Goal: Task Accomplishment & Management: Manage account settings

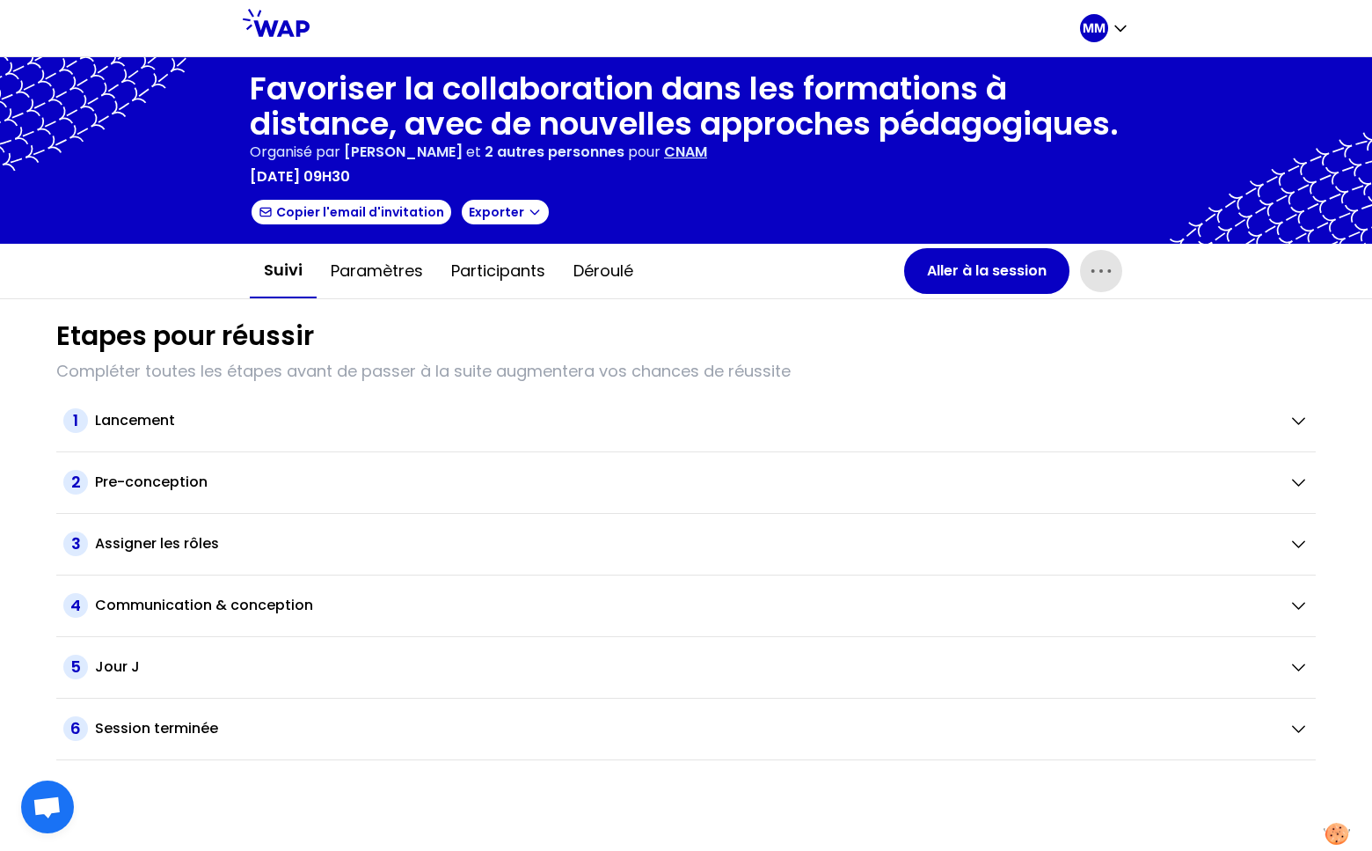
click at [1088, 276] on icon "button" at bounding box center [1101, 271] width 28 height 28
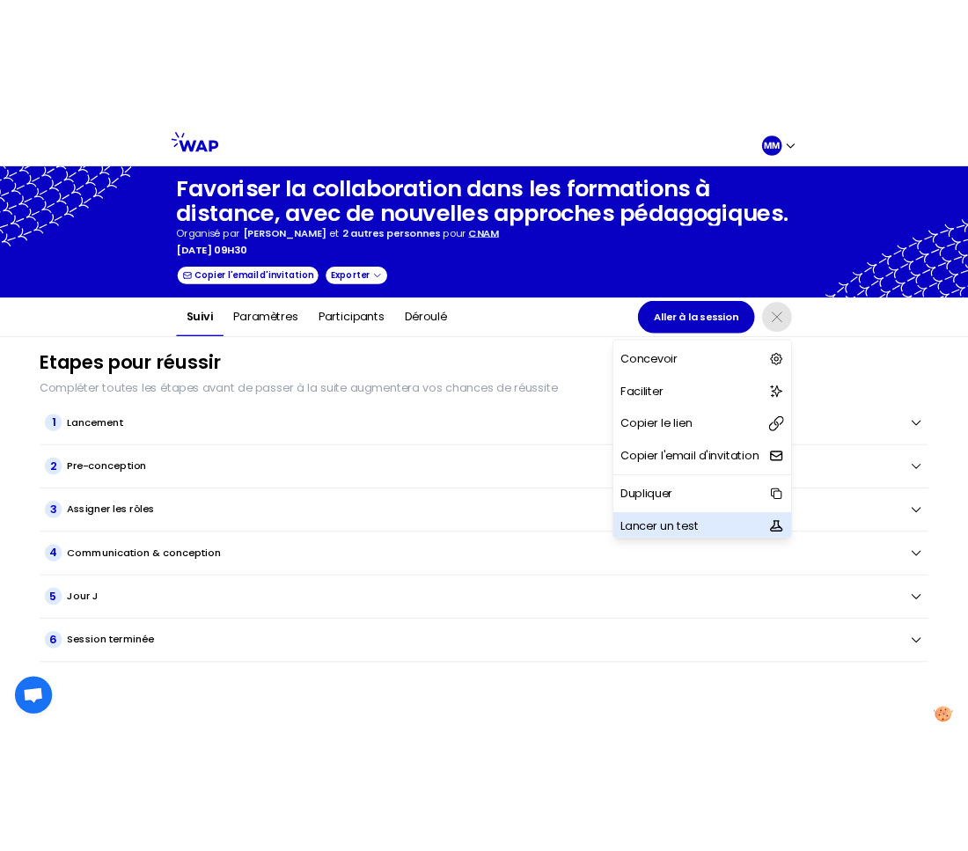
scroll to position [3, 0]
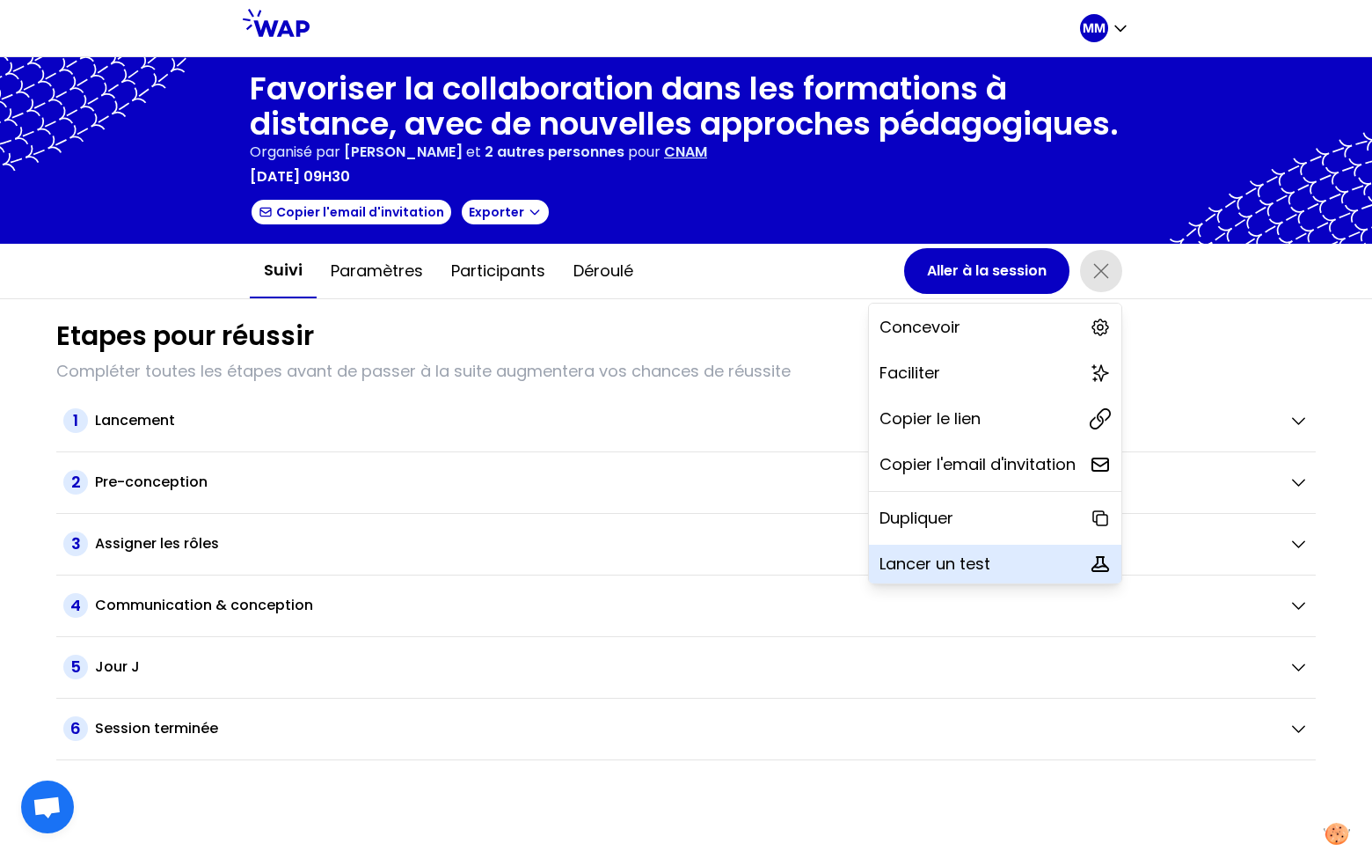
click at [959, 566] on p "Lancer un test" at bounding box center [935, 564] width 111 height 25
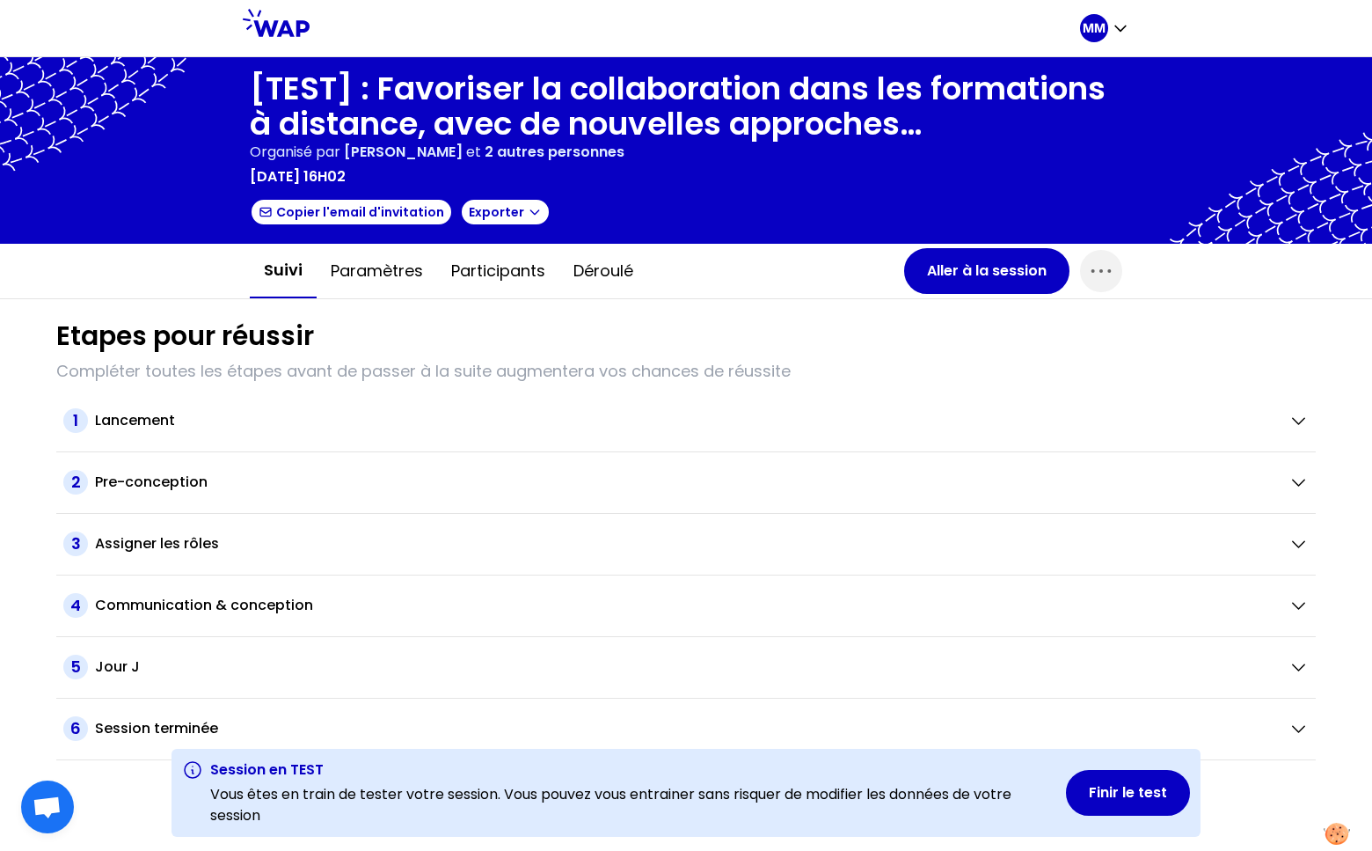
drag, startPoint x: 852, startPoint y: 329, endPoint x: 841, endPoint y: 338, distance: 14.4
click at [852, 329] on div "Etapes pour réussir" at bounding box center [686, 336] width 1260 height 32
click at [1107, 286] on span "button" at bounding box center [1101, 271] width 42 height 42
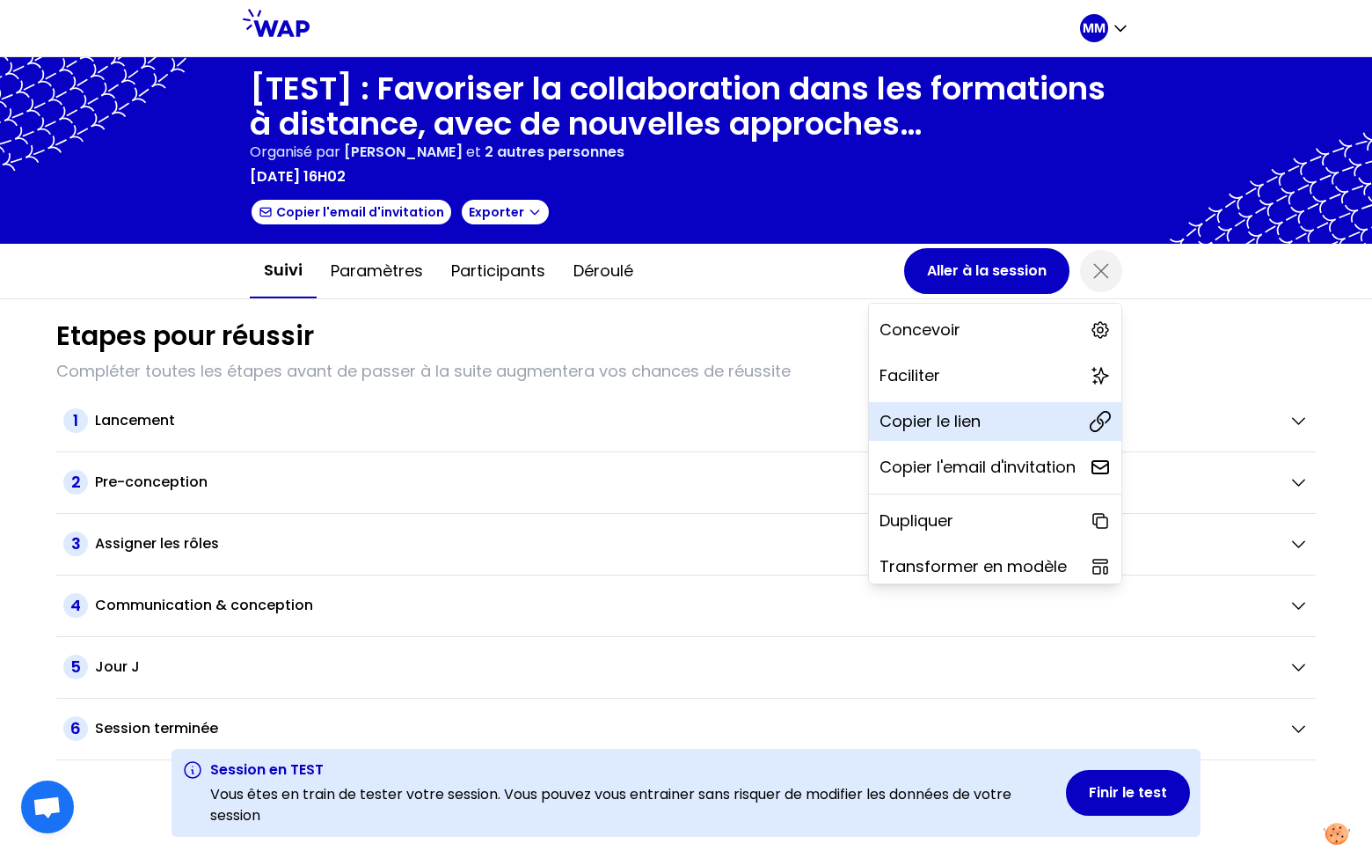
click at [974, 410] on div "Copier le lien" at bounding box center [995, 421] width 252 height 39
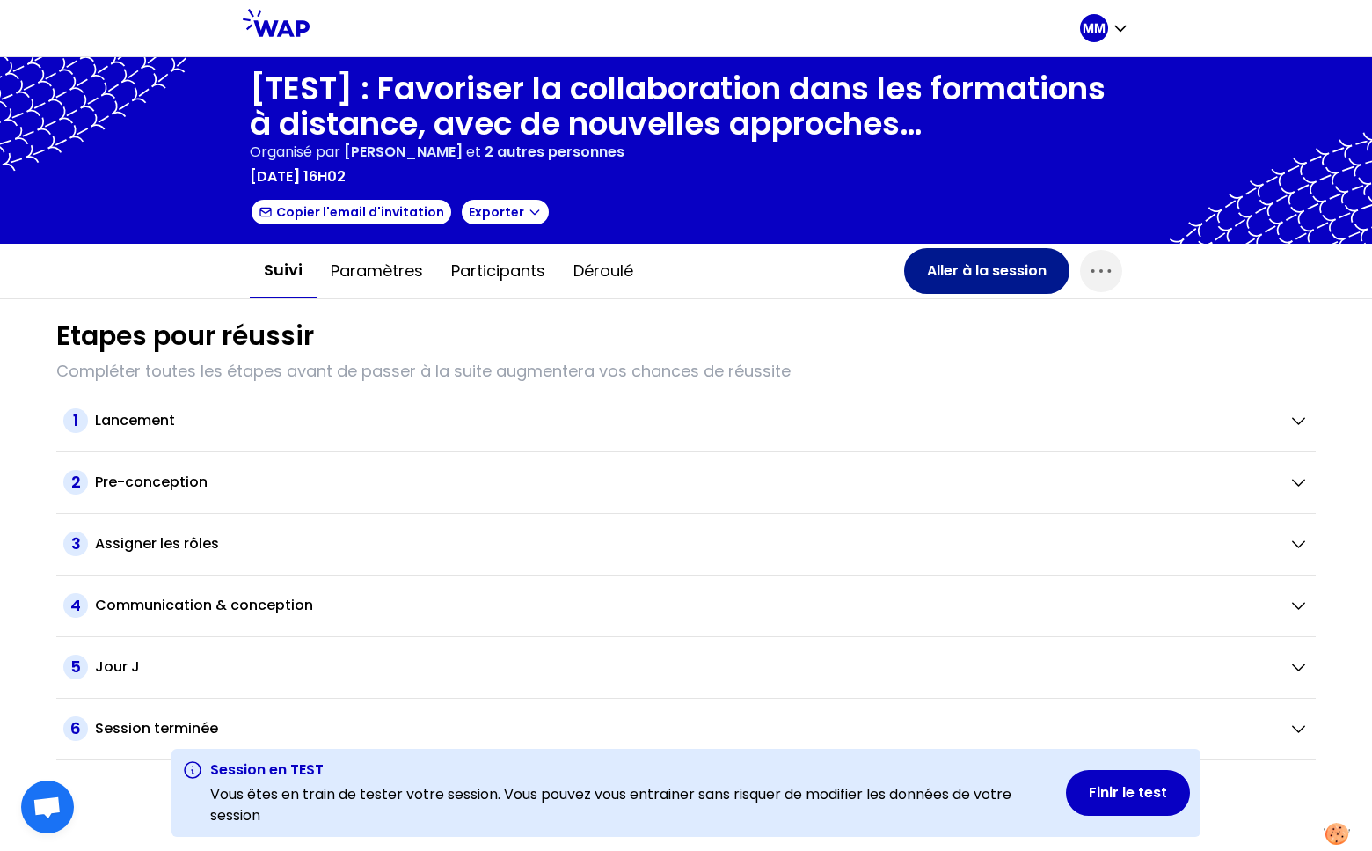
click at [949, 272] on button "Aller à la session" at bounding box center [986, 271] width 165 height 46
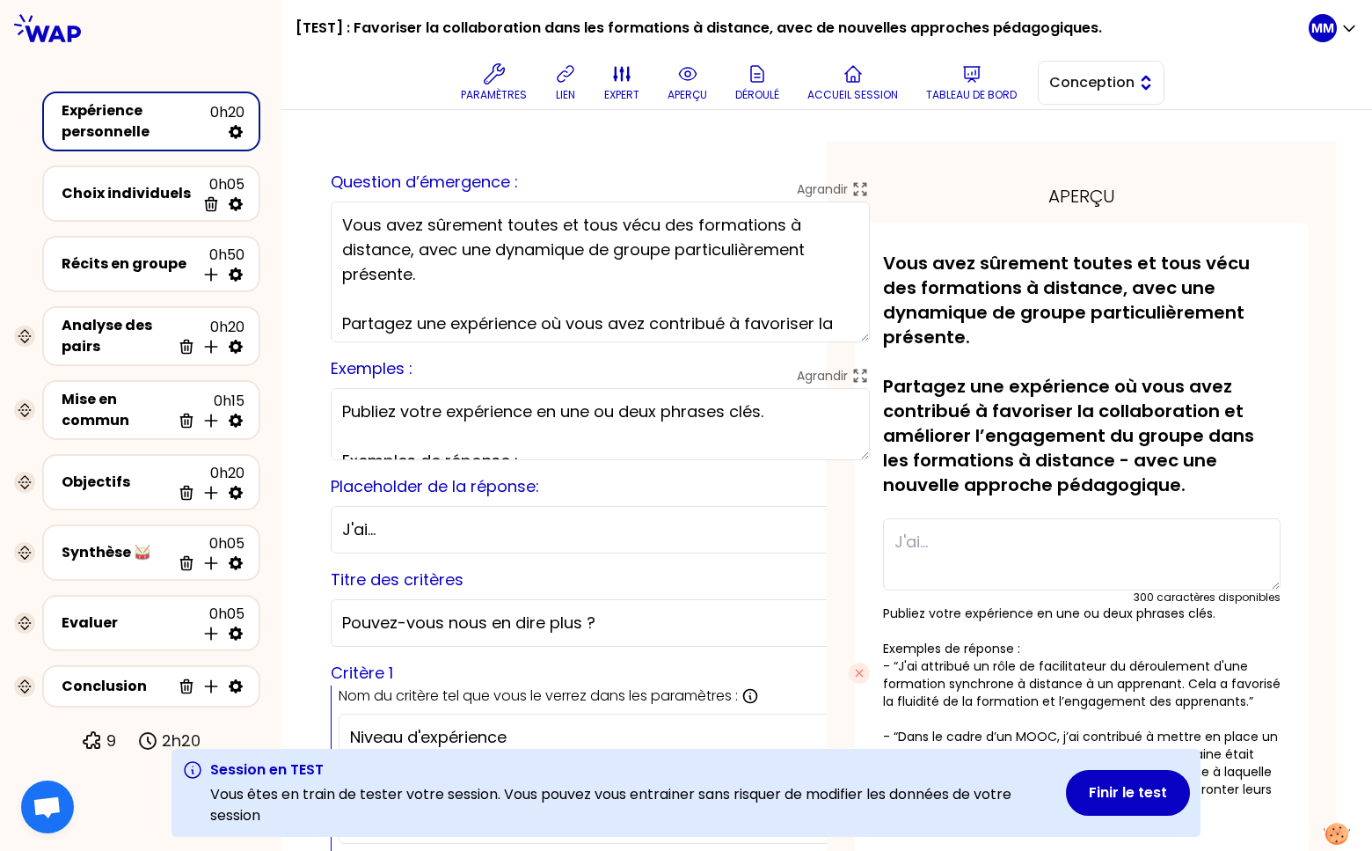
click at [1093, 101] on button "Conception" at bounding box center [1101, 83] width 127 height 44
click at [1085, 150] on span "Facilitation" at bounding box center [1112, 154] width 76 height 21
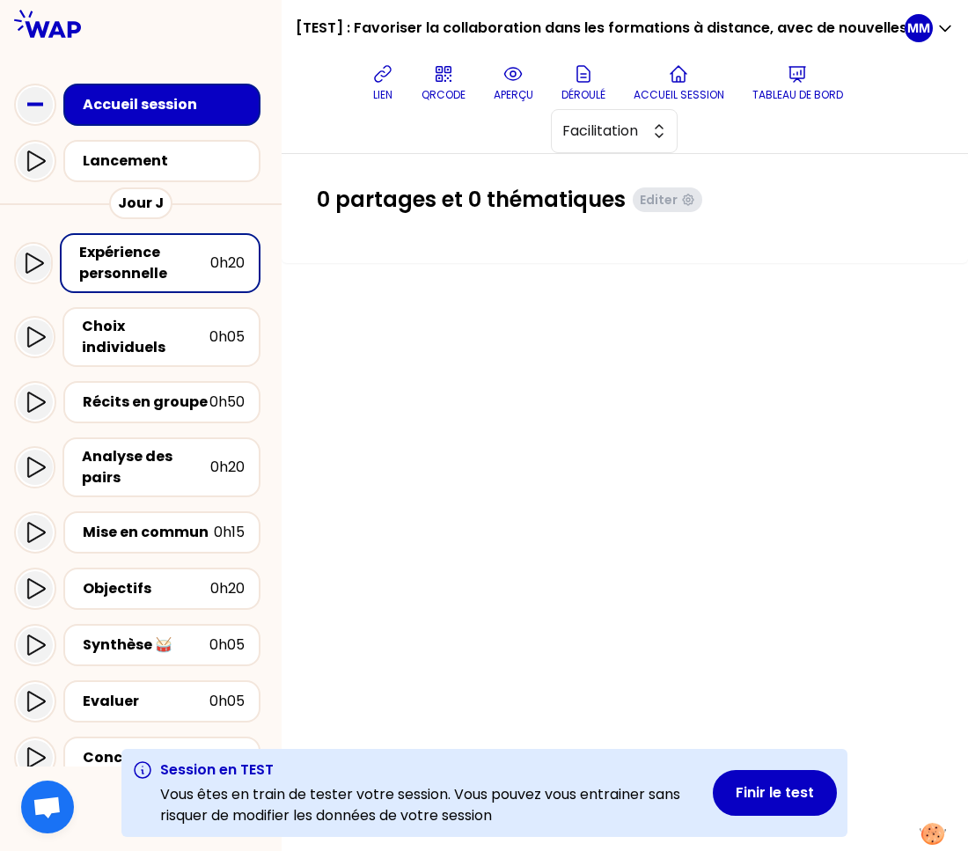
drag, startPoint x: 145, startPoint y: 384, endPoint x: 280, endPoint y: 423, distance: 140.3
click at [146, 391] on div "Récits en groupe" at bounding box center [146, 401] width 127 height 21
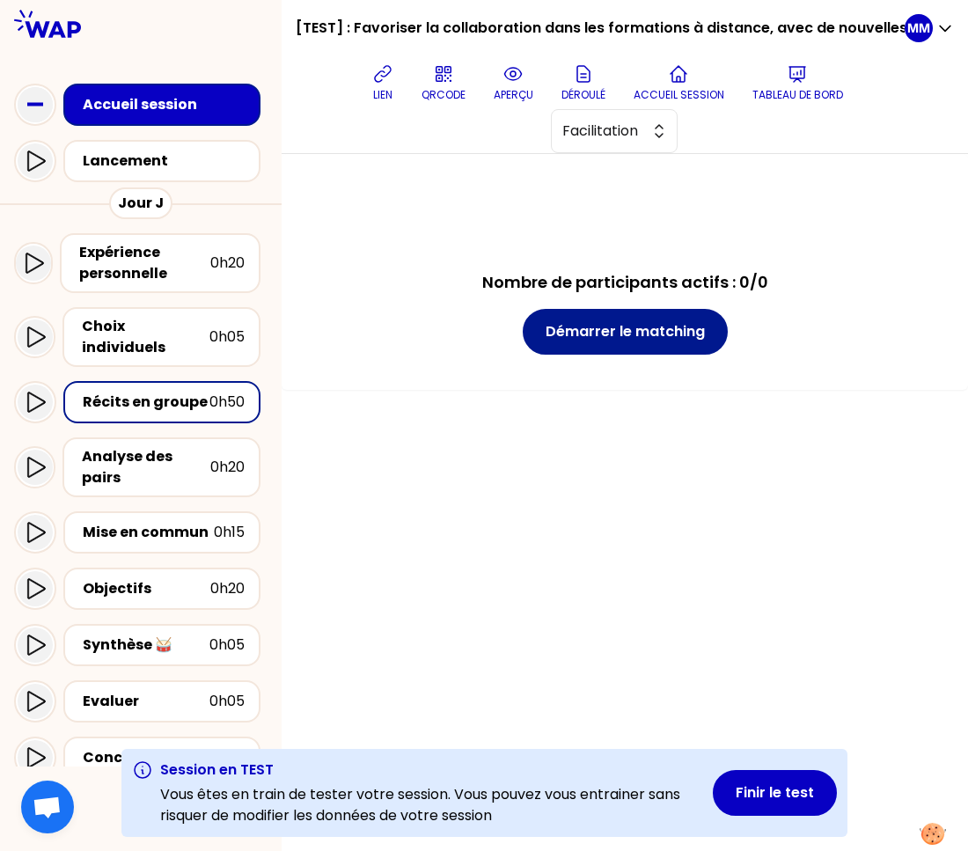
click at [624, 341] on button "Démarrer le matching" at bounding box center [624, 332] width 205 height 46
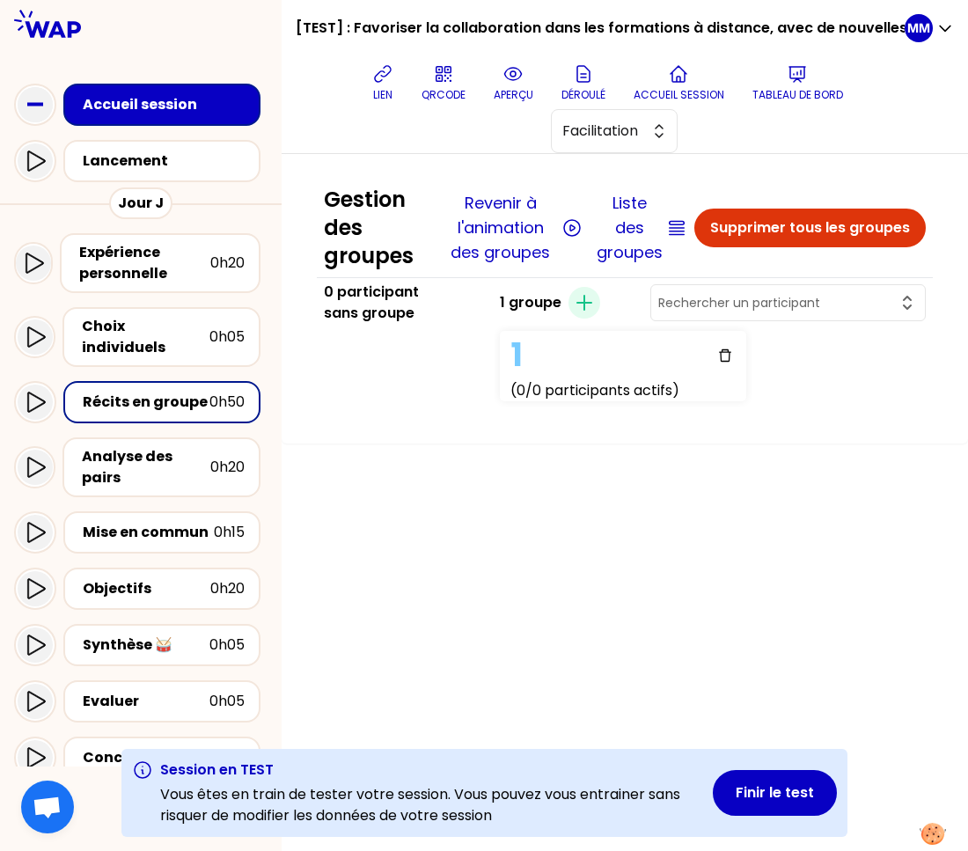
click at [448, 431] on div "Gestion des groupes Revenir à l'animation des groupes Liste des groupes Supprim…" at bounding box center [624, 298] width 686 height 289
click at [171, 255] on div "Expérience personnelle" at bounding box center [144, 263] width 131 height 42
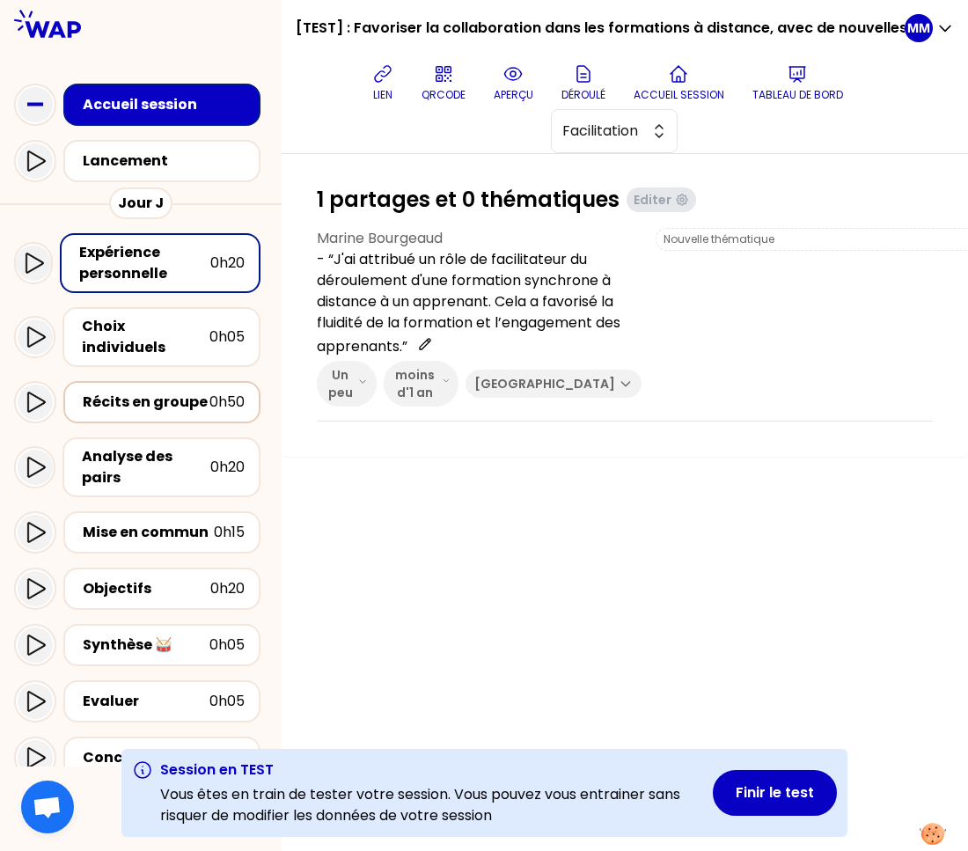
drag, startPoint x: 170, startPoint y: 386, endPoint x: 285, endPoint y: 400, distance: 116.1
click at [170, 391] on div "Récits en groupe" at bounding box center [146, 401] width 127 height 21
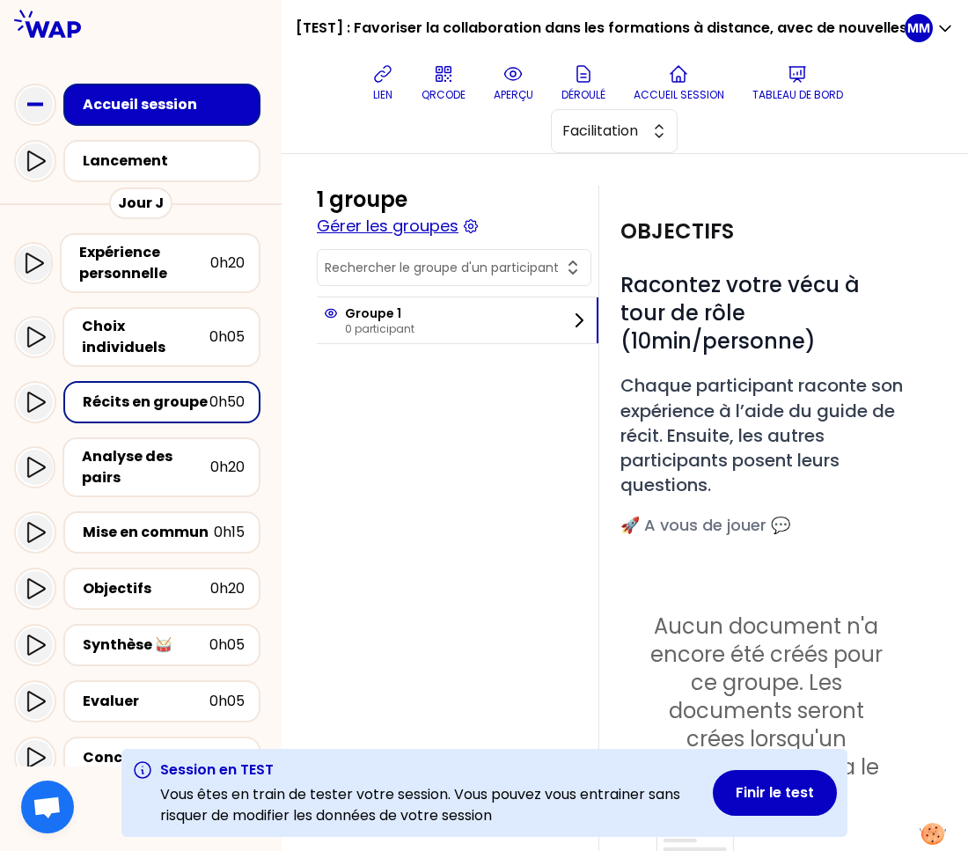
click at [429, 233] on button "Gérer les groupes" at bounding box center [388, 226] width 142 height 25
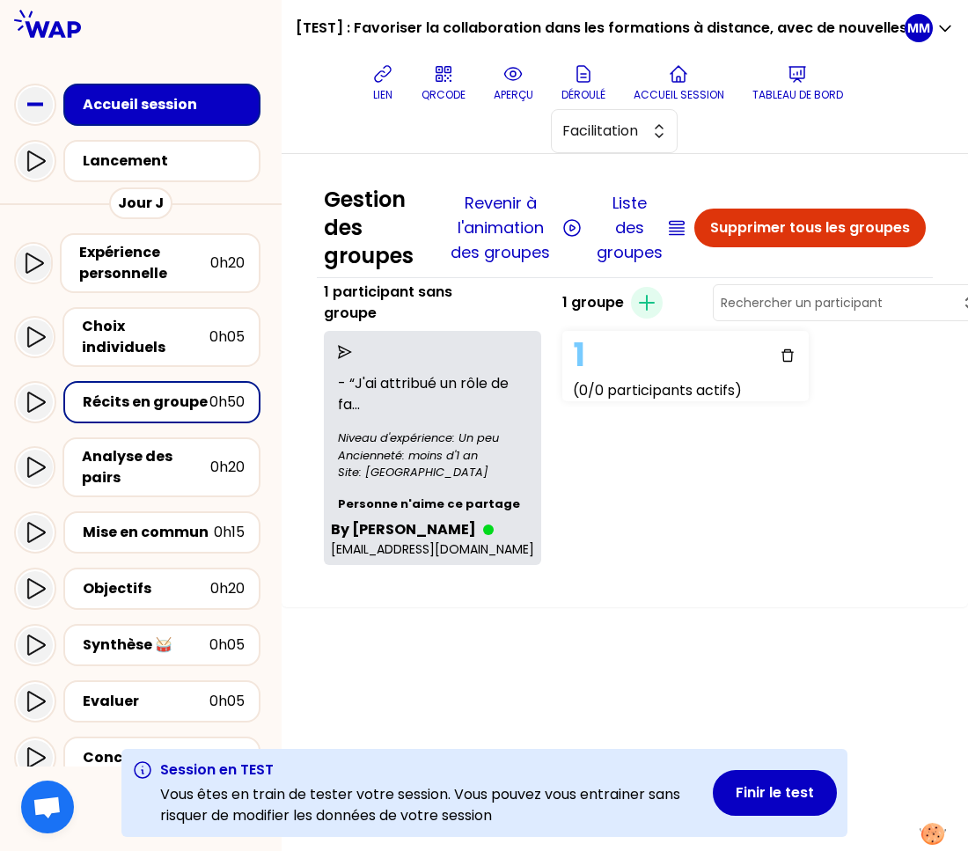
drag, startPoint x: 359, startPoint y: 346, endPoint x: 369, endPoint y: 362, distance: 18.6
click at [352, 347] on icon "send" at bounding box center [345, 352] width 14 height 14
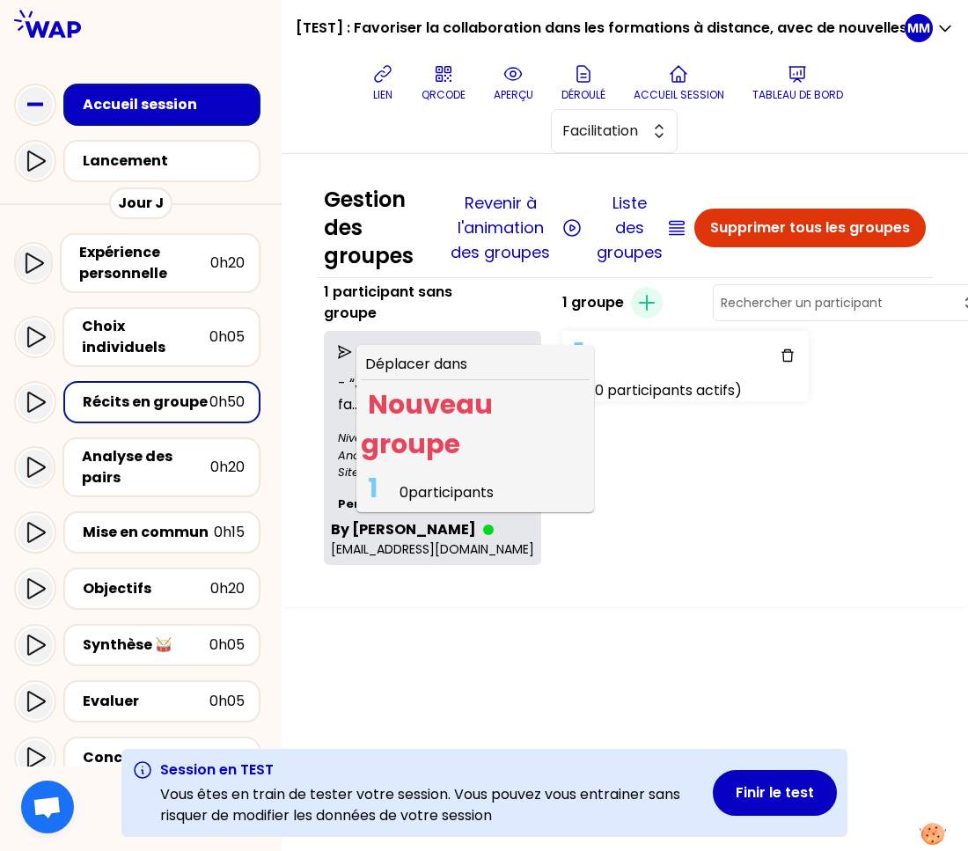
click at [441, 486] on span "0 participants" at bounding box center [446, 492] width 94 height 20
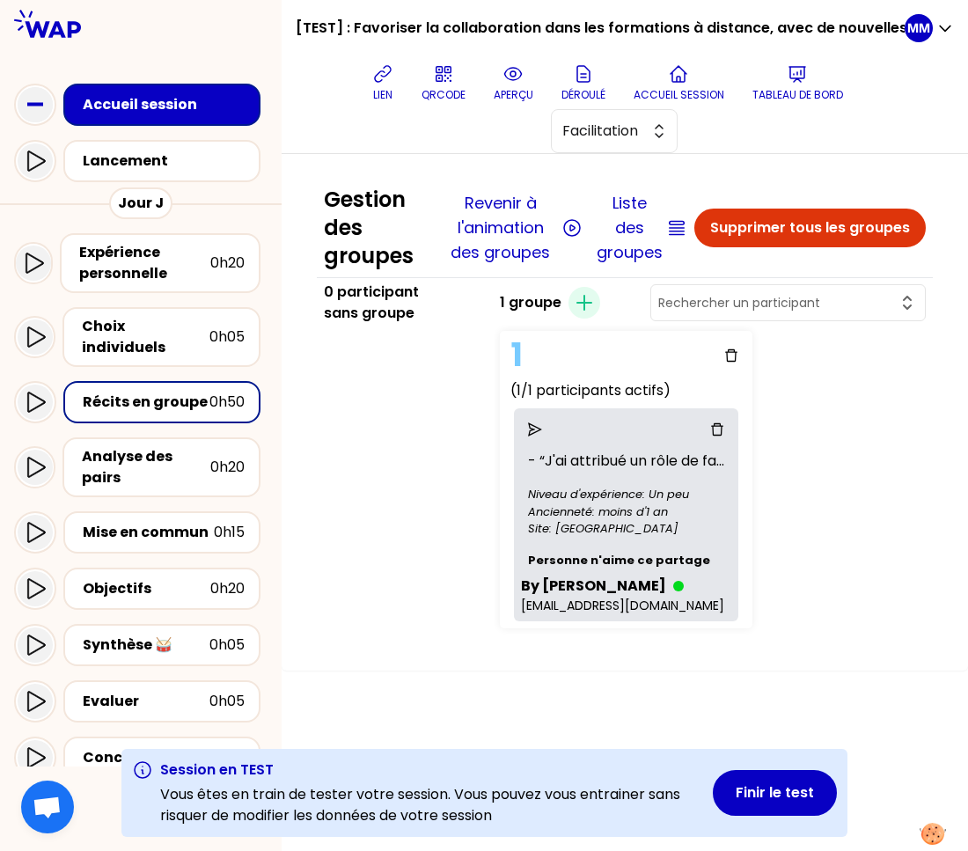
click at [387, 442] on div "0 participant sans groupe" at bounding box center [401, 458] width 169 height 354
click at [35, 391] on icon at bounding box center [35, 401] width 21 height 21
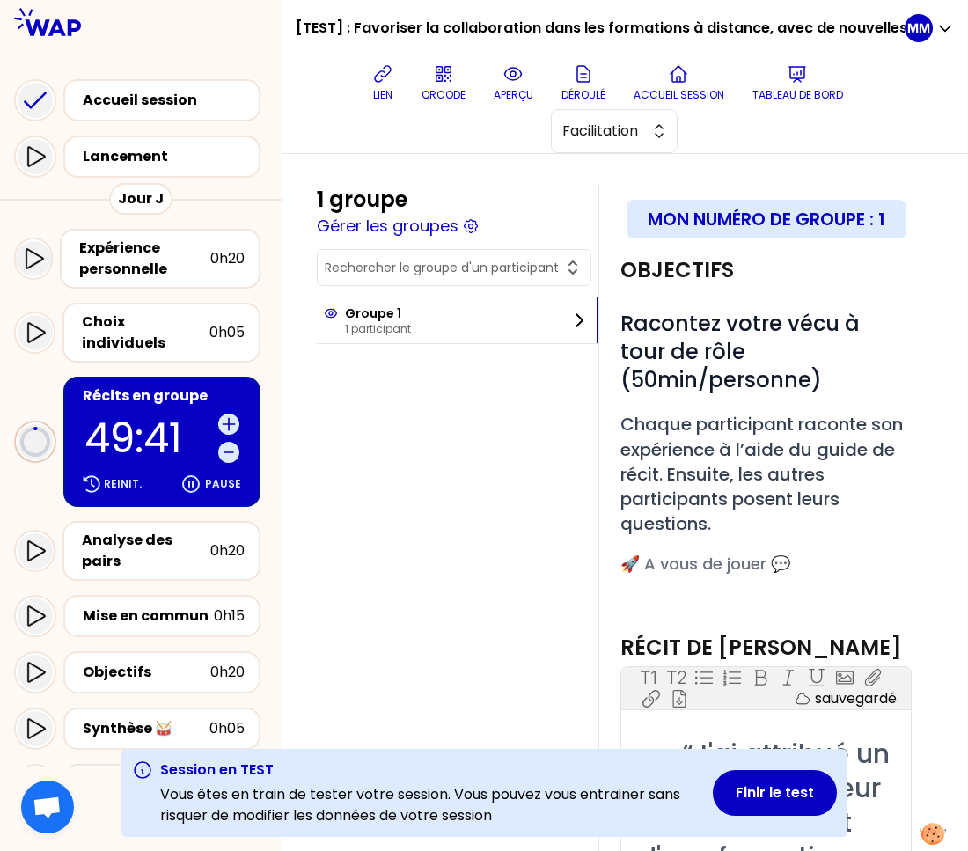
click at [537, 198] on div "1 groupe Gérer les groupes" at bounding box center [457, 212] width 281 height 53
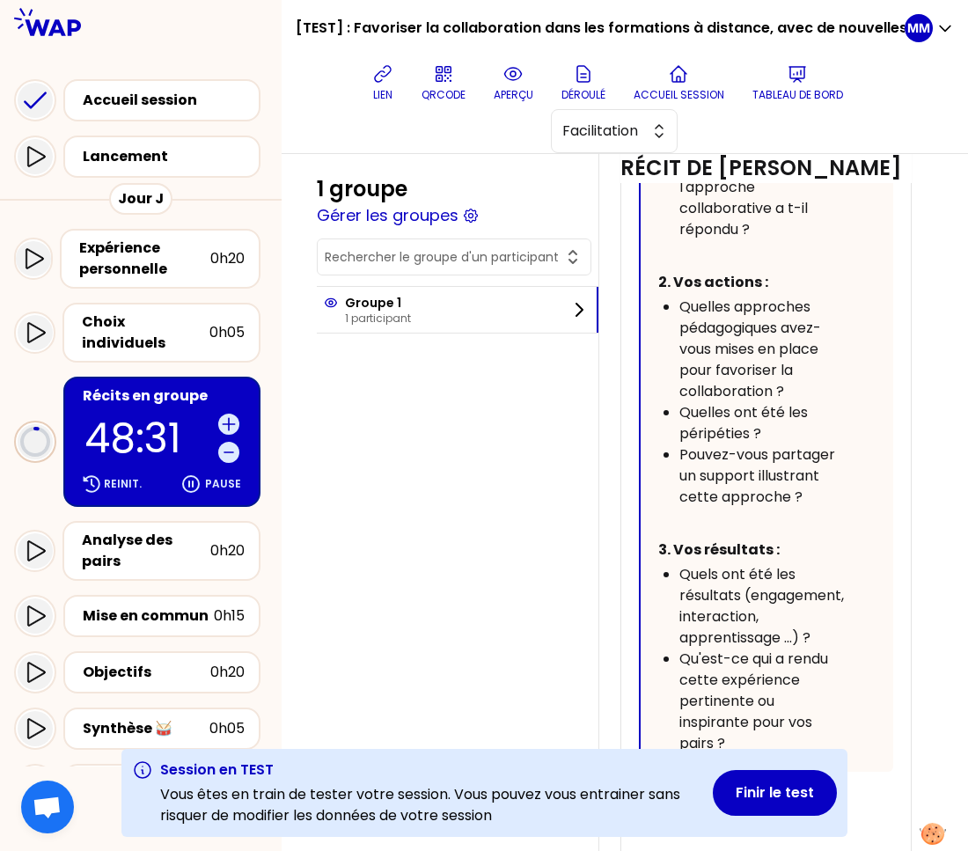
scroll to position [1201, 0]
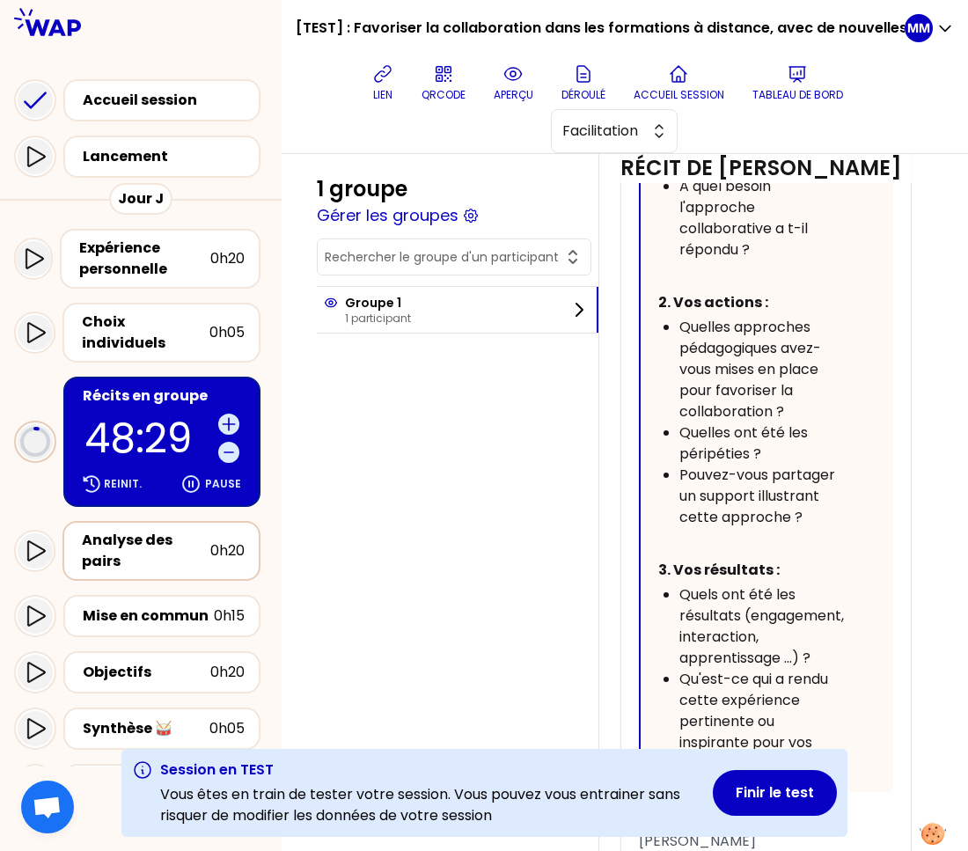
click at [132, 530] on div "Analyse des pairs" at bounding box center [146, 551] width 128 height 42
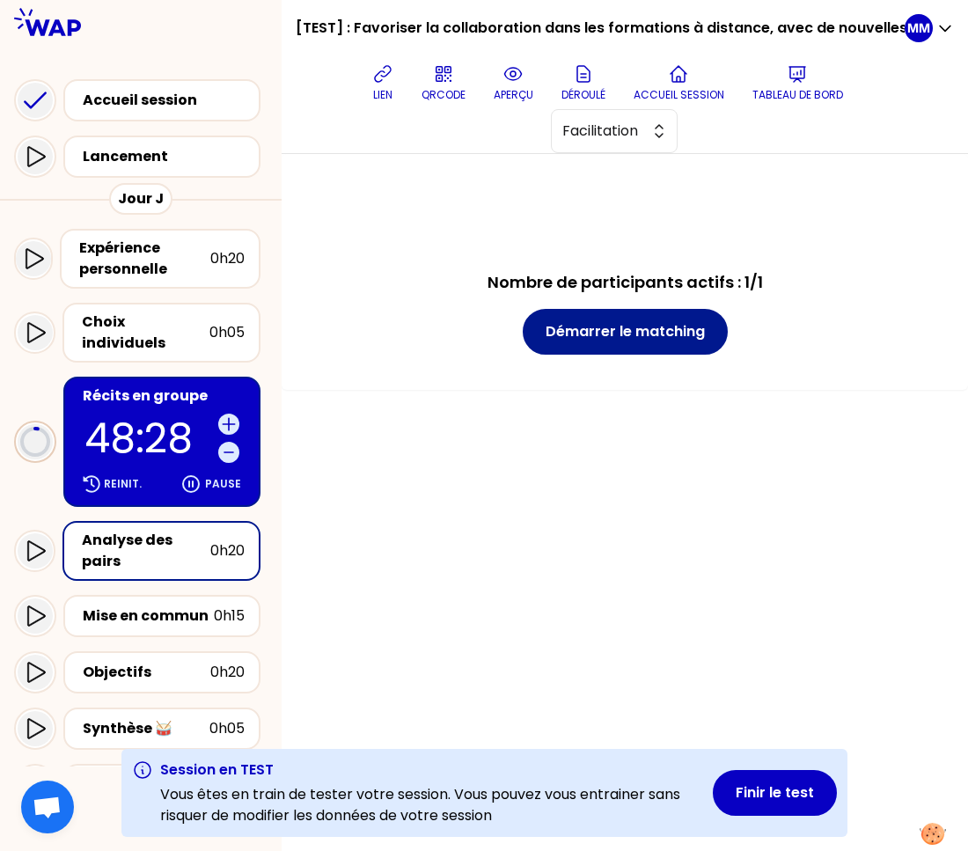
click at [690, 325] on button "Démarrer le matching" at bounding box center [624, 332] width 205 height 46
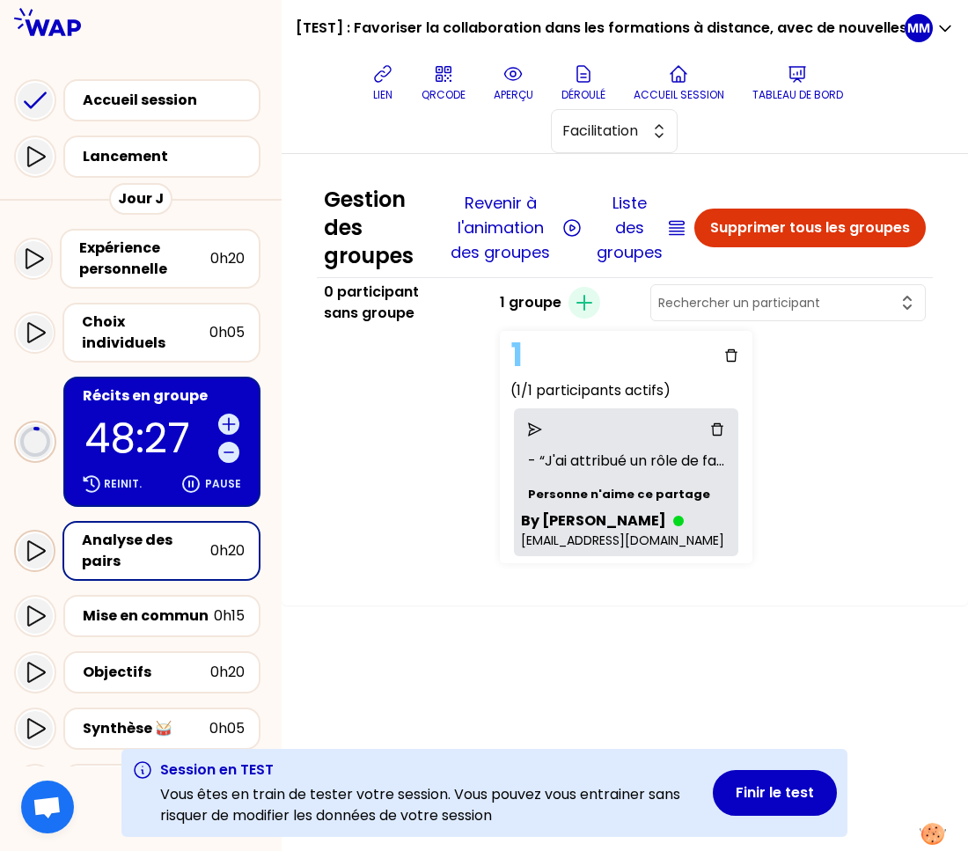
click at [36, 540] on icon at bounding box center [36, 550] width 18 height 20
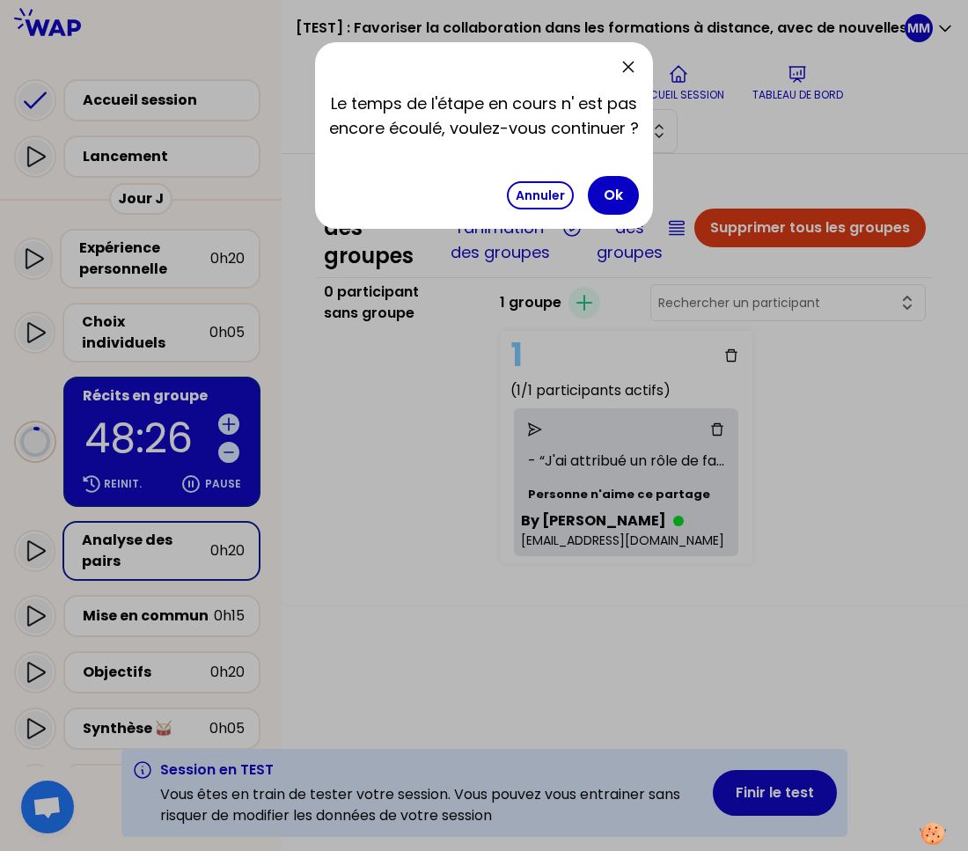
drag, startPoint x: 627, startPoint y: 195, endPoint x: 561, endPoint y: 332, distance: 152.3
click at [626, 195] on button "Ok" at bounding box center [613, 195] width 51 height 39
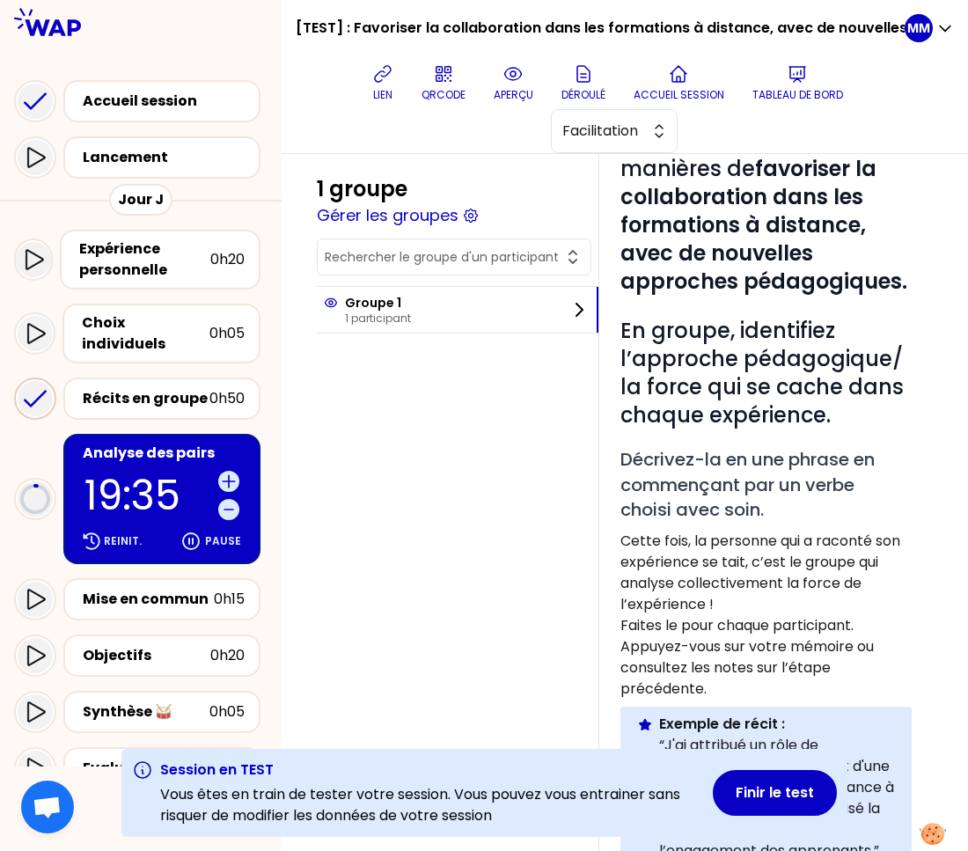
scroll to position [186, 0]
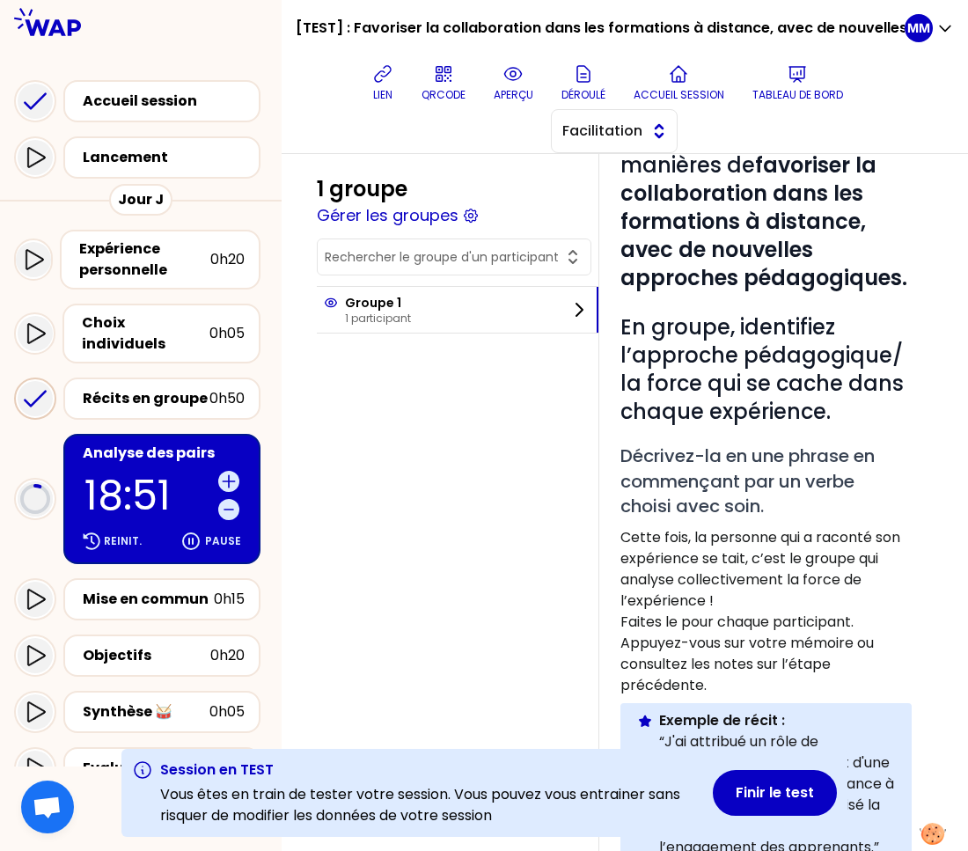
click at [601, 137] on span "Facilitation" at bounding box center [601, 131] width 79 height 21
click at [613, 176] on span "Conception" at bounding box center [625, 174] width 76 height 21
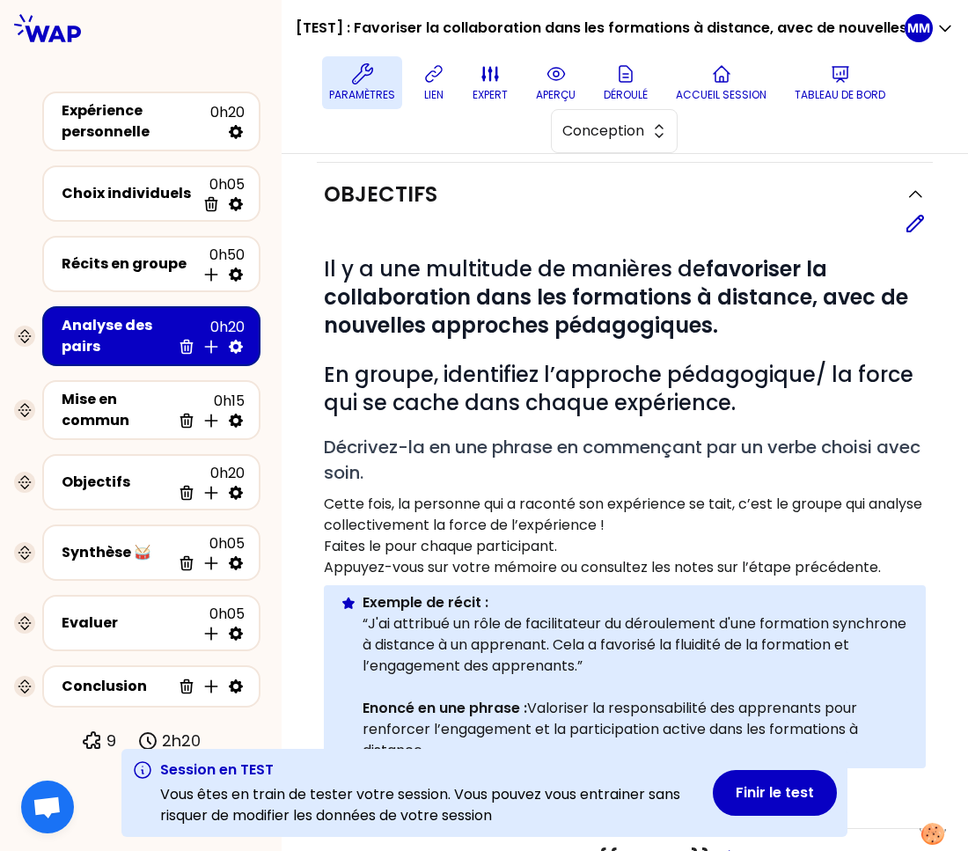
click at [347, 90] on p "Paramètres" at bounding box center [362, 95] width 66 height 14
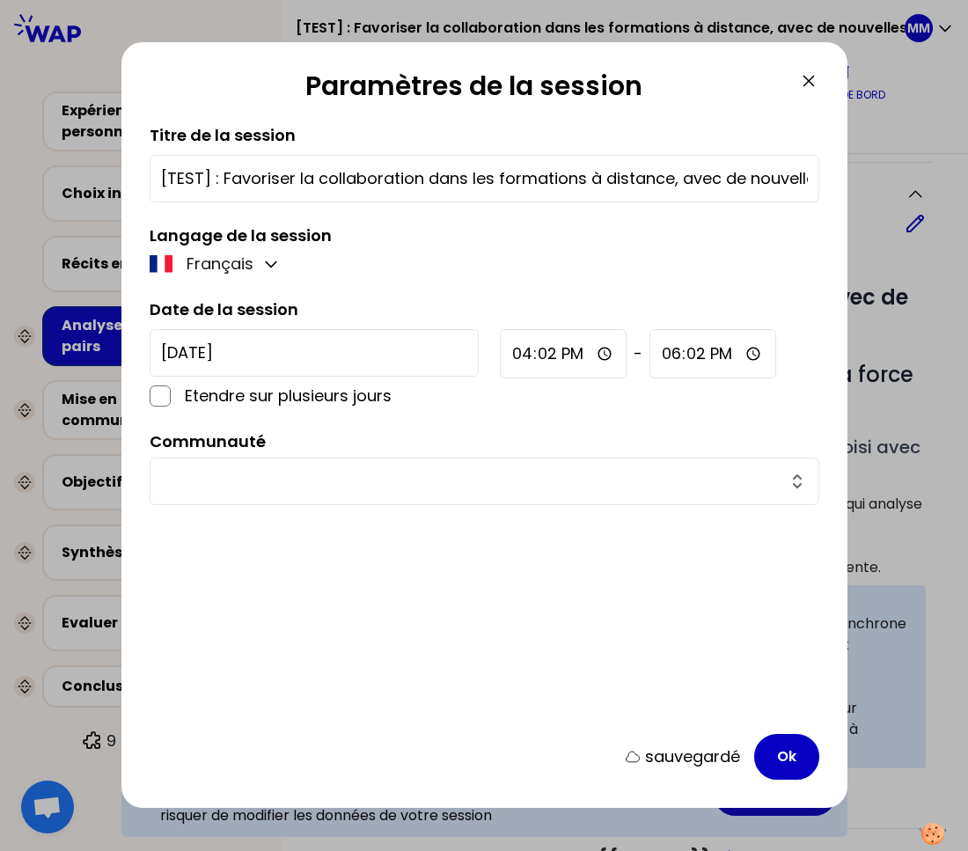
click at [801, 83] on icon at bounding box center [808, 80] width 21 height 21
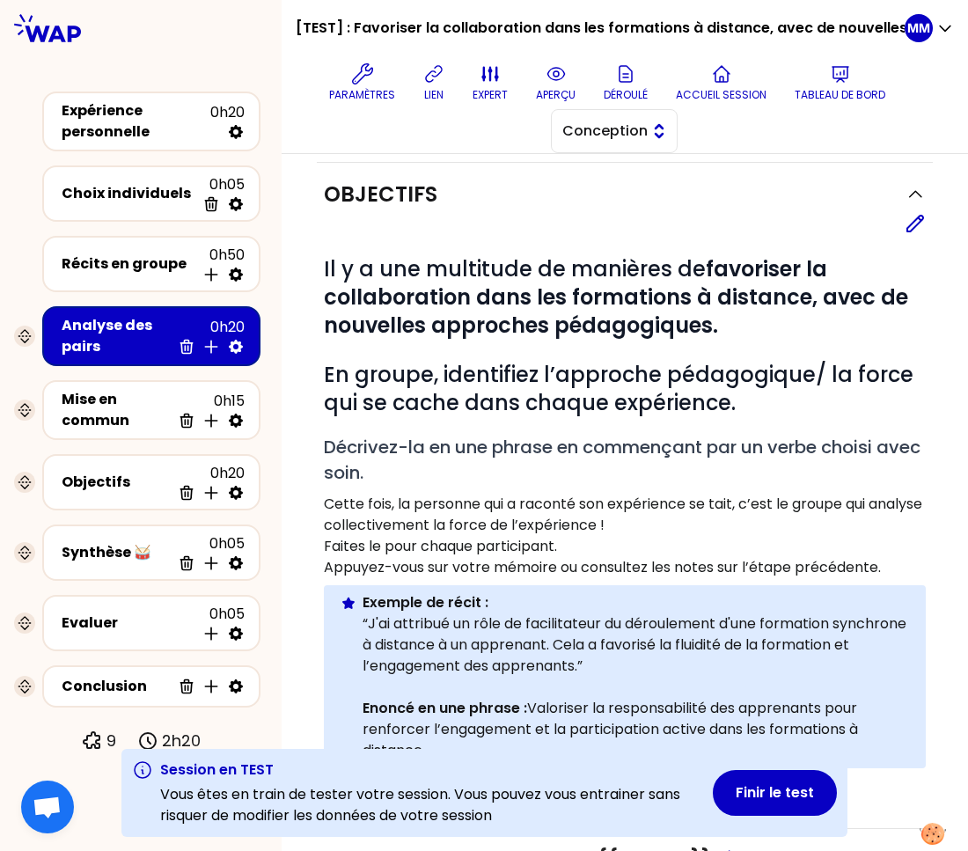
click at [636, 135] on span "Conception" at bounding box center [601, 131] width 79 height 21
drag, startPoint x: 637, startPoint y: 156, endPoint x: 635, endPoint y: 200, distance: 44.0
click at [635, 200] on span "Facilitation" at bounding box center [625, 203] width 76 height 21
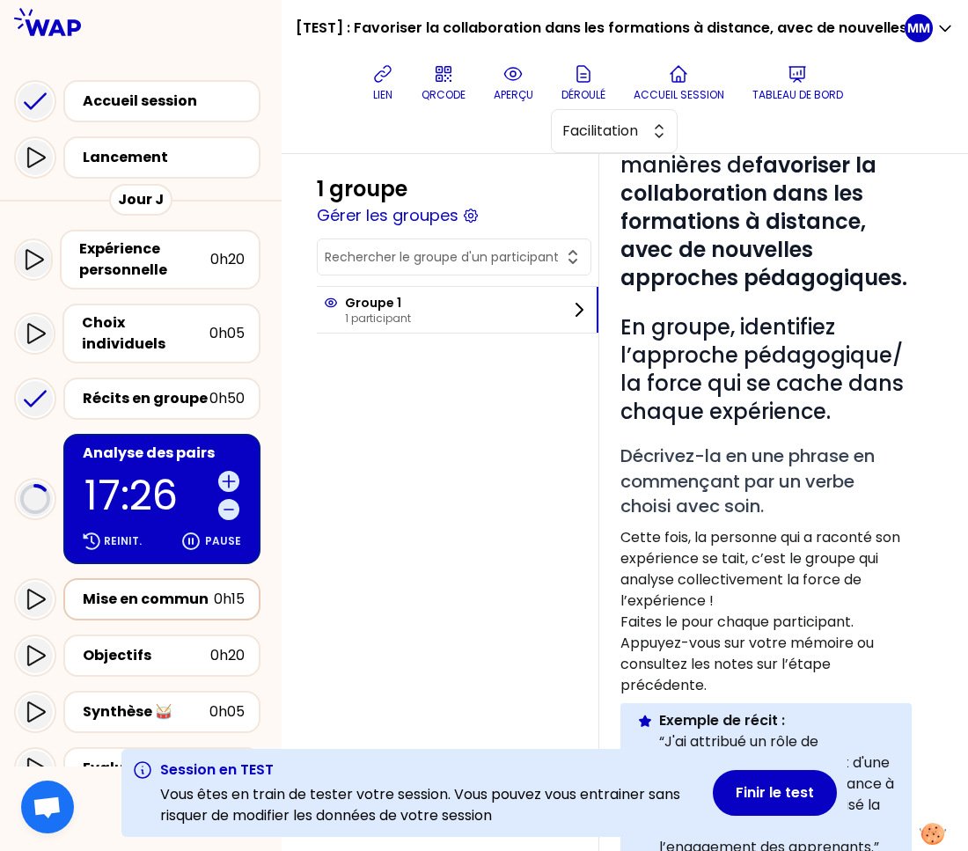
click at [142, 588] on div "Mise en commun" at bounding box center [148, 598] width 131 height 21
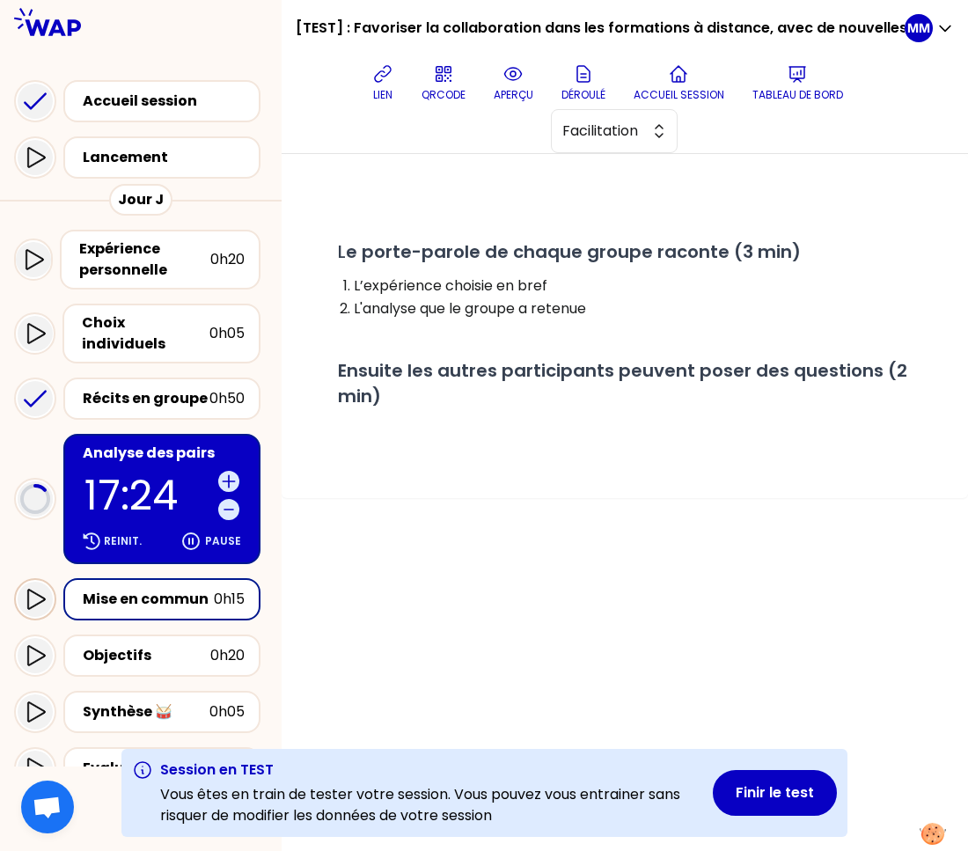
click at [48, 581] on div at bounding box center [35, 598] width 35 height 35
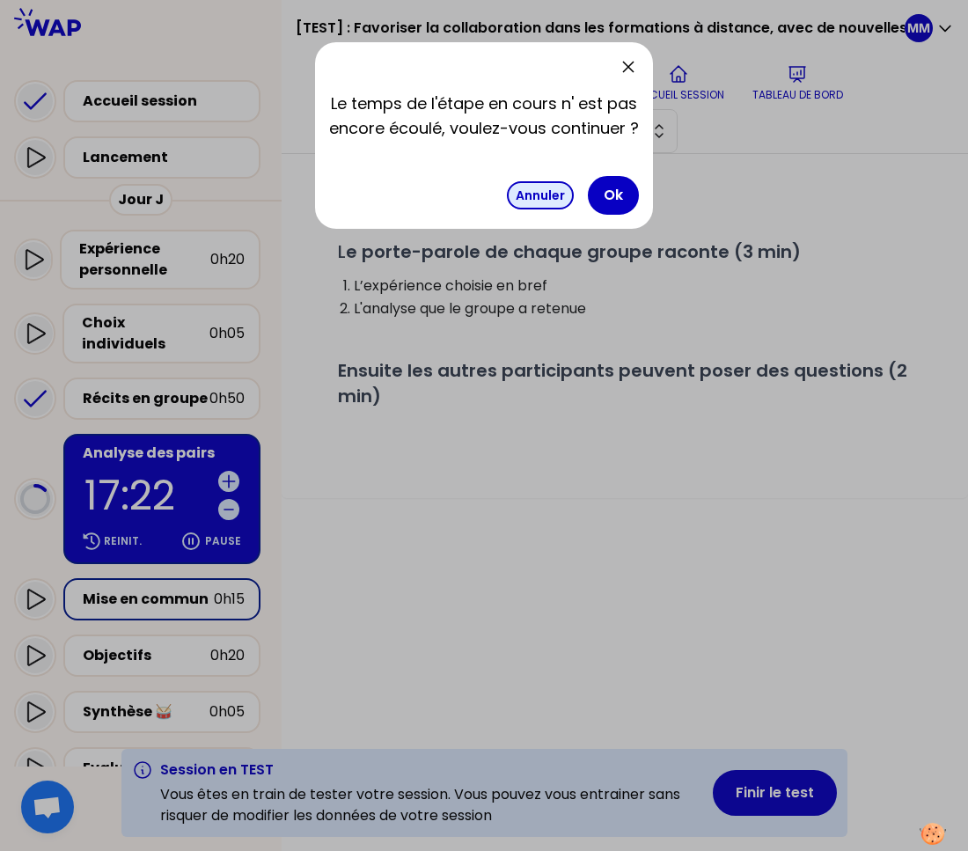
drag, startPoint x: 616, startPoint y: 195, endPoint x: 550, endPoint y: 189, distance: 66.3
click at [615, 195] on button "Ok" at bounding box center [613, 195] width 51 height 39
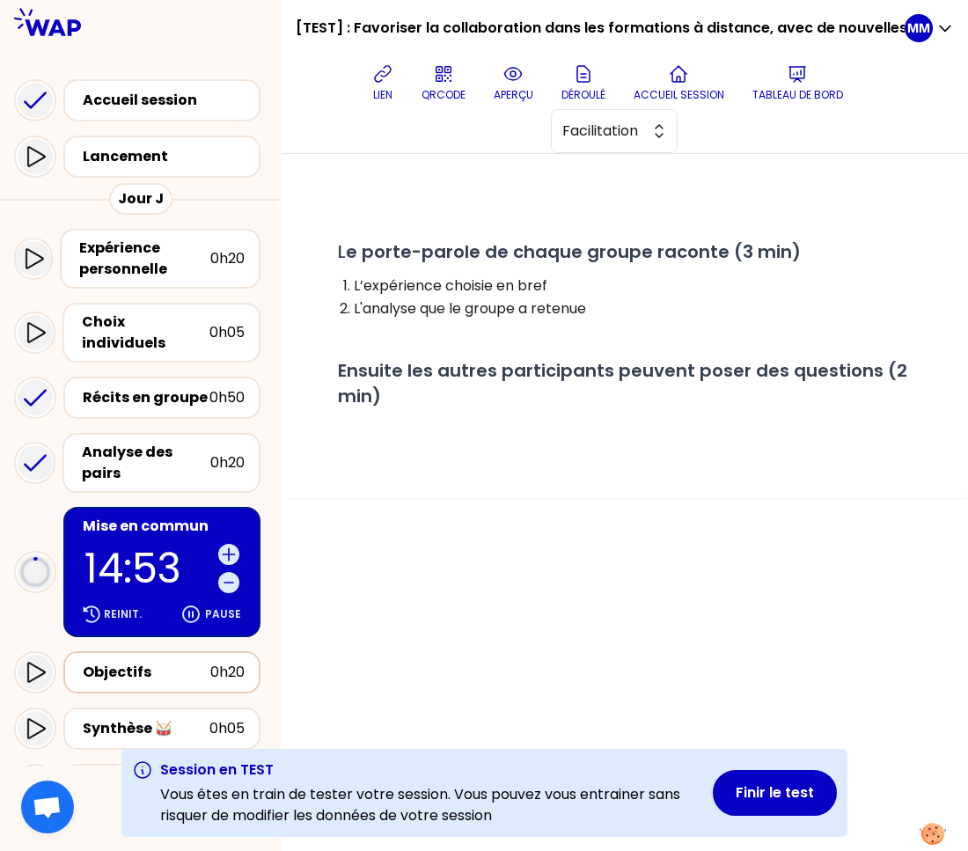
click at [164, 661] on div "Objectifs" at bounding box center [147, 671] width 128 height 21
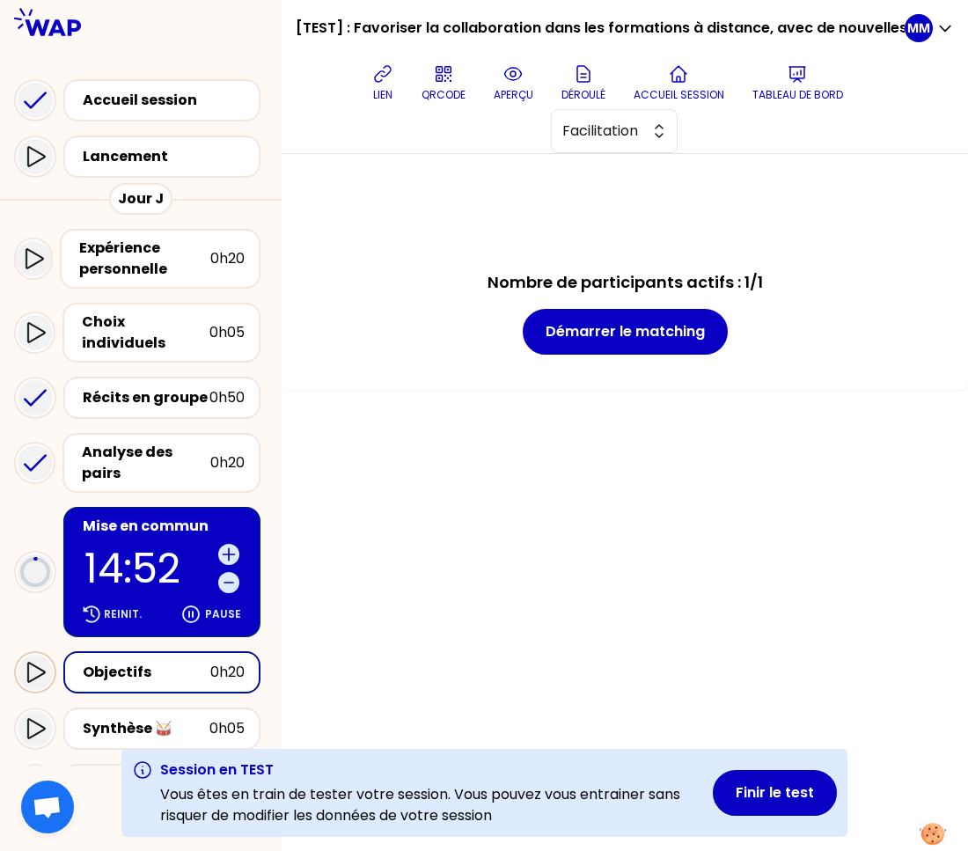
click at [39, 661] on icon at bounding box center [35, 671] width 21 height 21
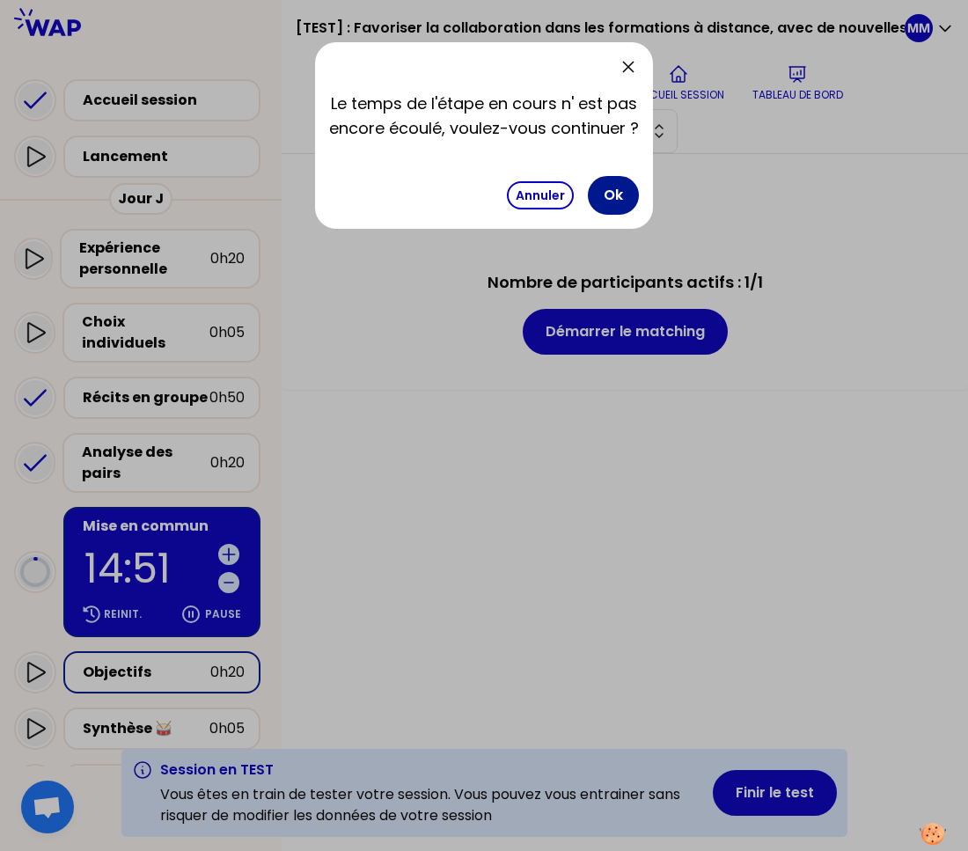
click at [621, 182] on button "Ok" at bounding box center [613, 195] width 51 height 39
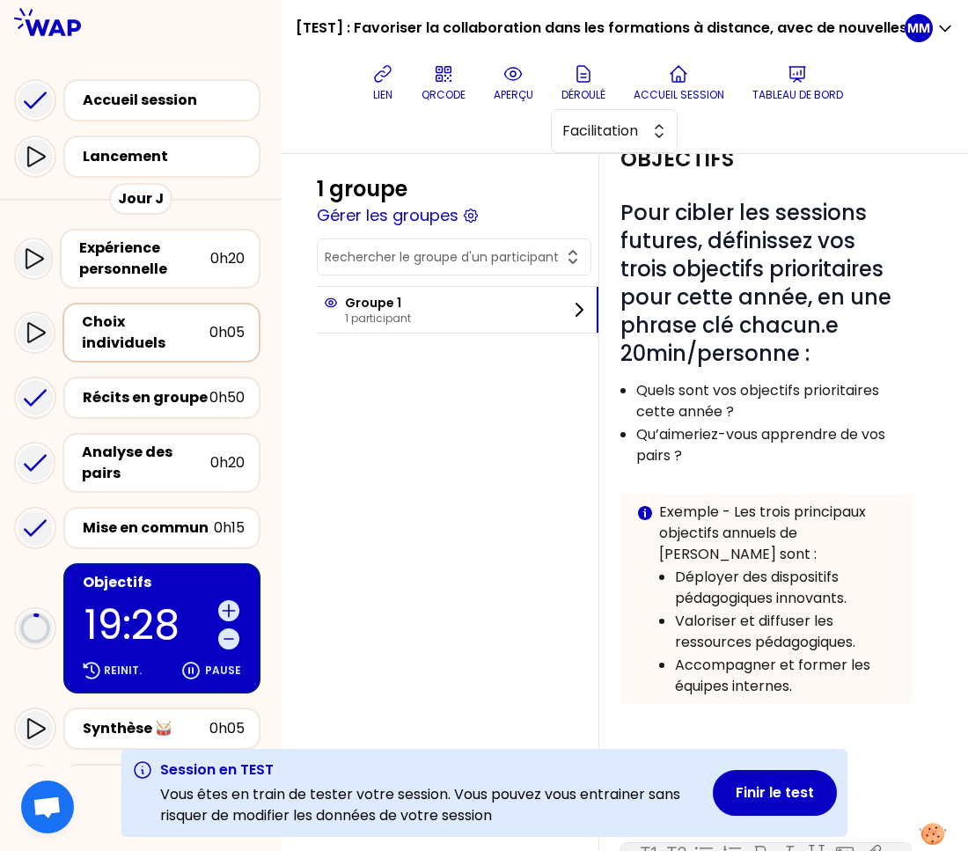
scroll to position [92, 0]
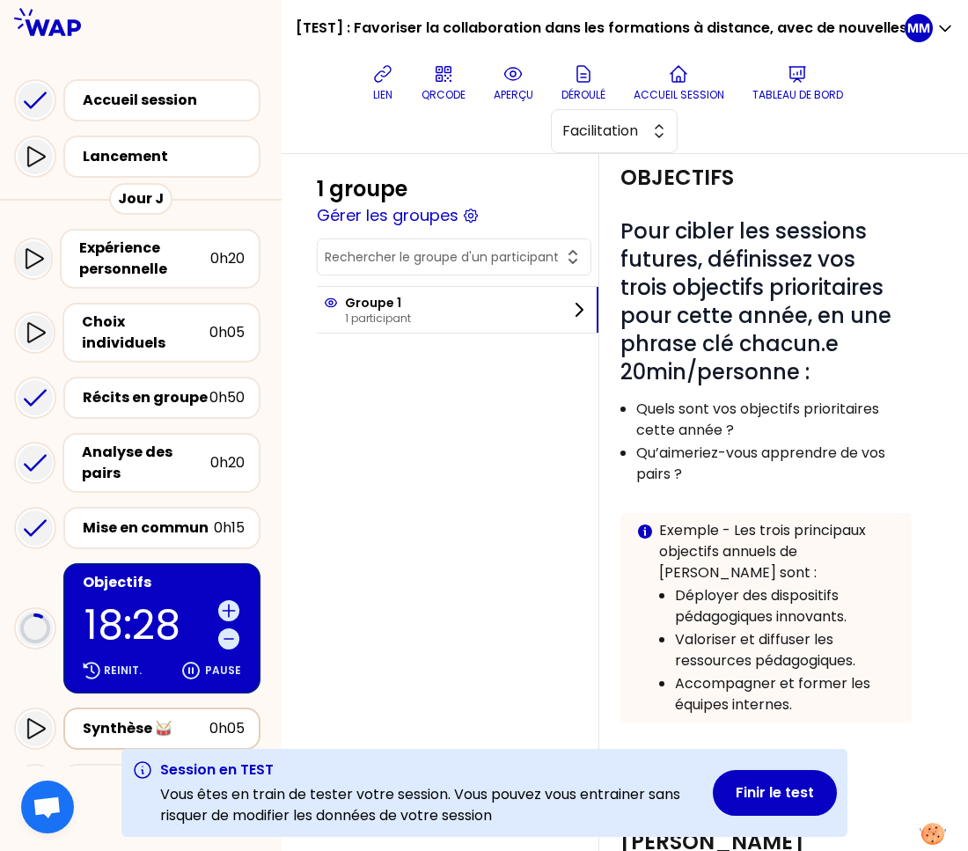
click at [117, 718] on div "Synthèse 🥁" at bounding box center [146, 728] width 127 height 21
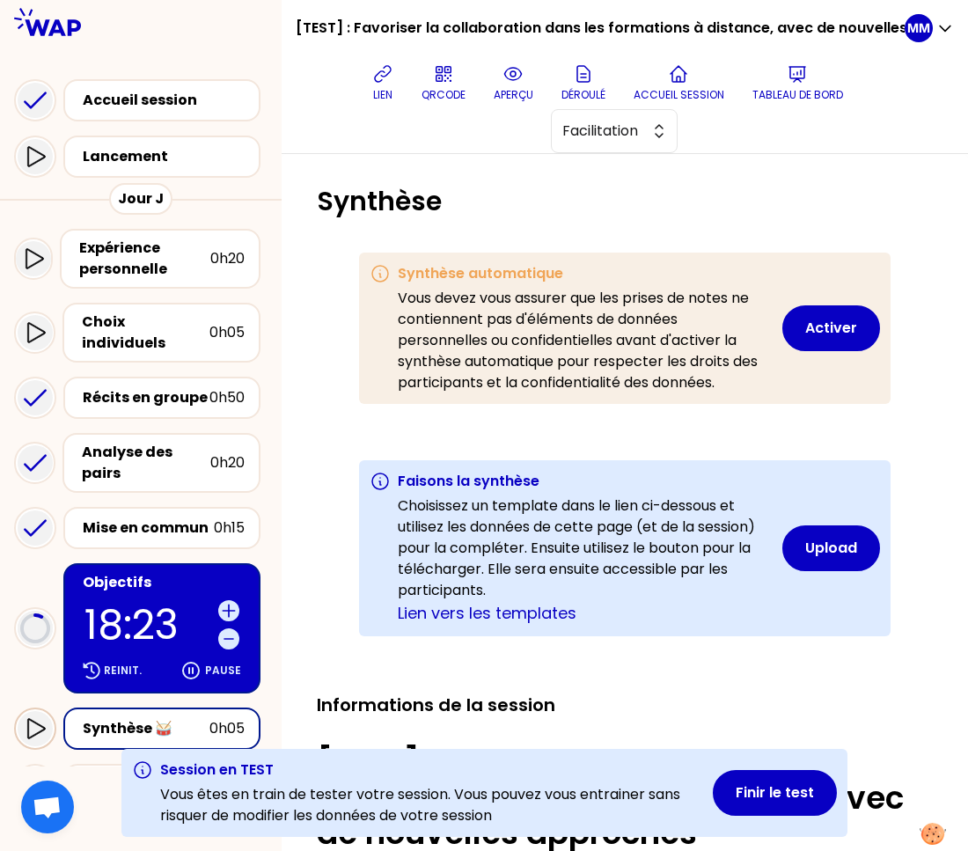
click at [35, 718] on icon at bounding box center [36, 728] width 18 height 20
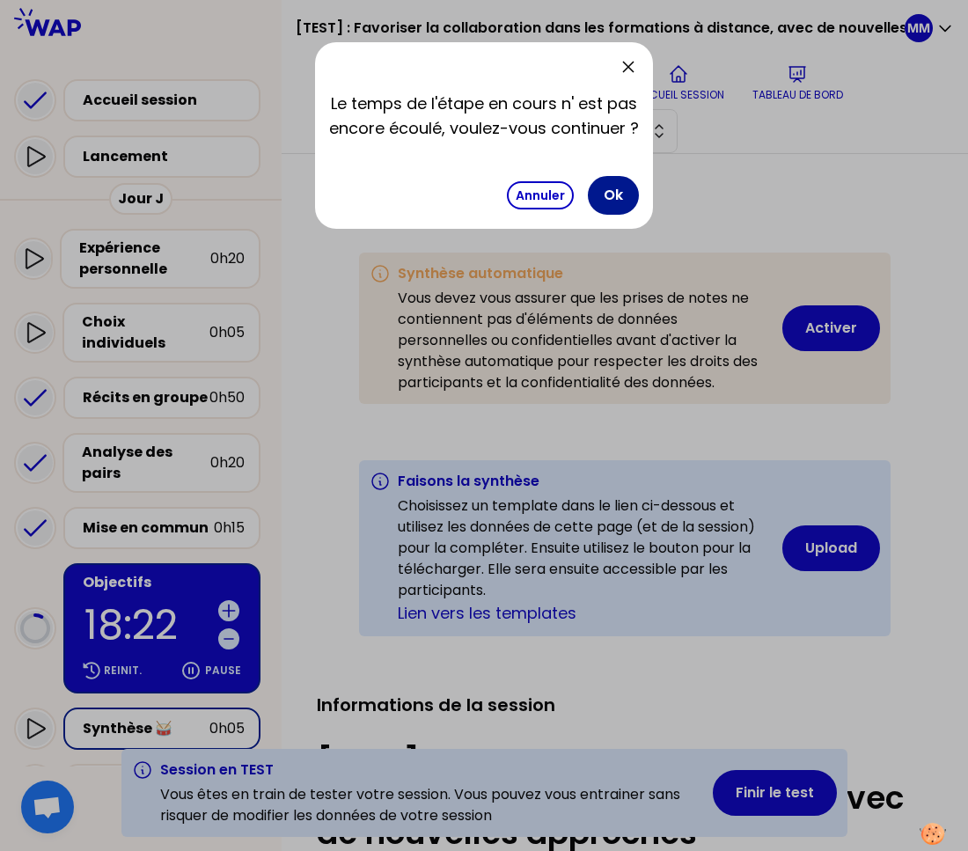
click at [617, 187] on button "Ok" at bounding box center [613, 195] width 51 height 39
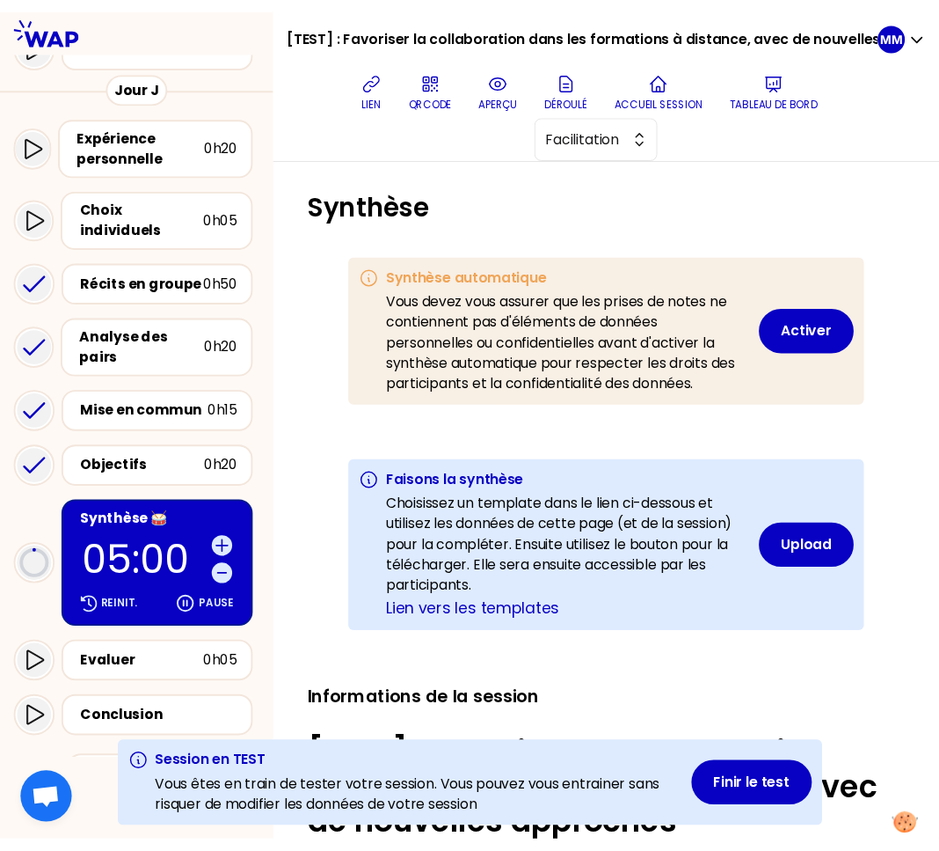
scroll to position [163, 0]
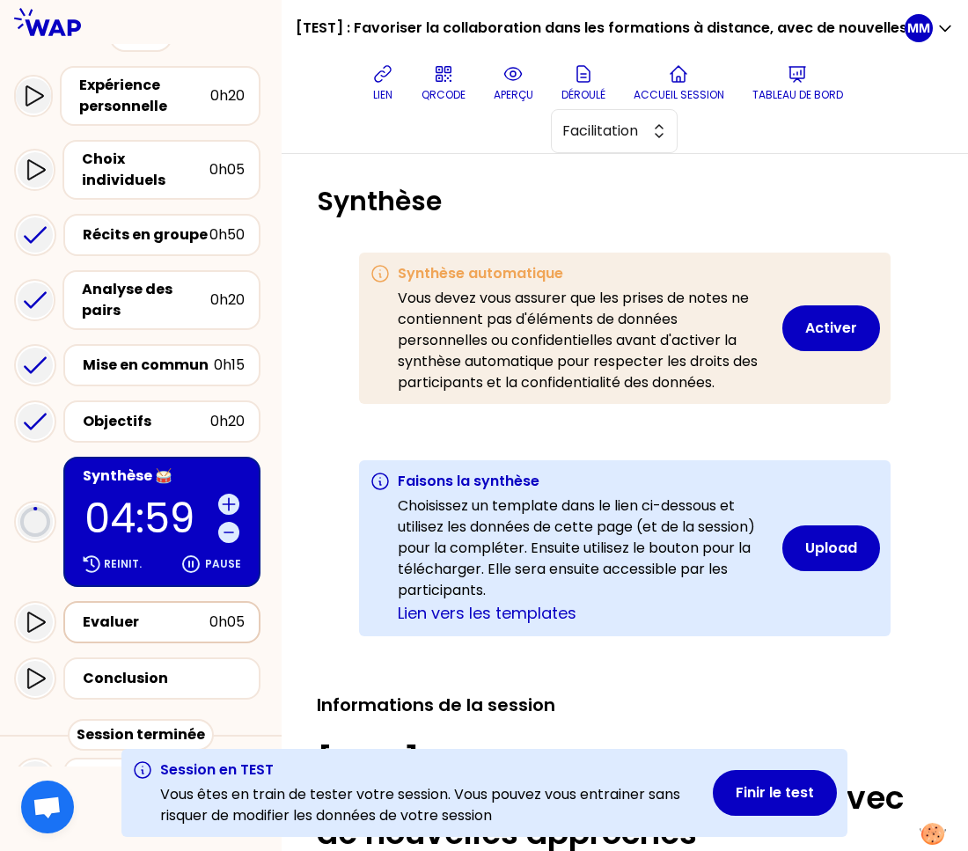
click at [131, 611] on div "Evaluer" at bounding box center [146, 621] width 127 height 21
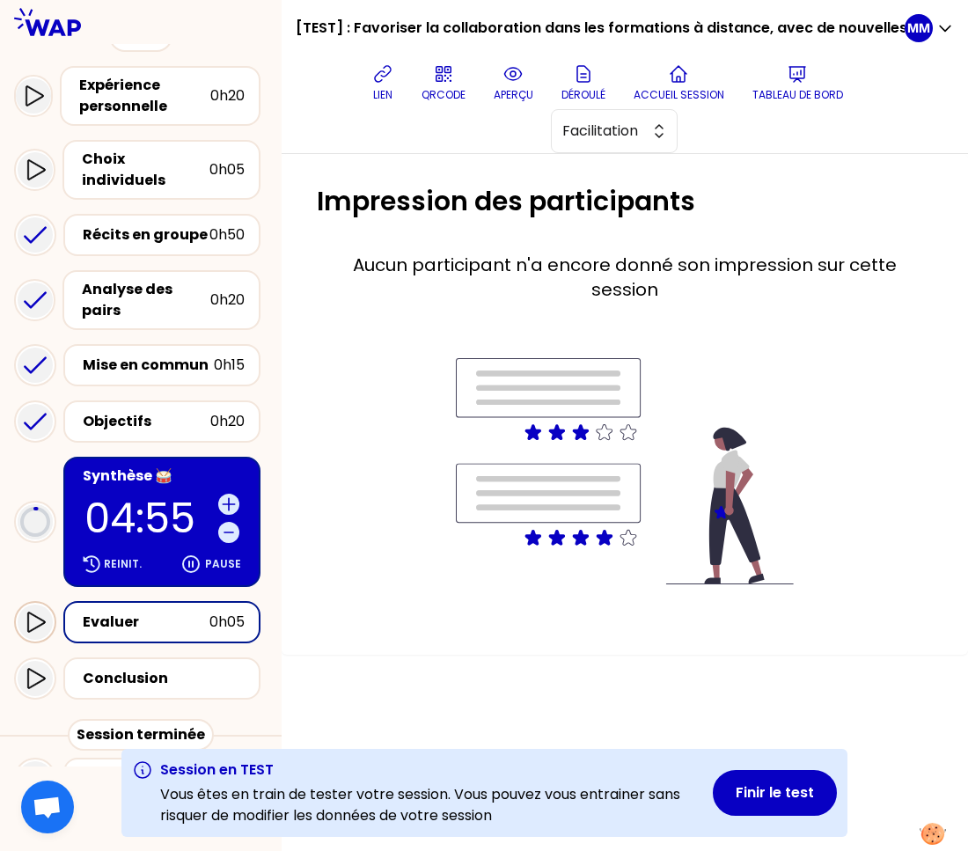
click at [35, 611] on icon at bounding box center [35, 621] width 21 height 21
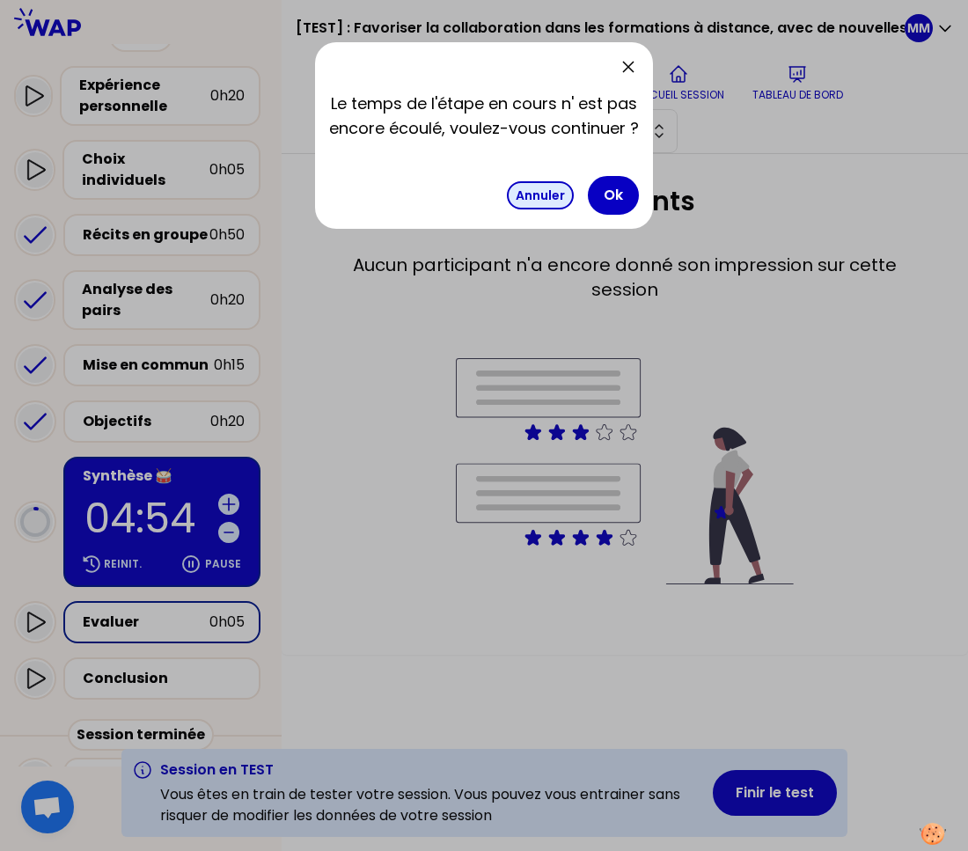
drag, startPoint x: 610, startPoint y: 198, endPoint x: 514, endPoint y: 194, distance: 96.0
click at [610, 198] on button "Ok" at bounding box center [613, 195] width 51 height 39
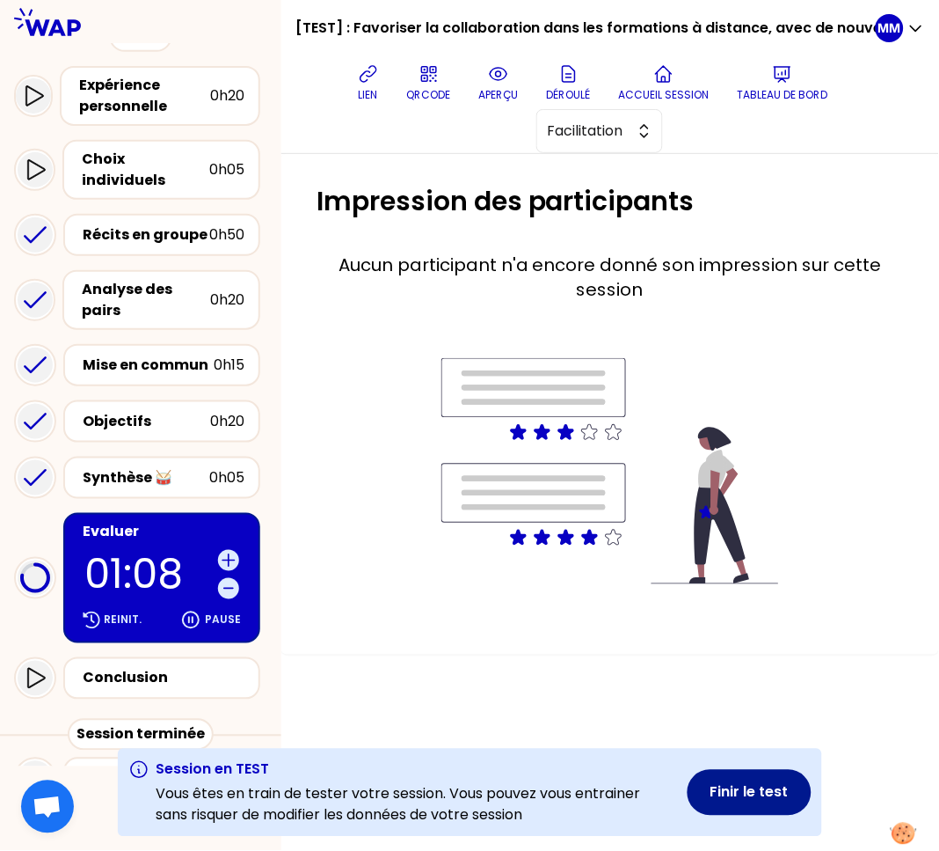
click at [738, 800] on button "Finir le test" at bounding box center [750, 793] width 124 height 46
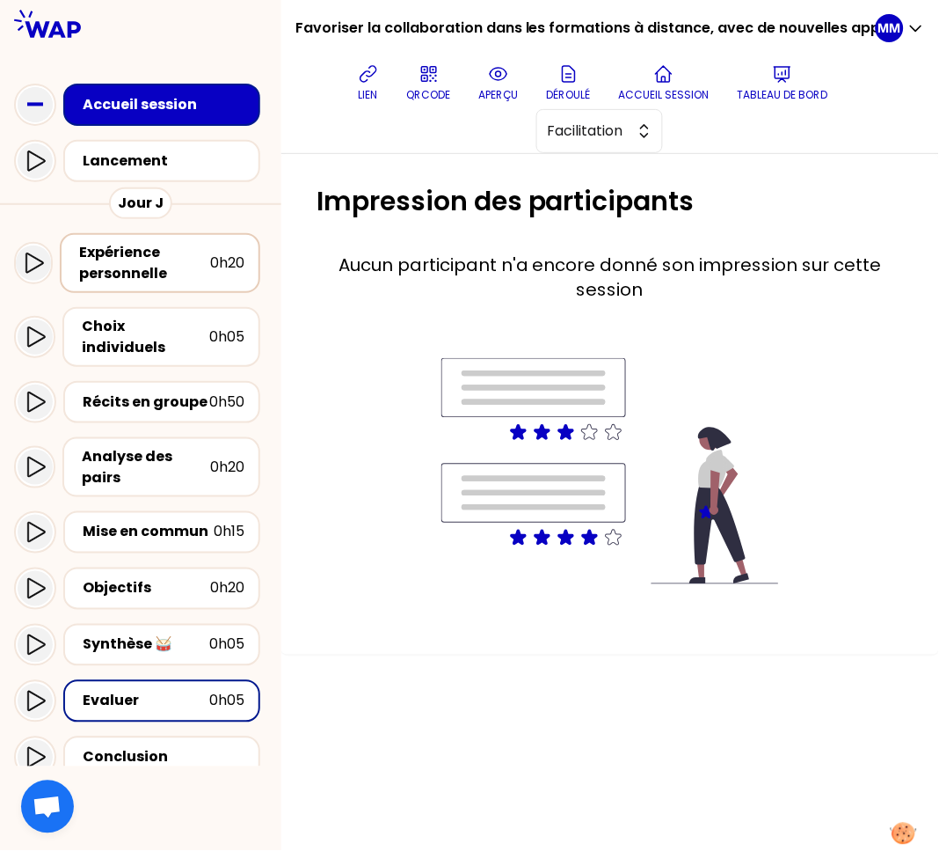
click at [145, 263] on div "Expérience personnelle" at bounding box center [144, 263] width 131 height 42
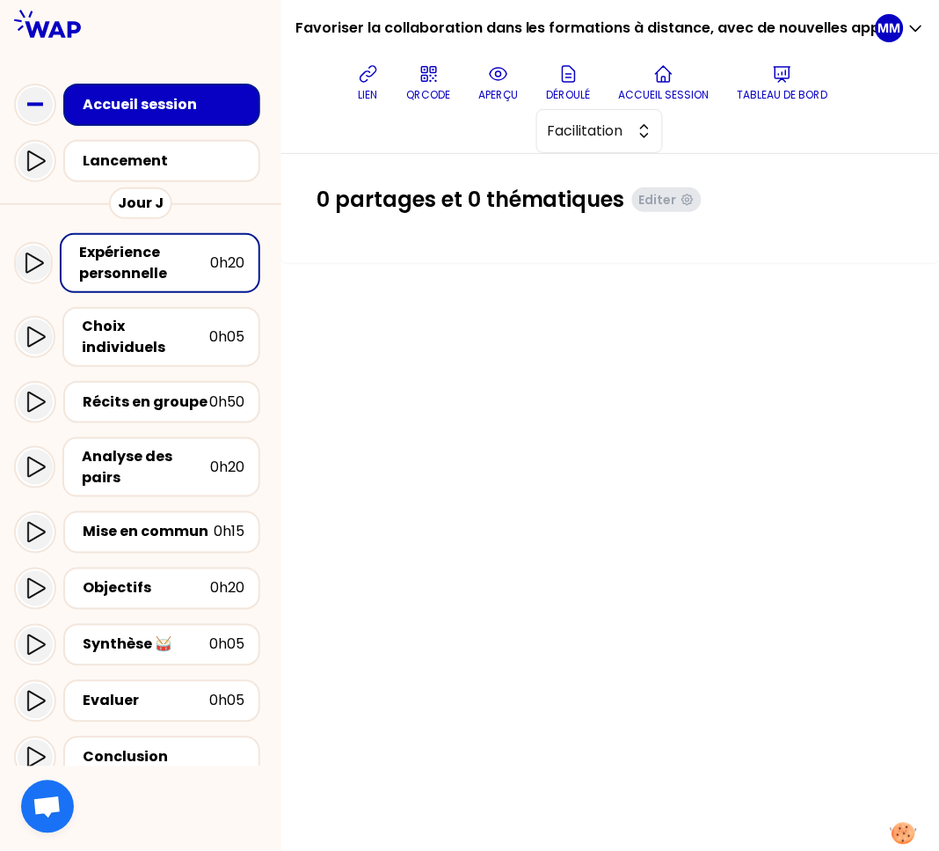
click at [452, 150] on div "lien QRCODE aperçu Déroulé Accueil session Tableau de bord Facilitation" at bounding box center [593, 104] width 566 height 97
click at [589, 125] on span "Facilitation" at bounding box center [587, 131] width 79 height 21
click at [594, 170] on span "Conception" at bounding box center [611, 174] width 76 height 21
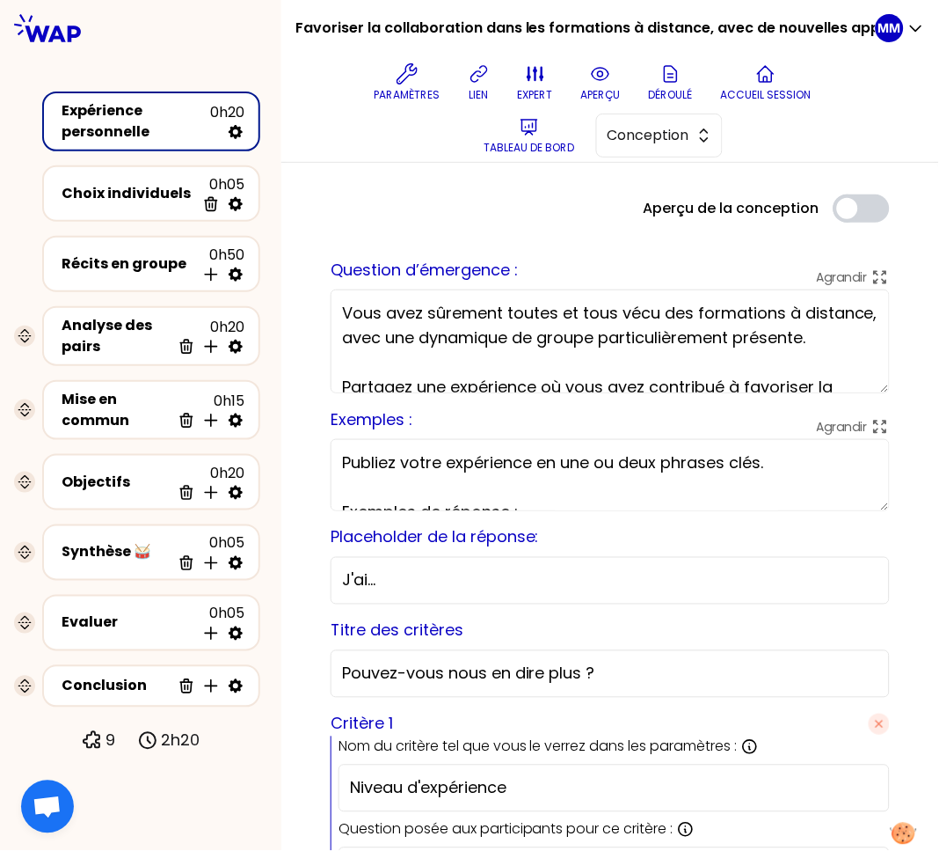
drag, startPoint x: 871, startPoint y: 426, endPoint x: 810, endPoint y: 390, distance: 70.6
click at [810, 390] on textarea "Vous avez sûrement toutes et tous vécu des formations à distance, avec une dyna…" at bounding box center [610, 341] width 559 height 104
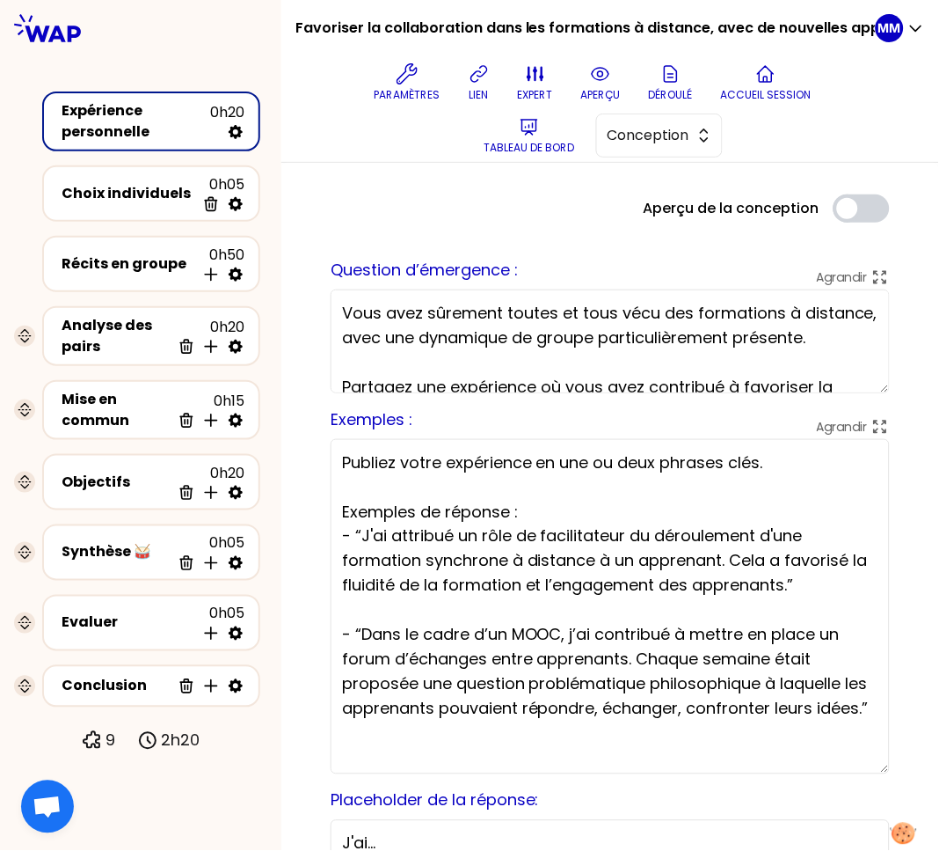
drag, startPoint x: 869, startPoint y: 506, endPoint x: 844, endPoint y: 769, distance: 264.2
click at [844, 769] on textarea "Publiez votre expérience en une ou deux phrases clés. Exemples de réponse : - “…" at bounding box center [610, 606] width 559 height 335
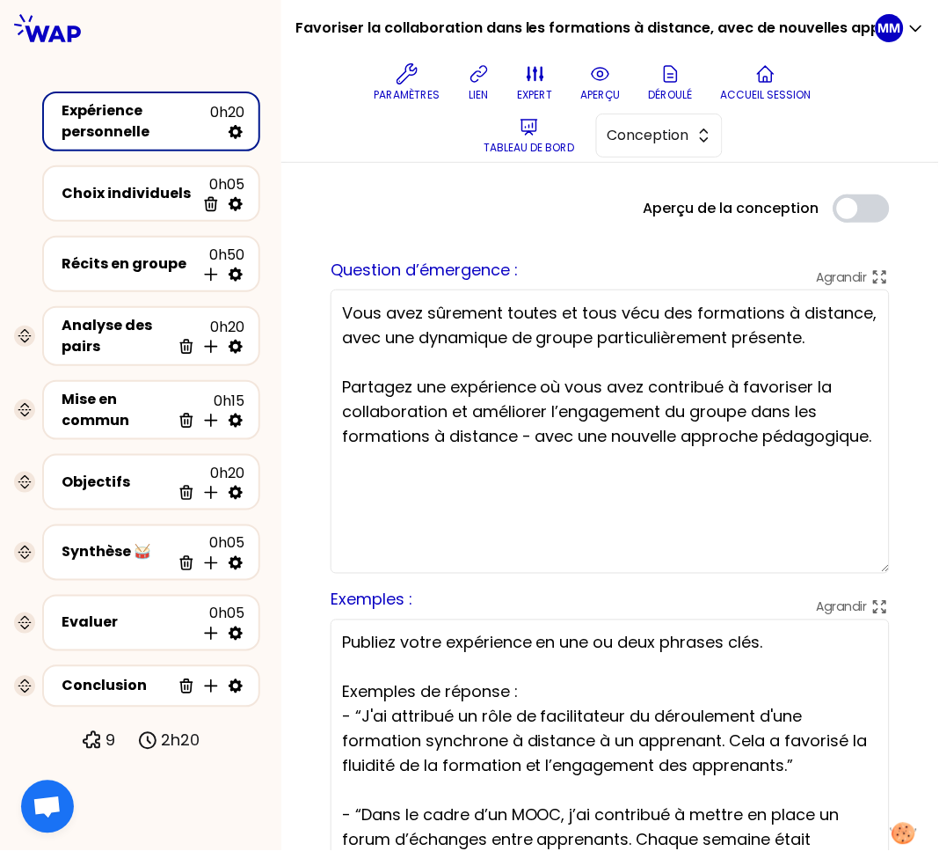
drag, startPoint x: 871, startPoint y: 389, endPoint x: 867, endPoint y: 574, distance: 184.8
click at [867, 574] on textarea "Vous avez sûrement toutes et tous vécu des formations à distance, avec une dyna…" at bounding box center [610, 431] width 559 height 284
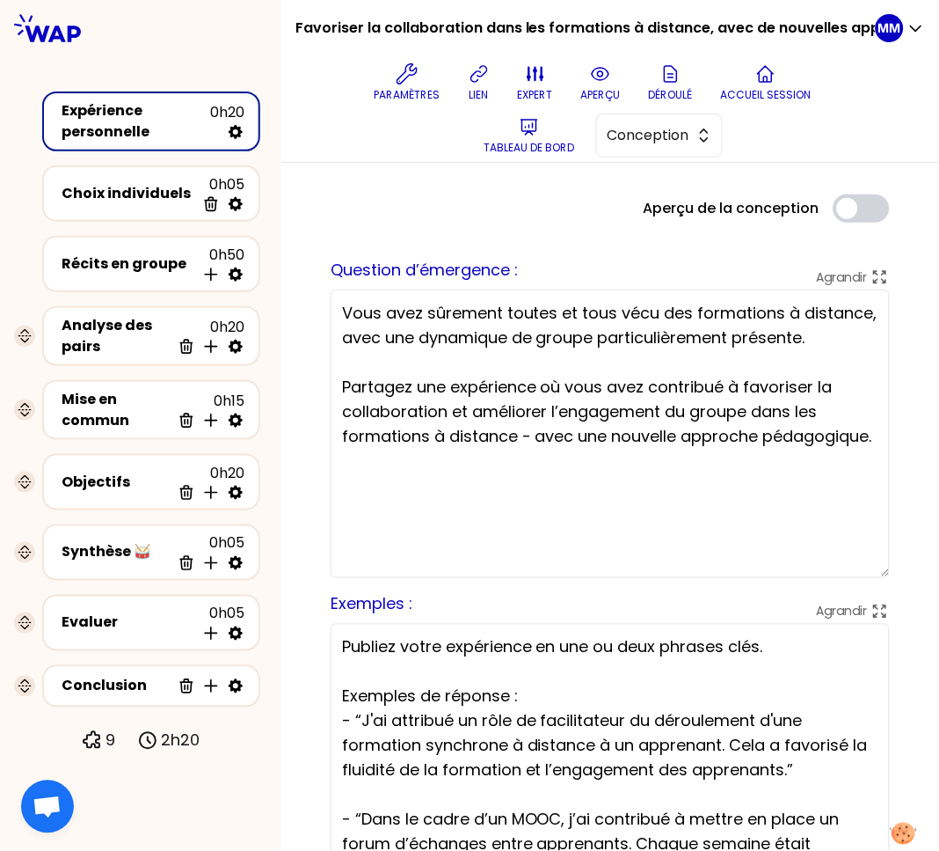
click at [480, 507] on textarea "Vous avez sûrement toutes et tous vécu des formations à distance, avec une dyna…" at bounding box center [610, 433] width 559 height 289
drag, startPoint x: 433, startPoint y: 647, endPoint x: 457, endPoint y: 652, distance: 25.0
click at [433, 647] on textarea "Publiez votre expérience en une ou deux phrases clés. Exemples de réponse : - “…" at bounding box center [610, 791] width 559 height 335
click at [797, 644] on textarea "Publiez votre expérience en une ou deux phrases clés. Exemples de réponse : - “…" at bounding box center [610, 791] width 559 height 335
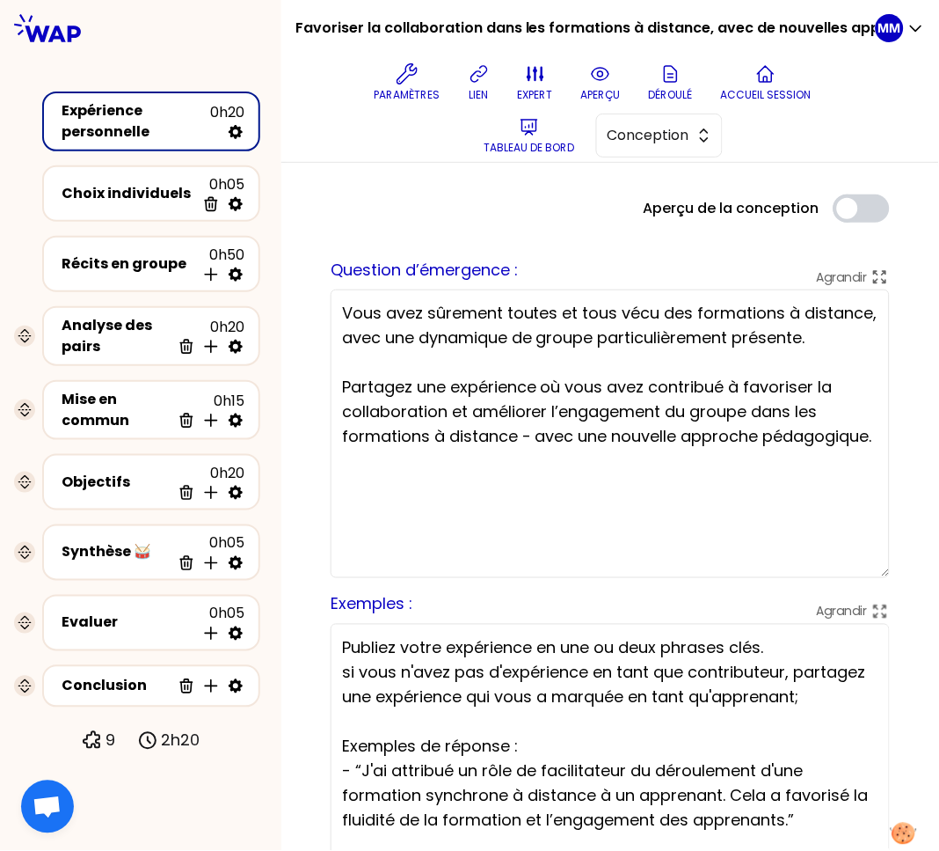
click at [343, 665] on textarea "Publiez votre expérience en une ou deux phrases clés. si vous n'avez pas d'expé…" at bounding box center [610, 791] width 559 height 335
type textarea "Publiez votre expérience en une ou deux phrases clés. Si vous n'avez pas d'expé…"
click at [84, 327] on div "Analyse des pairs" at bounding box center [116, 336] width 109 height 42
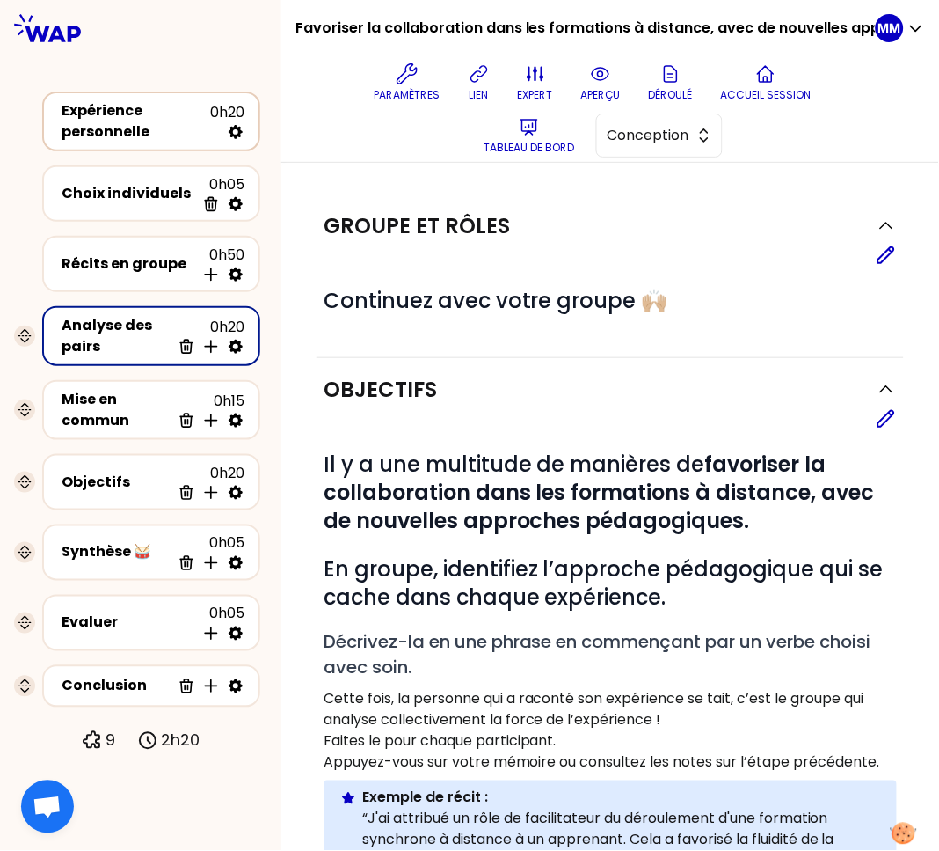
click at [135, 123] on div "Expérience personnelle" at bounding box center [136, 121] width 149 height 42
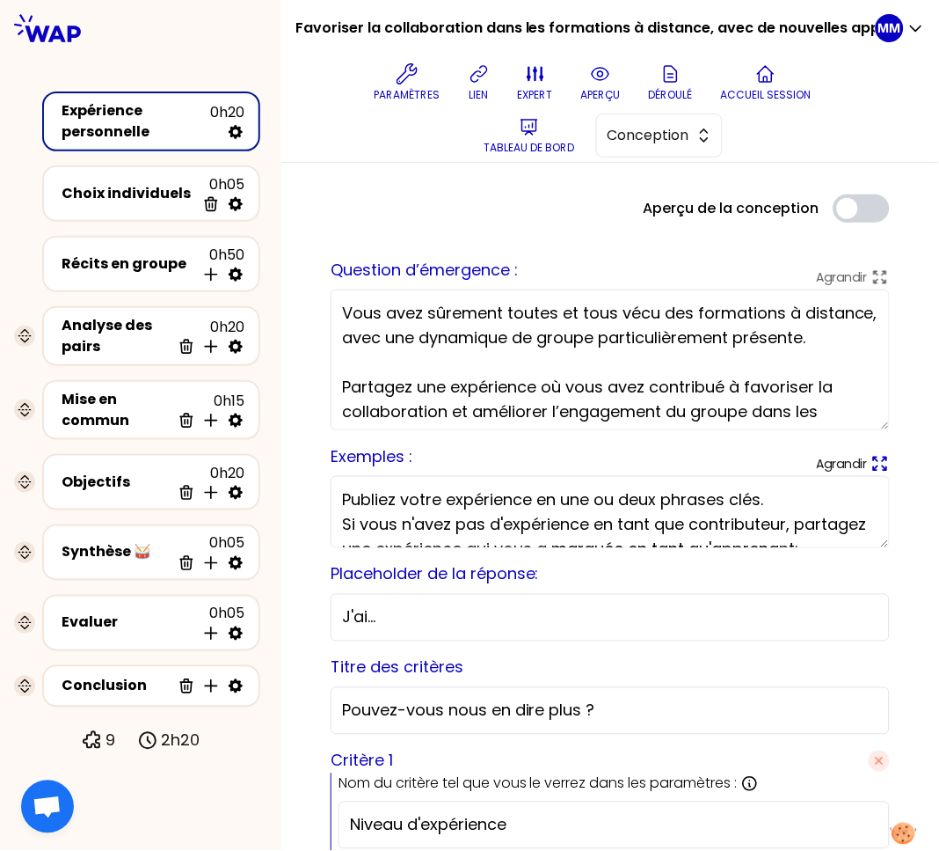
click at [871, 463] on icon at bounding box center [880, 463] width 19 height 19
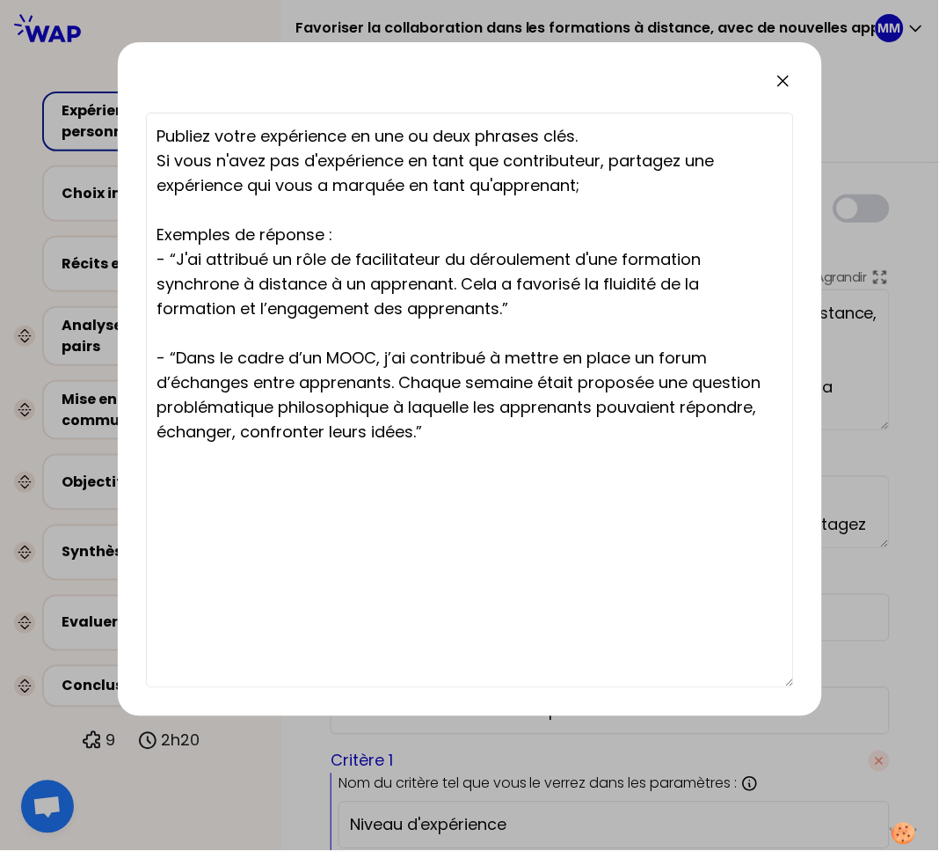
click at [602, 178] on textarea "Publiez votre expérience en une ou deux phrases clés. Si vous n'avez pas d'expé…" at bounding box center [470, 400] width 648 height 575
type textarea "Publiez votre expérience en une ou deux phrases clés. Si vous n'avez pas d'expé…"
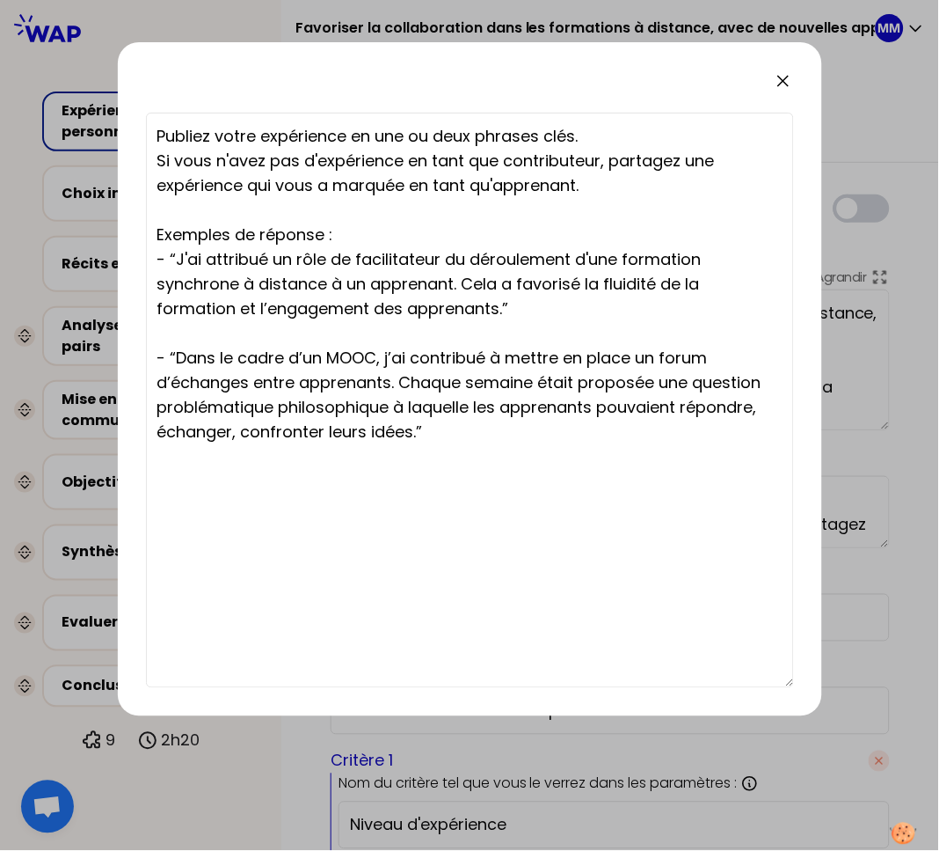
drag, startPoint x: 791, startPoint y: 84, endPoint x: 685, endPoint y: 272, distance: 215.8
click at [791, 84] on icon at bounding box center [783, 80] width 21 height 21
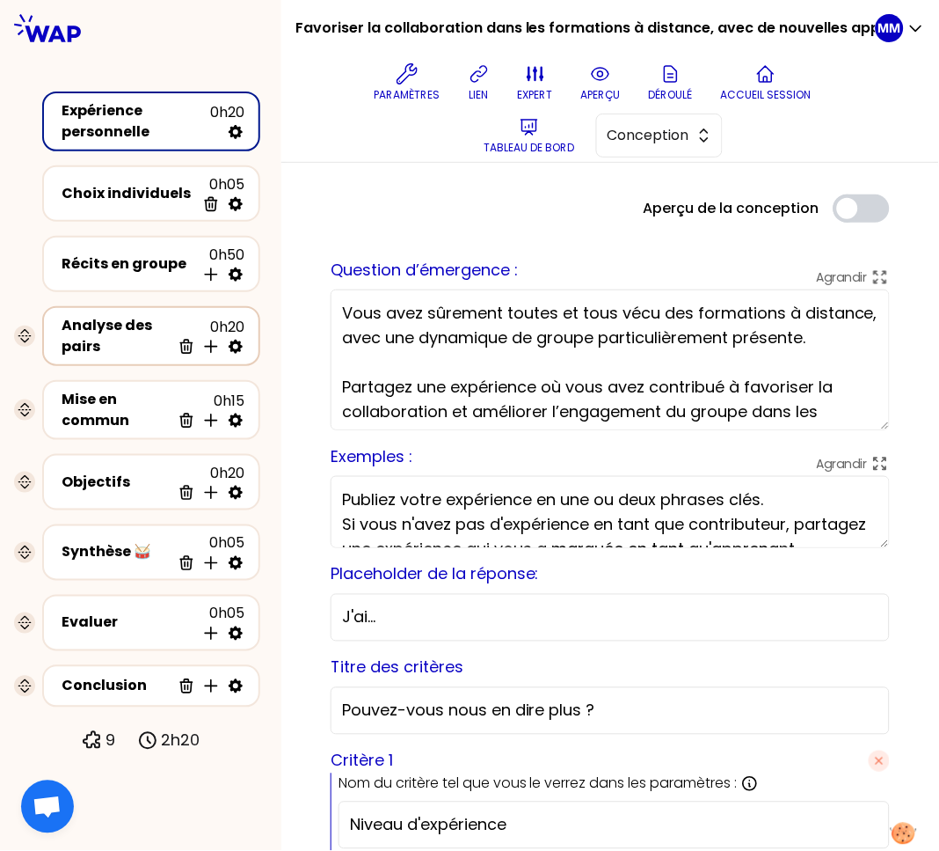
click at [127, 334] on div "Analyse des pairs" at bounding box center [116, 336] width 109 height 42
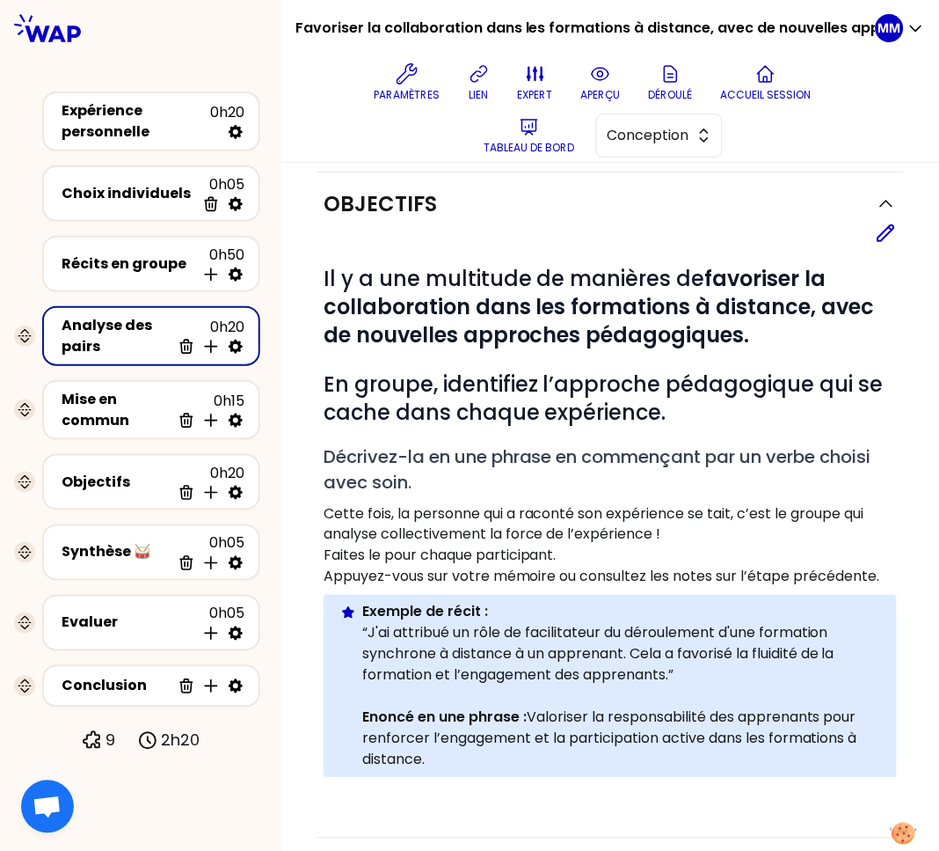
scroll to position [313, 0]
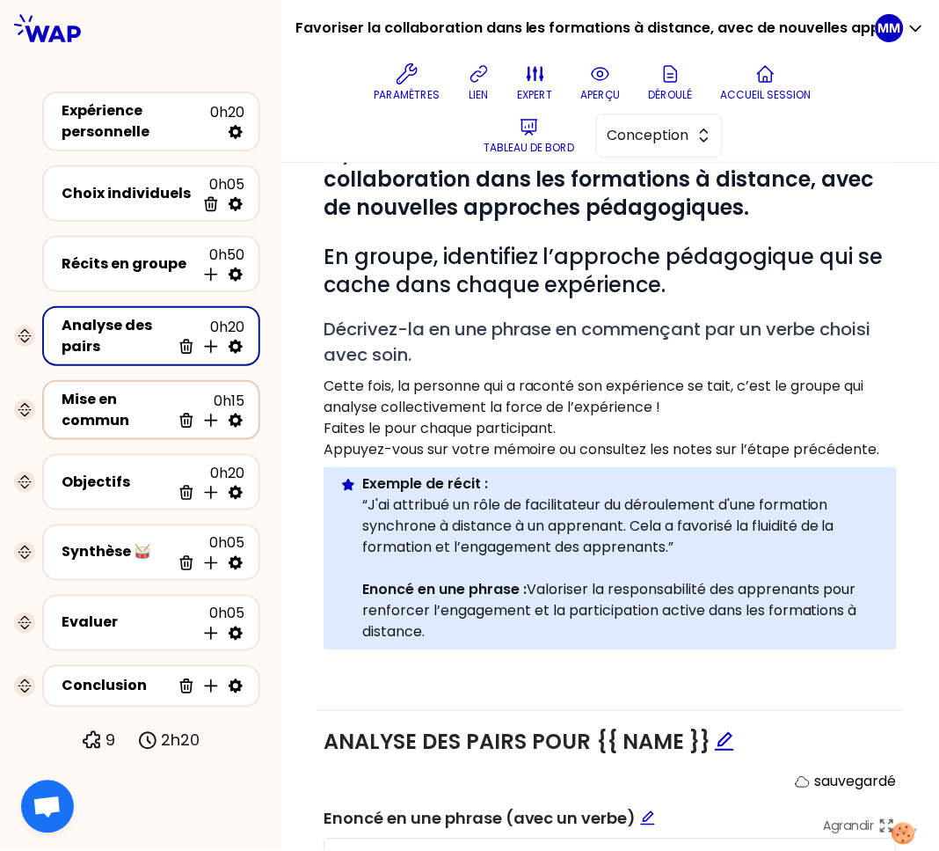
click at [134, 408] on div "Mise en commun" at bounding box center [116, 410] width 109 height 42
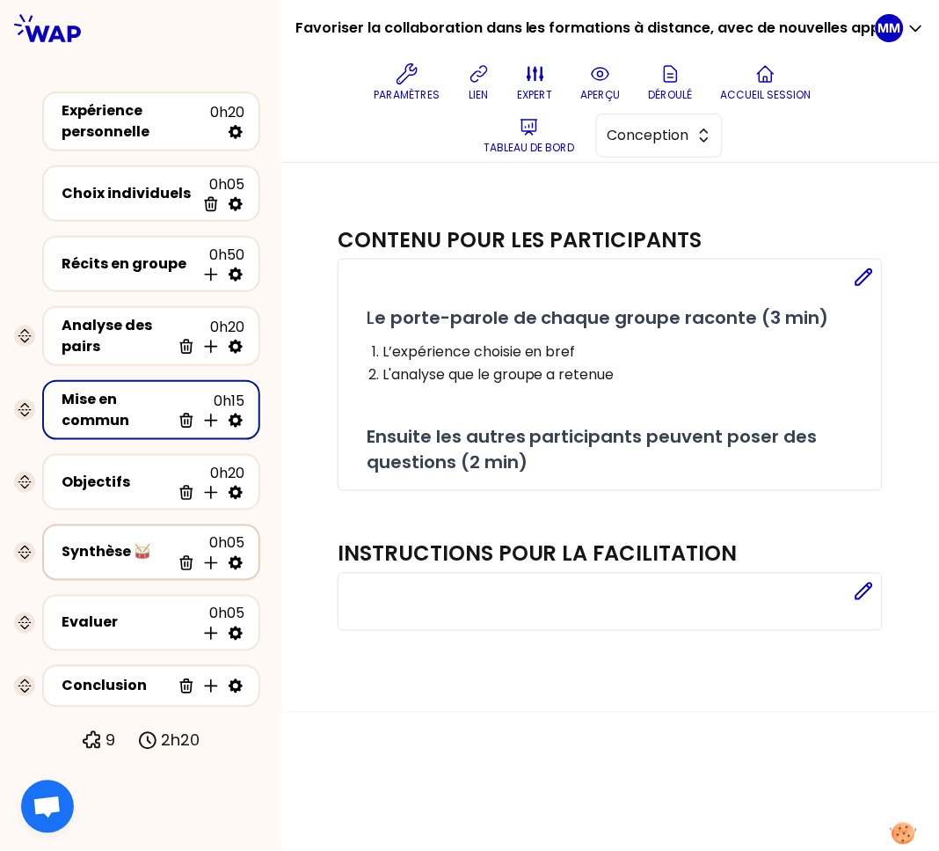
click at [135, 542] on div "Synthèse 🥁" at bounding box center [116, 552] width 109 height 21
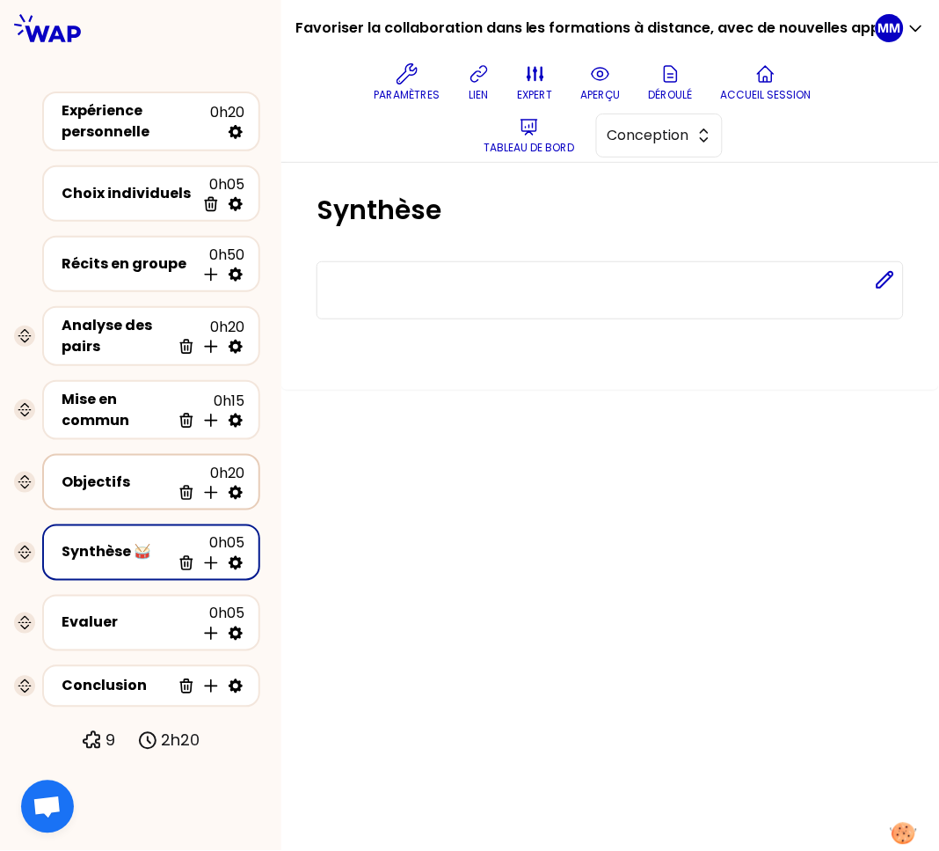
click at [130, 472] on div "Objectifs" at bounding box center [116, 481] width 109 height 21
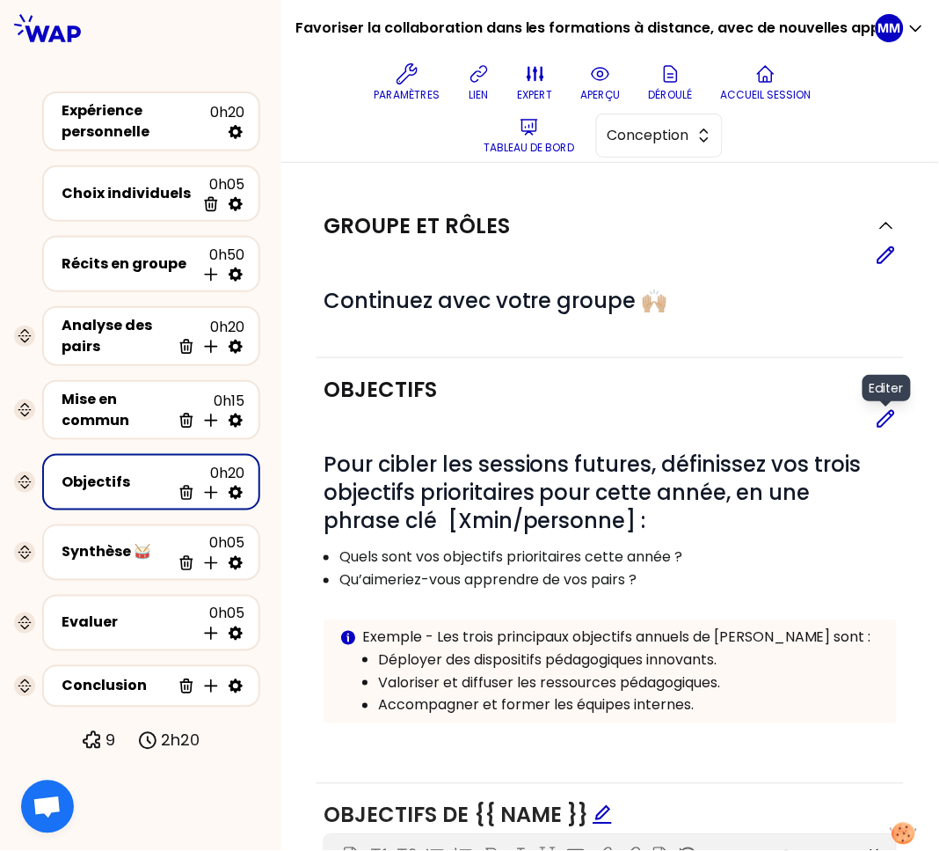
click at [876, 417] on icon at bounding box center [886, 418] width 21 height 21
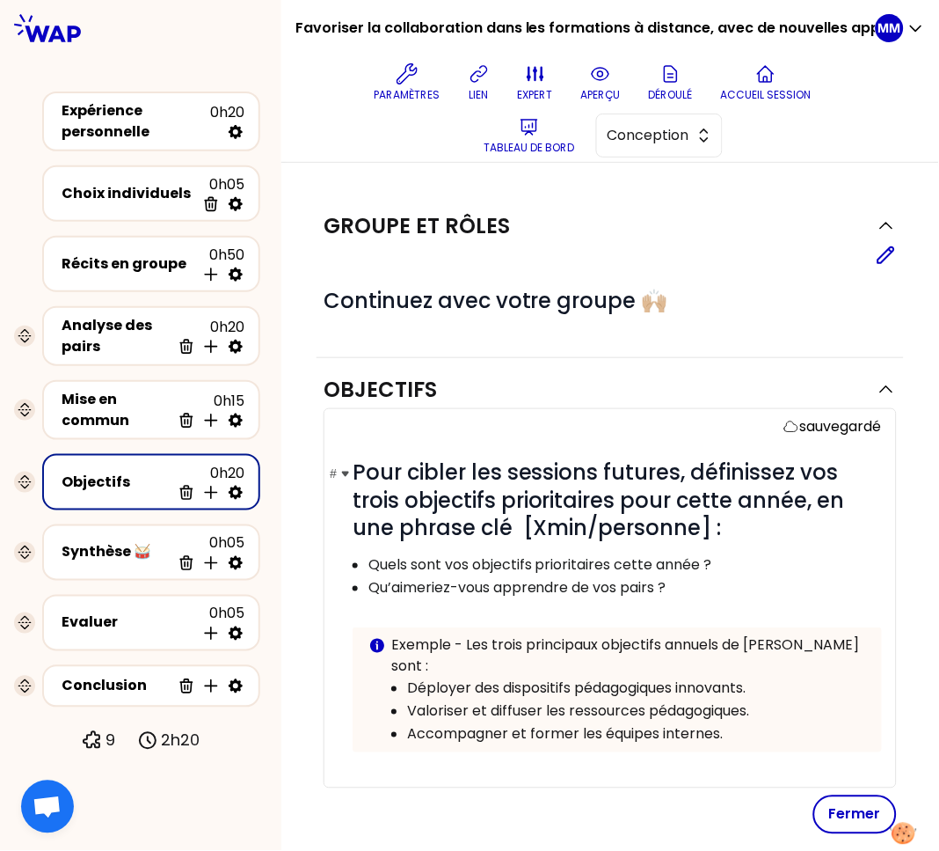
click at [518, 522] on span "Pour cibler les sessions futures, définissez vos trois objectifs prioritaires p…" at bounding box center [602, 499] width 498 height 85
click at [718, 522] on span "Pour cibler les sessions futures, définissez vos trois objectifs prioritaires p…" at bounding box center [602, 499] width 498 height 85
drag, startPoint x: 835, startPoint y: 790, endPoint x: 825, endPoint y: 784, distance: 11.5
click at [835, 795] on button "Fermer" at bounding box center [856, 814] width 84 height 39
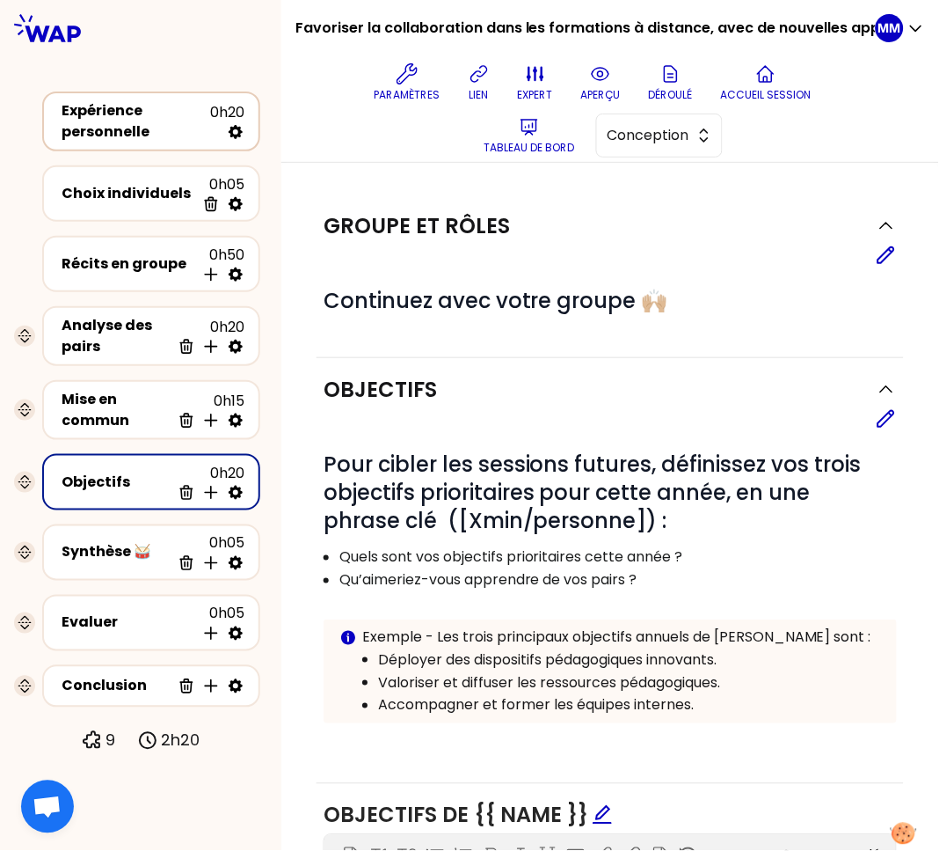
click at [143, 118] on div "Expérience personnelle" at bounding box center [136, 121] width 149 height 42
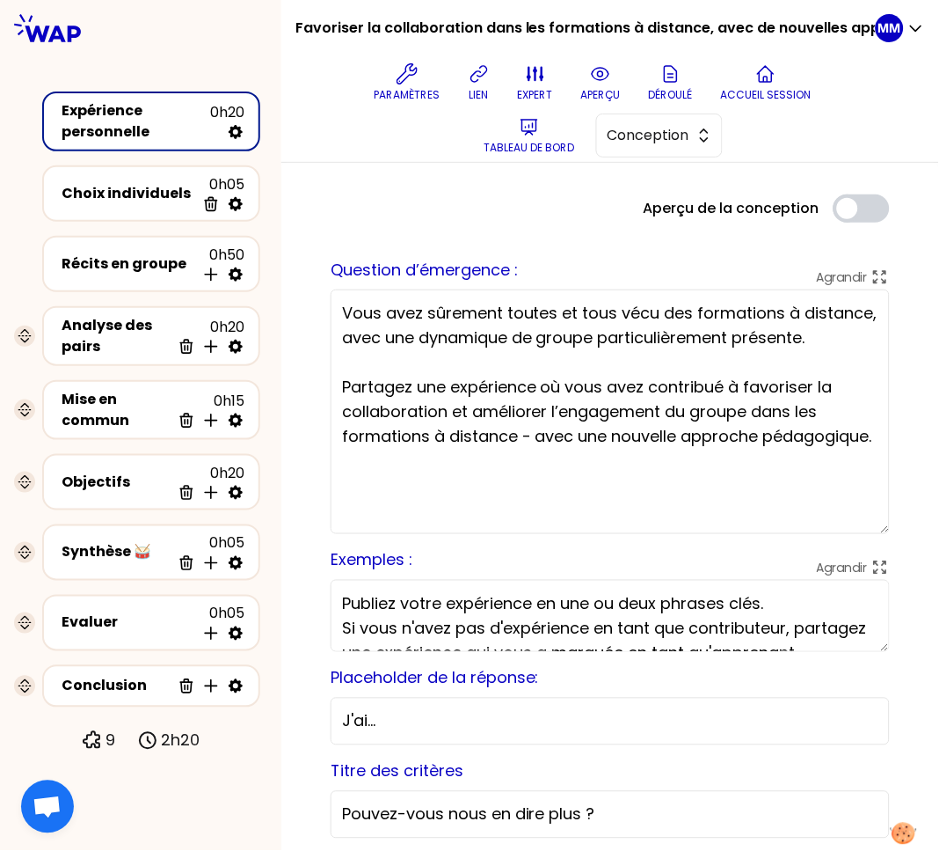
drag, startPoint x: 871, startPoint y: 430, endPoint x: 862, endPoint y: 533, distance: 103.3
click at [862, 533] on textarea "Vous avez sûrement toutes et tous vécu des formations à distance, avec une dyna…" at bounding box center [610, 411] width 559 height 245
click at [806, 442] on textarea "Vous avez sûrement toutes et tous vécu des formations à distance, avec une dyna…" at bounding box center [610, 411] width 559 height 245
click at [806, 441] on textarea "Vous avez sûrement toutes et tous vécu des formations à distance, avec une dyna…" at bounding box center [610, 411] width 559 height 245
click at [419, 456] on textarea "Vous avez sûrement toutes et tous vécu des formations à distance, avec une dyna…" at bounding box center [610, 411] width 559 height 245
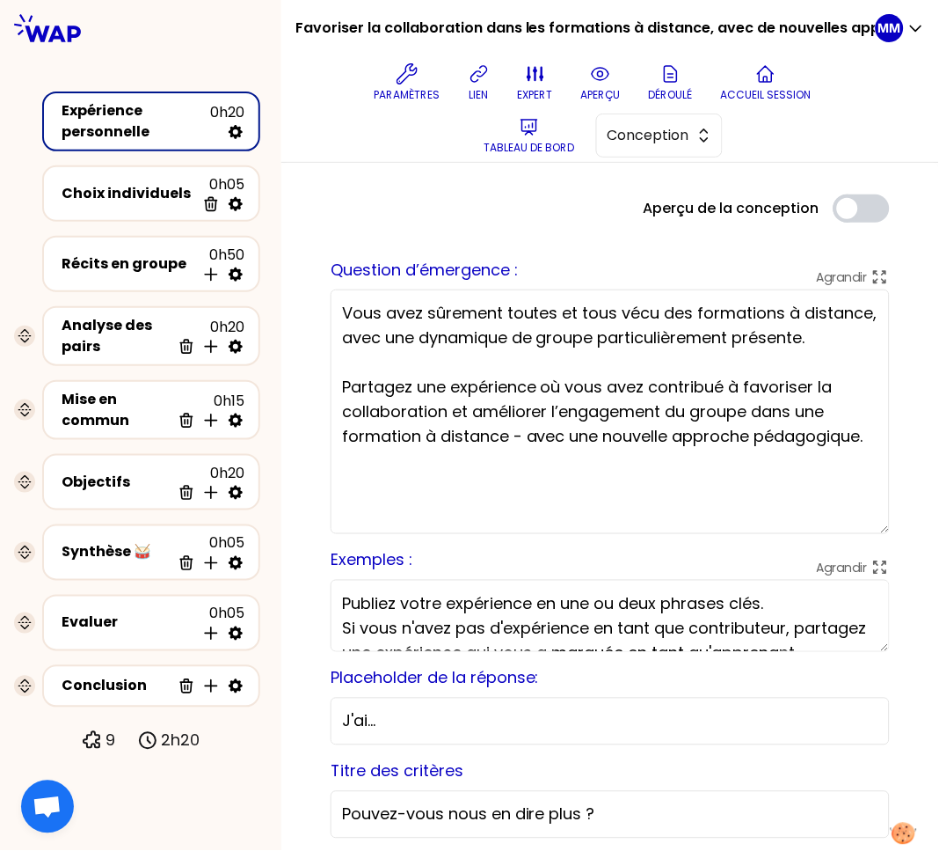
type textarea "Vous avez sûrement toutes et tous vécu des formations à distance, avec une dyna…"
click at [80, 266] on div "Récits en groupe" at bounding box center [129, 263] width 134 height 21
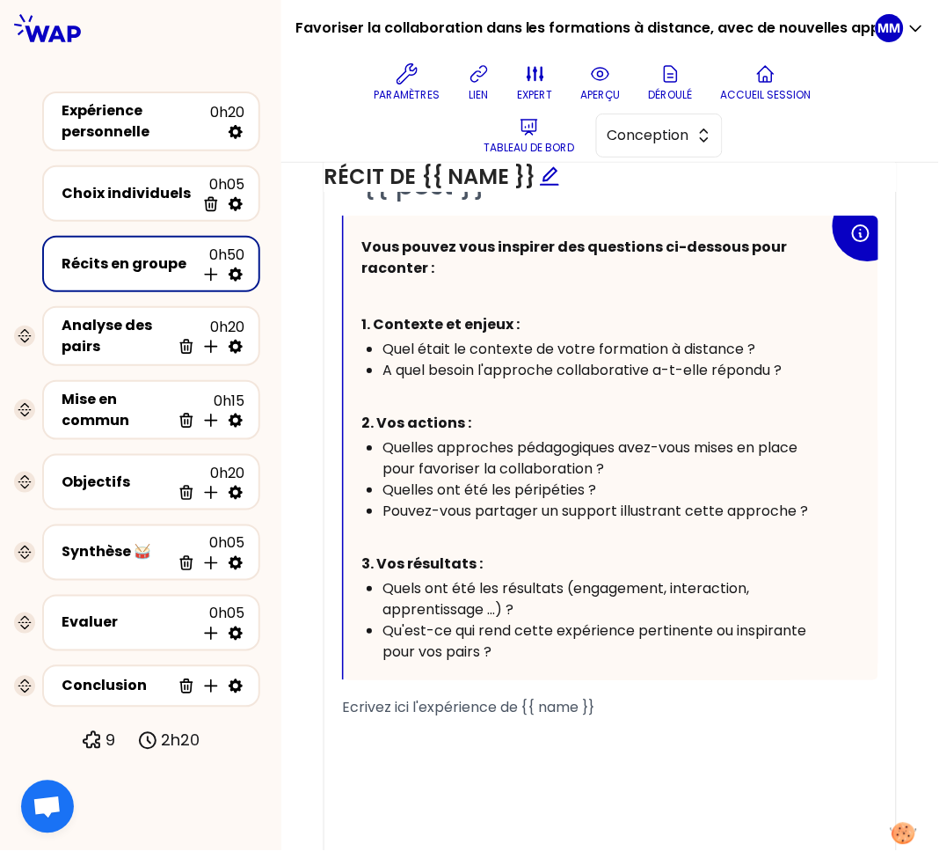
scroll to position [909, 0]
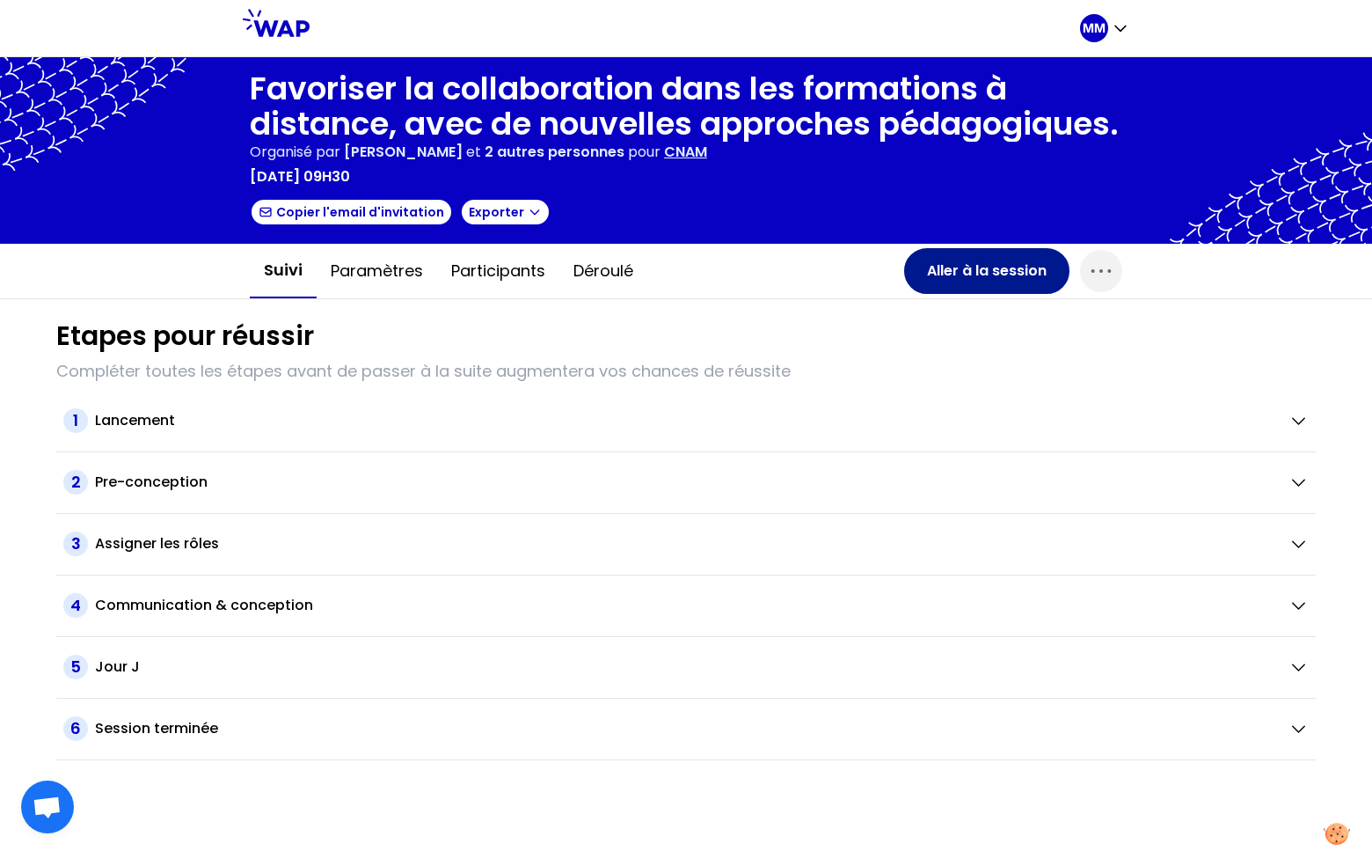
click at [943, 274] on button "Aller à la session" at bounding box center [986, 271] width 165 height 46
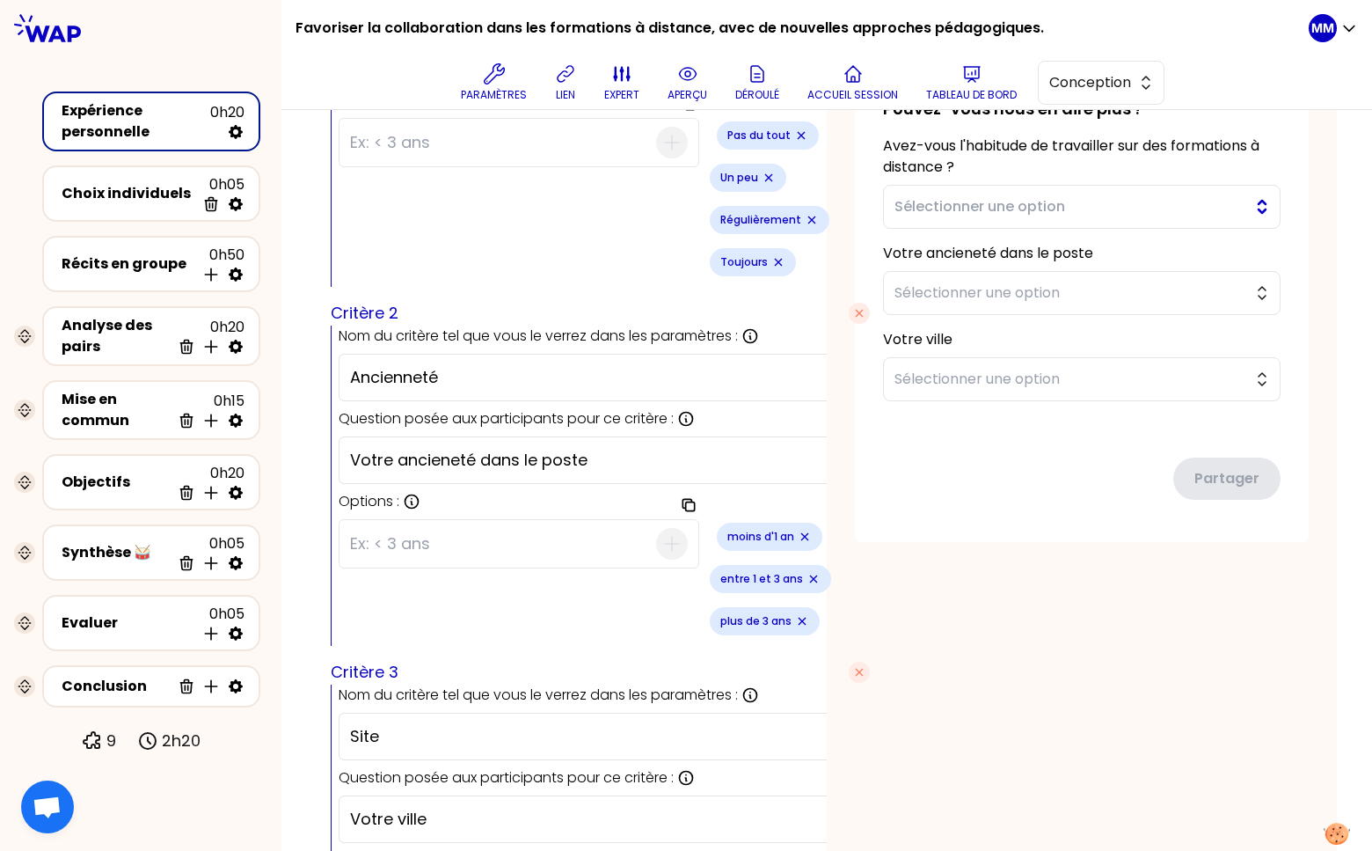
scroll to position [760, 0]
click at [1053, 304] on span "Sélectionner une option" at bounding box center [1070, 293] width 350 height 21
click at [1066, 230] on button "Sélectionner une option" at bounding box center [1082, 208] width 398 height 44
click at [1065, 218] on span "Sélectionner une option" at bounding box center [1070, 207] width 350 height 21
click at [1058, 218] on span "Sélectionner une option" at bounding box center [1070, 207] width 350 height 21
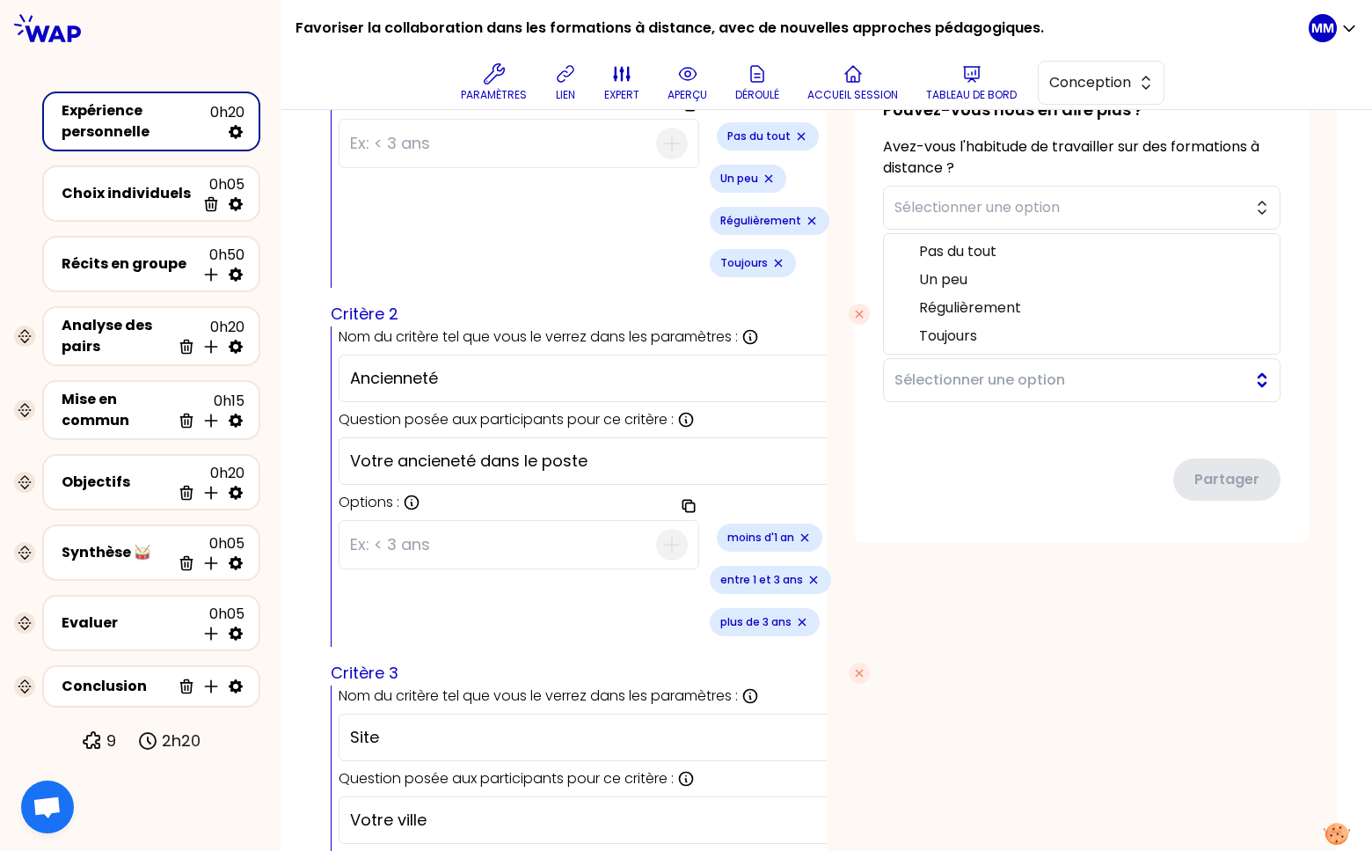
click at [1005, 402] on button "Sélectionner une option" at bounding box center [1082, 380] width 398 height 44
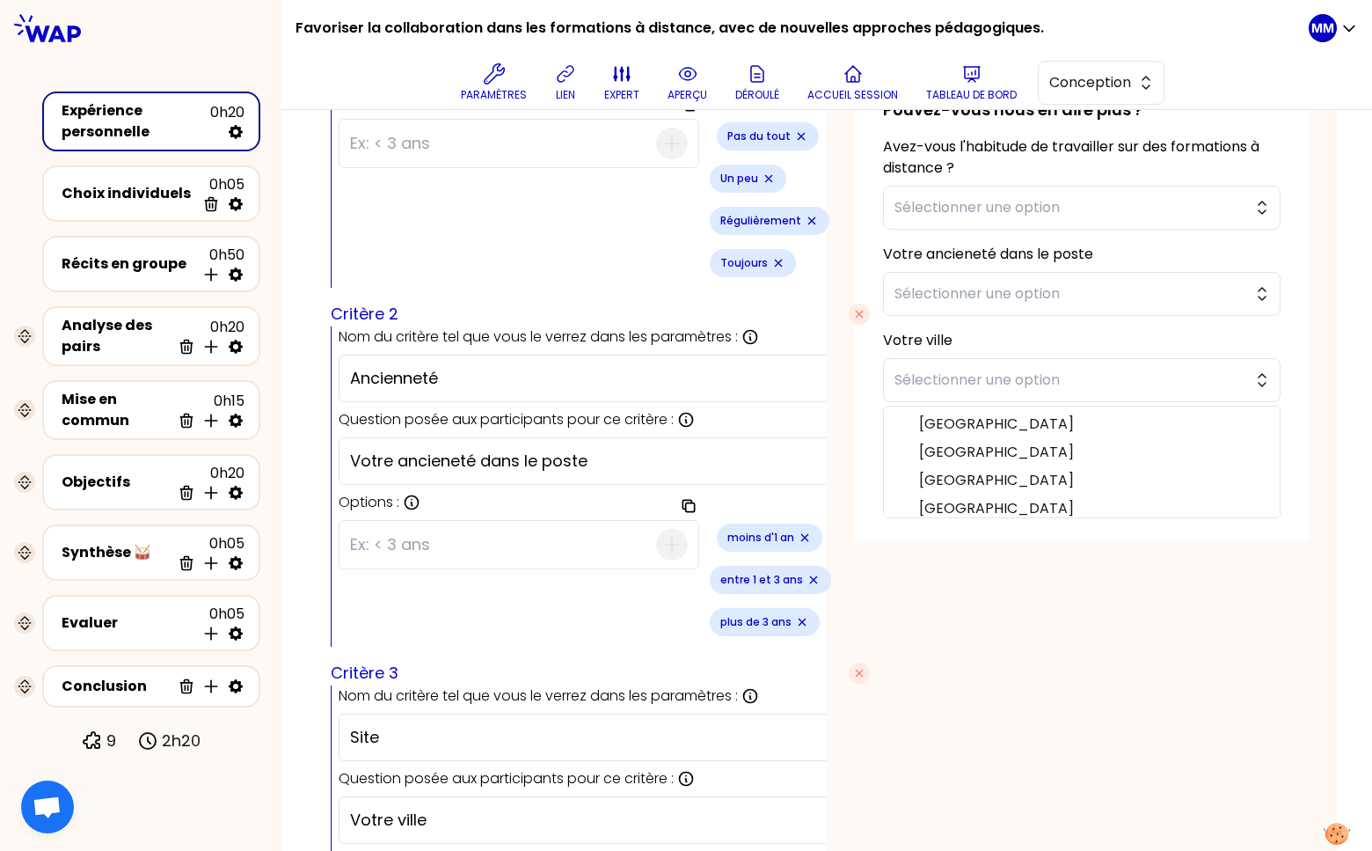
click at [856, 220] on div "sauvegardé Vous avez sûrement toutes et tous vécu des formations à distance, av…" at bounding box center [1082, 3] width 454 height 1080
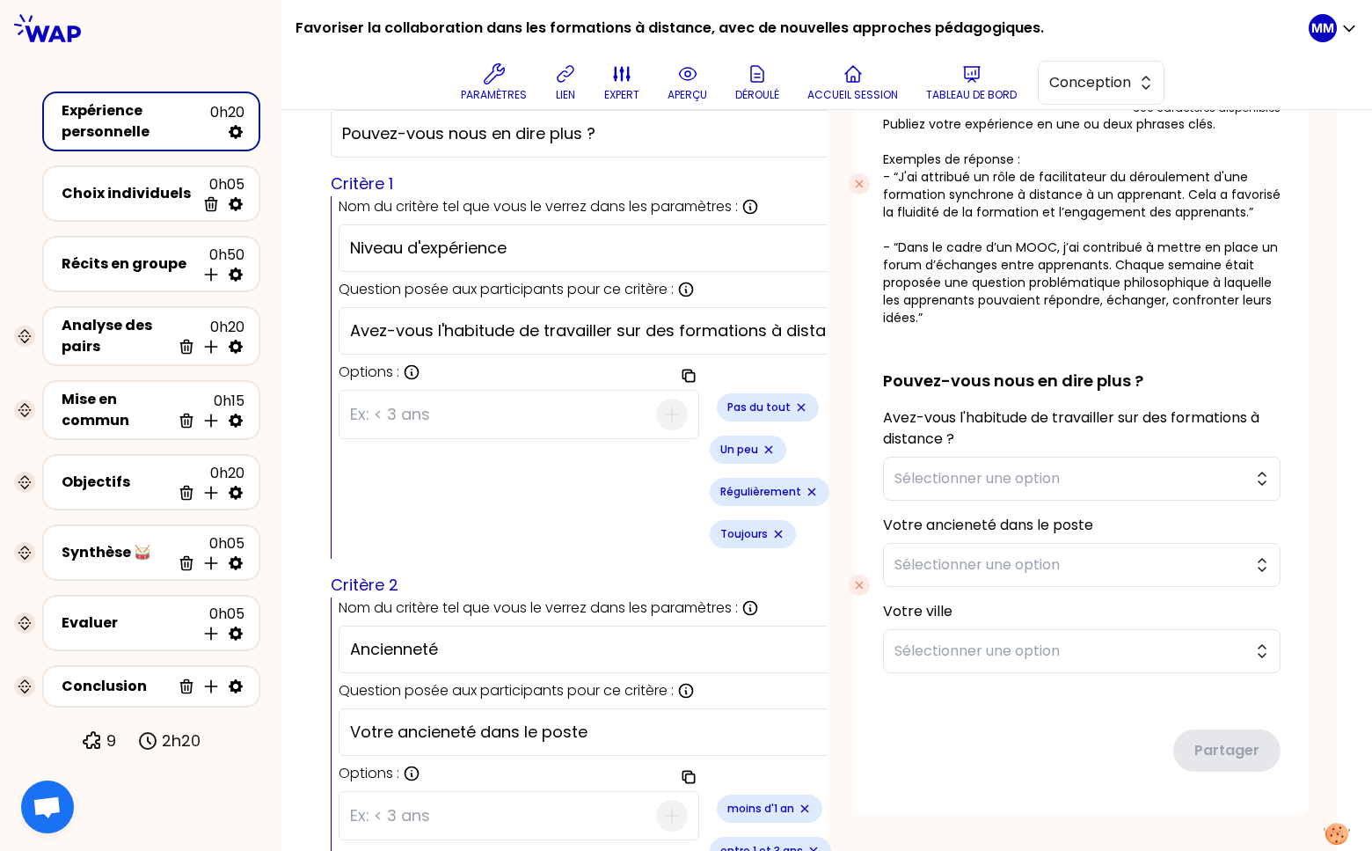
scroll to position [0, 0]
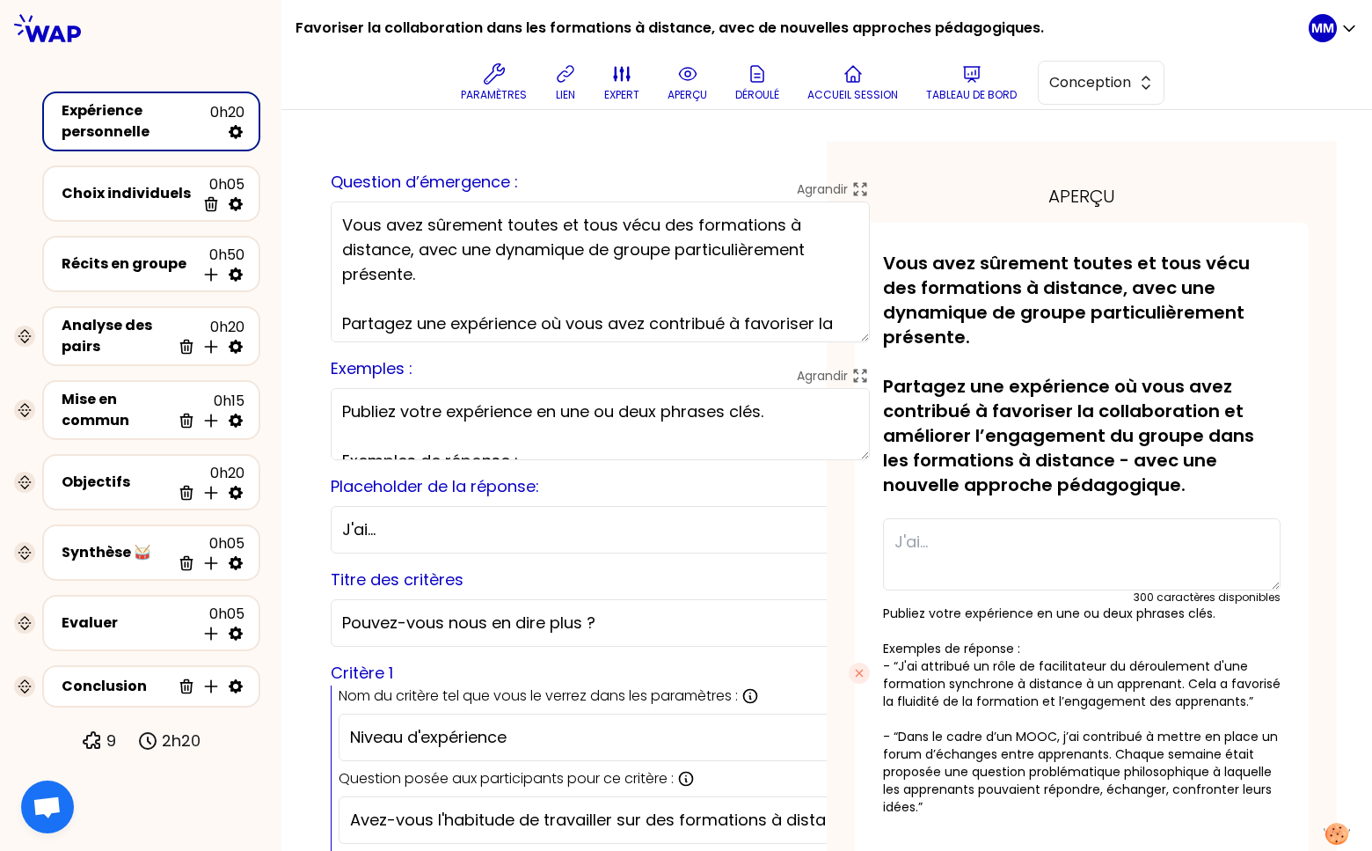
click at [568, 252] on textarea "Vous avez sûrement toutes et tous vécu des formations à distance, avec une dyna…" at bounding box center [600, 271] width 539 height 141
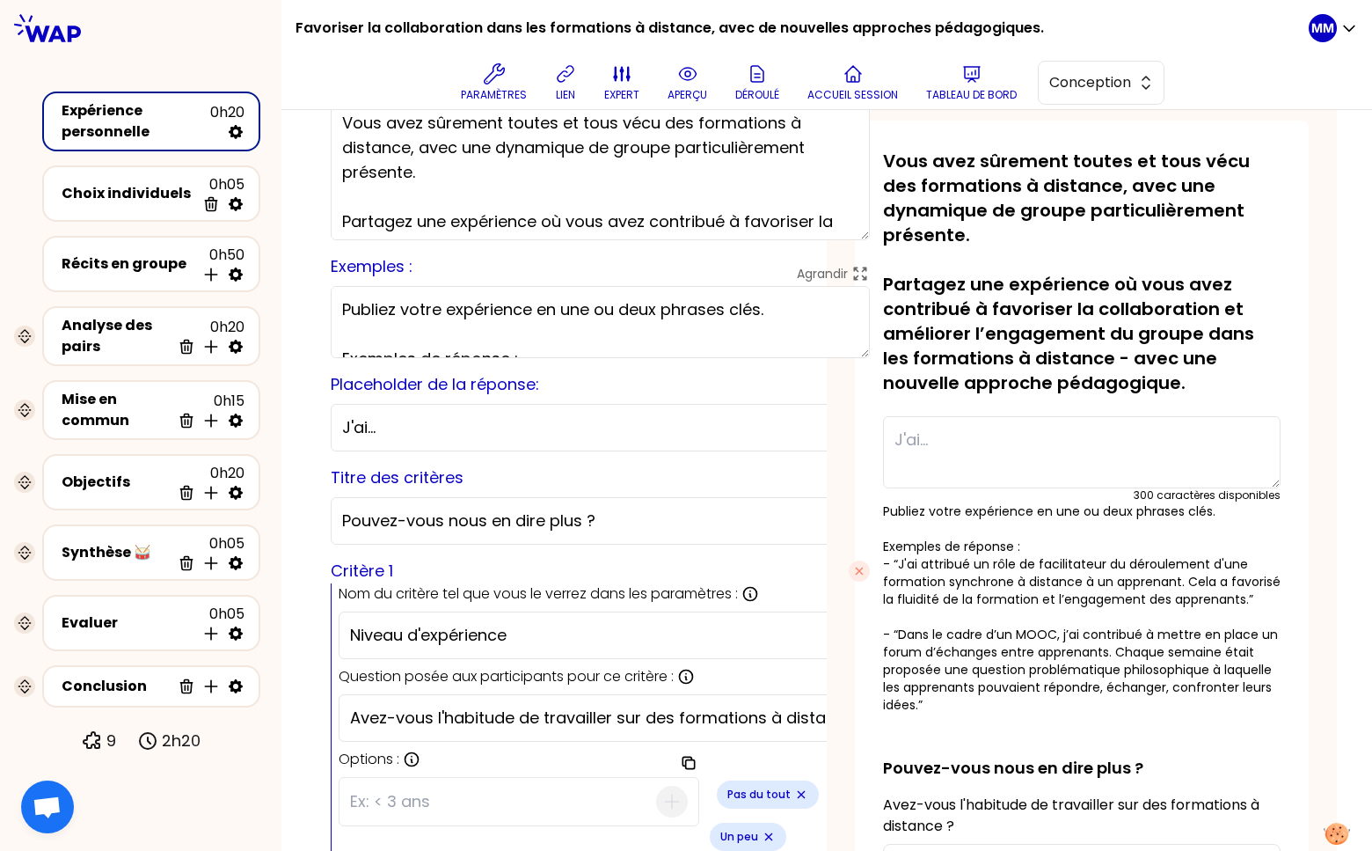
scroll to position [65, 0]
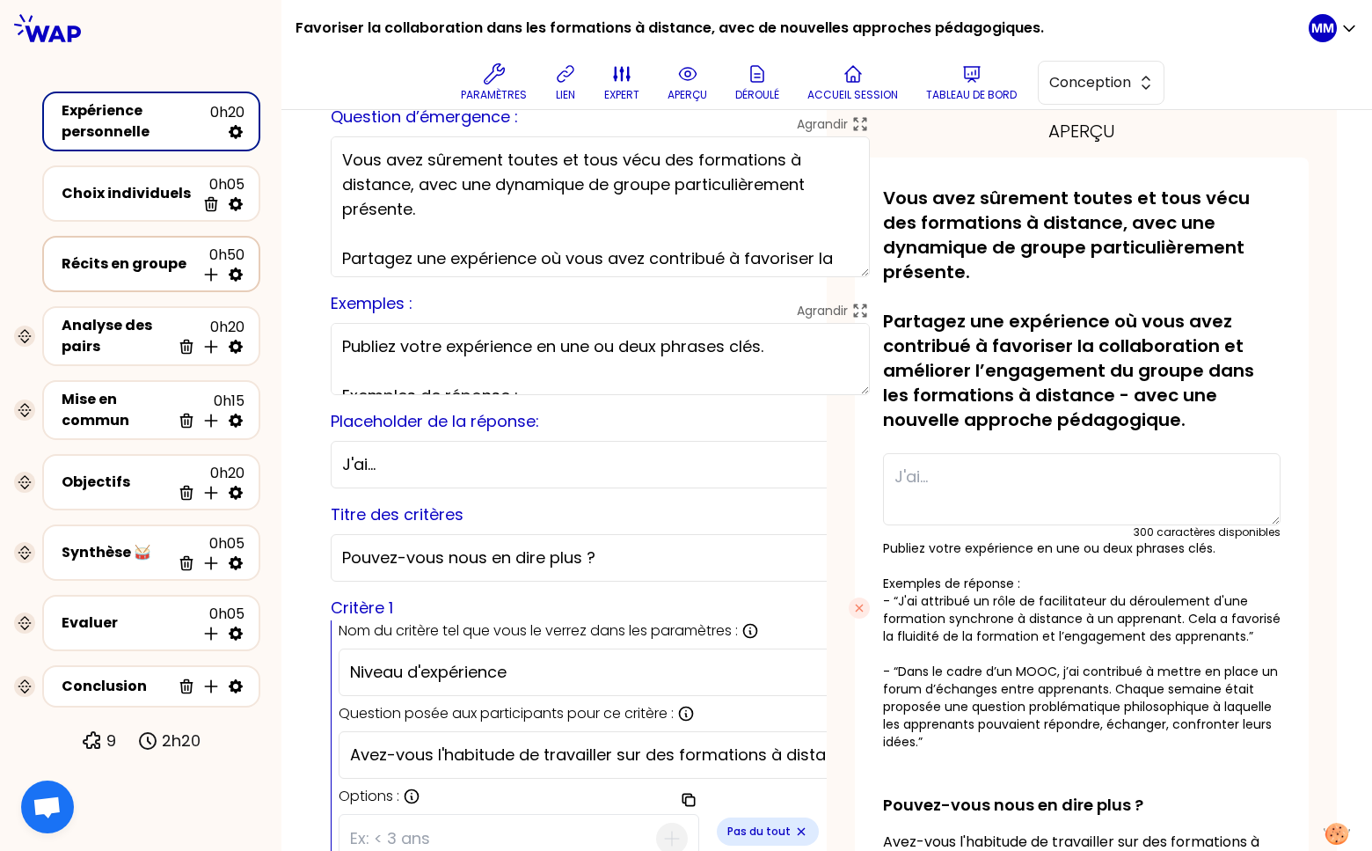
click at [237, 273] on icon at bounding box center [236, 274] width 14 height 14
select select "5"
select select "all"
select select "false"
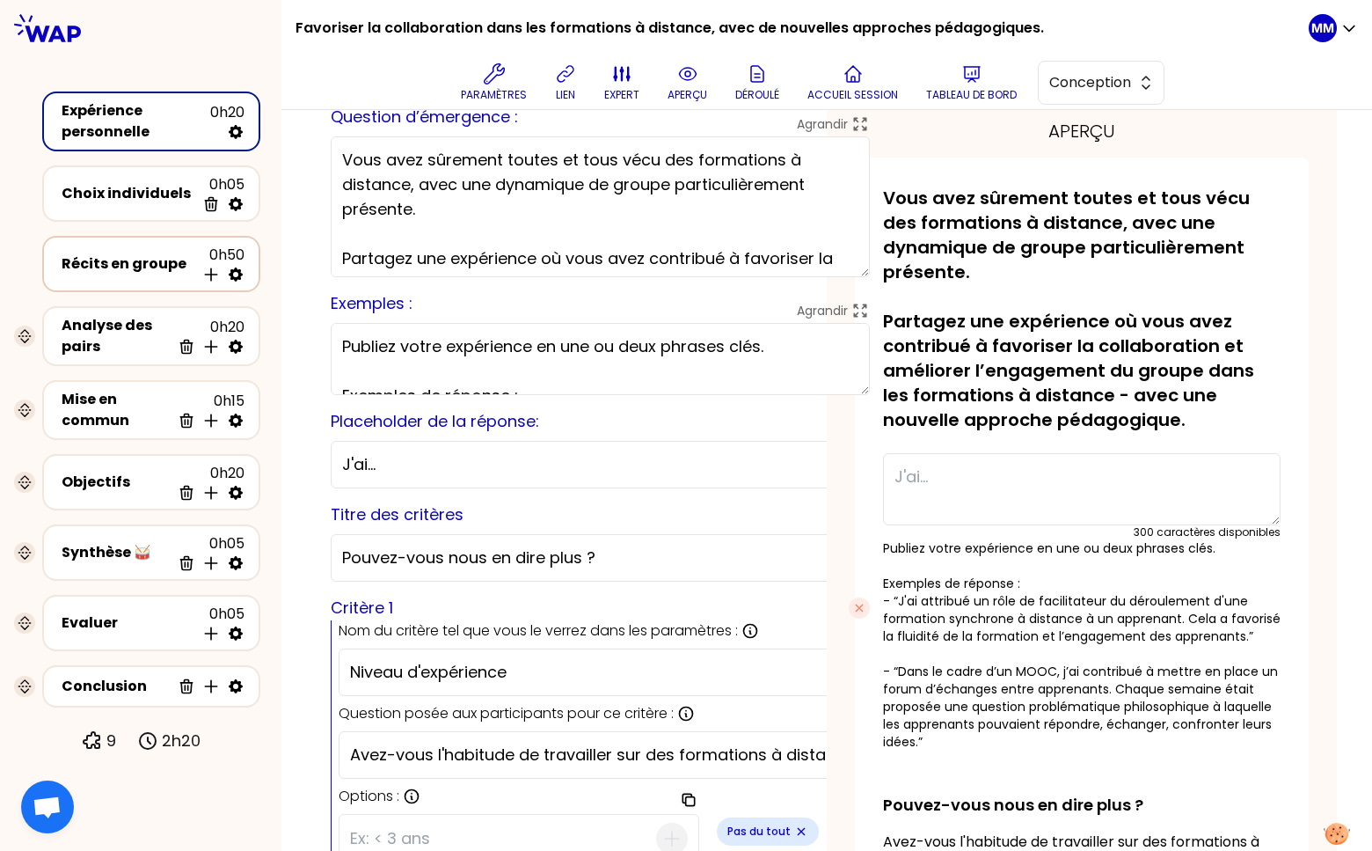
select select "Each"
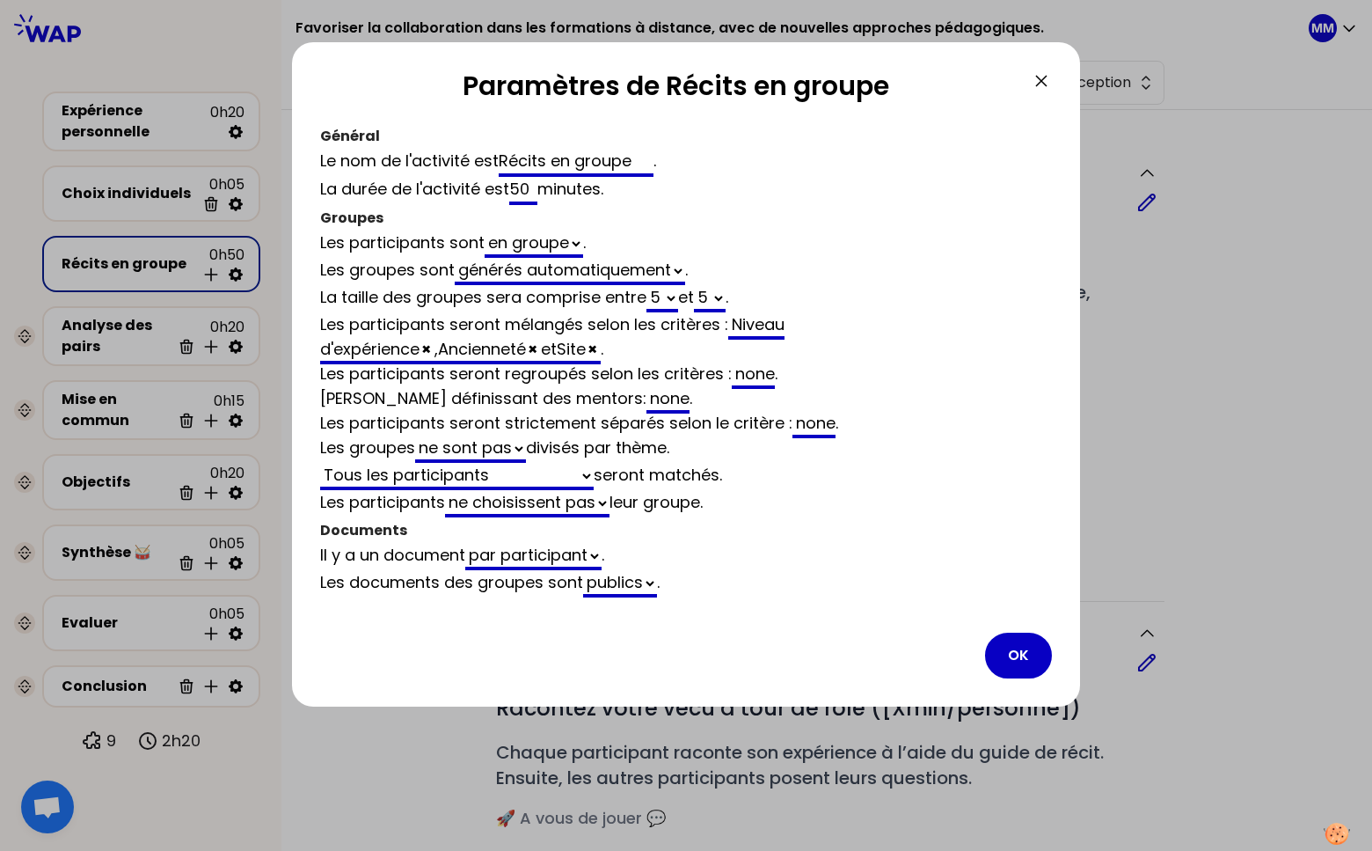
click at [1042, 81] on icon at bounding box center [1041, 80] width 21 height 21
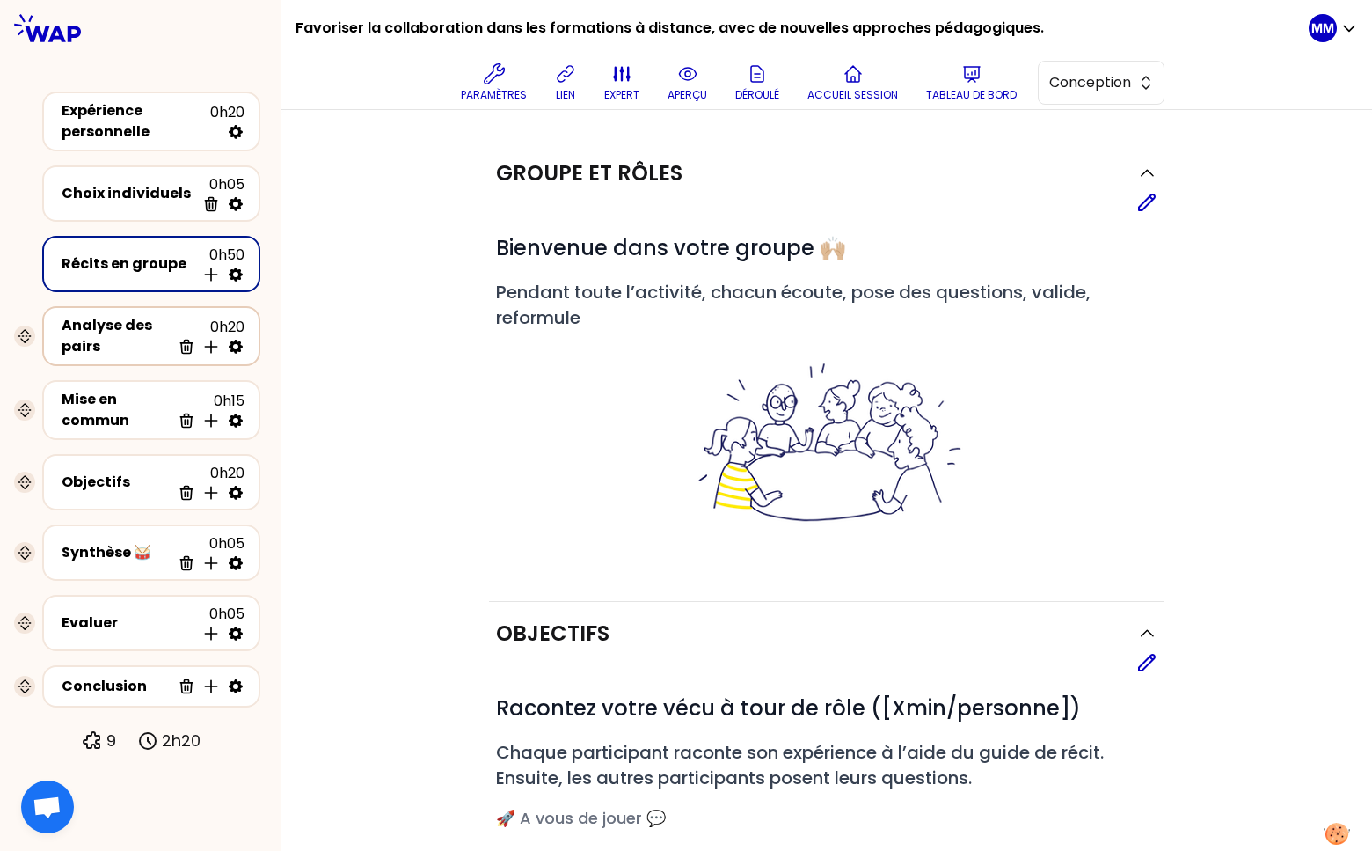
click at [238, 340] on icon at bounding box center [236, 347] width 18 height 18
select select "same_as"
select select "false"
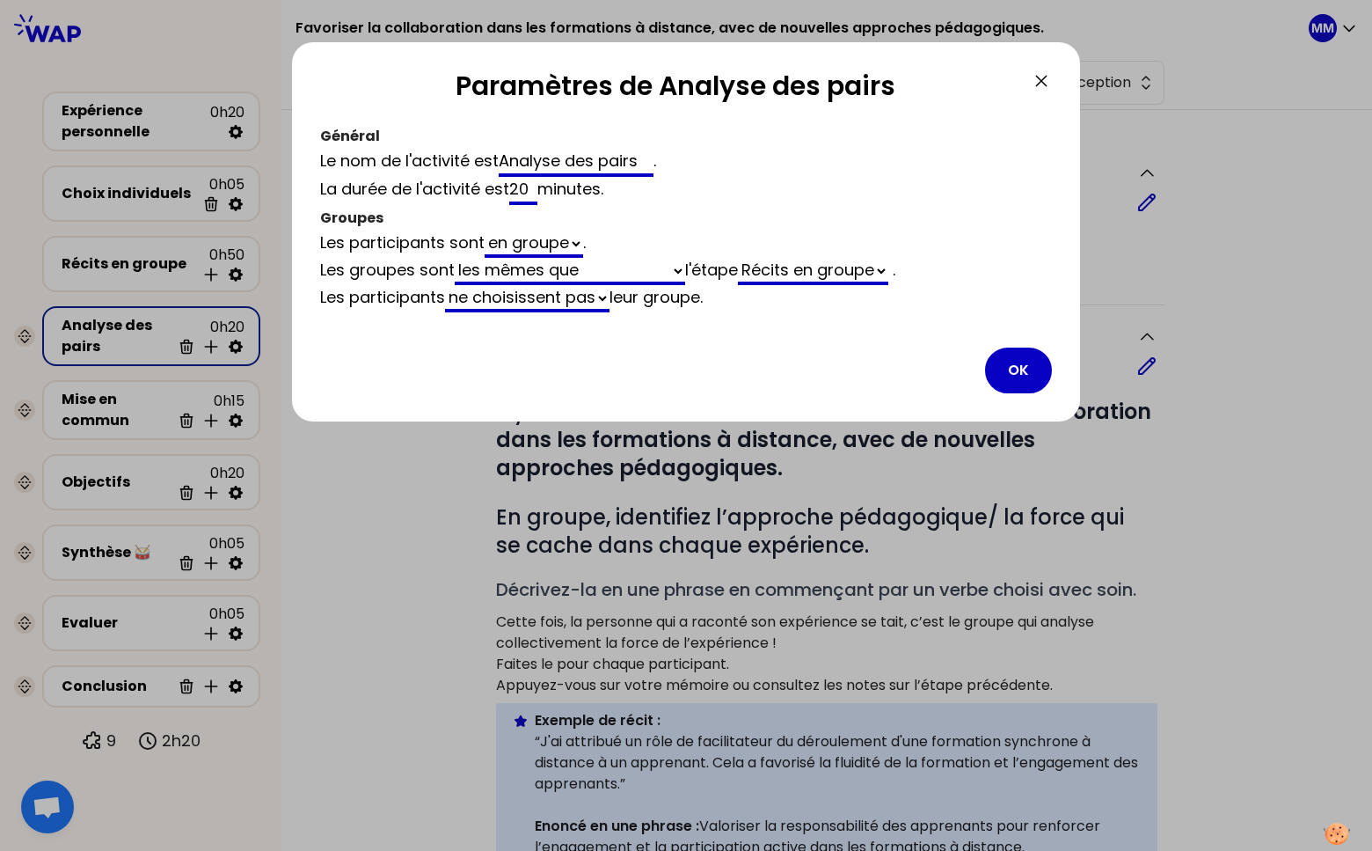
drag, startPoint x: 1009, startPoint y: 373, endPoint x: 565, endPoint y: 416, distance: 446.3
click at [1009, 373] on button "OK" at bounding box center [1018, 370] width 67 height 46
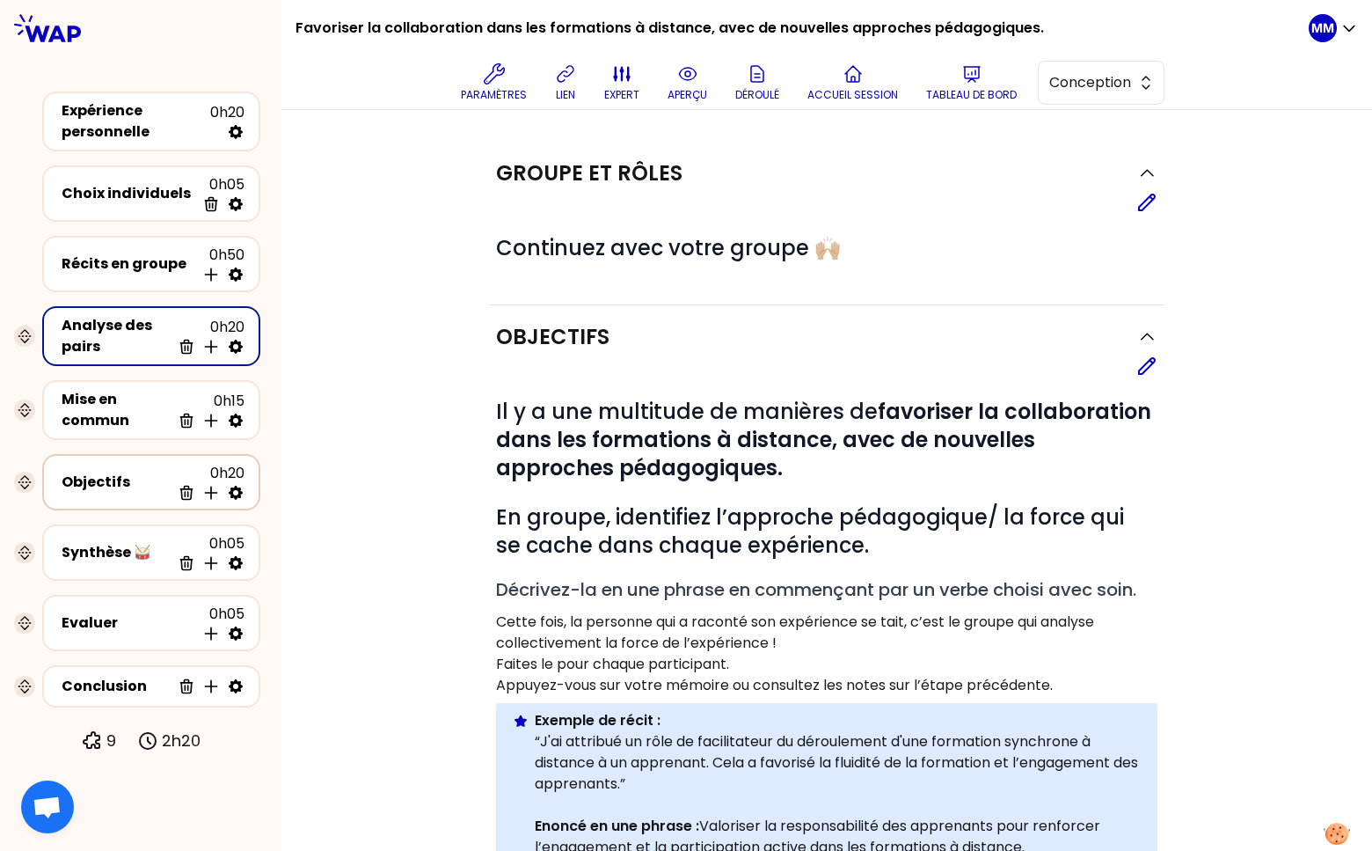
click at [237, 484] on icon at bounding box center [236, 493] width 18 height 18
select select "same_as"
select select "false"
select select "Each"
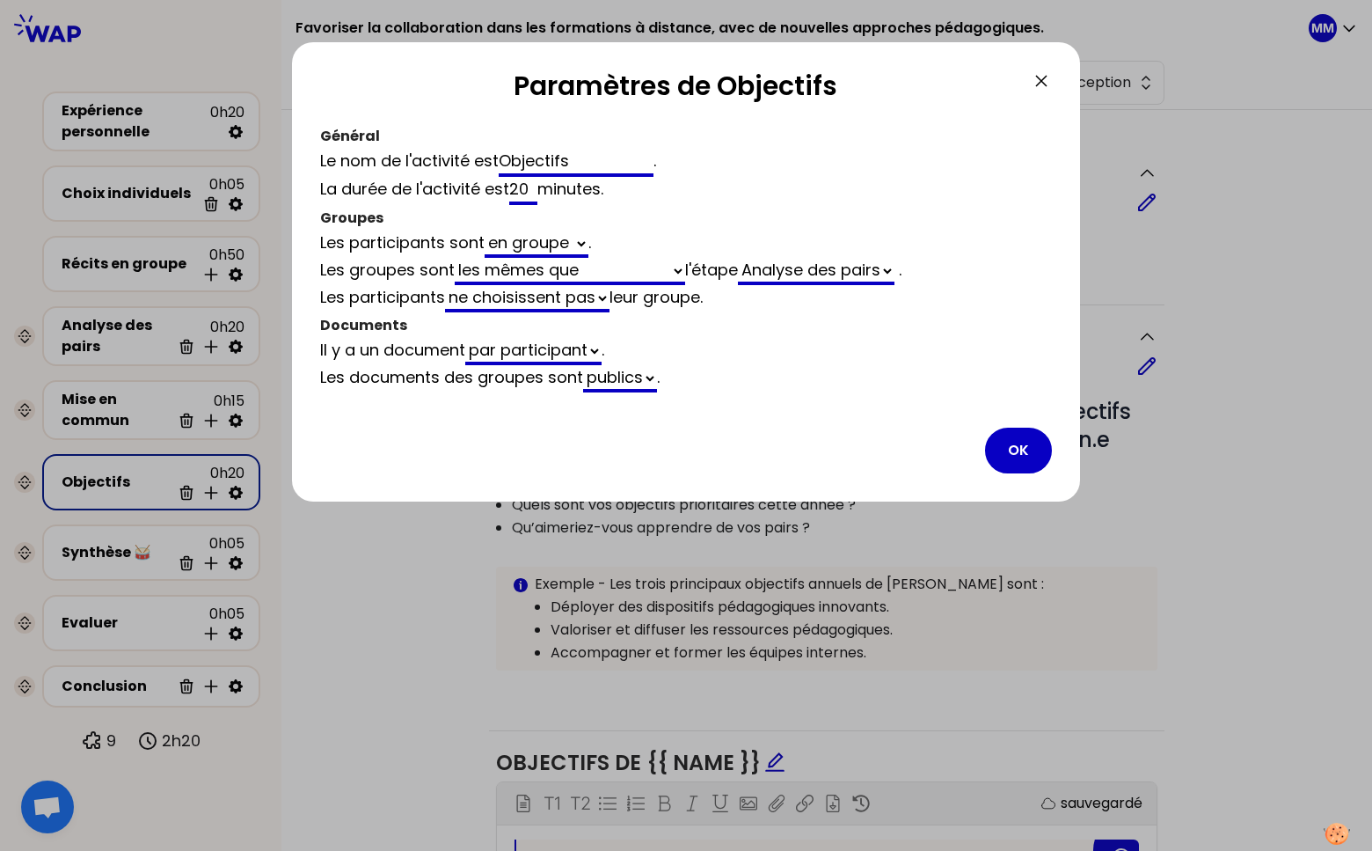
drag, startPoint x: 1021, startPoint y: 444, endPoint x: 1011, endPoint y: 442, distance: 10.7
click at [1022, 444] on button "OK" at bounding box center [1018, 450] width 67 height 46
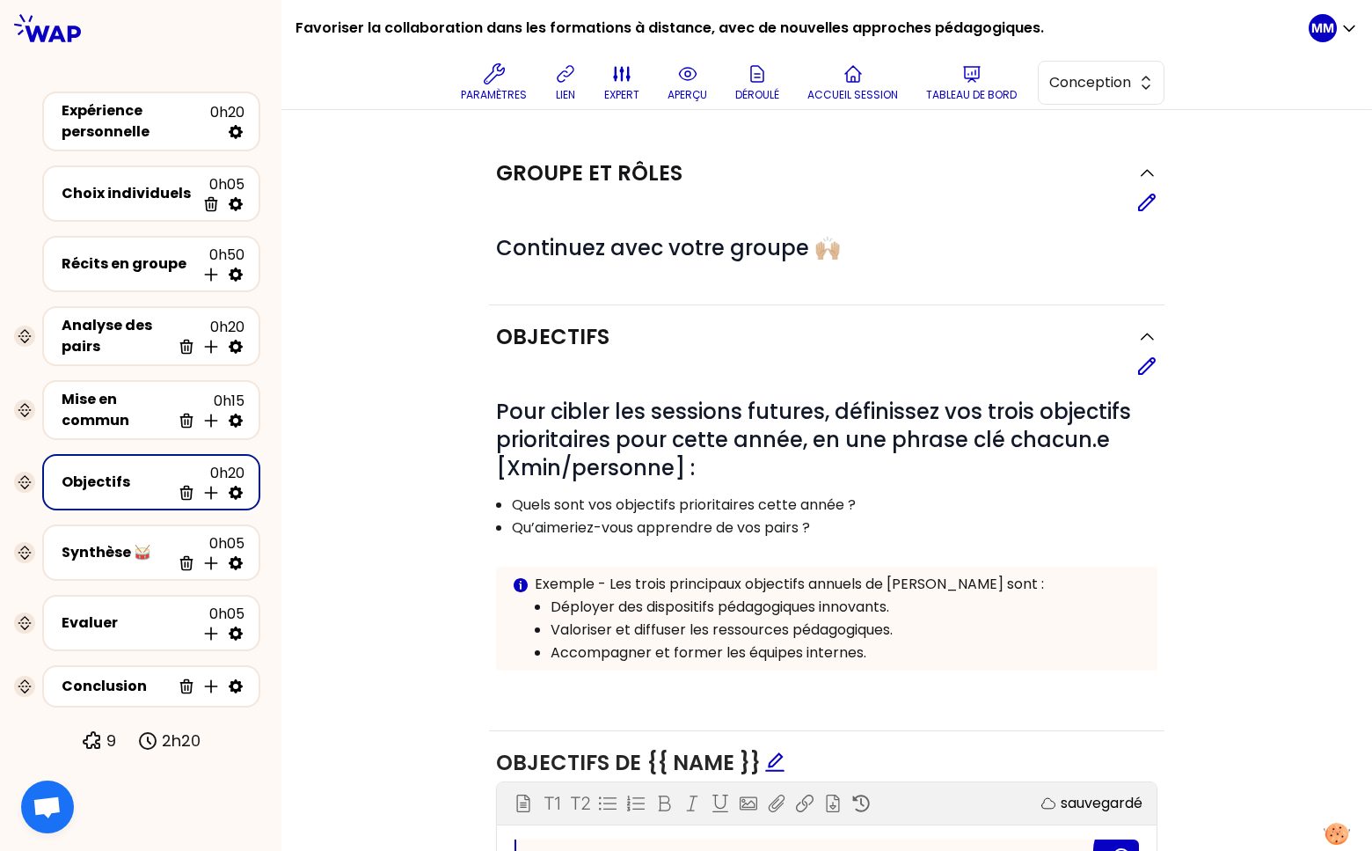
click at [295, 267] on div "Groupe et rôles Editer # Continuez avec votre groupe 🙌🏼 Objectifs Editer # Pour…" at bounding box center [826, 788] width 1091 height 1356
click at [237, 269] on icon at bounding box center [236, 275] width 18 height 18
select select "5"
select select "all"
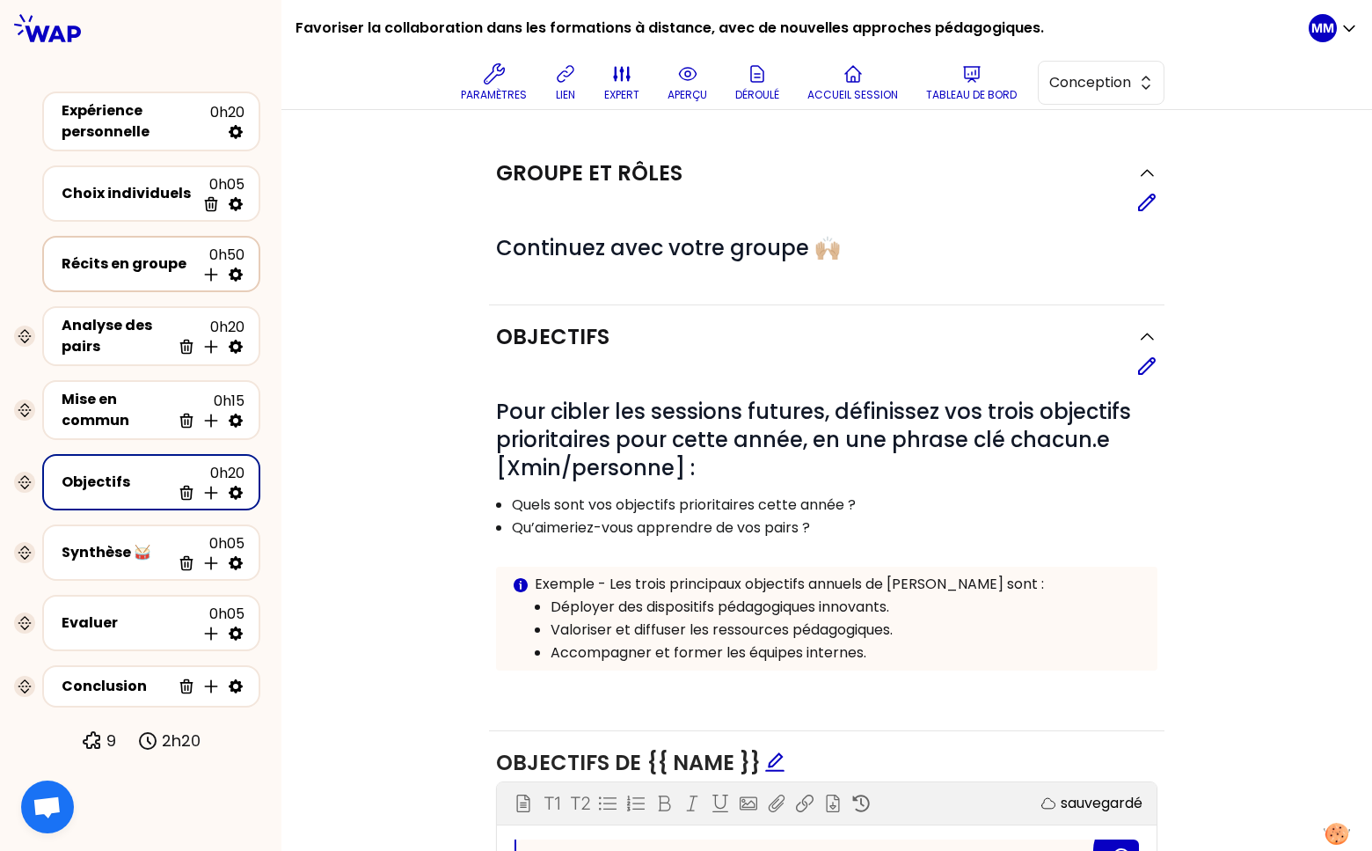
select select "false"
select select "Each"
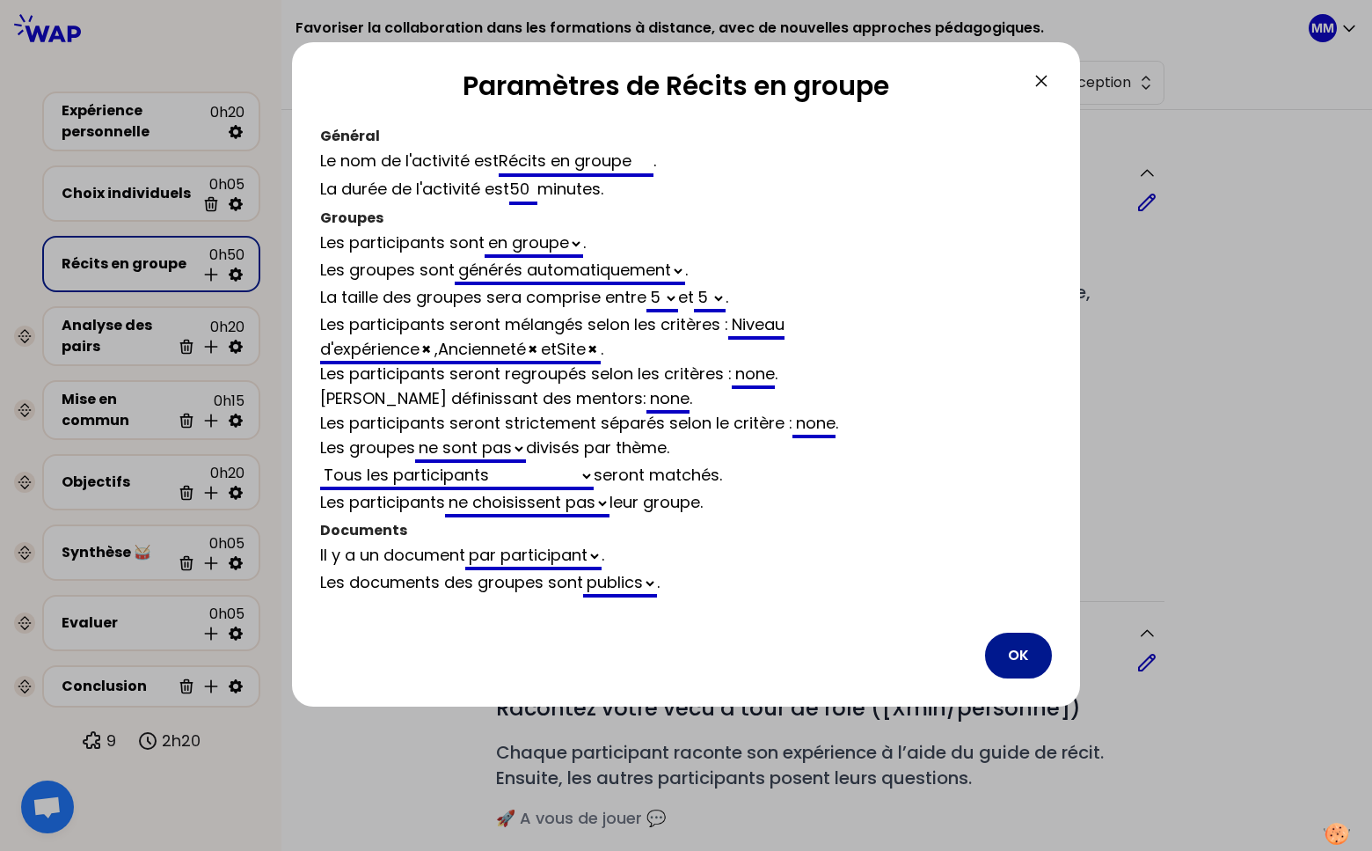
click at [1019, 644] on button "OK" at bounding box center [1018, 655] width 67 height 46
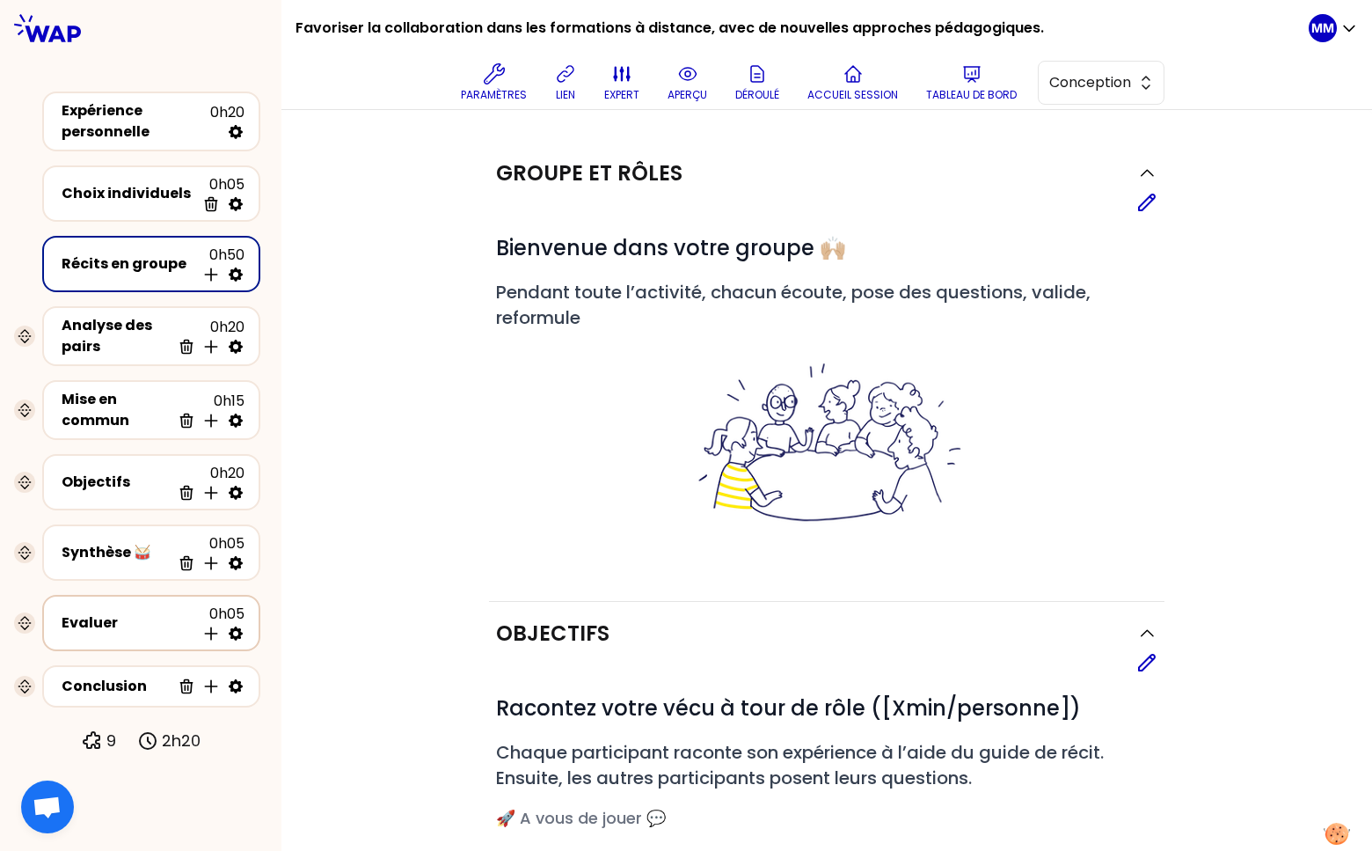
click at [104, 615] on div "Evaluer" at bounding box center [129, 622] width 134 height 21
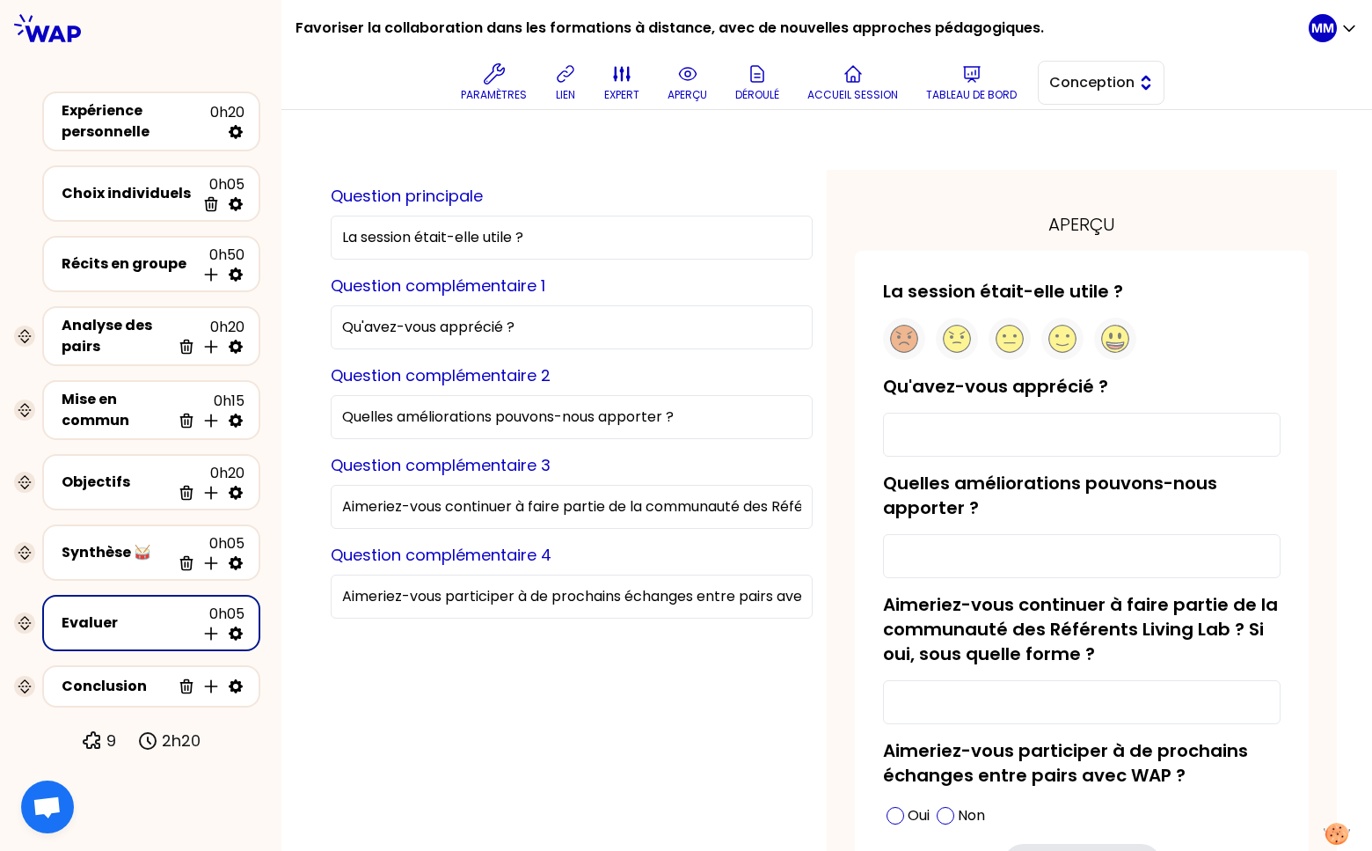
click at [1122, 91] on span "Conception" at bounding box center [1088, 82] width 79 height 21
click at [1106, 149] on span "Facilitation" at bounding box center [1112, 154] width 76 height 21
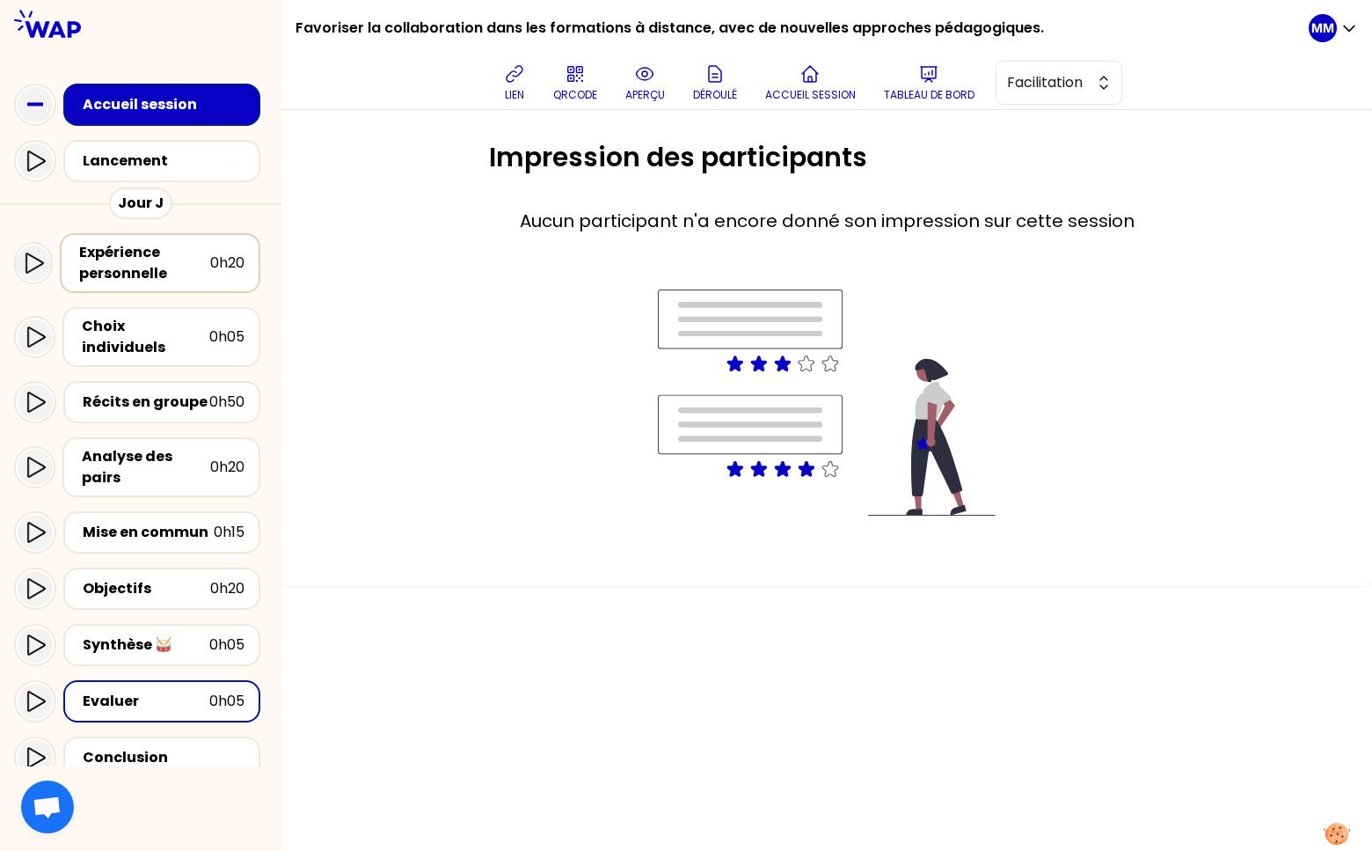
click at [182, 259] on div "Expérience personnelle" at bounding box center [144, 263] width 131 height 42
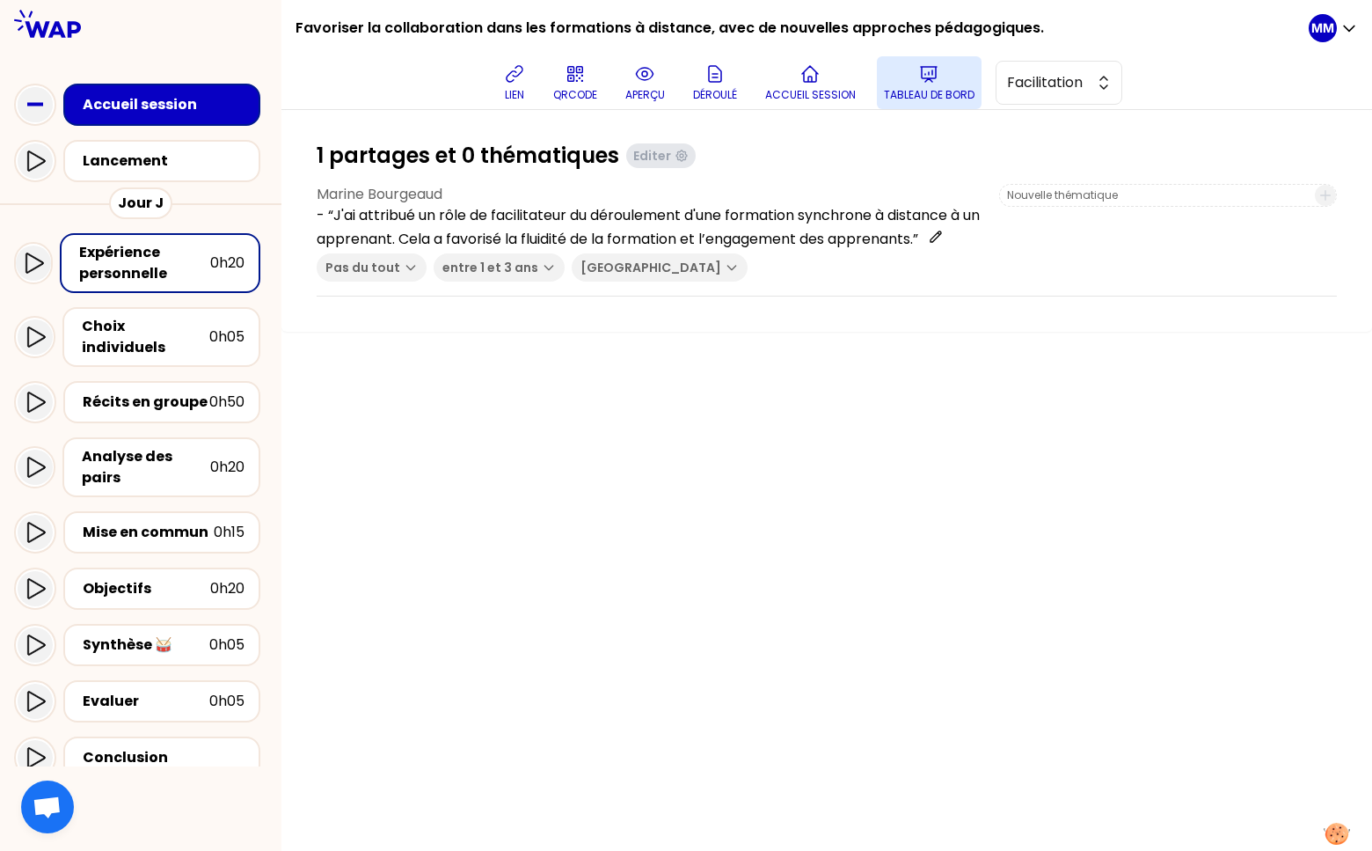
click at [926, 78] on icon at bounding box center [928, 73] width 21 height 21
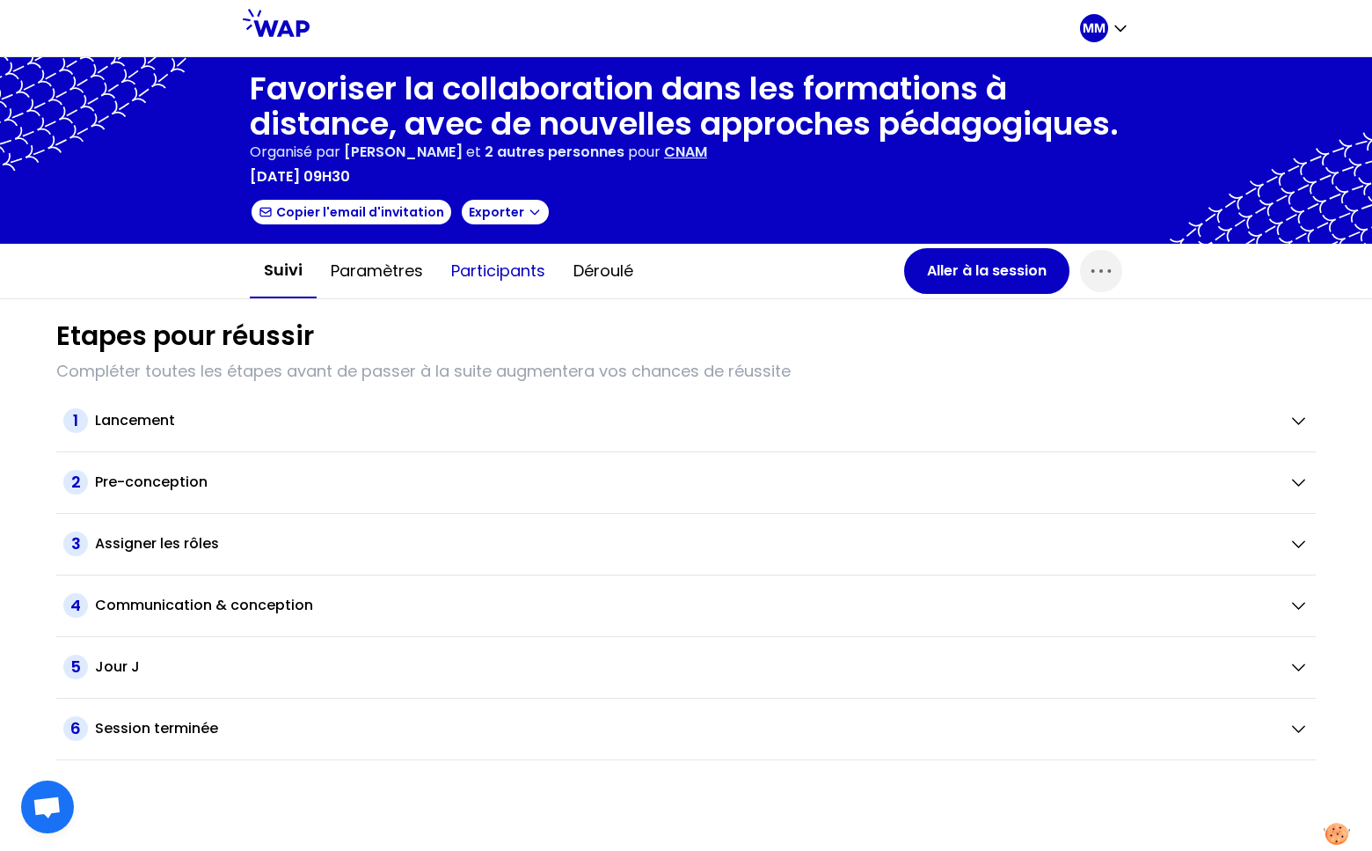
drag, startPoint x: 511, startPoint y: 274, endPoint x: 555, endPoint y: 303, distance: 52.7
click at [511, 273] on button "Participants" at bounding box center [498, 271] width 122 height 53
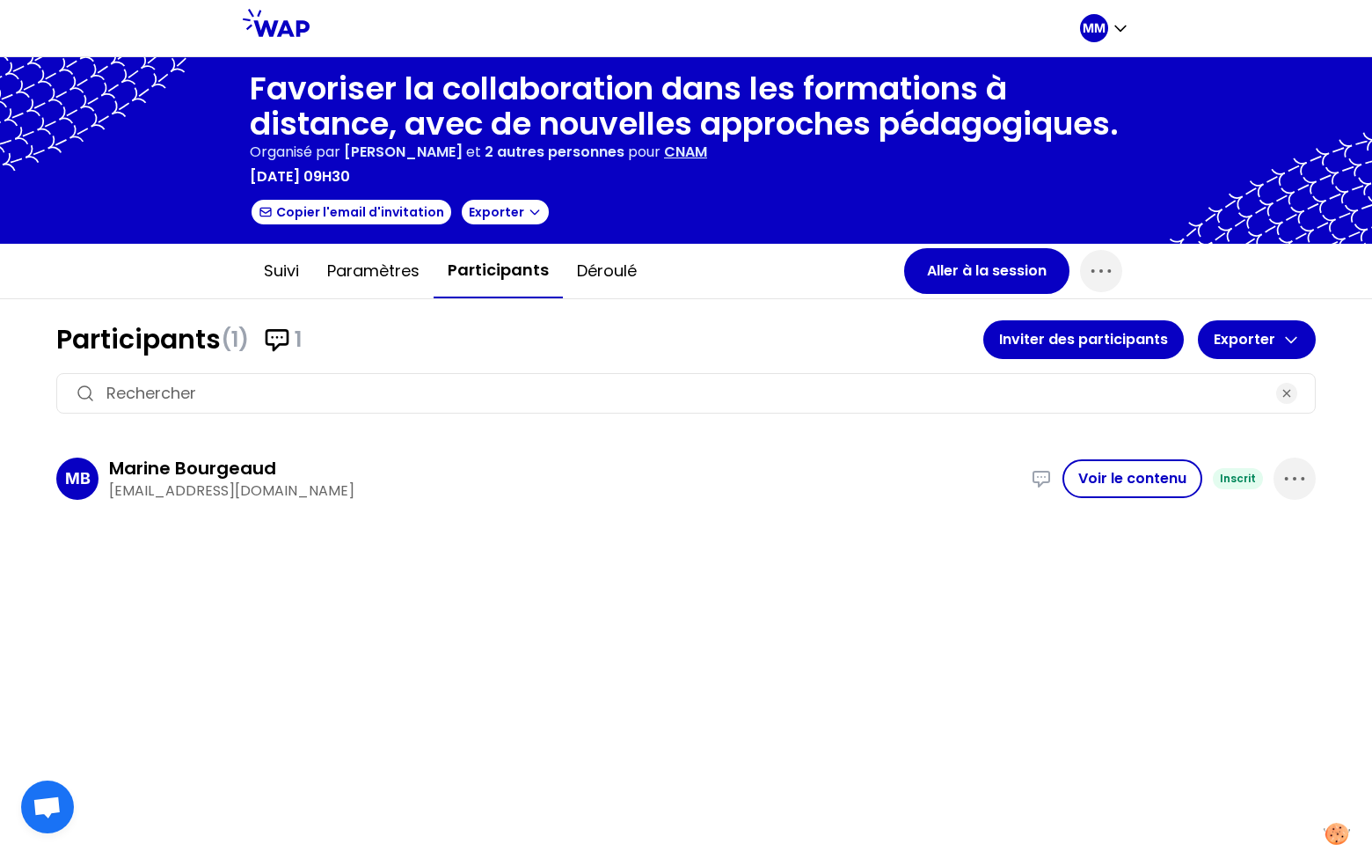
drag, startPoint x: 1291, startPoint y: 479, endPoint x: 1261, endPoint y: 493, distance: 33.4
click at [1291, 479] on icon "button" at bounding box center [1295, 478] width 28 height 28
click at [1163, 601] on div "Participants (1) 1 Inviter des participants Exporter MB Marine Bourgeaud marine…" at bounding box center [686, 575] width 1372 height 552
click at [1312, 463] on span "button" at bounding box center [1295, 478] width 42 height 42
click at [1287, 527] on icon at bounding box center [1293, 537] width 21 height 21
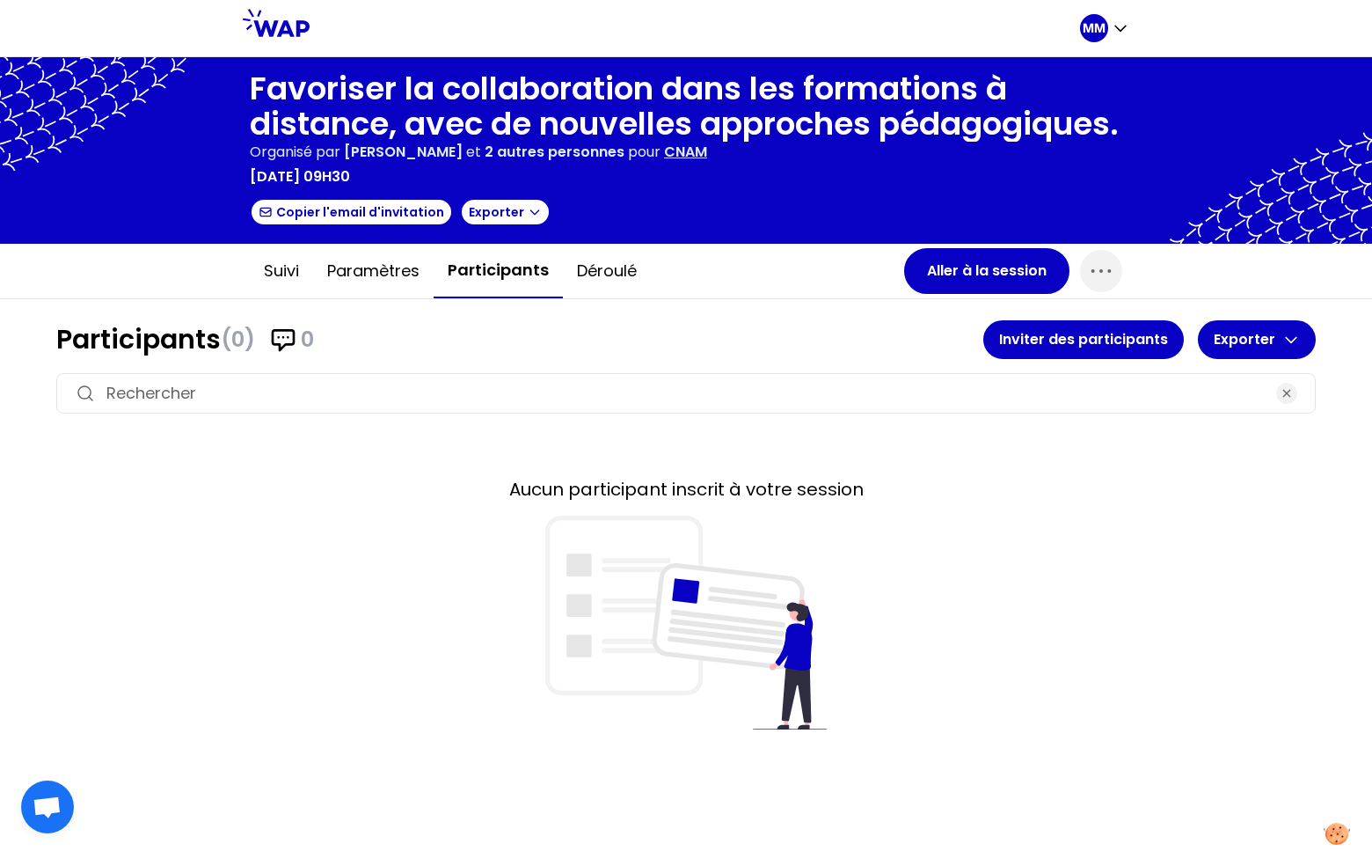
click at [949, 293] on div "Suivi Paramètres Participants Déroulé Aller à la session" at bounding box center [686, 271] width 901 height 55
click at [945, 268] on button "Aller à la session" at bounding box center [986, 271] width 165 height 46
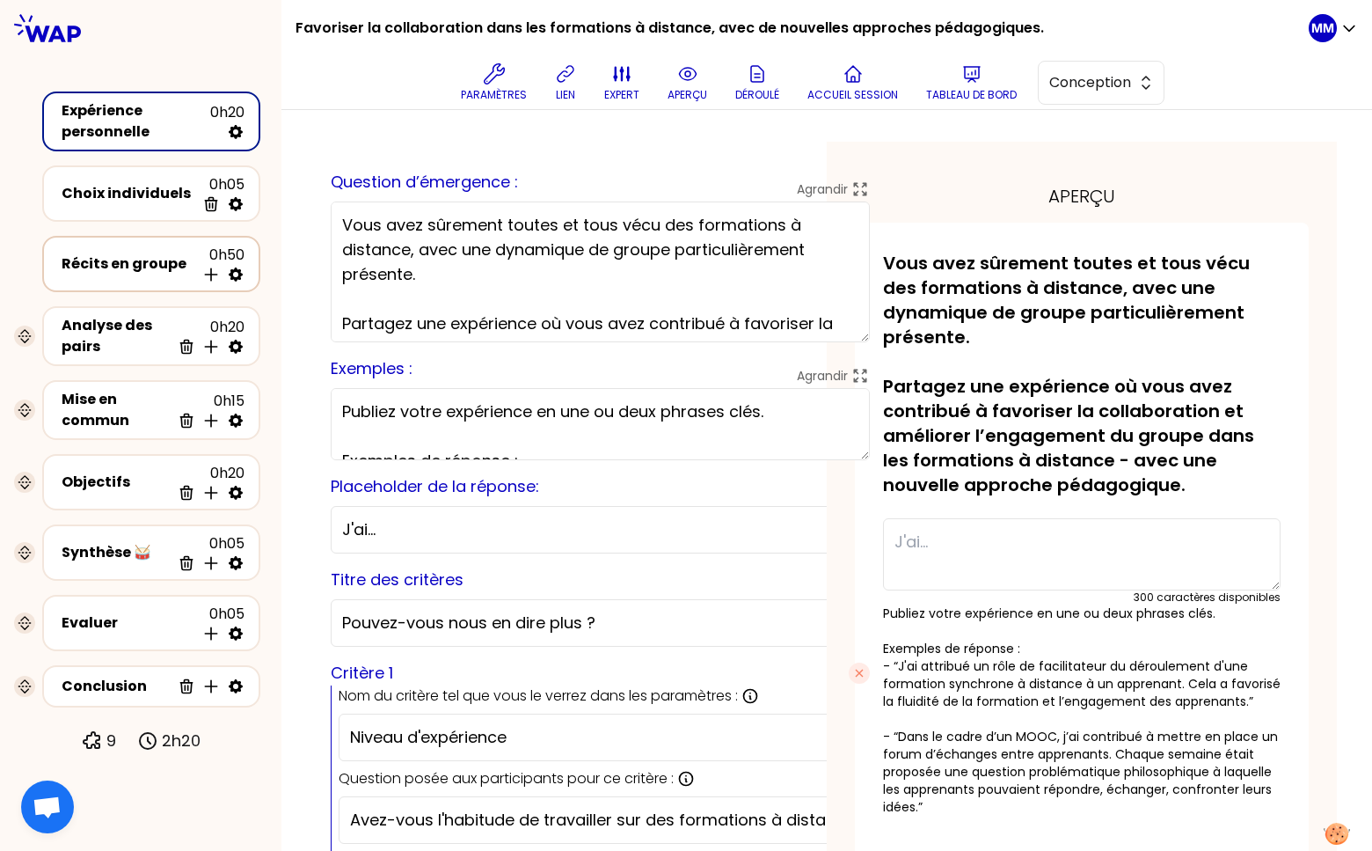
click at [112, 274] on div "Récits en groupe 0h50 Insérer une activité en dessous" at bounding box center [151, 264] width 186 height 39
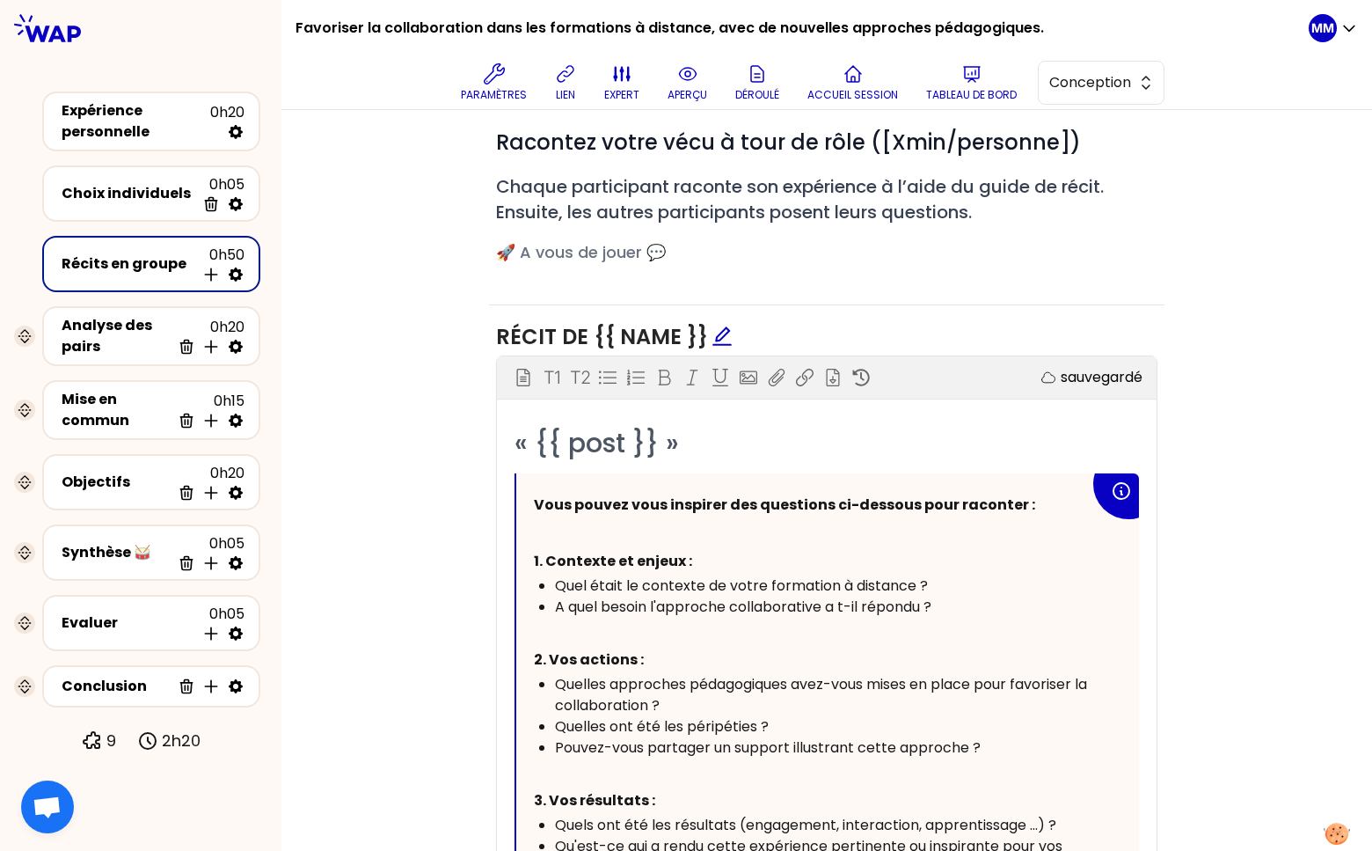
scroll to position [864, 0]
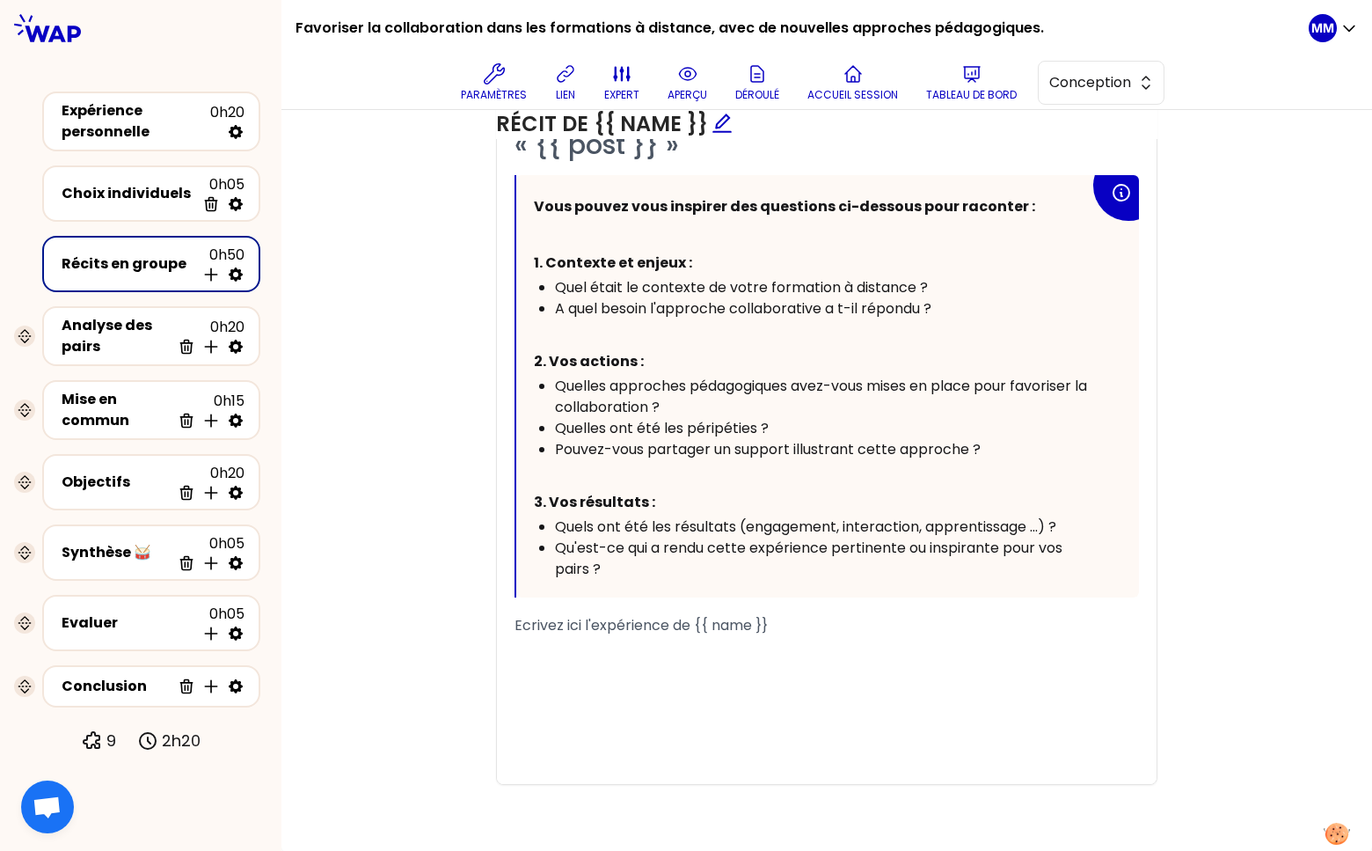
click at [829, 304] on span "A quel besoin l'approche collaborative a t-il répondu ?" at bounding box center [743, 308] width 376 height 20
click at [854, 311] on span "A quel besoin l'approche collaborative a-t-il répondu ?" at bounding box center [745, 308] width 381 height 20
click at [669, 545] on span "Qu'est-ce qui a rendu cette expérience pertinente ou inspirante pour vos pairs ?" at bounding box center [810, 557] width 511 height 41
click at [616, 733] on div "﻿" at bounding box center [827, 730] width 625 height 21
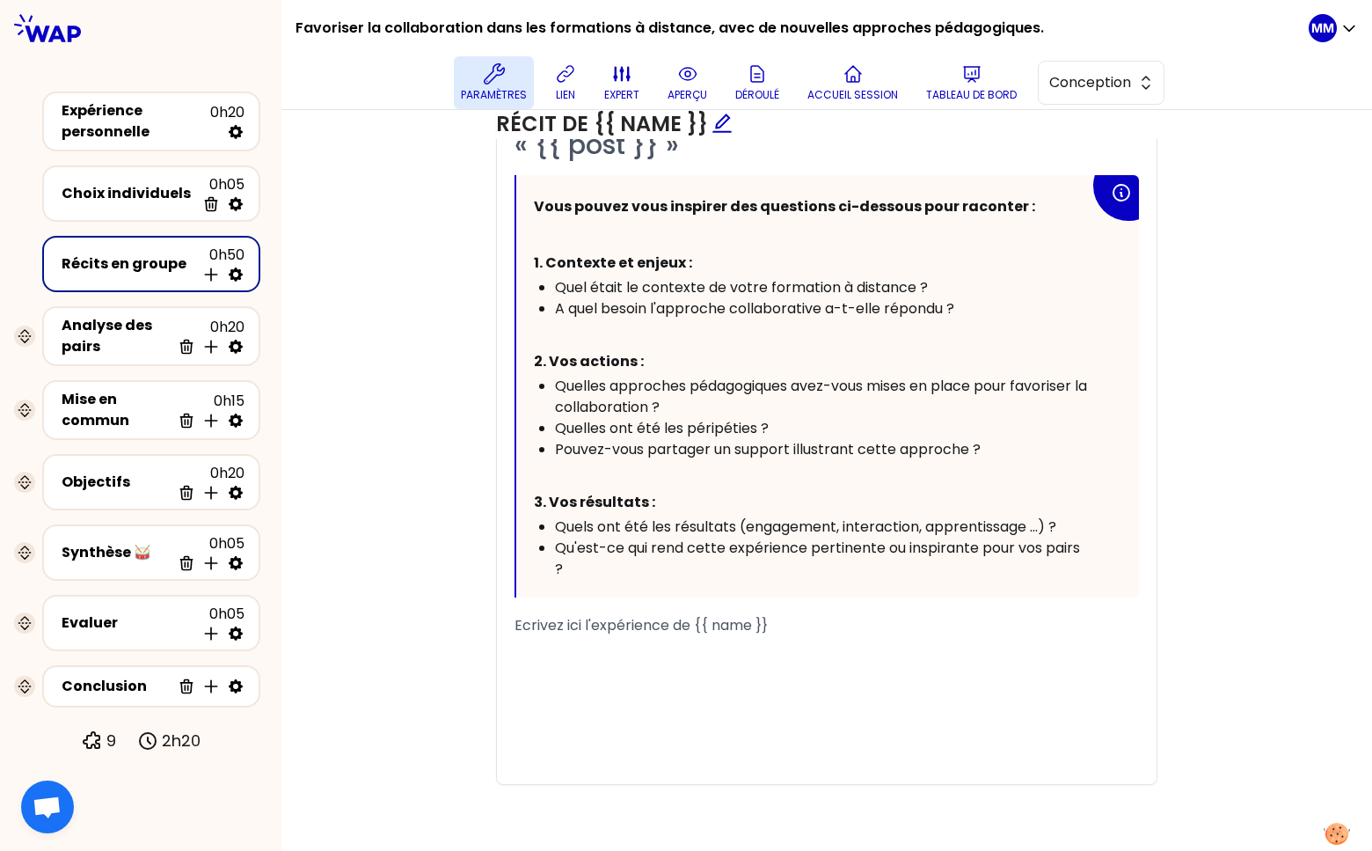
click at [477, 83] on button "Paramètres" at bounding box center [494, 82] width 80 height 53
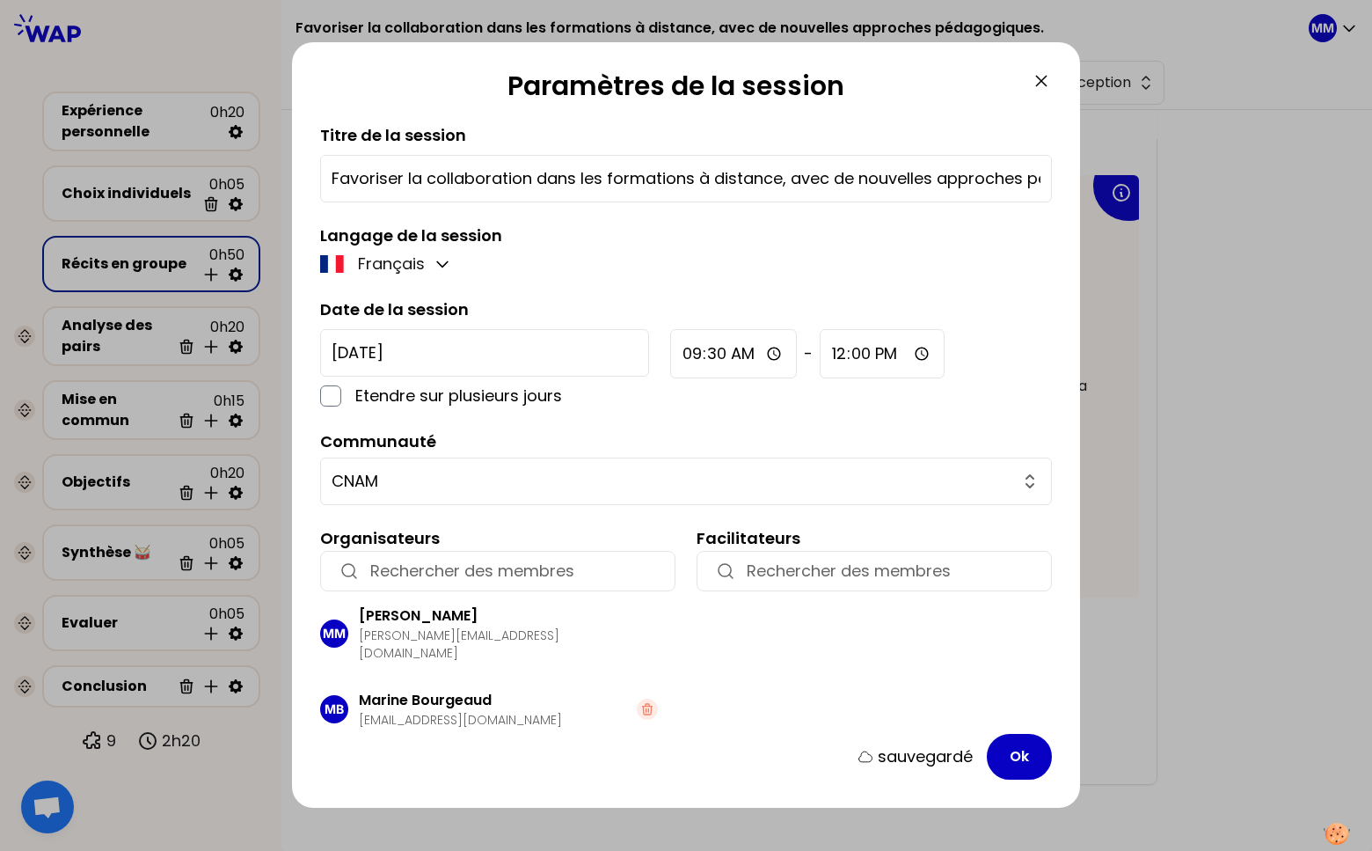
drag, startPoint x: 1043, startPoint y: 79, endPoint x: 726, endPoint y: 204, distance: 341.2
click at [1043, 79] on icon at bounding box center [1041, 80] width 21 height 21
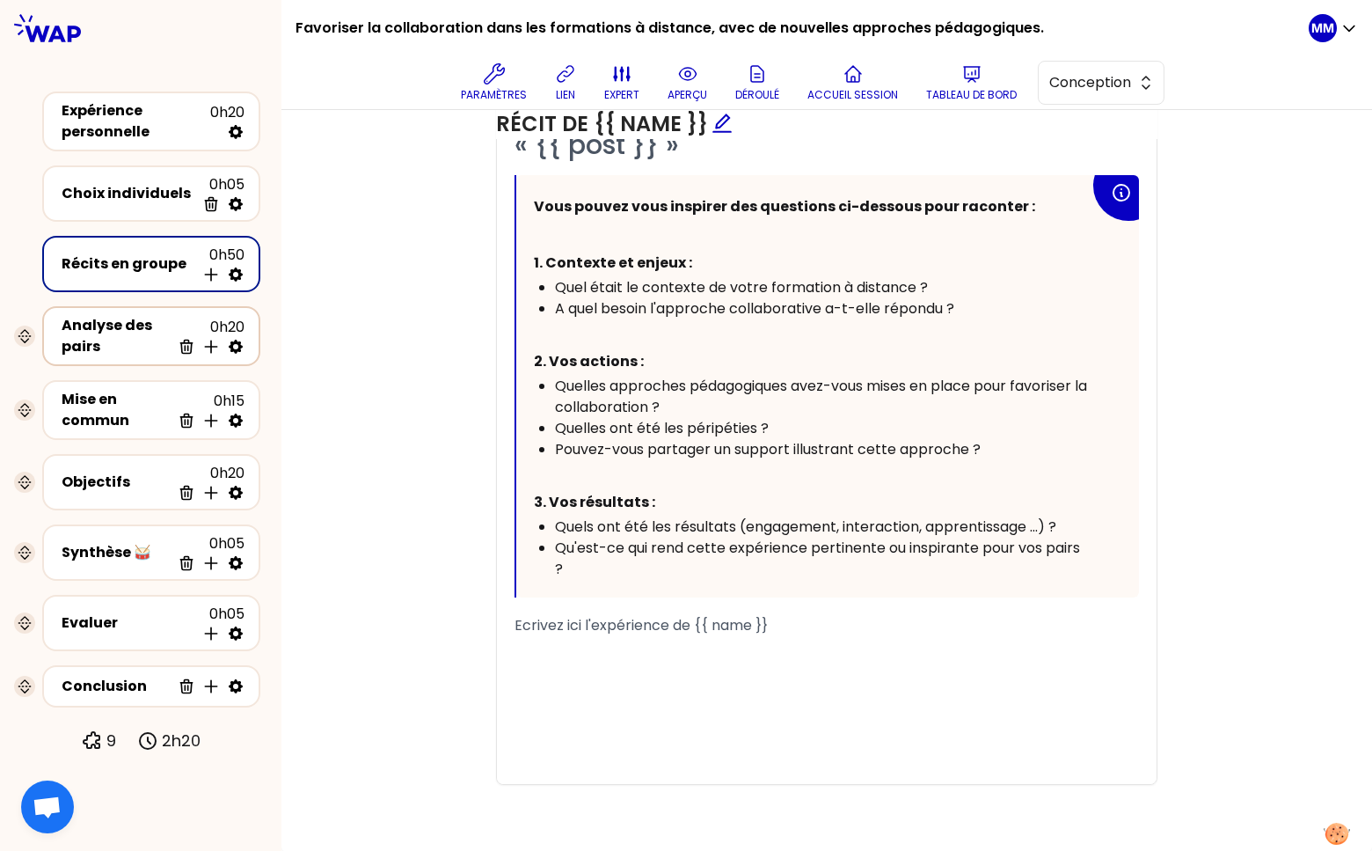
click at [86, 347] on div "Analyse des pairs" at bounding box center [116, 336] width 109 height 42
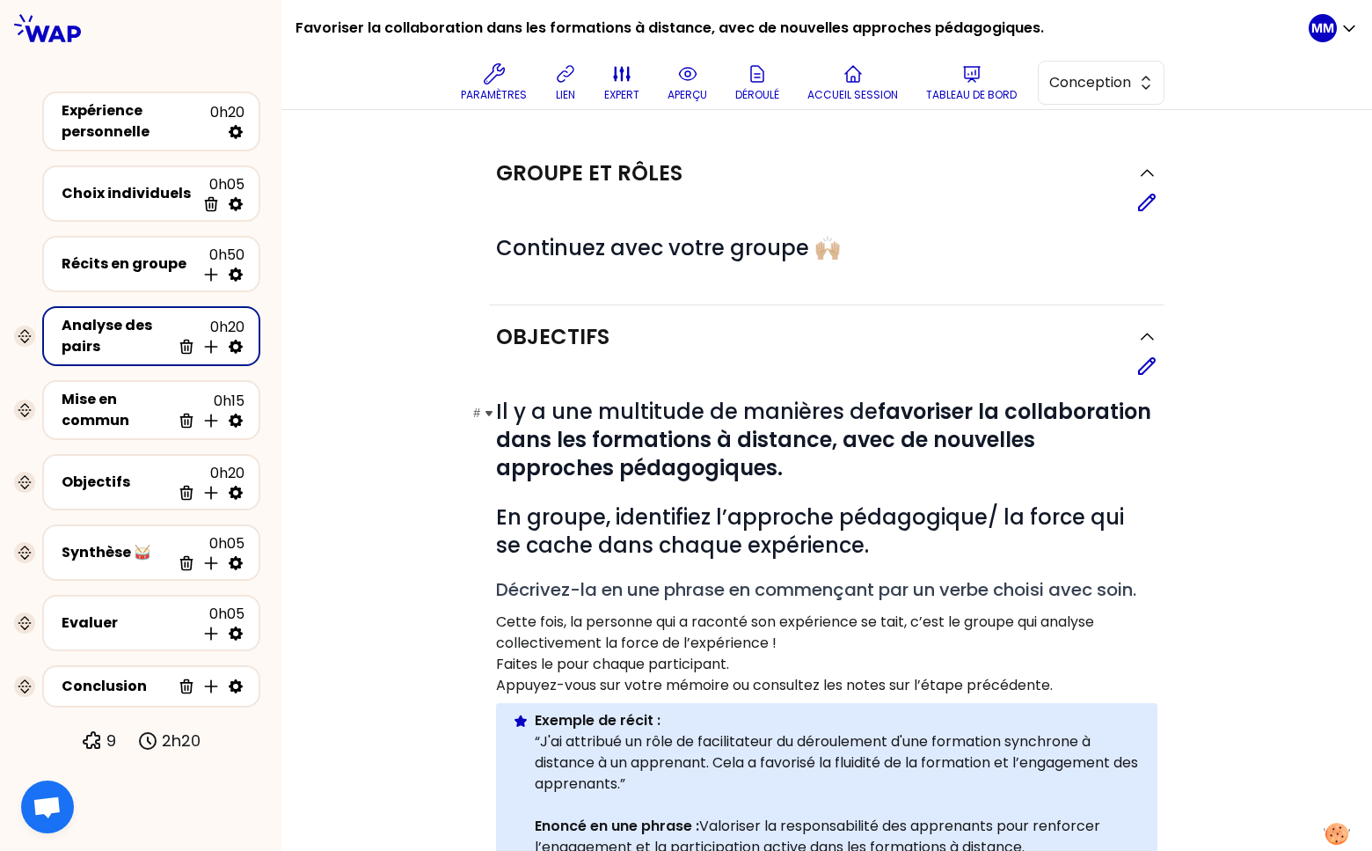
drag, startPoint x: 1140, startPoint y: 369, endPoint x: 1063, endPoint y: 426, distance: 96.2
click at [1139, 369] on icon at bounding box center [1147, 366] width 16 height 16
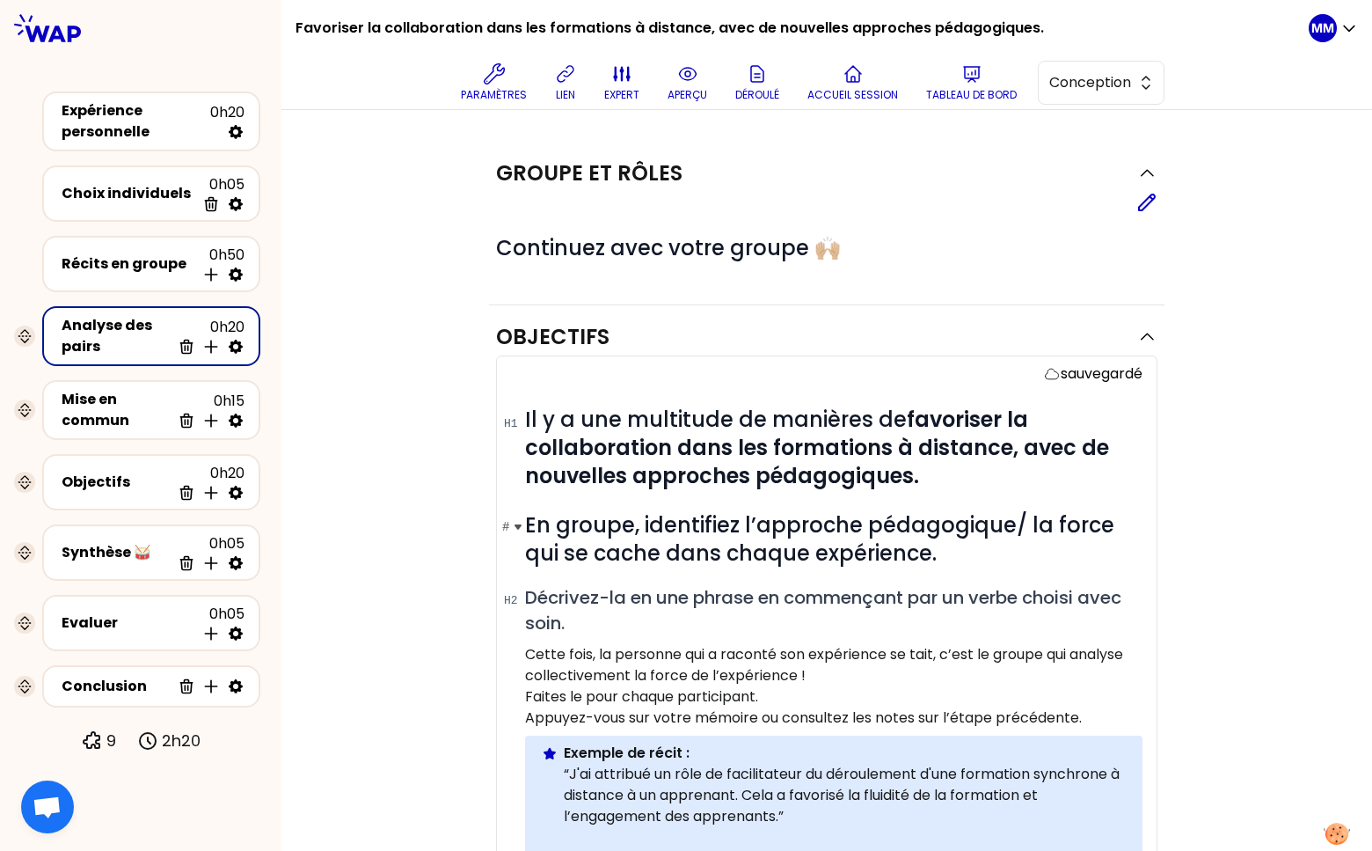
click at [1045, 522] on span "En groupe, identifiez l’approche pédagogique/ la force qui se cache dans chaque…" at bounding box center [822, 538] width 595 height 57
click at [1187, 502] on div "Objectifs sauvegardé # Il y a une multitude de manières de favoriser la collabo…" at bounding box center [827, 833] width 1020 height 1056
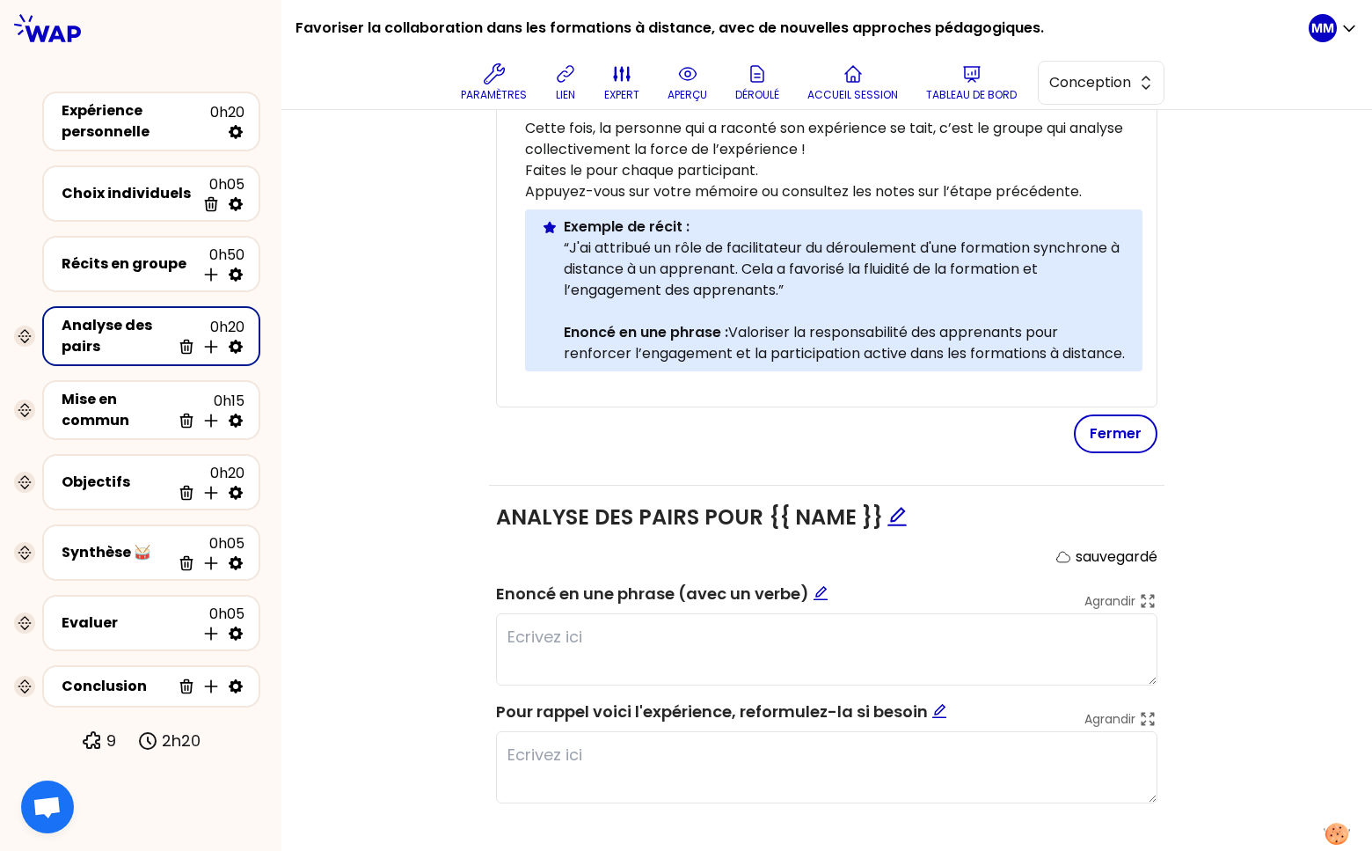
click at [1094, 453] on button "Fermer" at bounding box center [1116, 433] width 84 height 39
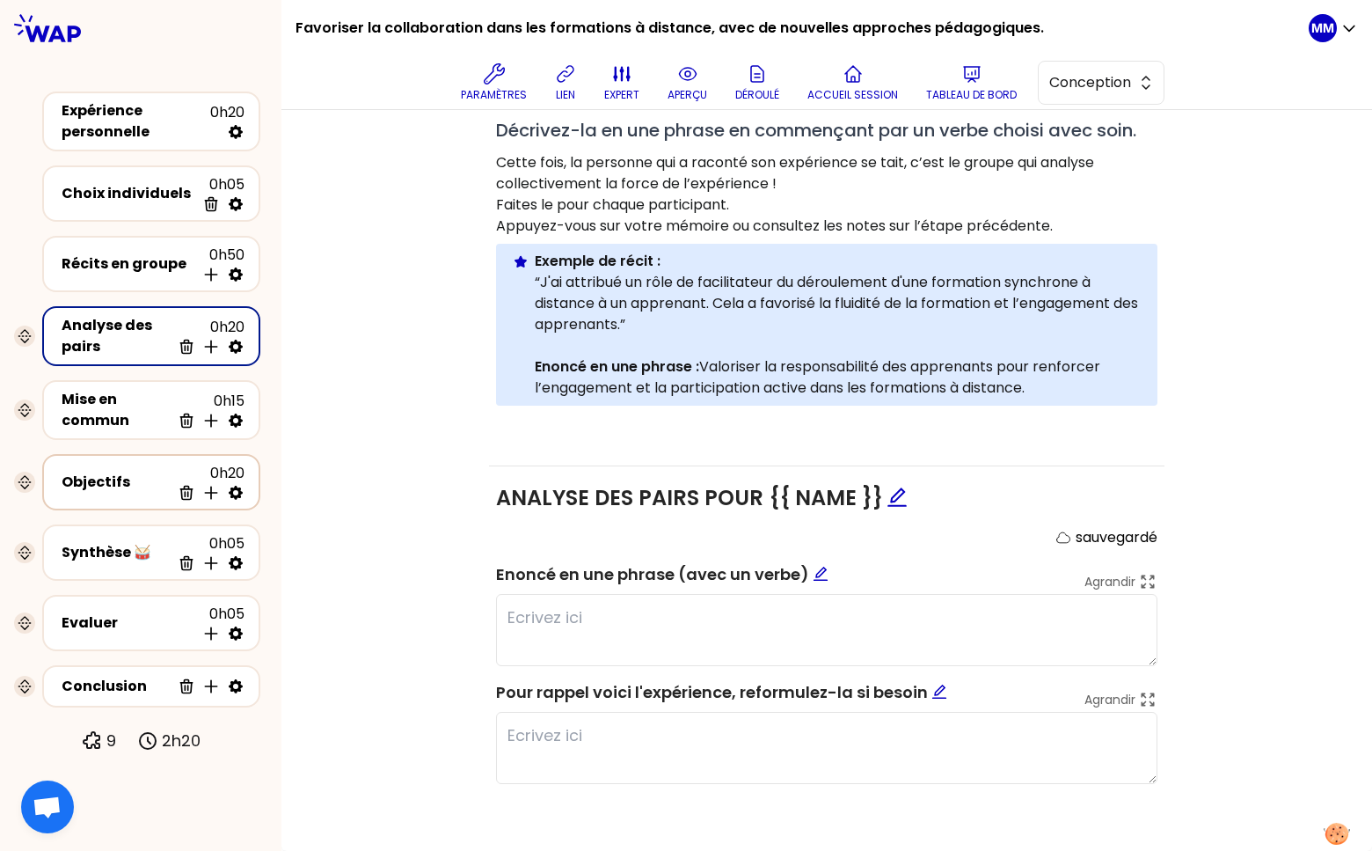
click at [90, 471] on div "Objectifs" at bounding box center [116, 481] width 109 height 21
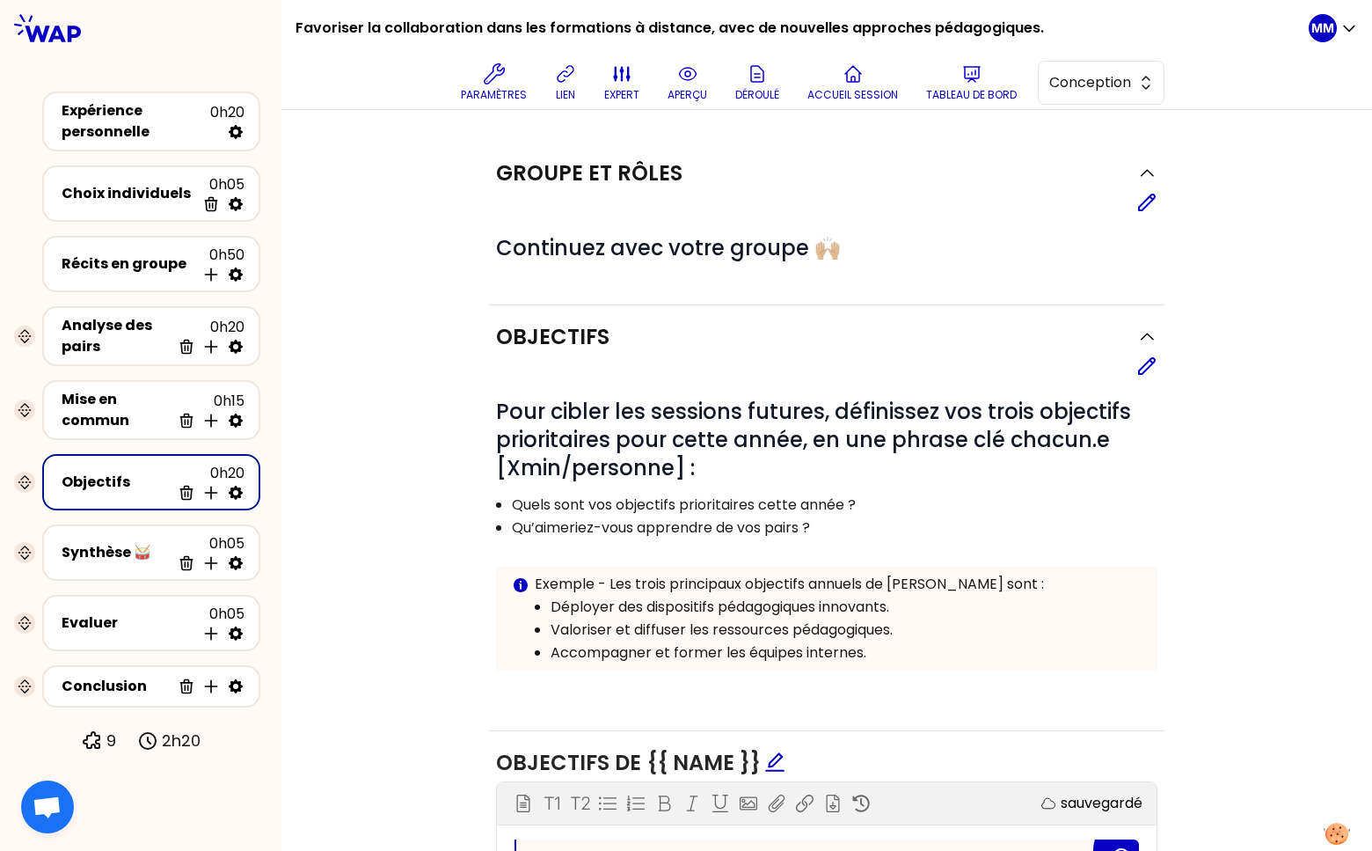
click at [843, 542] on p at bounding box center [826, 548] width 661 height 21
drag, startPoint x: 999, startPoint y: 440, endPoint x: 1105, endPoint y: 447, distance: 105.8
click at [1105, 447] on h1 "# Pour cibler les sessions futures, définissez vos trois objectifs prioritaires…" at bounding box center [826, 440] width 661 height 84
click at [1139, 369] on icon at bounding box center [1147, 366] width 16 height 16
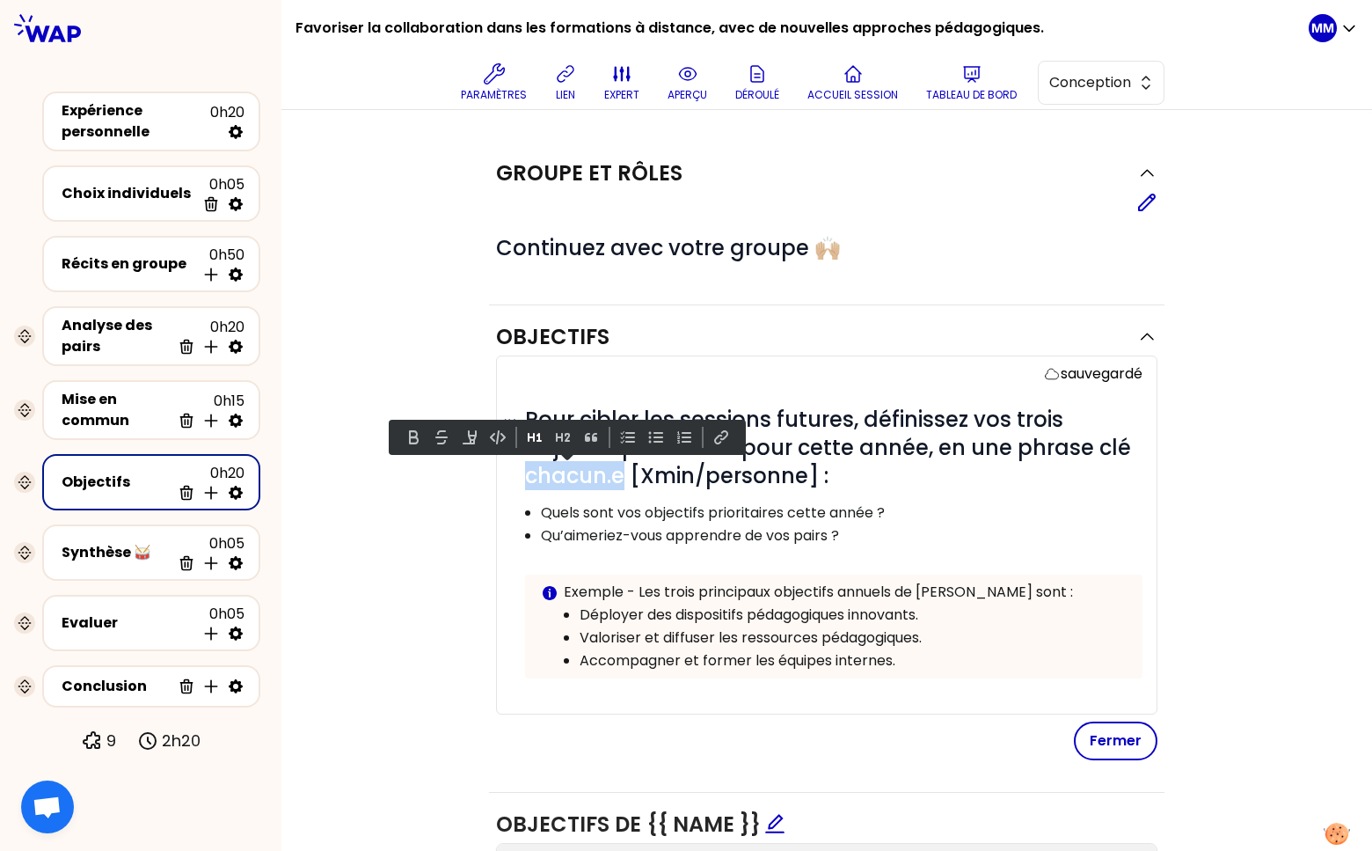
drag, startPoint x: 617, startPoint y: 477, endPoint x: 678, endPoint y: 518, distance: 74.2
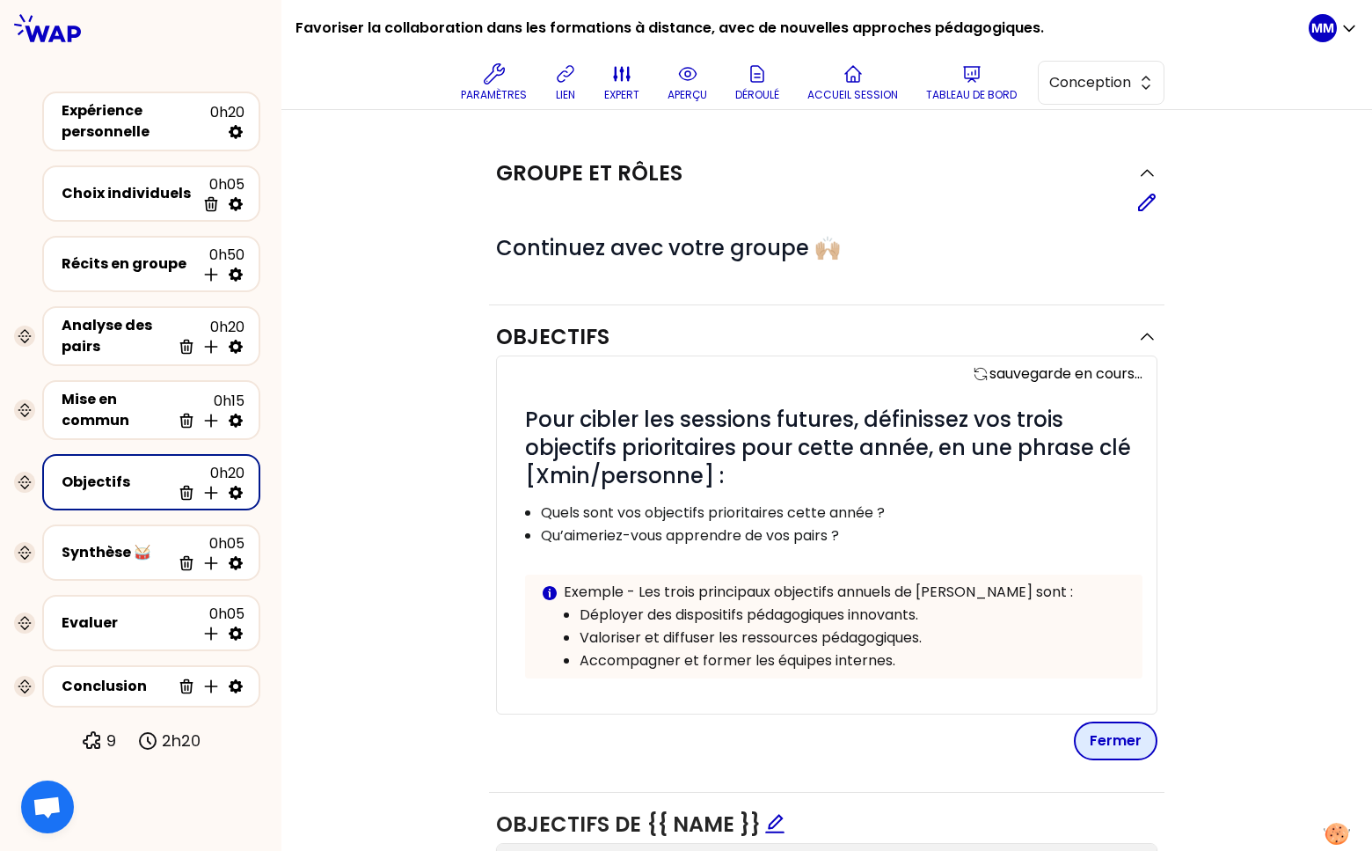
click at [1104, 742] on button "Fermer" at bounding box center [1116, 740] width 84 height 39
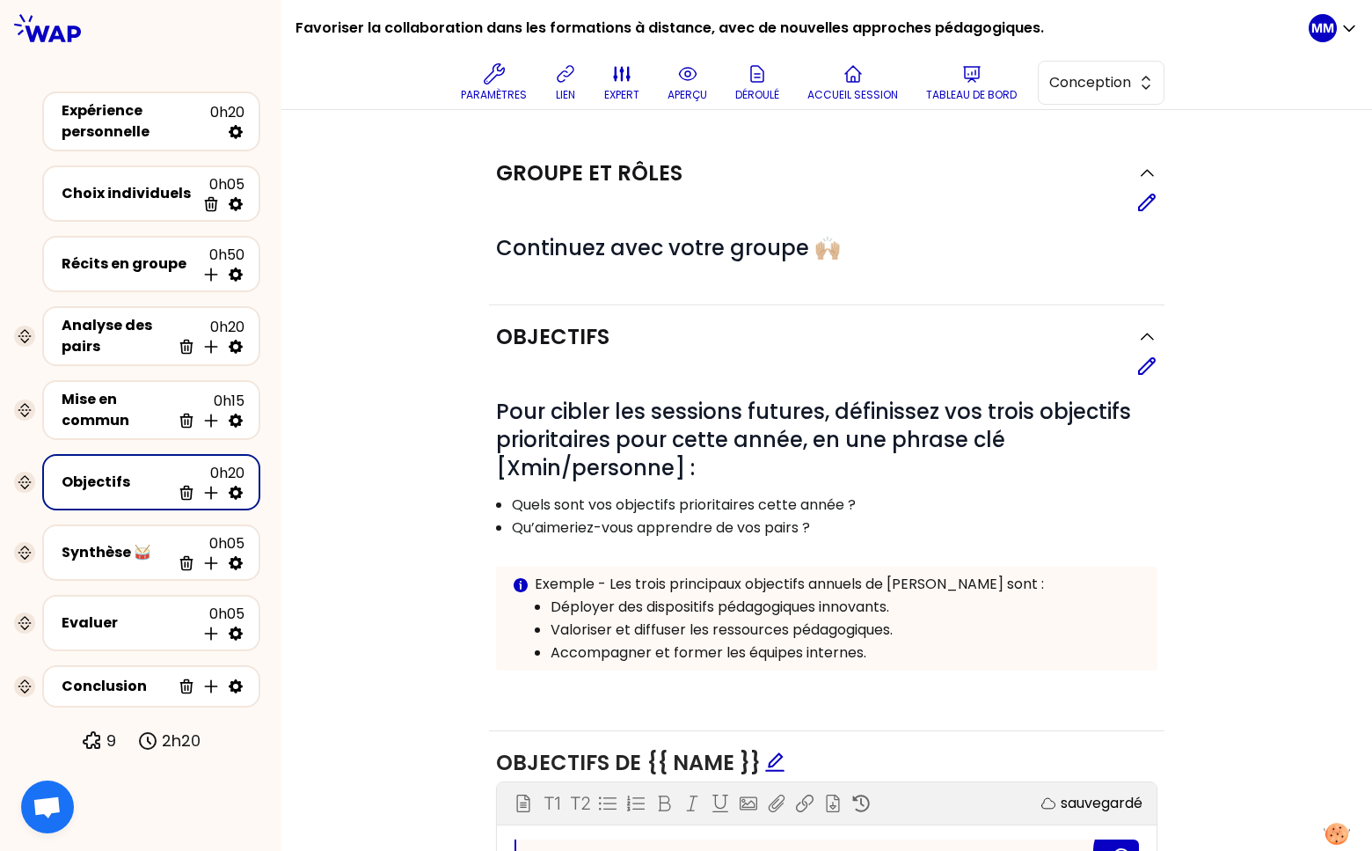
click at [239, 486] on icon at bounding box center [236, 493] width 14 height 14
select select "same_as"
select select "false"
select select "Each"
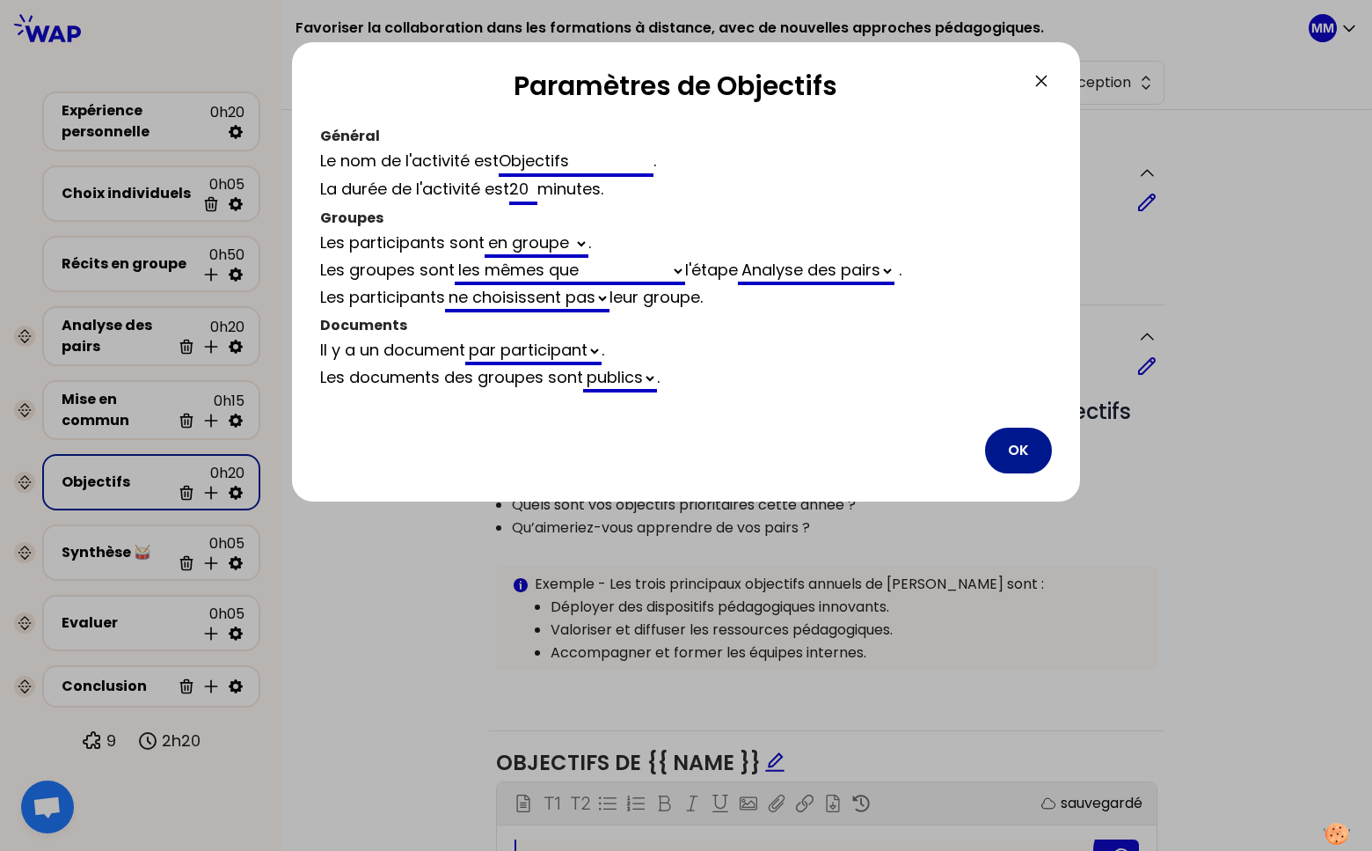
click at [1028, 452] on button "OK" at bounding box center [1018, 450] width 67 height 46
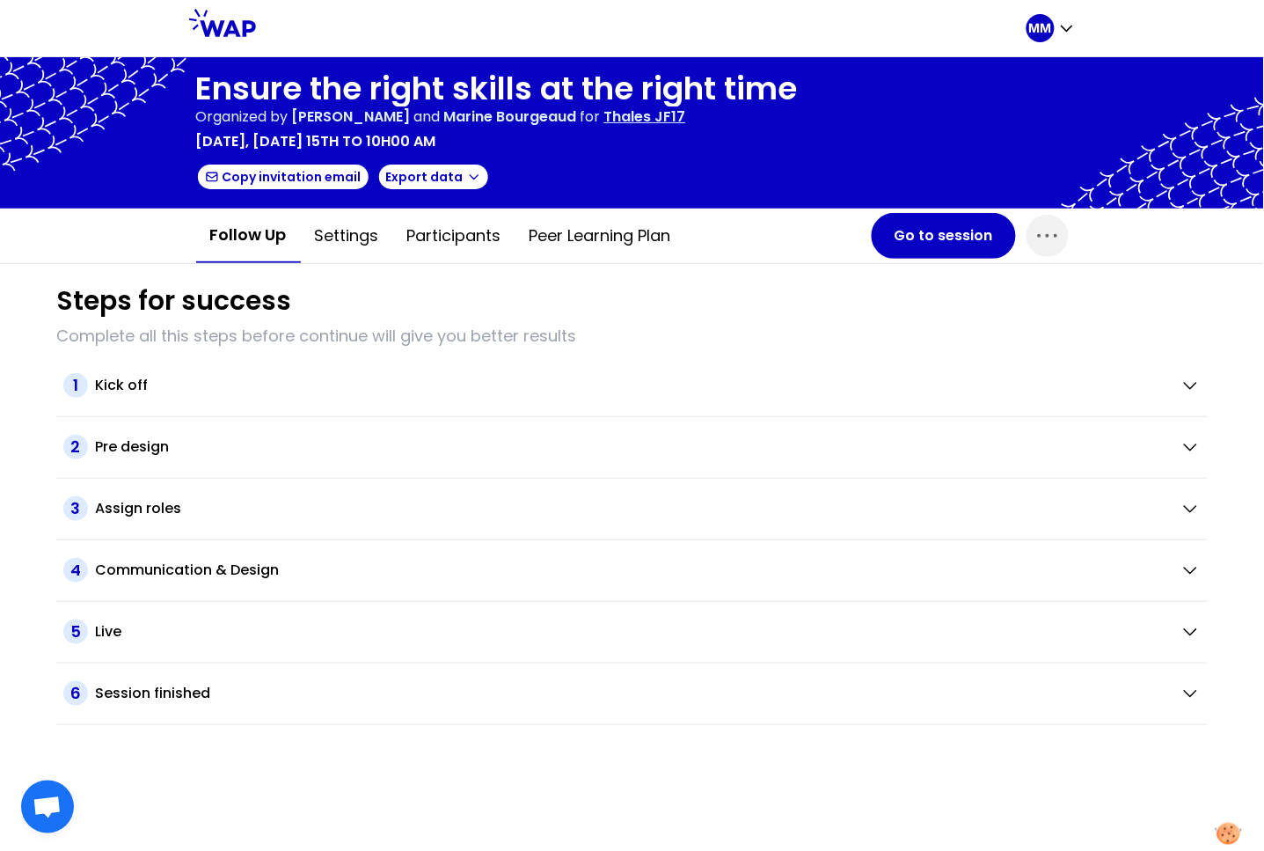
click at [766, 275] on div "Steps for success Complete all this steps before continue will give you better …" at bounding box center [632, 494] width 1180 height 461
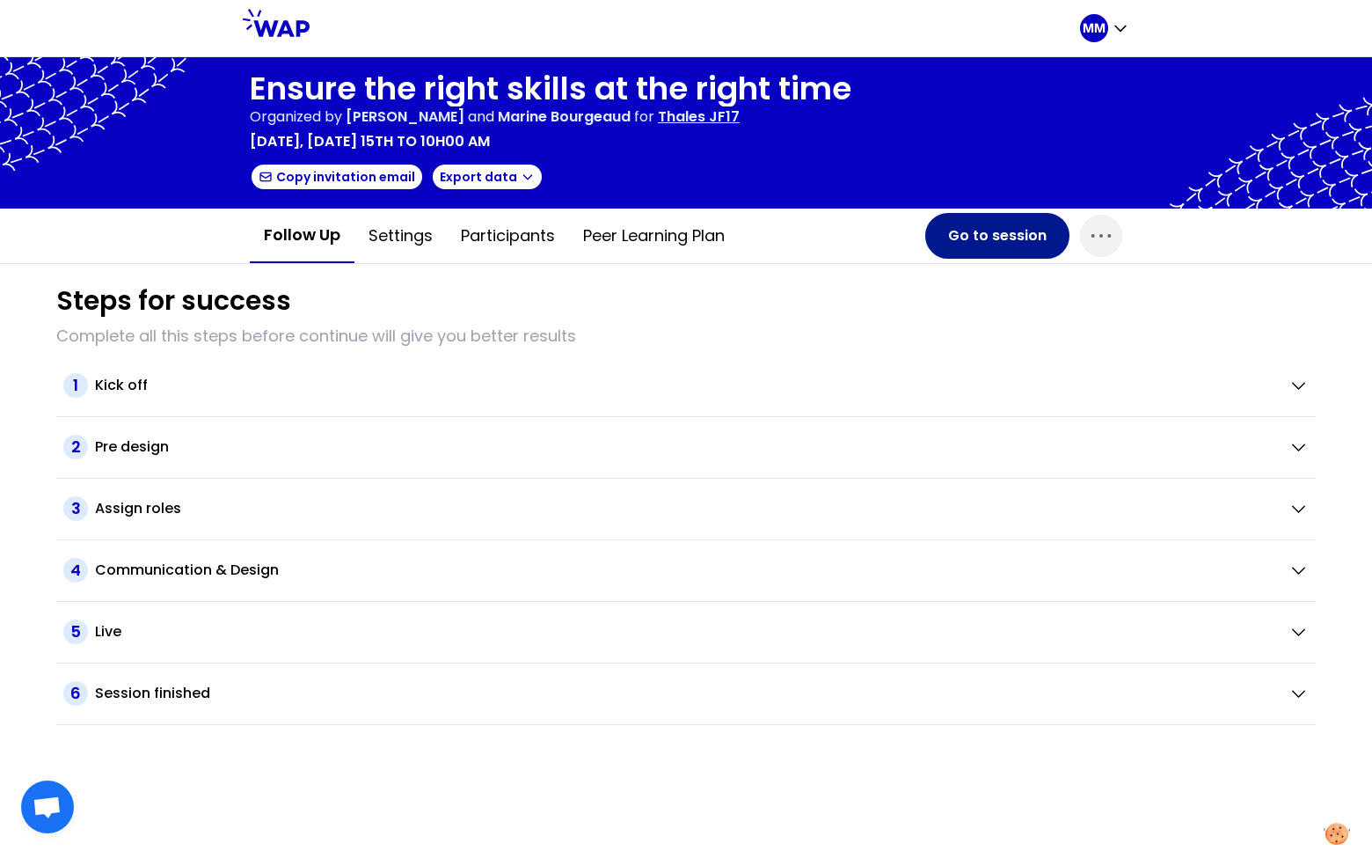
click at [962, 245] on button "Go to session" at bounding box center [997, 236] width 144 height 46
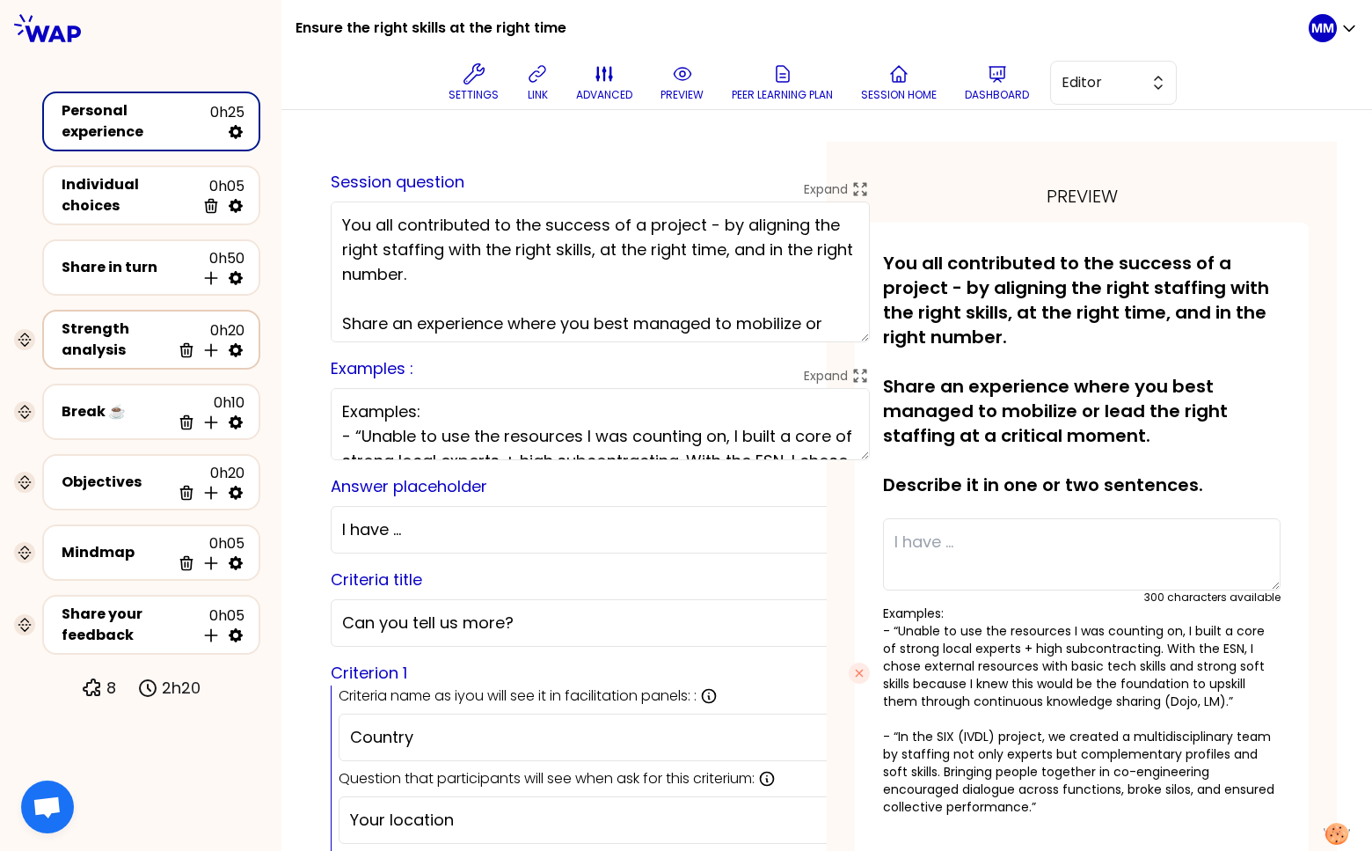
click at [241, 343] on icon at bounding box center [236, 350] width 14 height 14
select select "same_as"
select select "false"
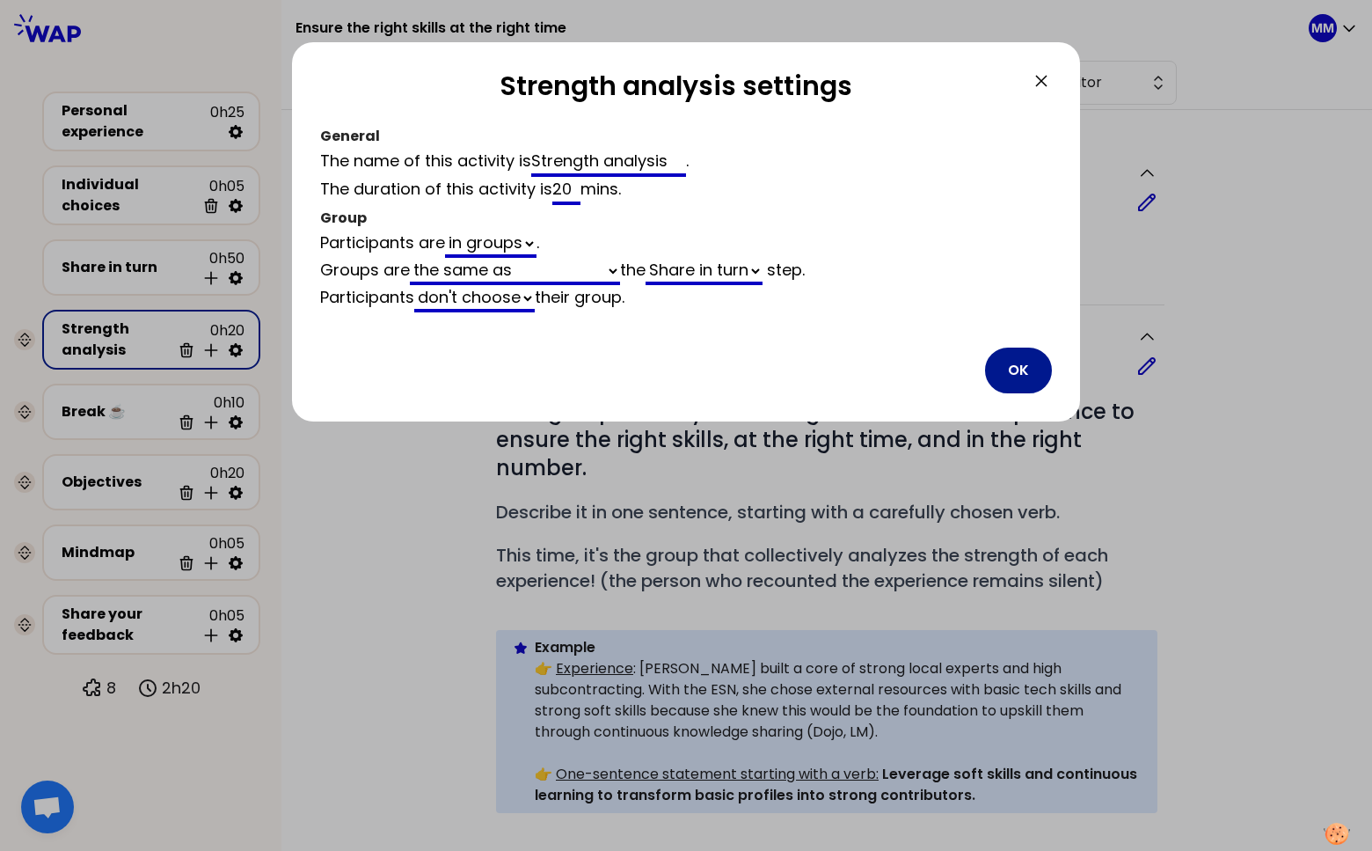
click at [1004, 379] on button "OK" at bounding box center [1018, 370] width 67 height 46
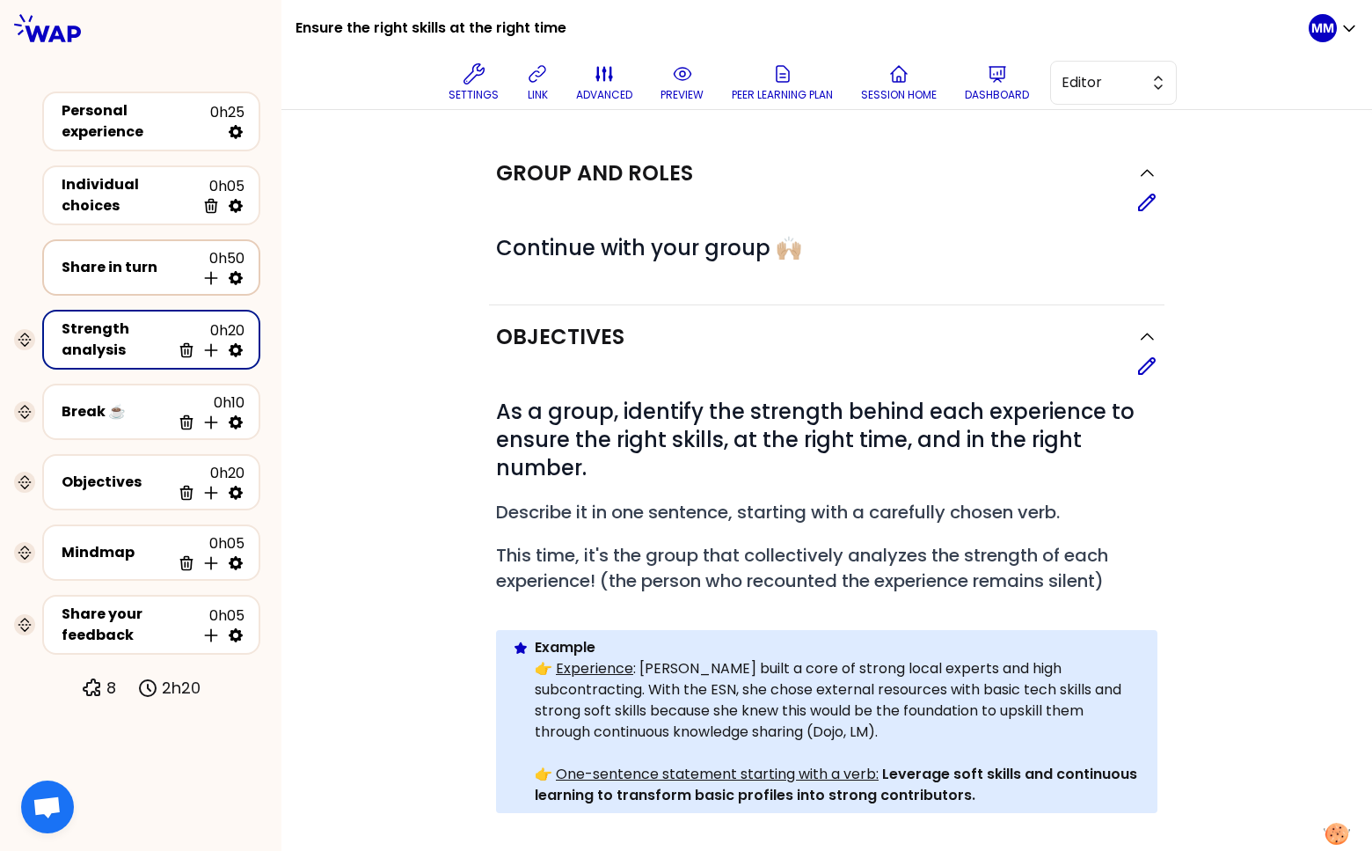
click at [243, 271] on icon at bounding box center [236, 278] width 14 height 14
select select "4"
select select "5"
select select "all"
select select "false"
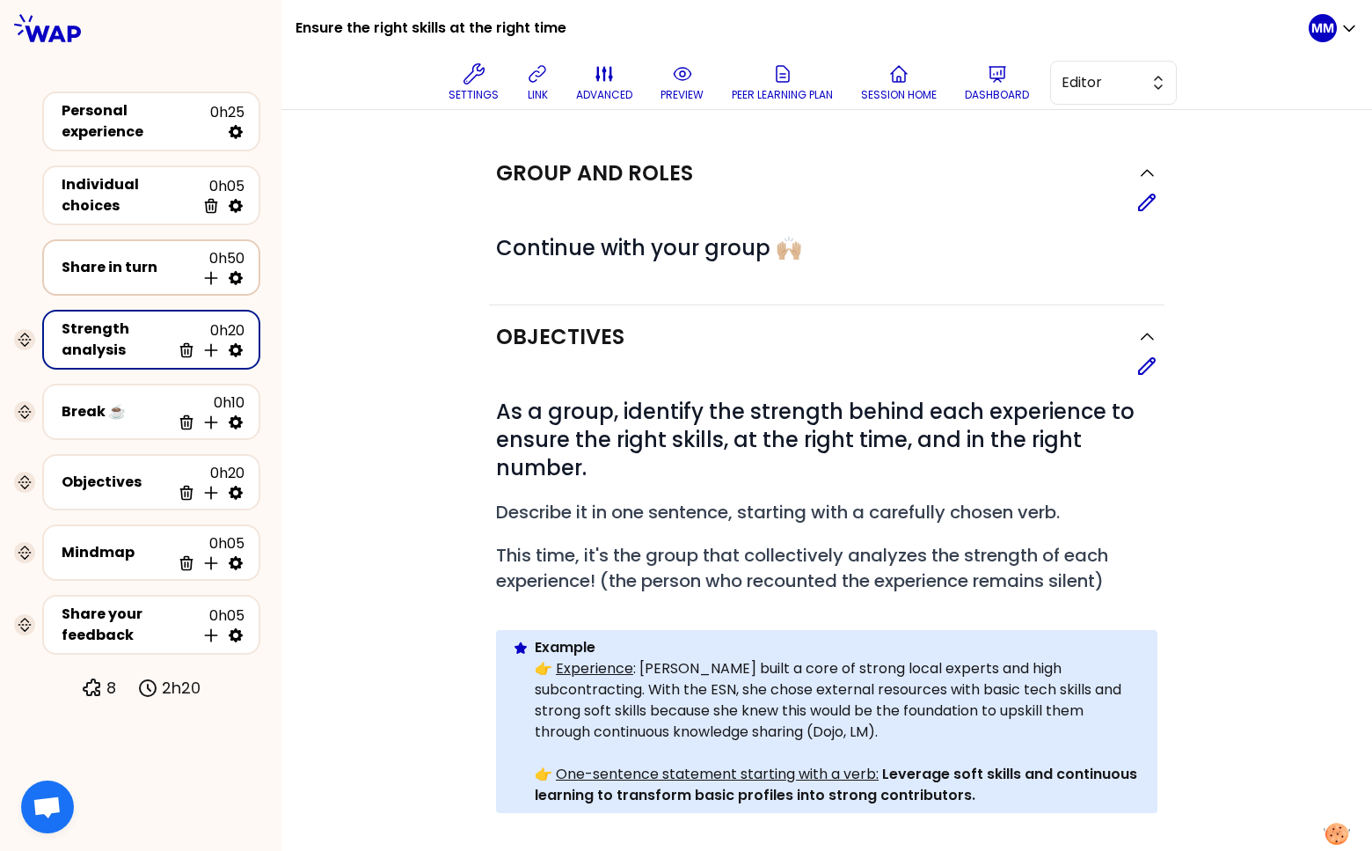
select select "Each"
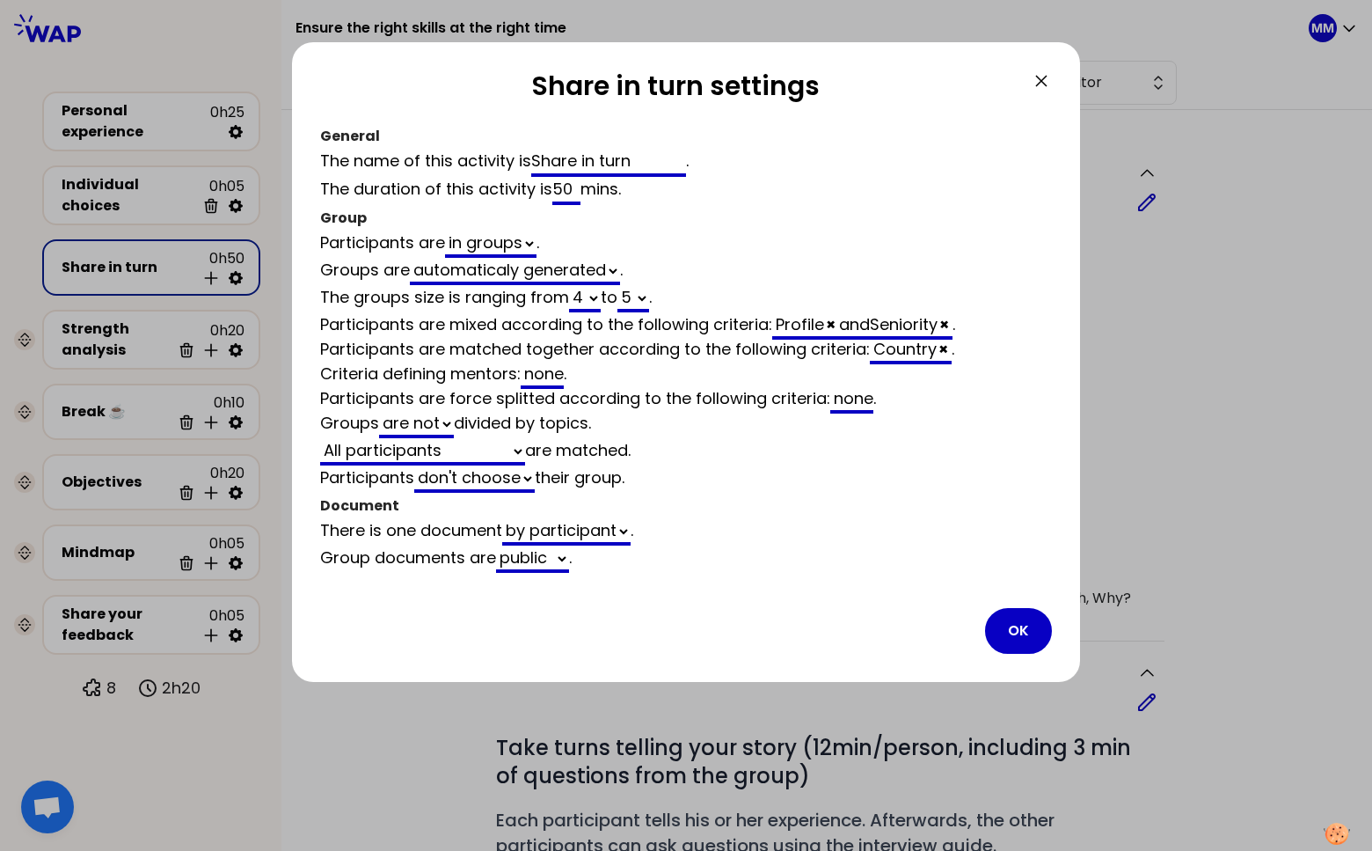
click at [1040, 82] on icon at bounding box center [1041, 81] width 11 height 11
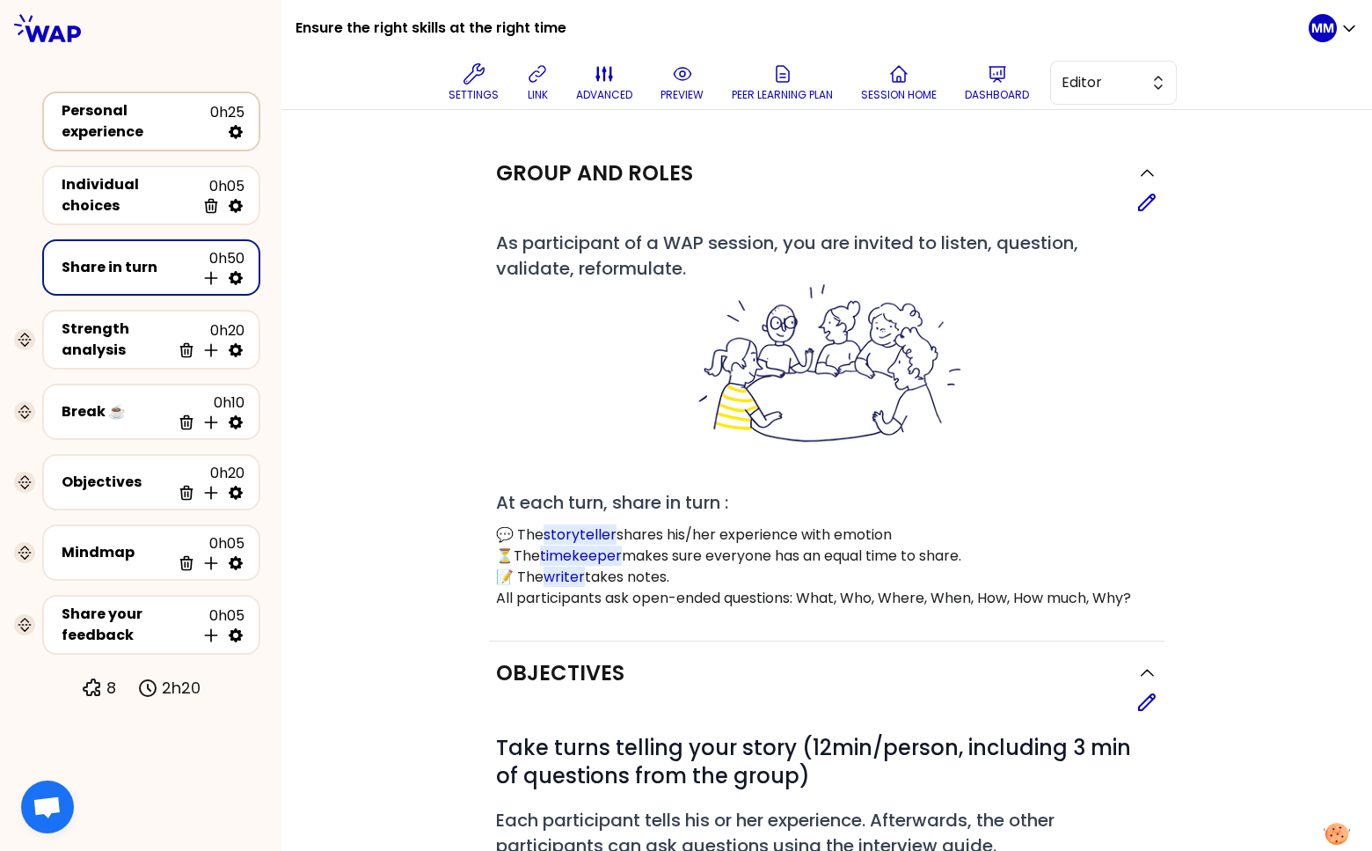
click at [81, 132] on div "Personal experience 0h25" at bounding box center [151, 121] width 186 height 42
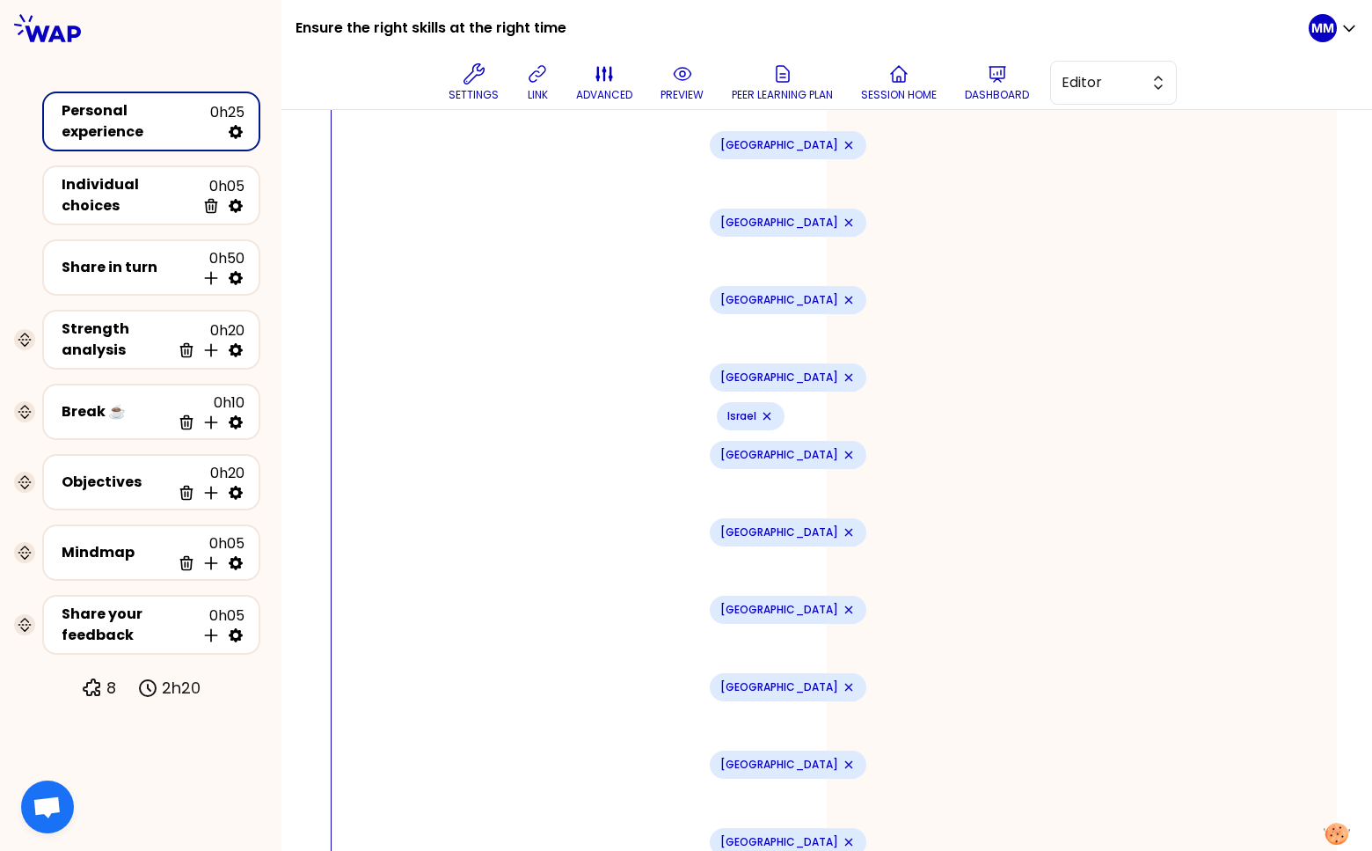
scroll to position [1334, 0]
drag, startPoint x: 482, startPoint y: 271, endPoint x: 289, endPoint y: 264, distance: 193.6
click at [289, 264] on div "Preview design Use setting saved Session question Expand You all contributed to…" at bounding box center [826, 453] width 1091 height 3355
click at [961, 342] on div "preview saved You all contributed to the success of a project - by aligning the…" at bounding box center [1082, 452] width 510 height 3288
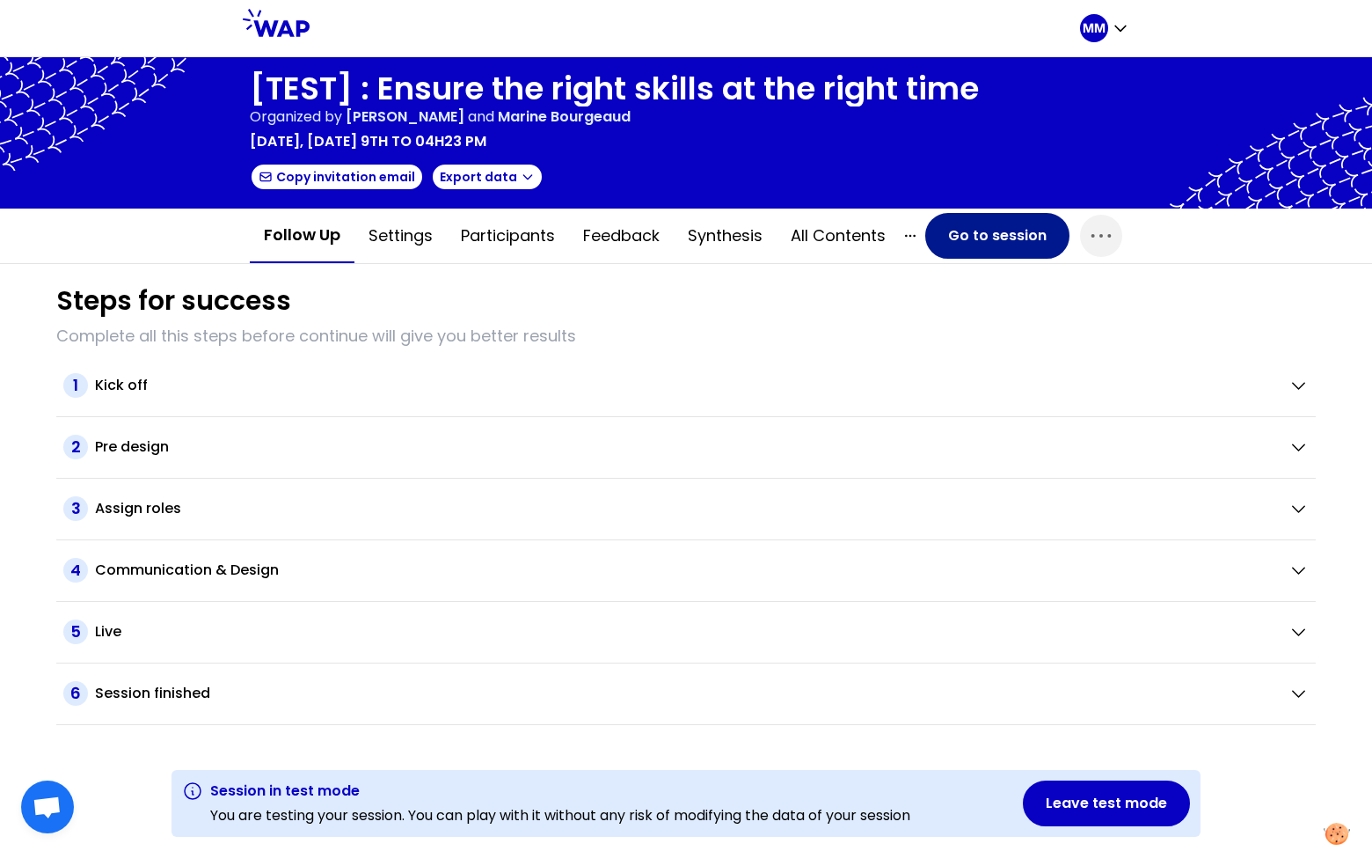
click at [968, 245] on button "Go to session" at bounding box center [997, 236] width 144 height 46
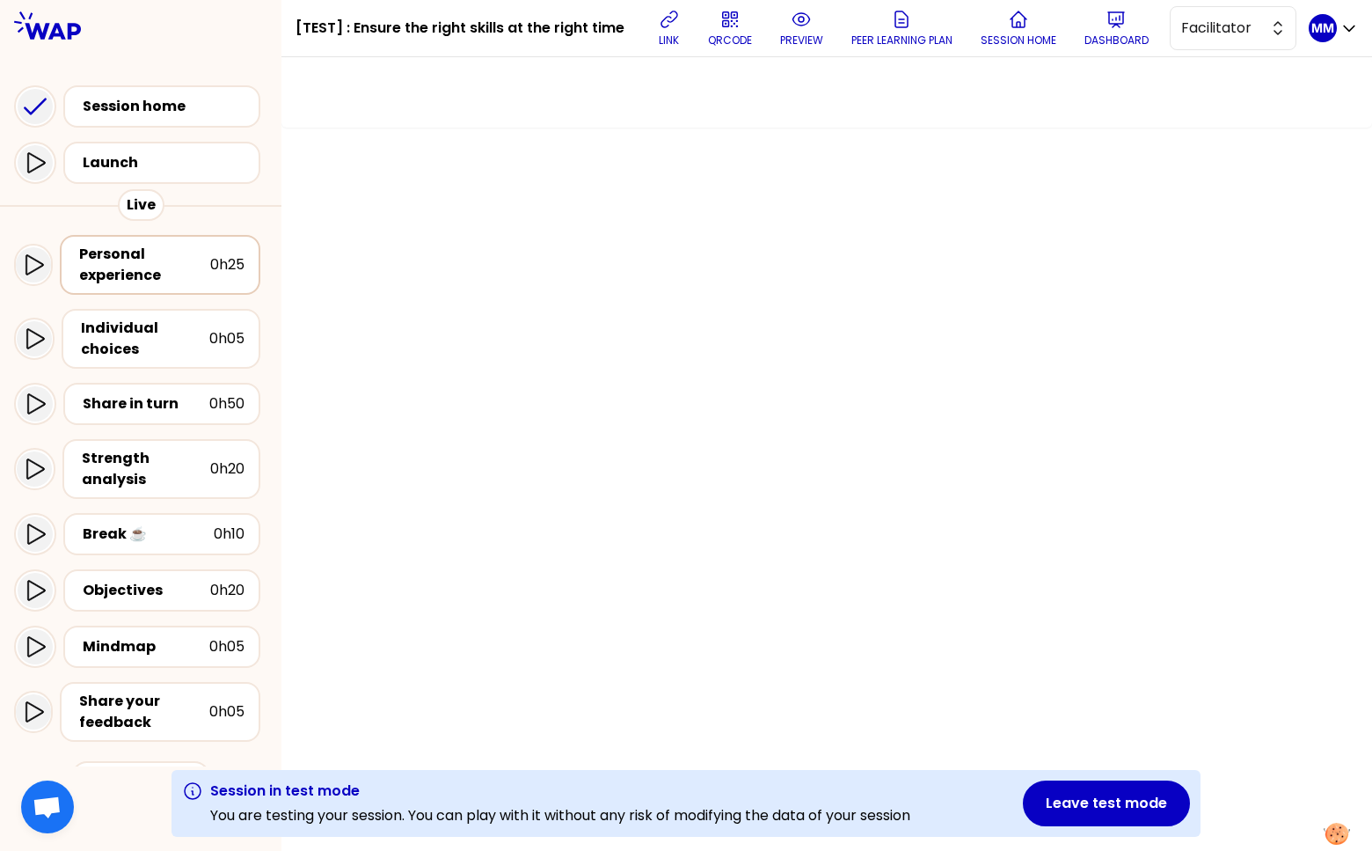
drag, startPoint x: 113, startPoint y: 266, endPoint x: 142, endPoint y: 274, distance: 30.1
click at [113, 266] on div "Personal experience" at bounding box center [144, 265] width 131 height 42
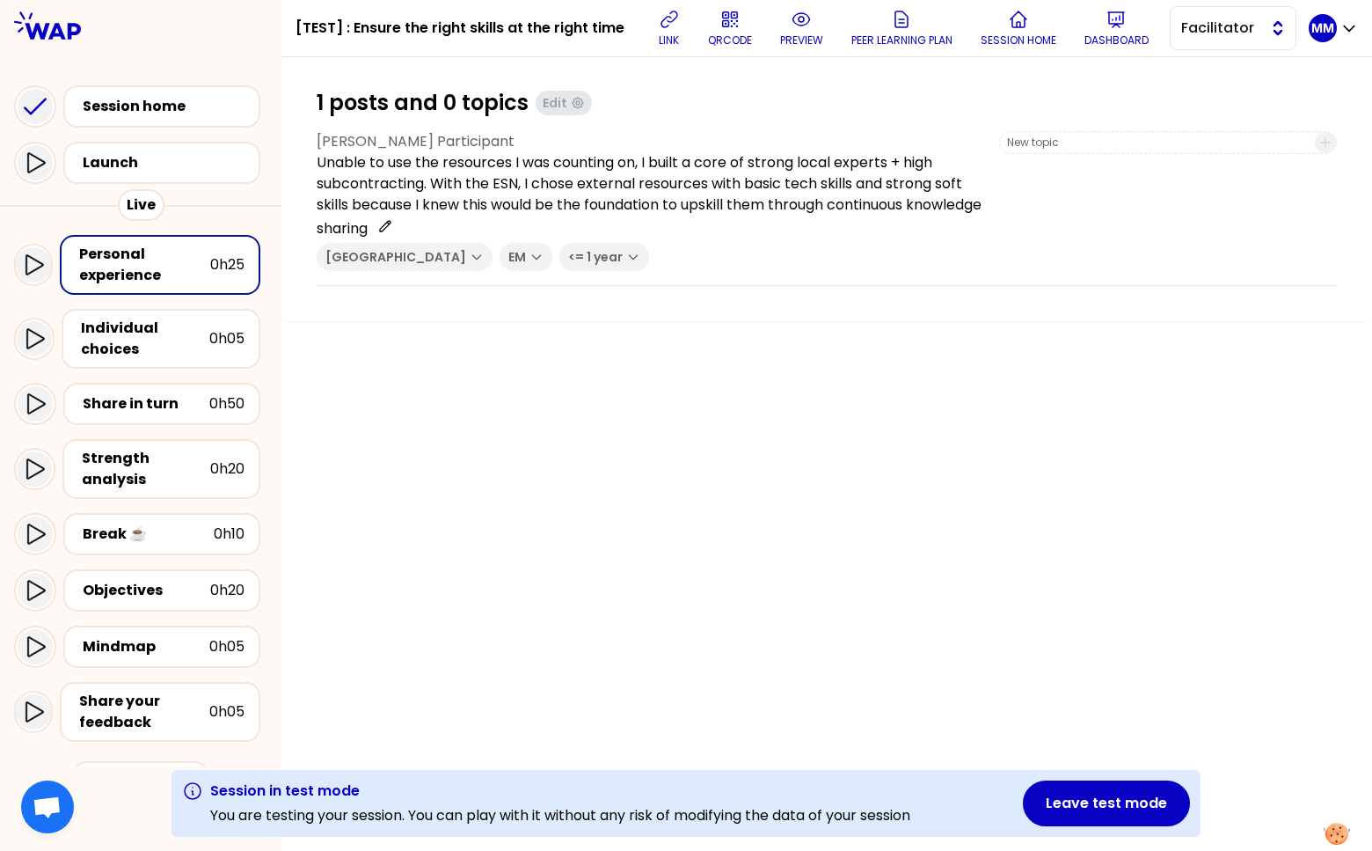
drag, startPoint x: 1223, startPoint y: 24, endPoint x: 1207, endPoint y: 40, distance: 23.0
click at [1223, 24] on span "Facilitator" at bounding box center [1220, 28] width 79 height 21
drag, startPoint x: 1201, startPoint y: 62, endPoint x: 1066, endPoint y: 103, distance: 140.5
click at [1201, 62] on li "Editor" at bounding box center [1233, 72] width 125 height 28
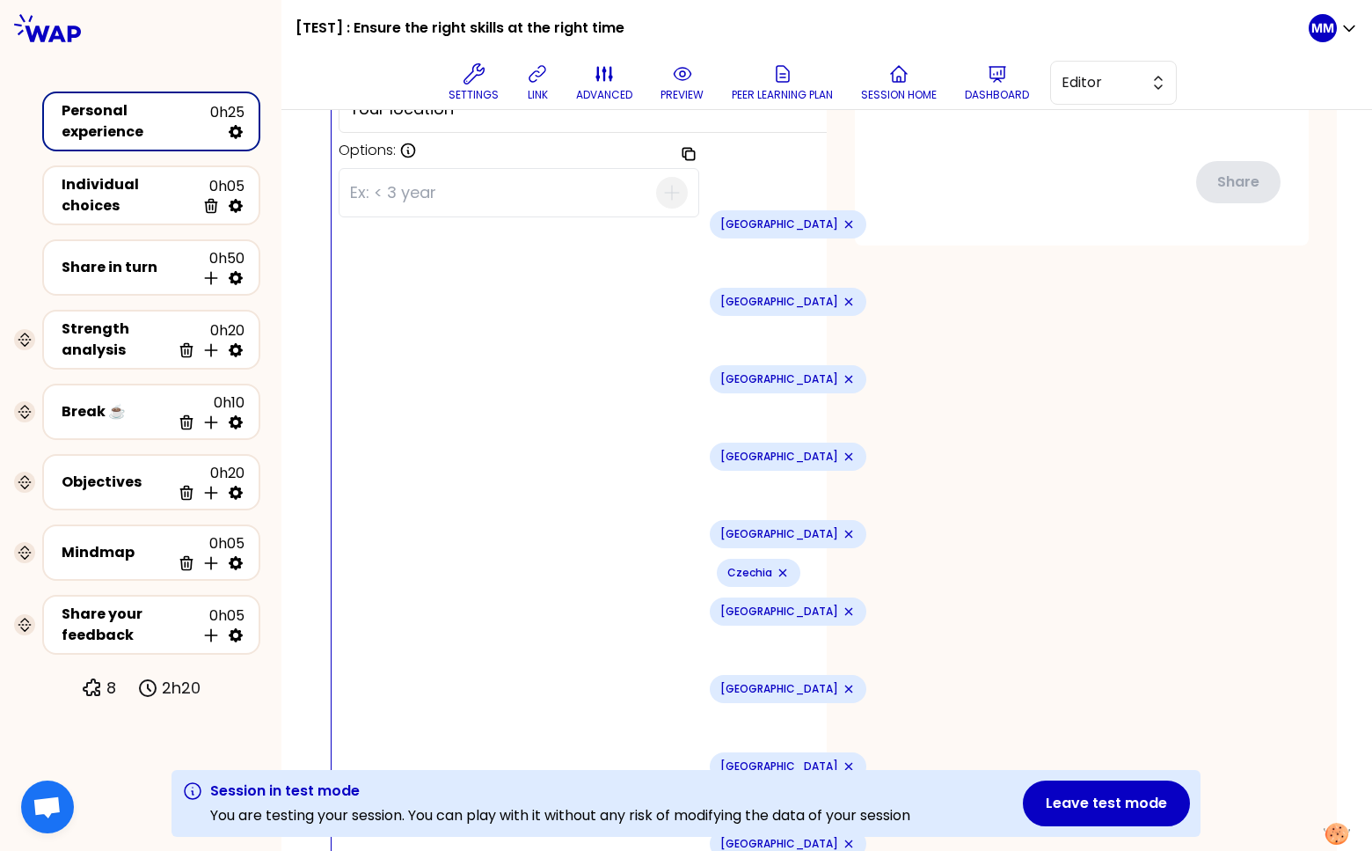
scroll to position [714, 0]
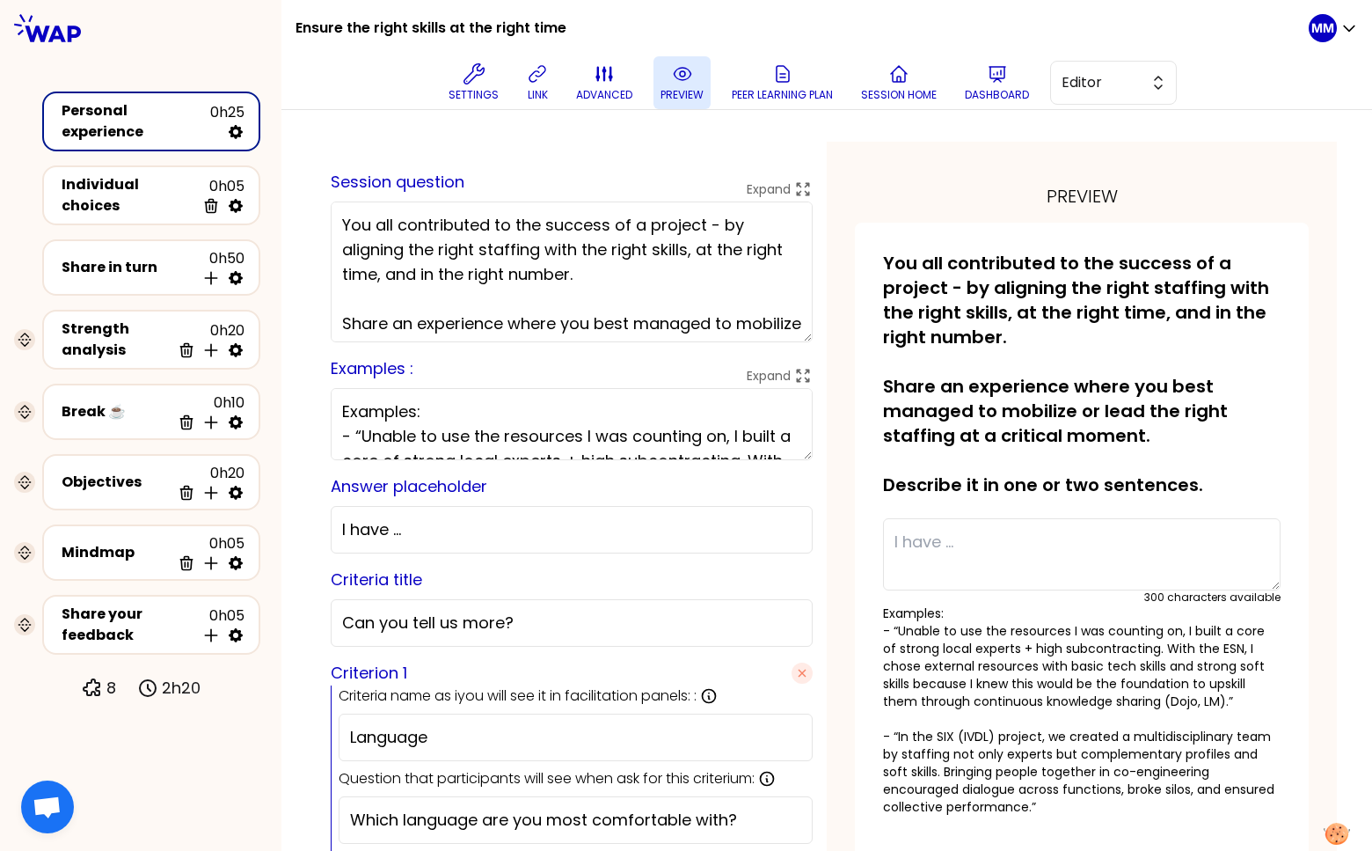
click at [689, 68] on icon at bounding box center [682, 73] width 21 height 21
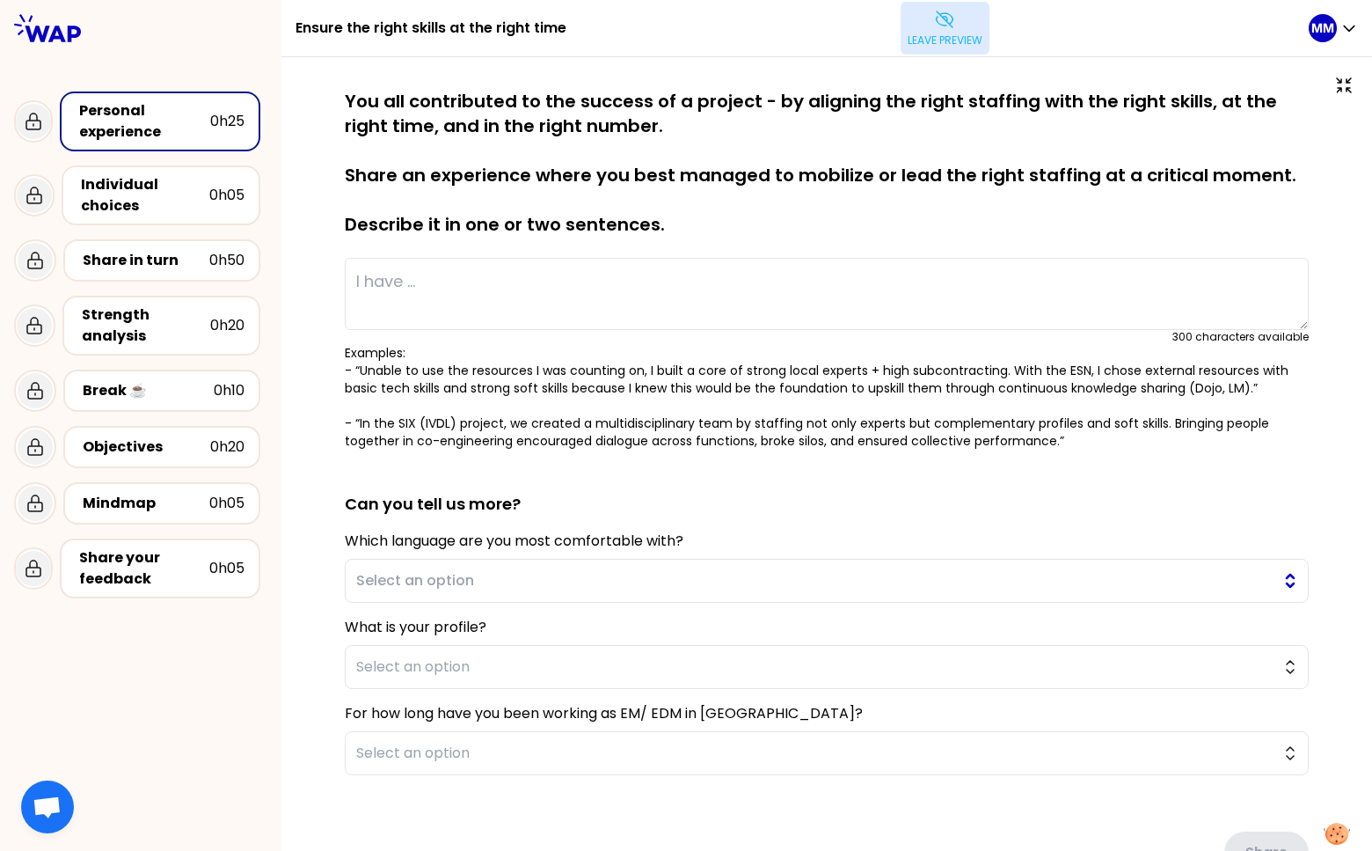
click at [576, 585] on span "Select an option" at bounding box center [814, 580] width 917 height 21
click at [284, 653] on div "saved You all contributed to the success of a project - by aligning the right s…" at bounding box center [826, 518] width 1091 height 922
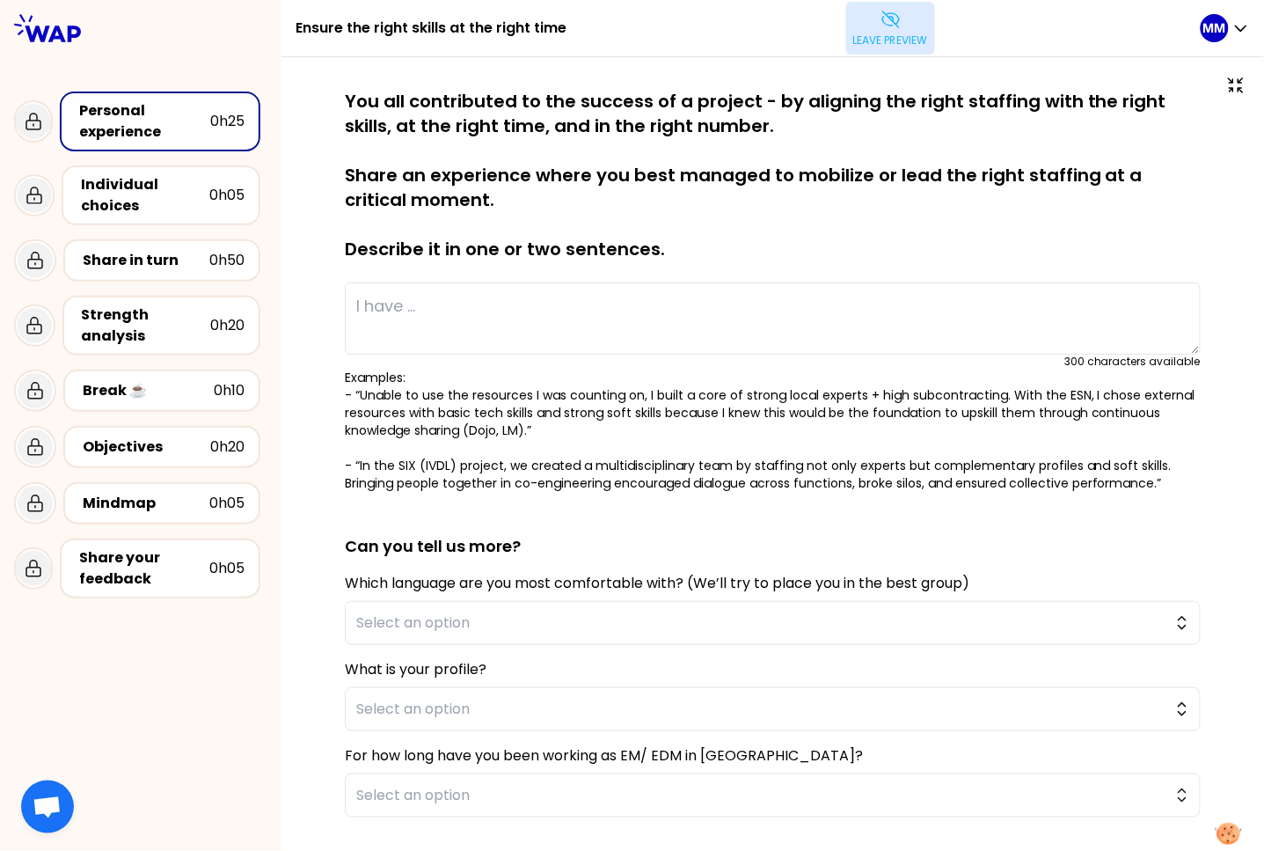
click at [881, 33] on p "Leave preview" at bounding box center [890, 40] width 75 height 14
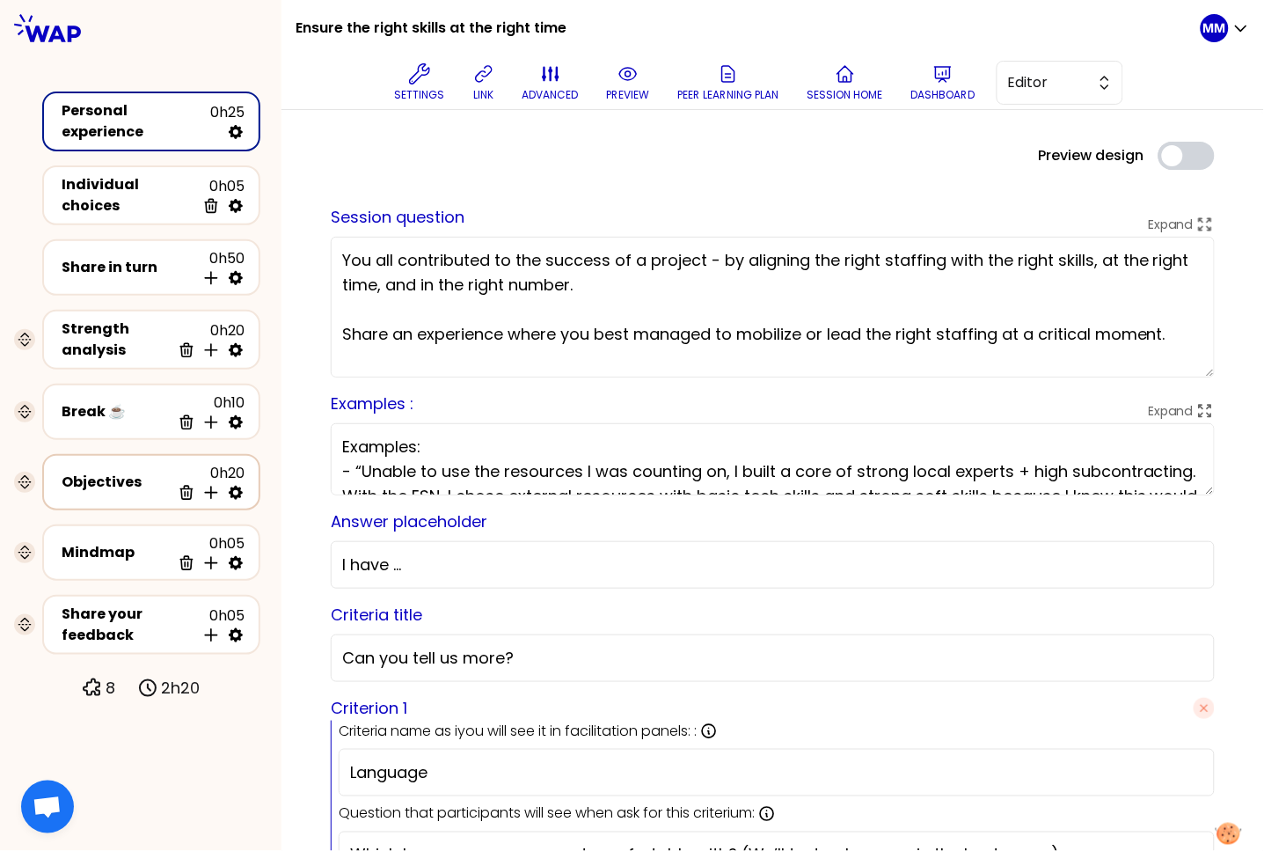
click at [111, 471] on div "Objectives" at bounding box center [116, 481] width 109 height 21
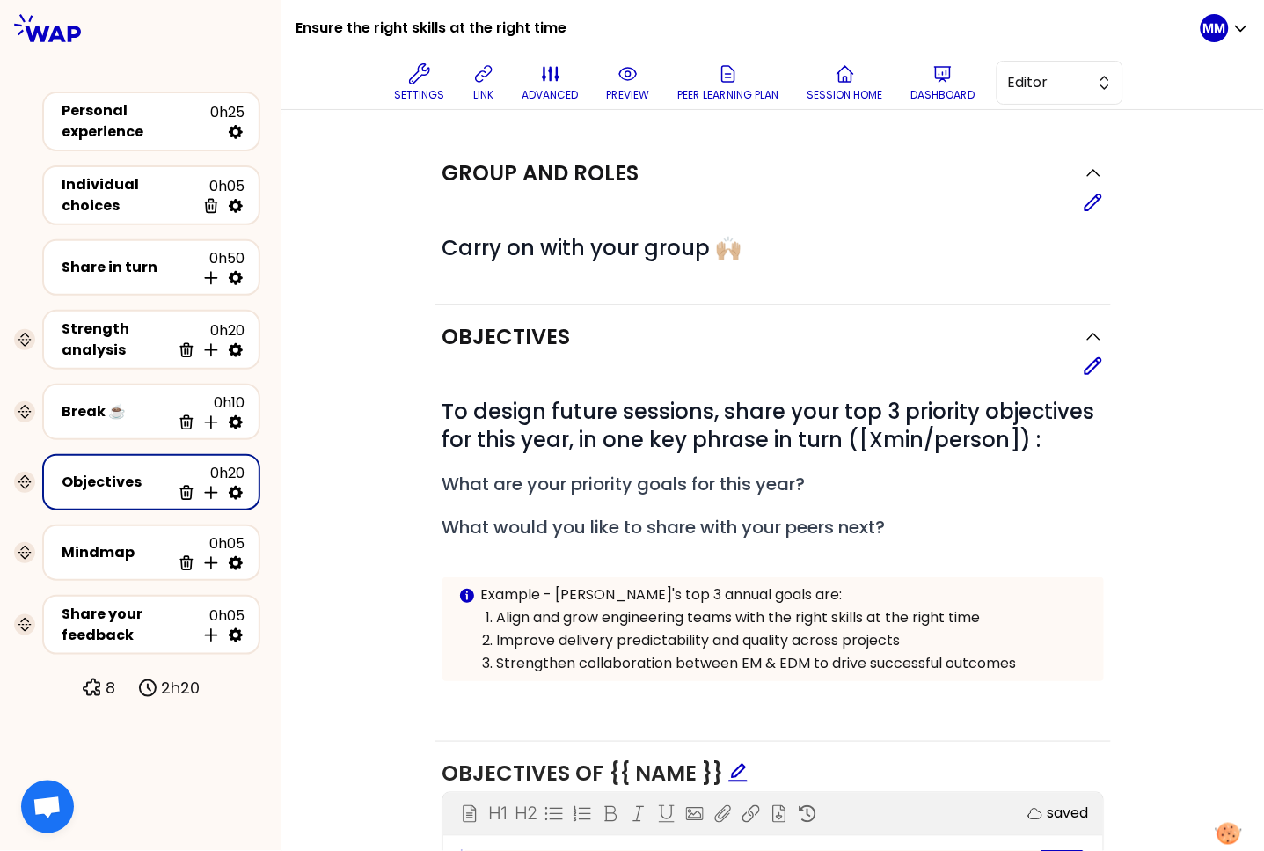
click at [1206, 144] on div "Group and roles Edit # Carry on with your group 🙌🏼 Objectives Edit # To design …" at bounding box center [773, 788] width 912 height 1293
click at [420, 94] on p "Settings" at bounding box center [420, 95] width 50 height 14
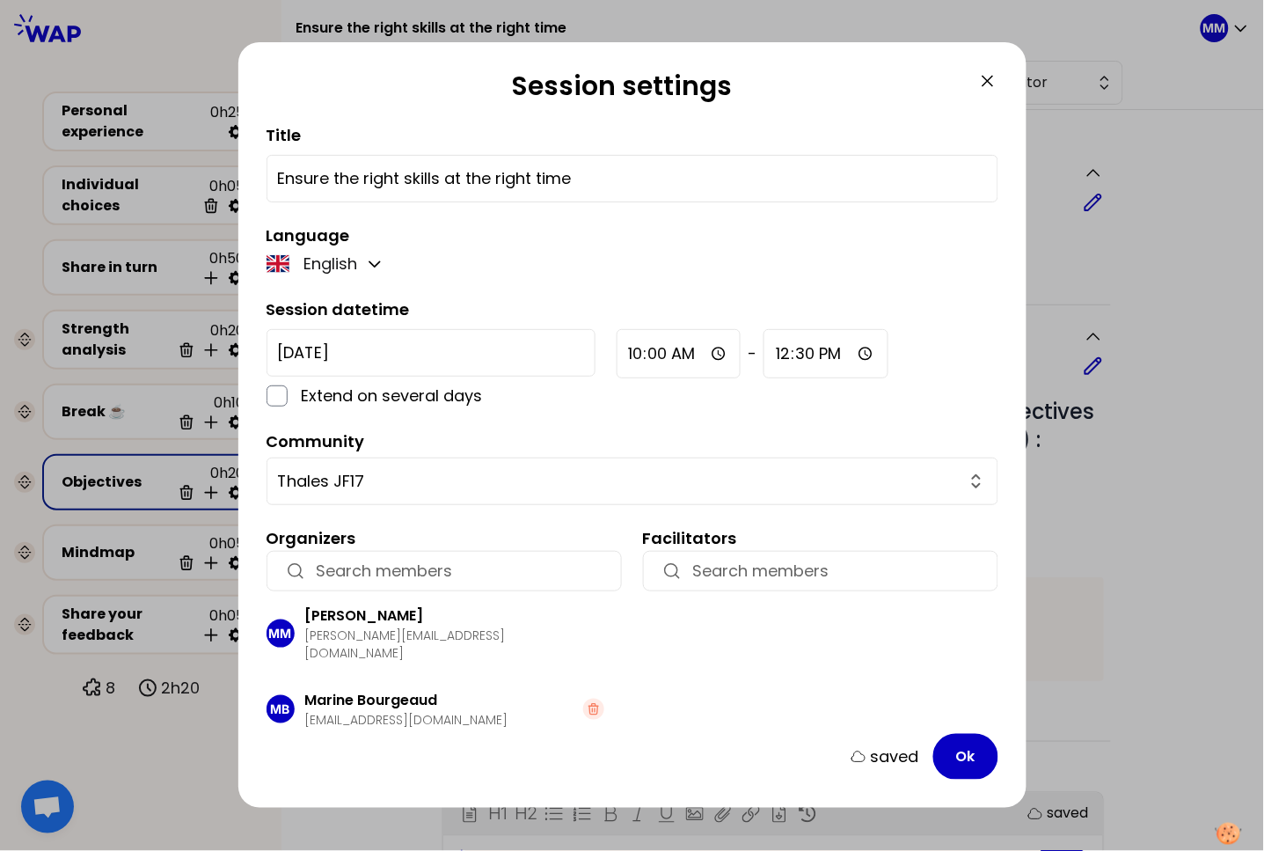
click at [992, 81] on icon at bounding box center [987, 80] width 21 height 21
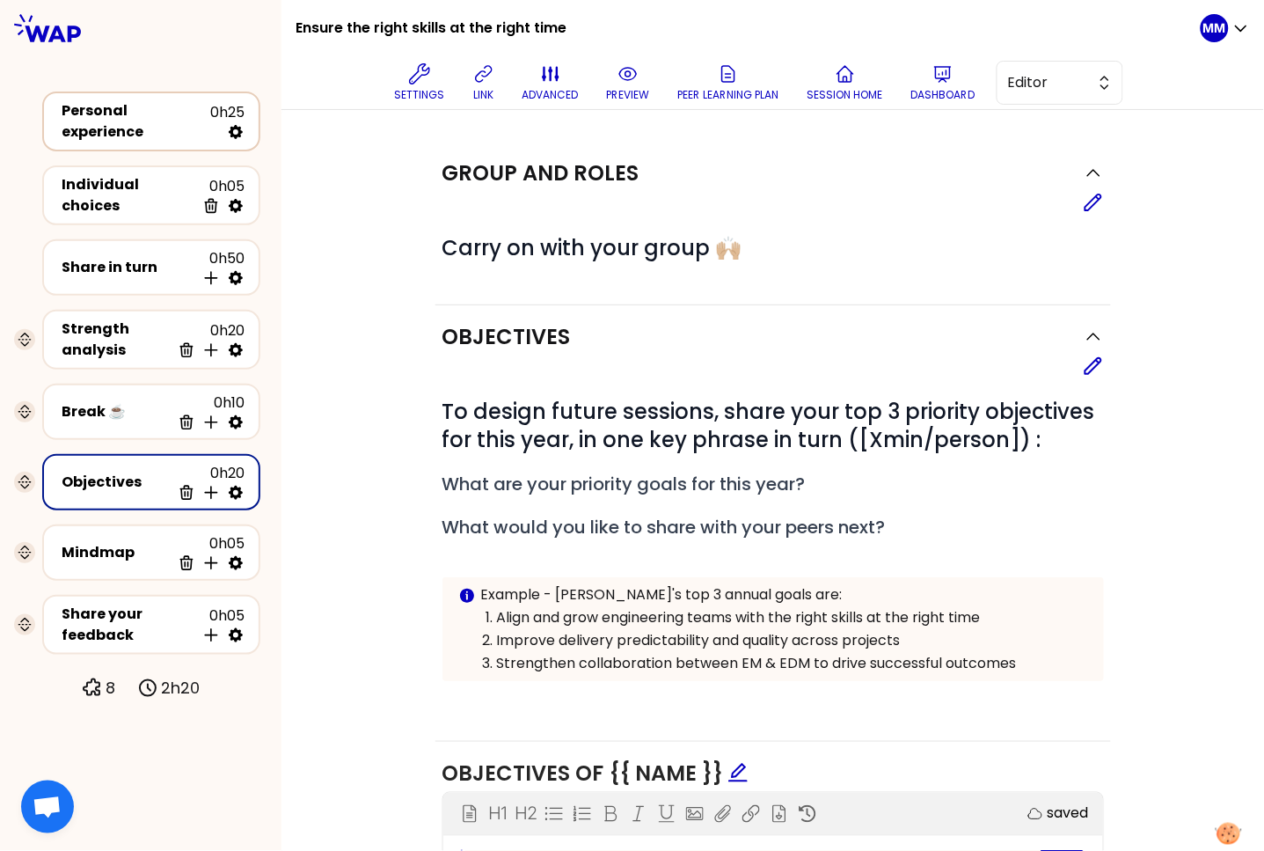
click at [120, 121] on div "Personal experience" at bounding box center [136, 121] width 149 height 42
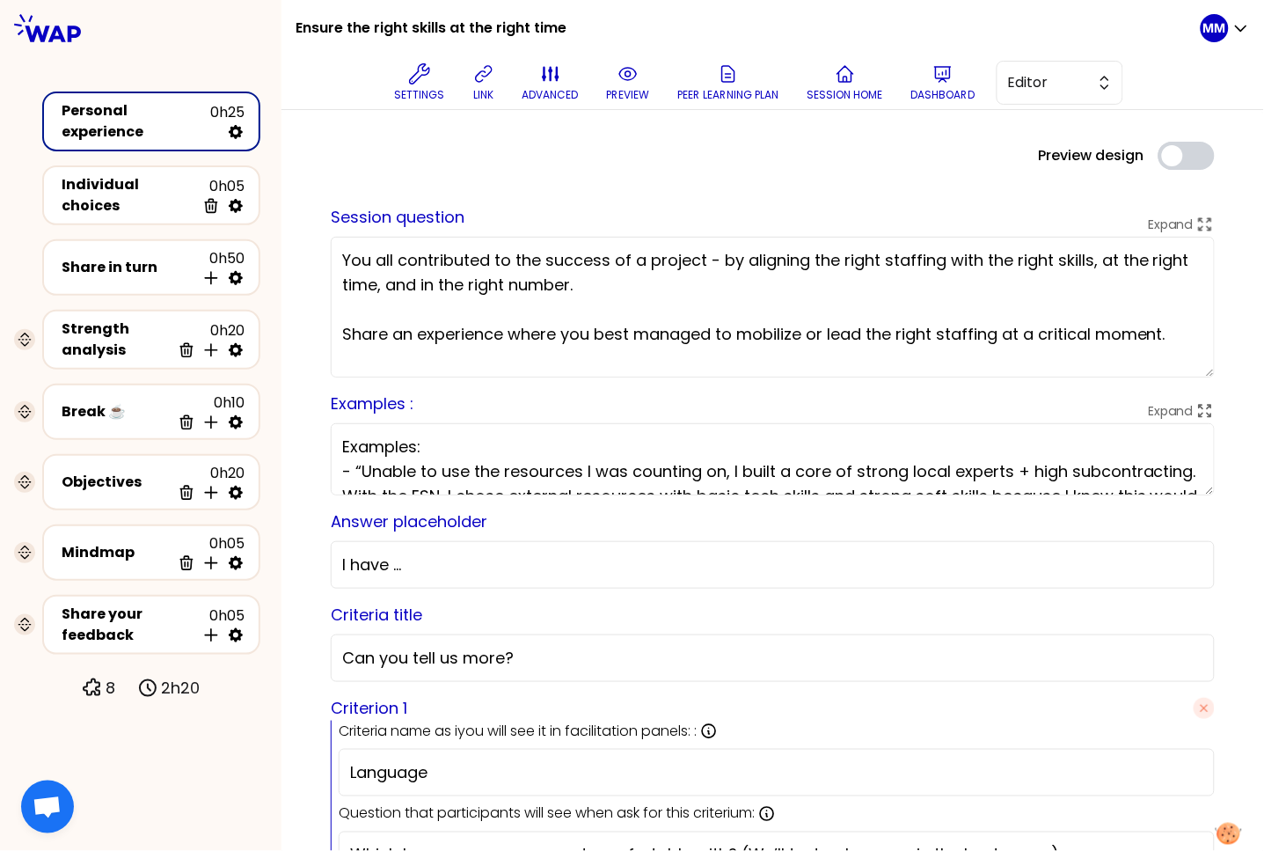
click at [99, 328] on div "Strength analysis" at bounding box center [116, 339] width 109 height 42
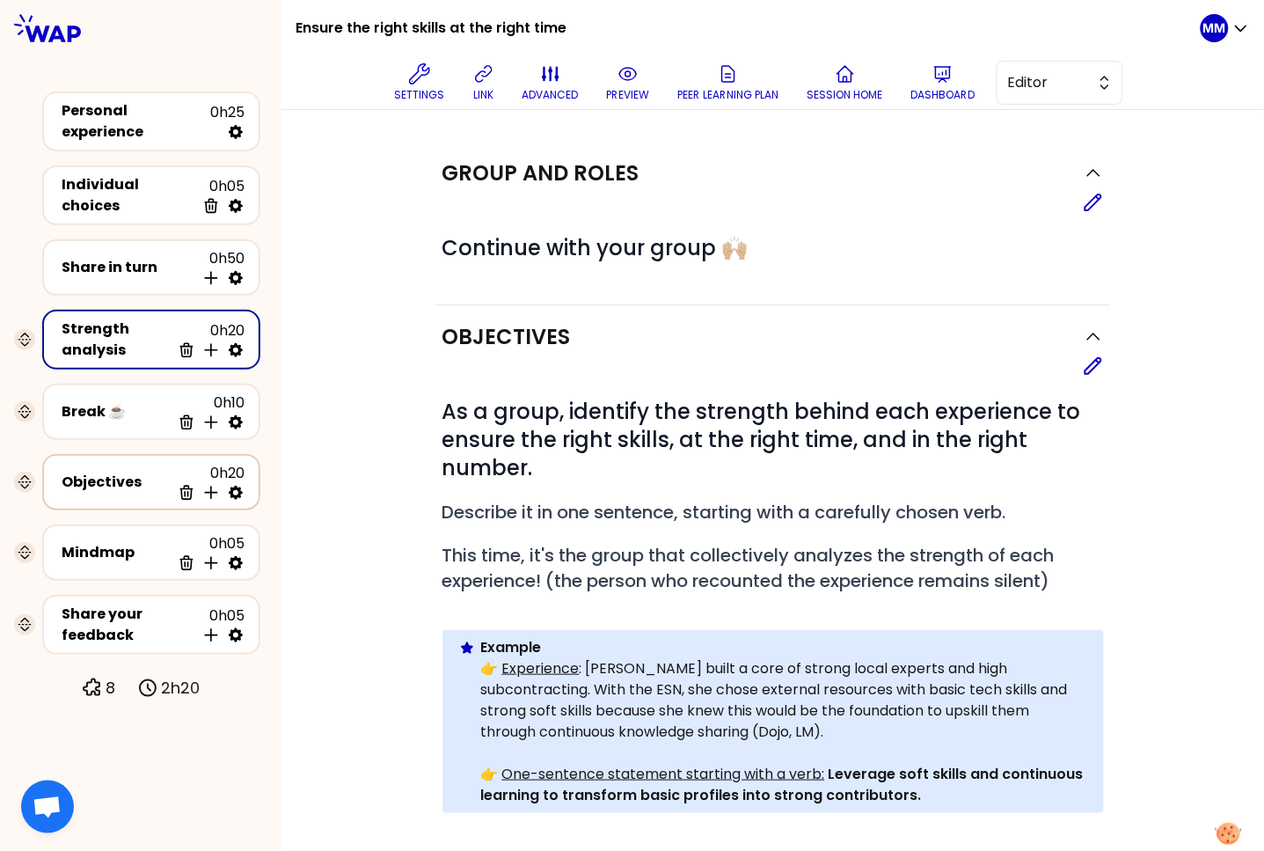
click at [82, 471] on div "Objectives" at bounding box center [116, 481] width 109 height 21
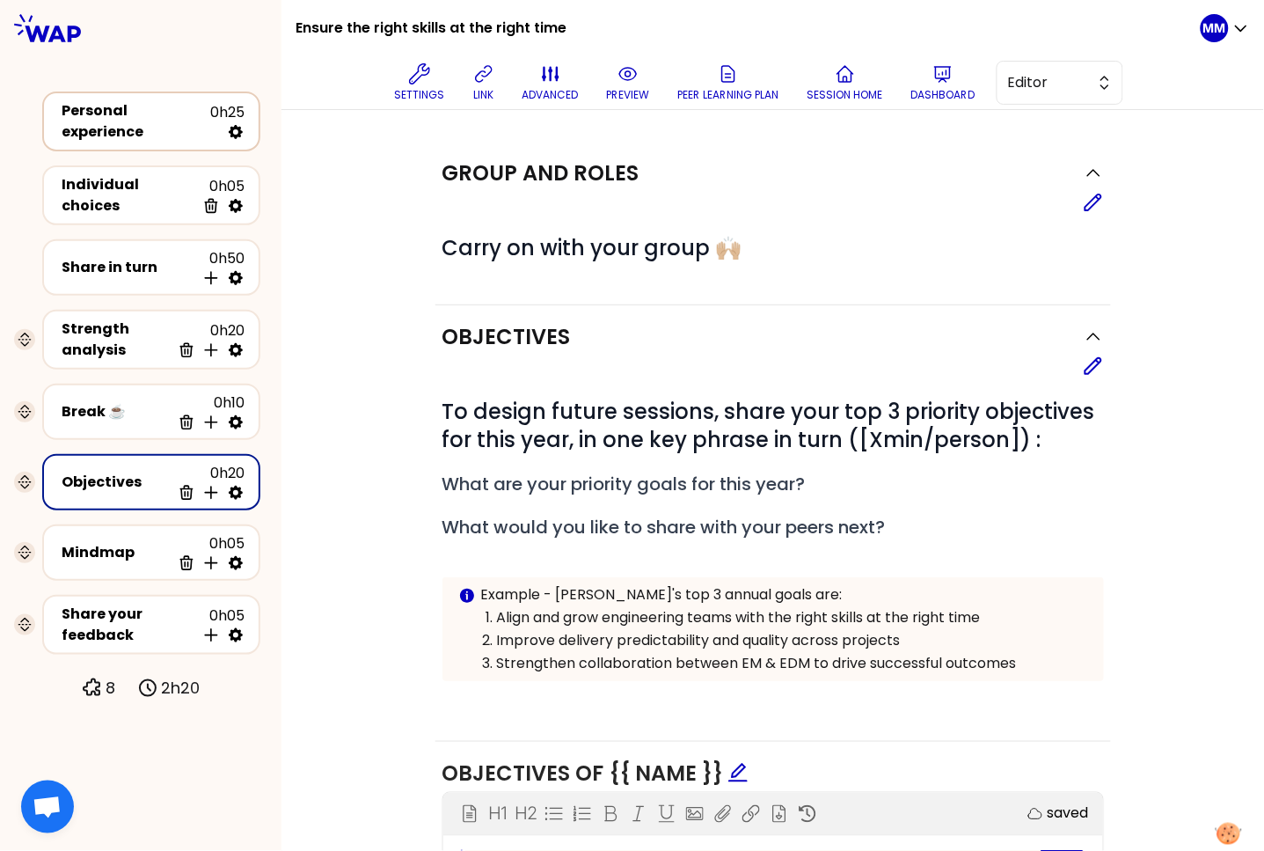
click at [126, 117] on div "Personal experience" at bounding box center [136, 121] width 149 height 42
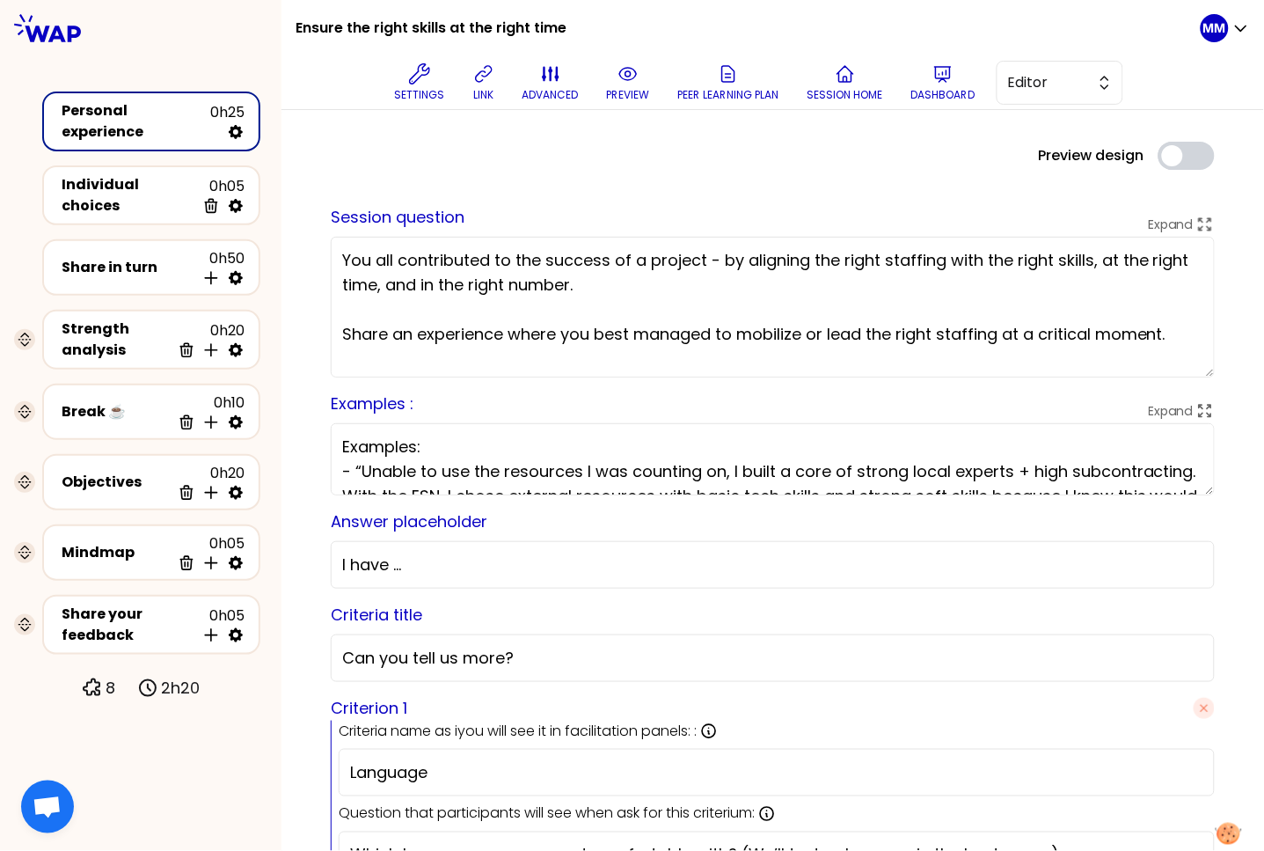
click at [727, 272] on textarea "You all contributed to the success of a project - by aligning the right staffin…" at bounding box center [773, 307] width 884 height 141
click at [749, 292] on textarea "You all contributed to the success of a project - by aligning the right staffin…" at bounding box center [773, 307] width 884 height 141
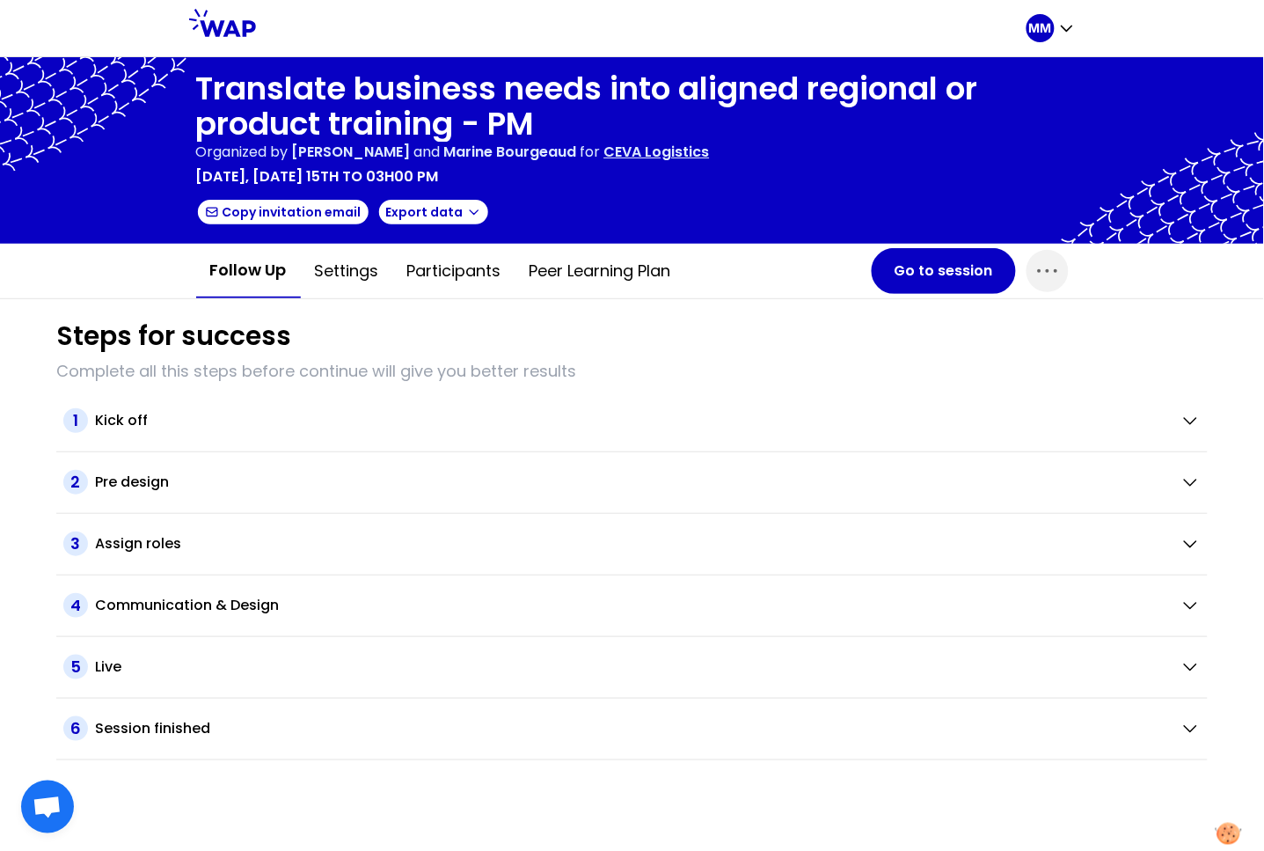
click at [513, 30] on div at bounding box center [641, 28] width 771 height 56
click at [347, 274] on button "Settings" at bounding box center [347, 271] width 92 height 53
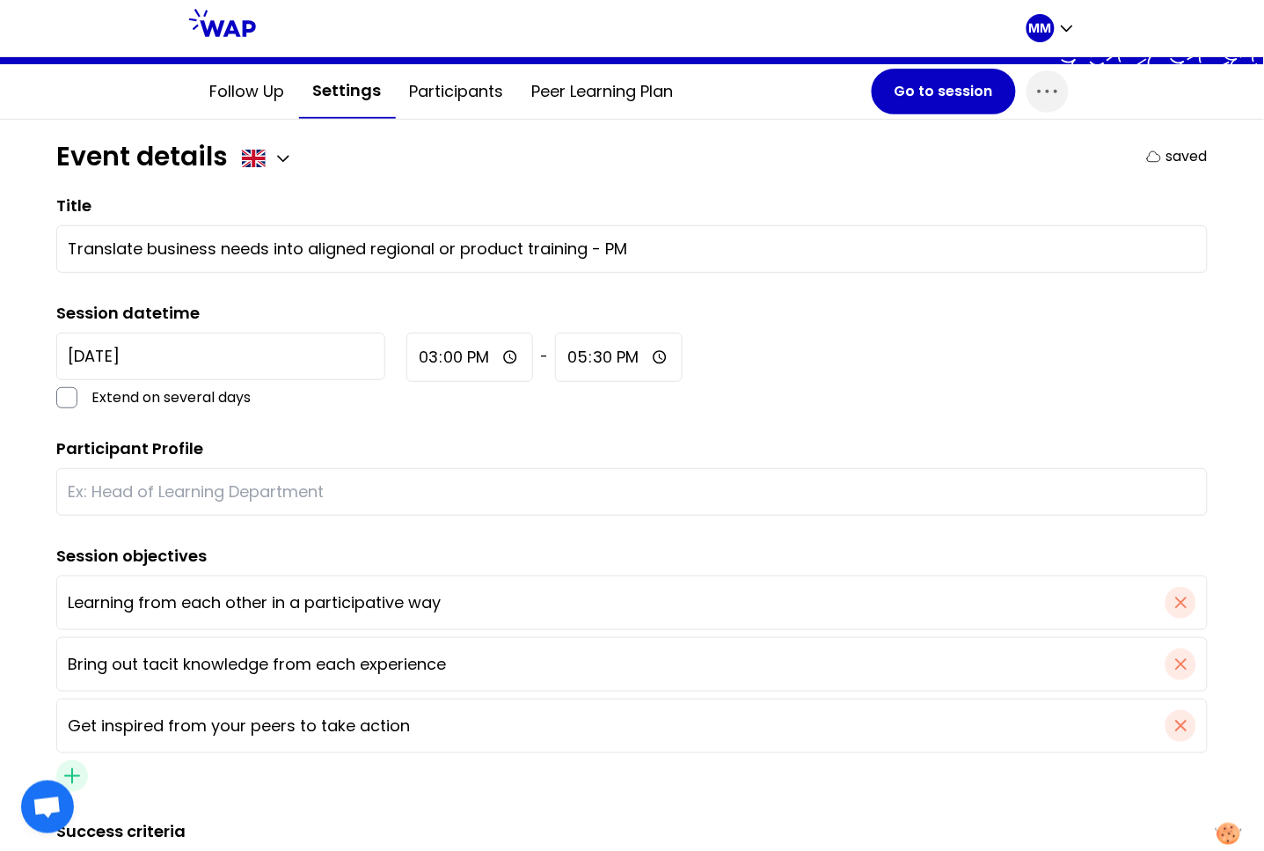
scroll to position [145, 0]
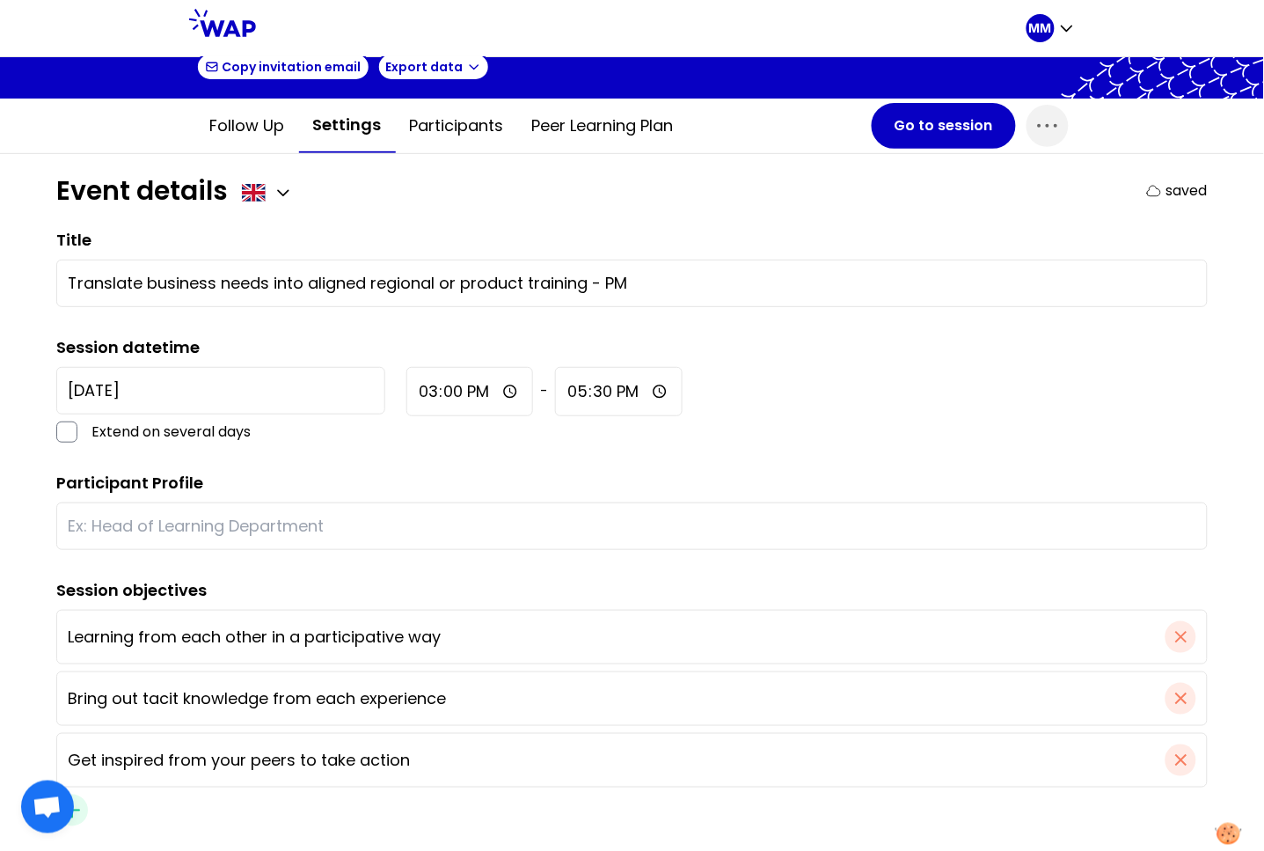
click at [366, 522] on input "text" at bounding box center [632, 526] width 1129 height 25
type input "Learning managers"
click at [4, 477] on div "Event details saved Title Translate business needs into aligned regional or pro…" at bounding box center [632, 734] width 1264 height 1161
click at [902, 131] on button "Go to session" at bounding box center [944, 126] width 144 height 46
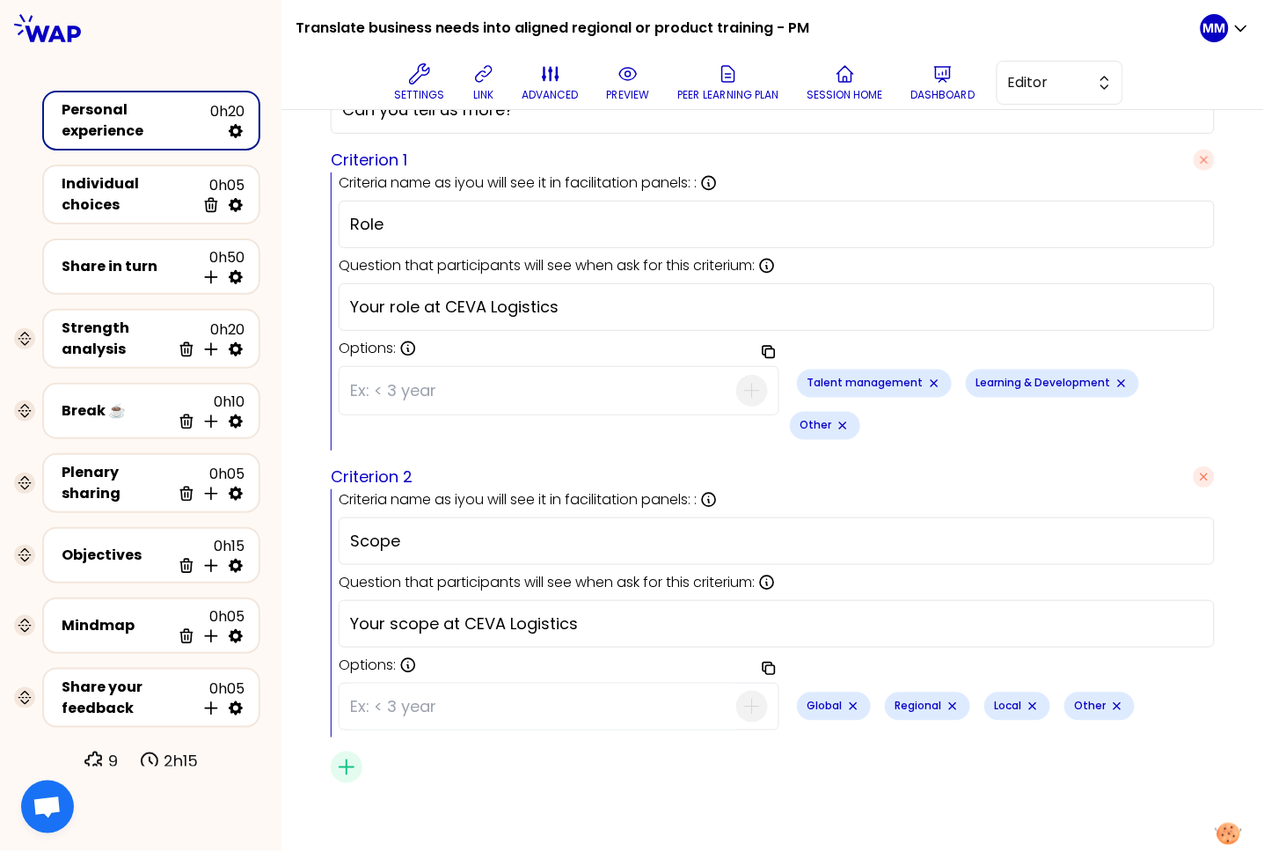
scroll to position [558, 0]
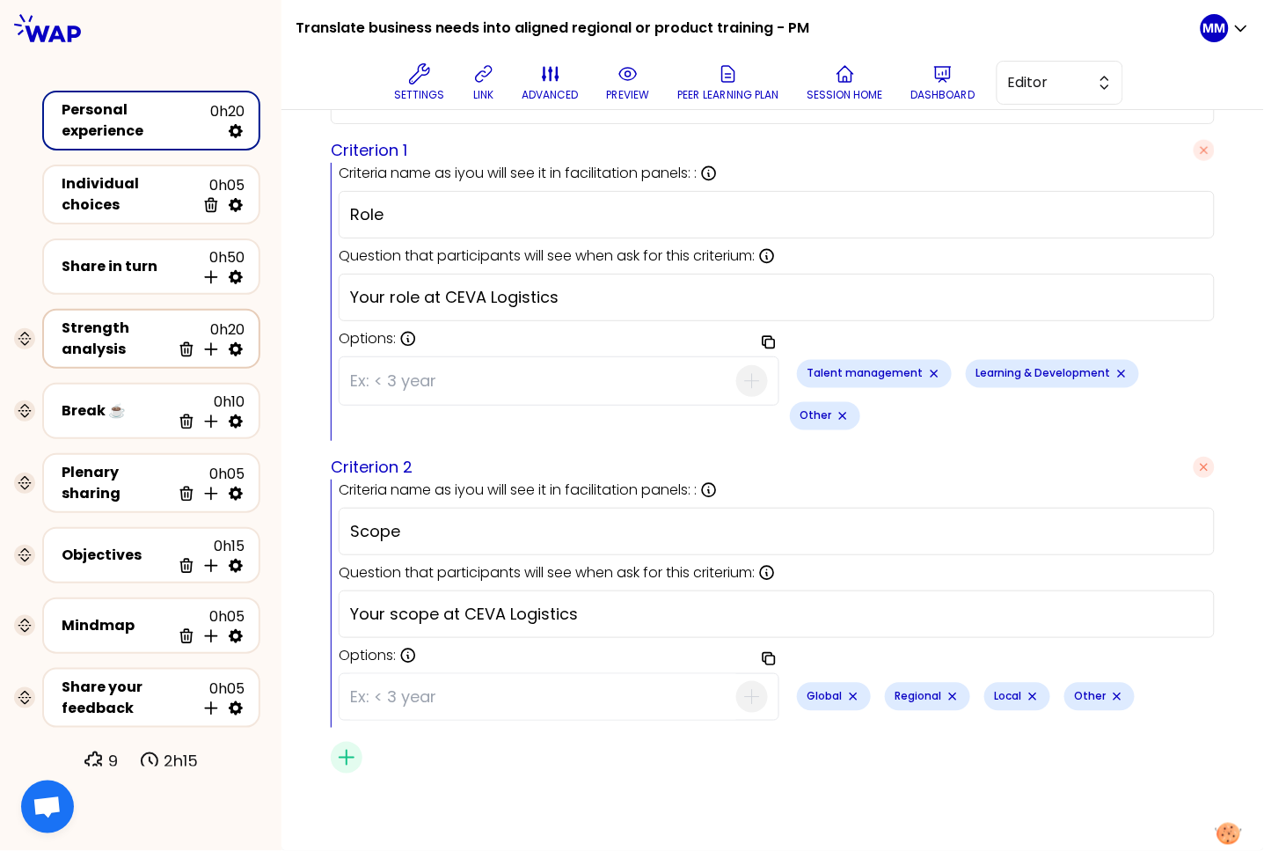
click at [119, 325] on div "Strength analysis" at bounding box center [116, 339] width 109 height 42
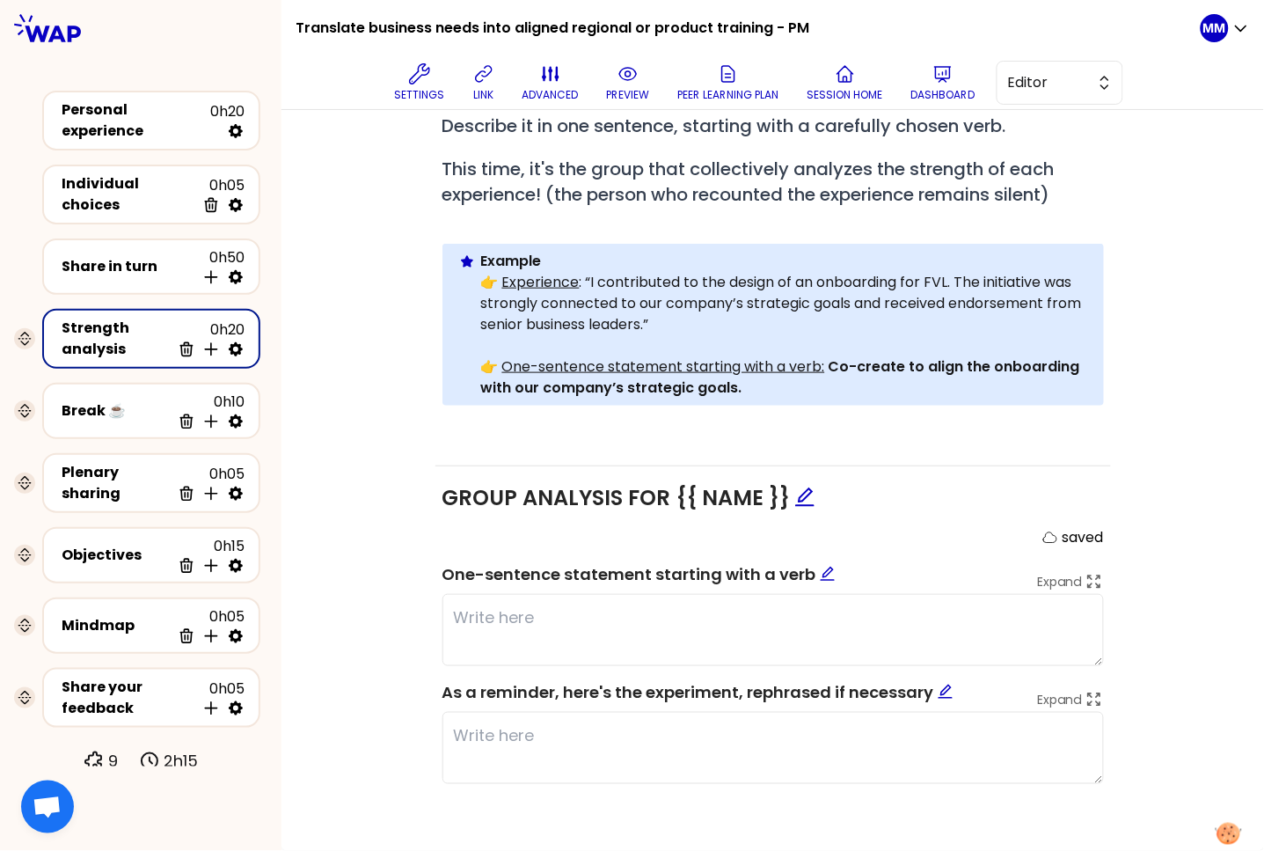
scroll to position [385, 0]
click at [135, 261] on div "Share in turn" at bounding box center [129, 266] width 134 height 21
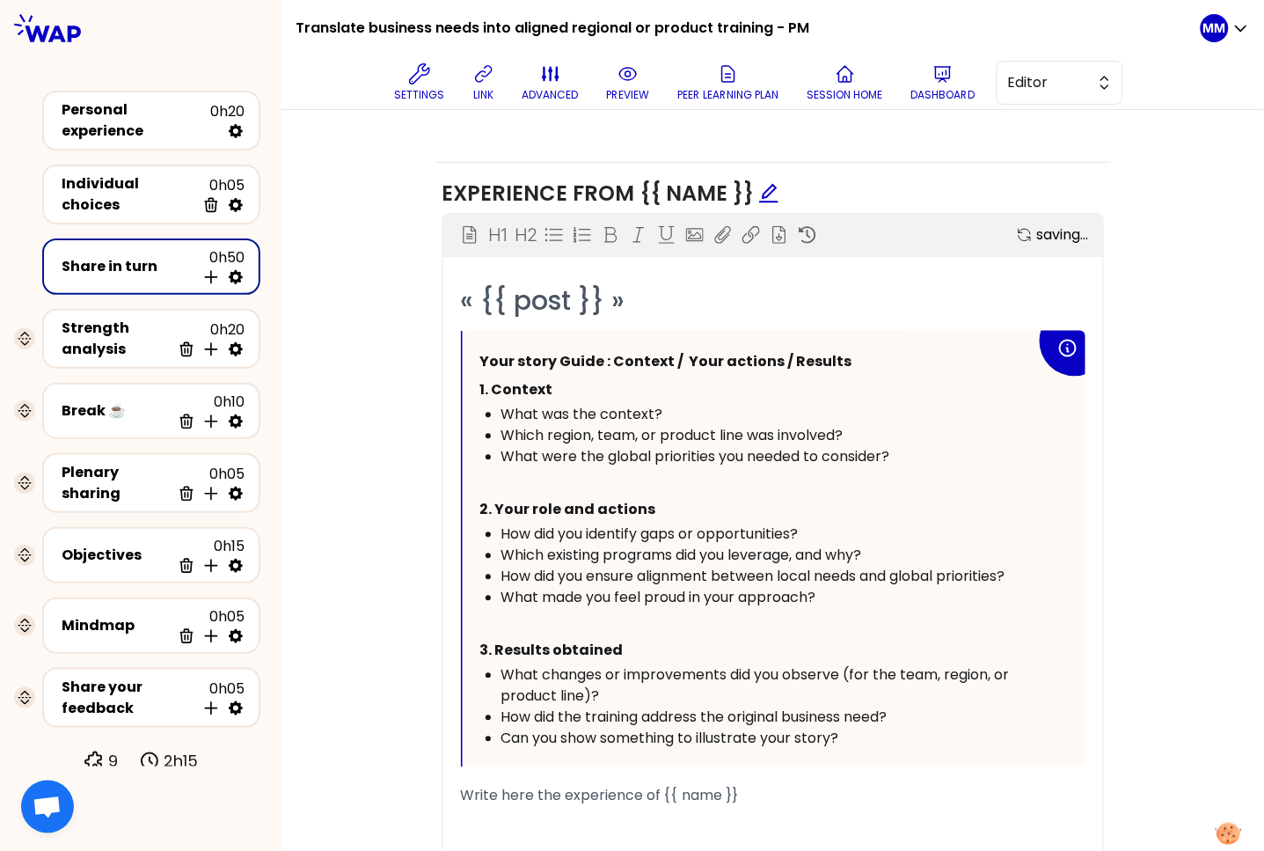
scroll to position [927, 0]
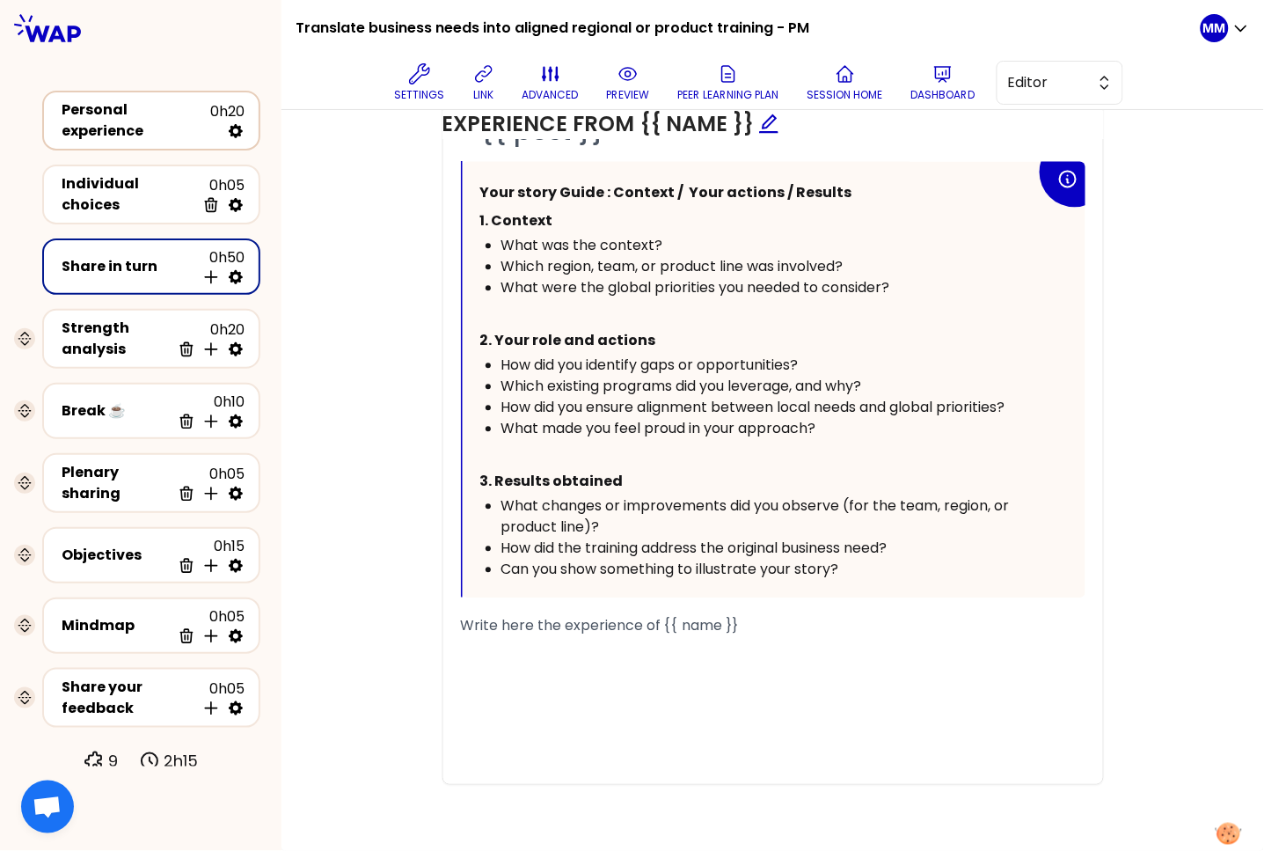
click at [132, 123] on div "Personal experience" at bounding box center [136, 120] width 149 height 42
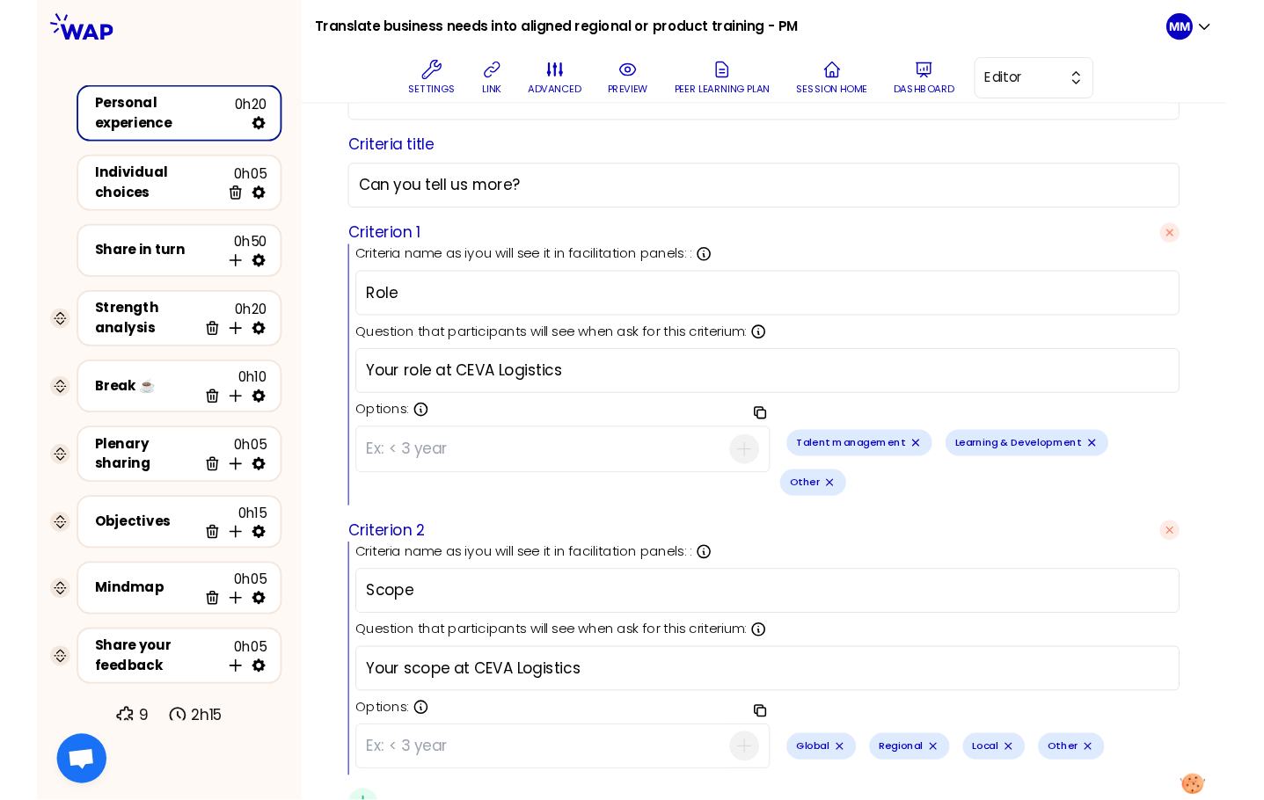
scroll to position [558, 0]
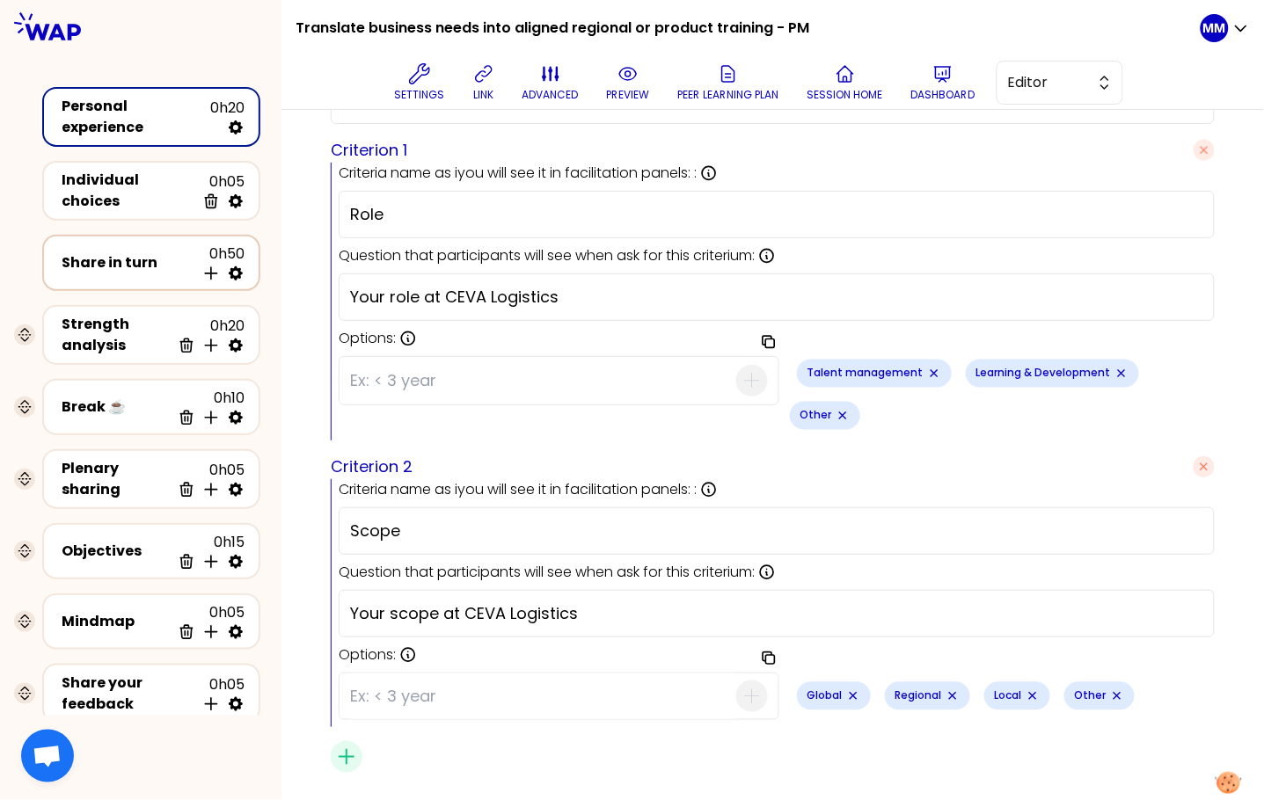
click at [234, 267] on icon at bounding box center [236, 274] width 14 height 14
select select "4"
select select "5"
select select "all"
select select "false"
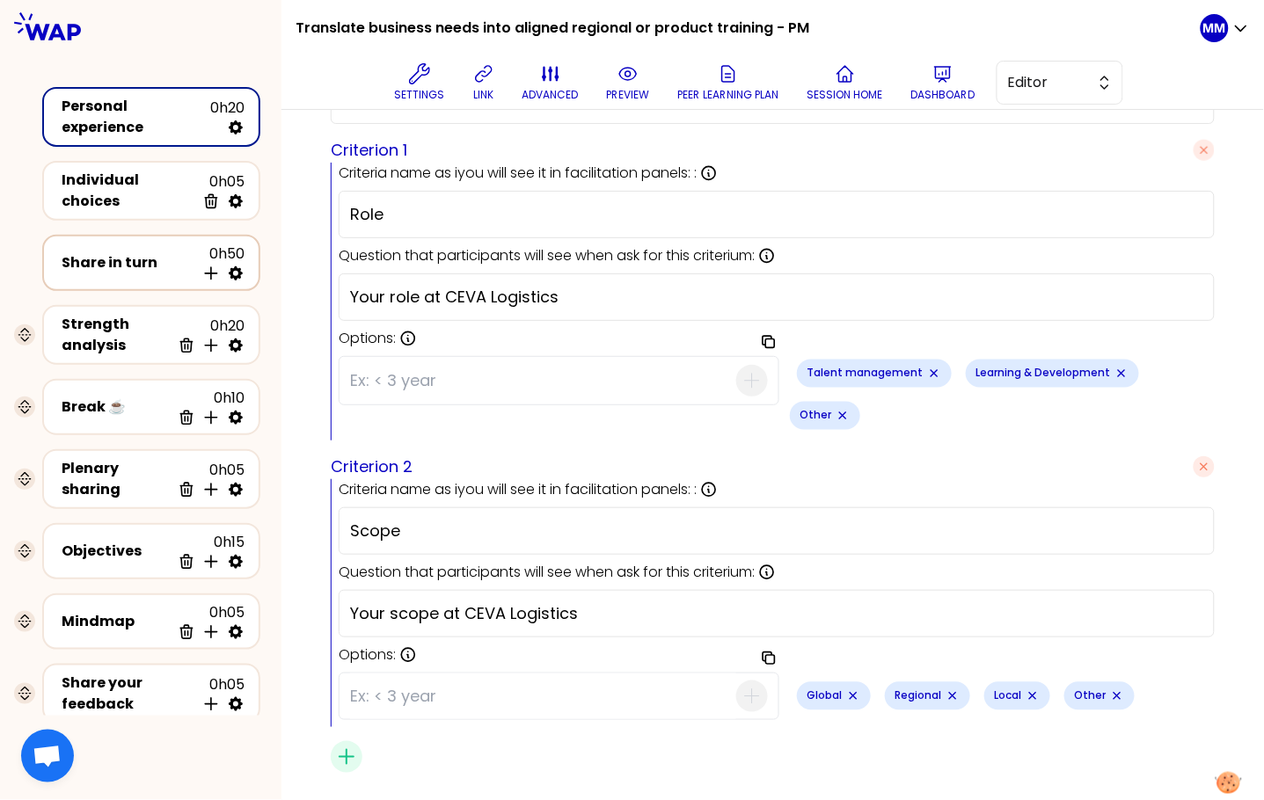
select select "Each"
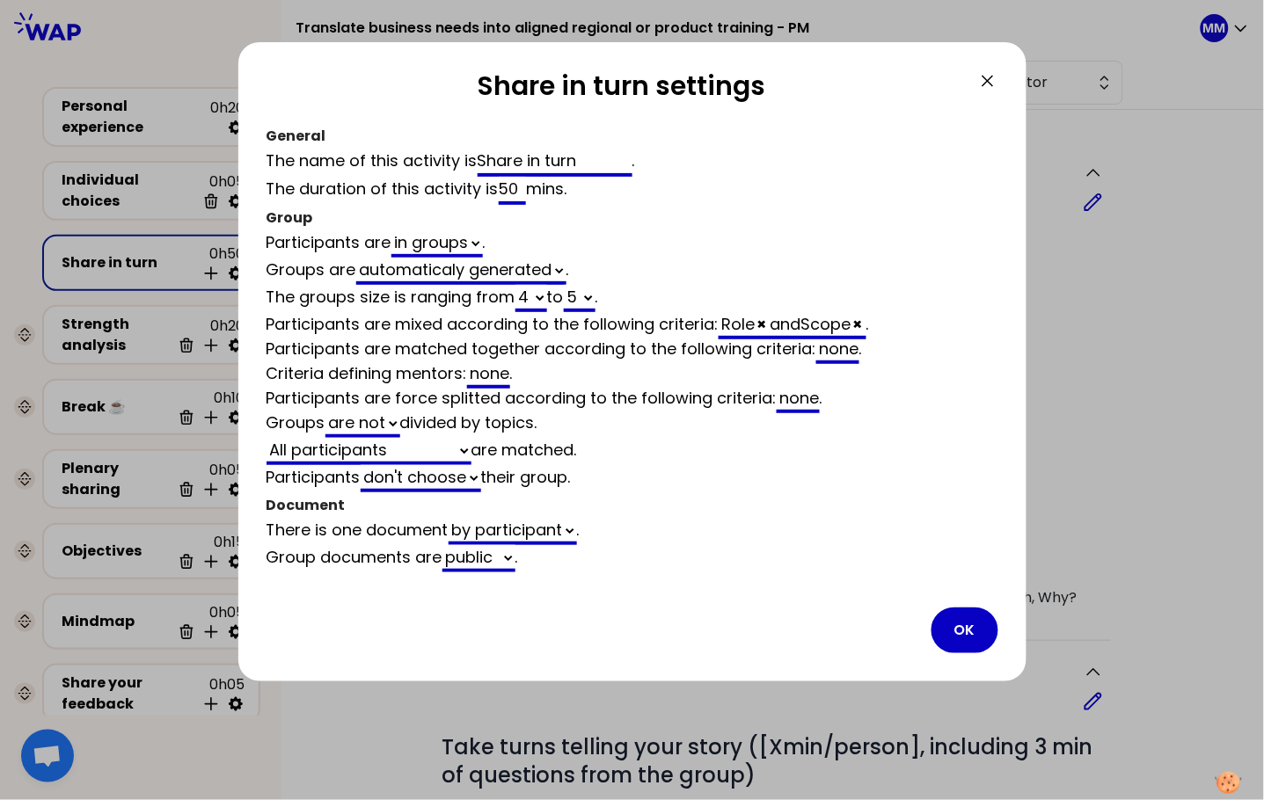
click at [971, 616] on button "OK" at bounding box center [965, 631] width 67 height 46
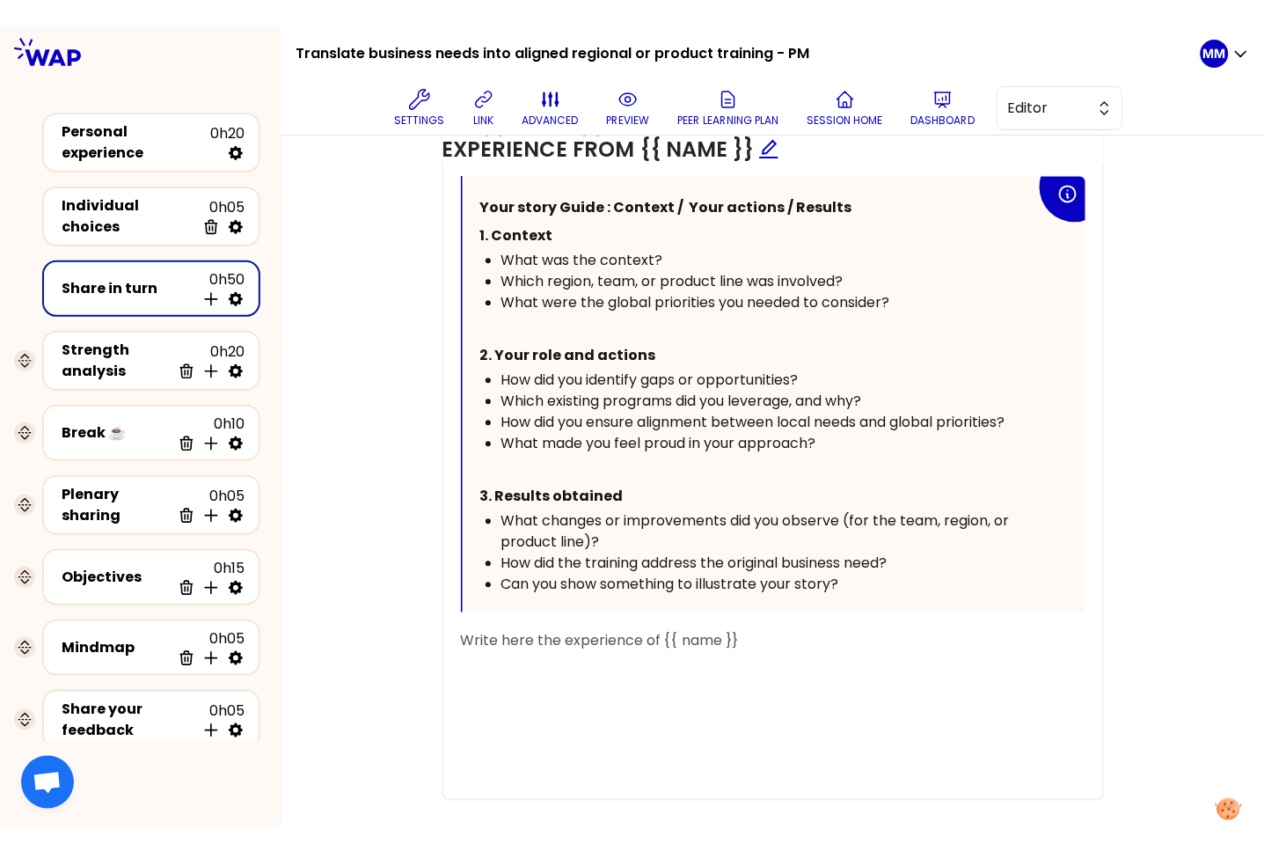
scroll to position [960, 0]
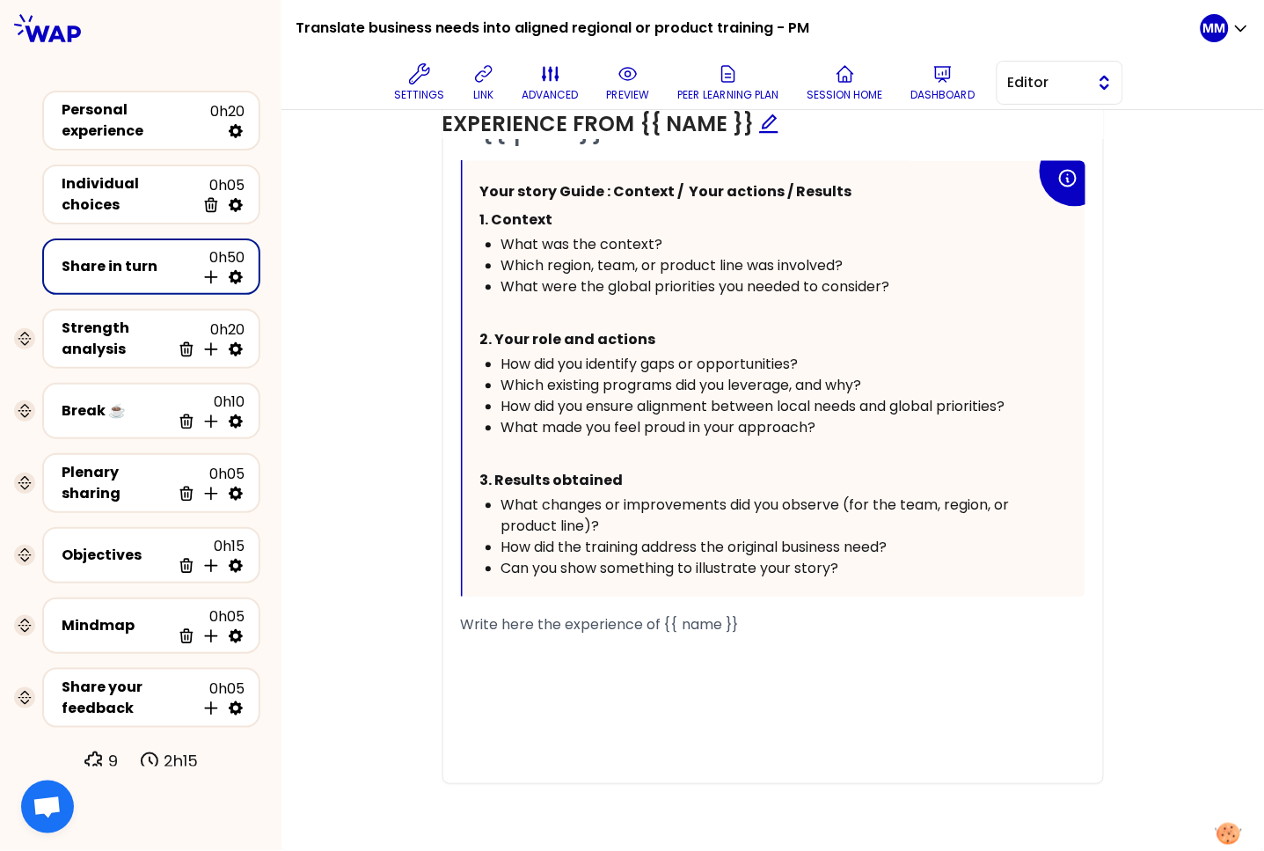
click at [1055, 78] on span "Editor" at bounding box center [1047, 82] width 79 height 21
click at [136, 120] on div "Personal experience" at bounding box center [136, 120] width 149 height 42
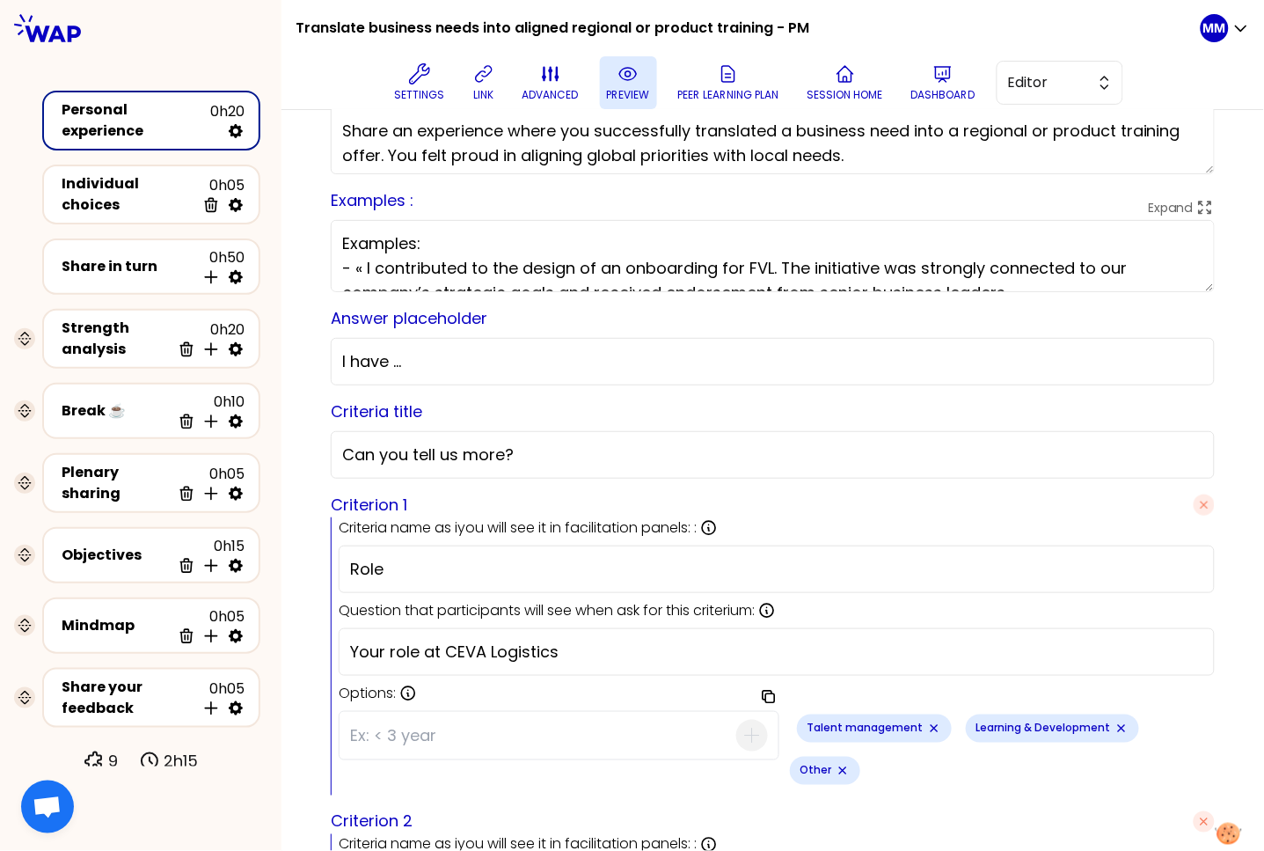
scroll to position [558, 0]
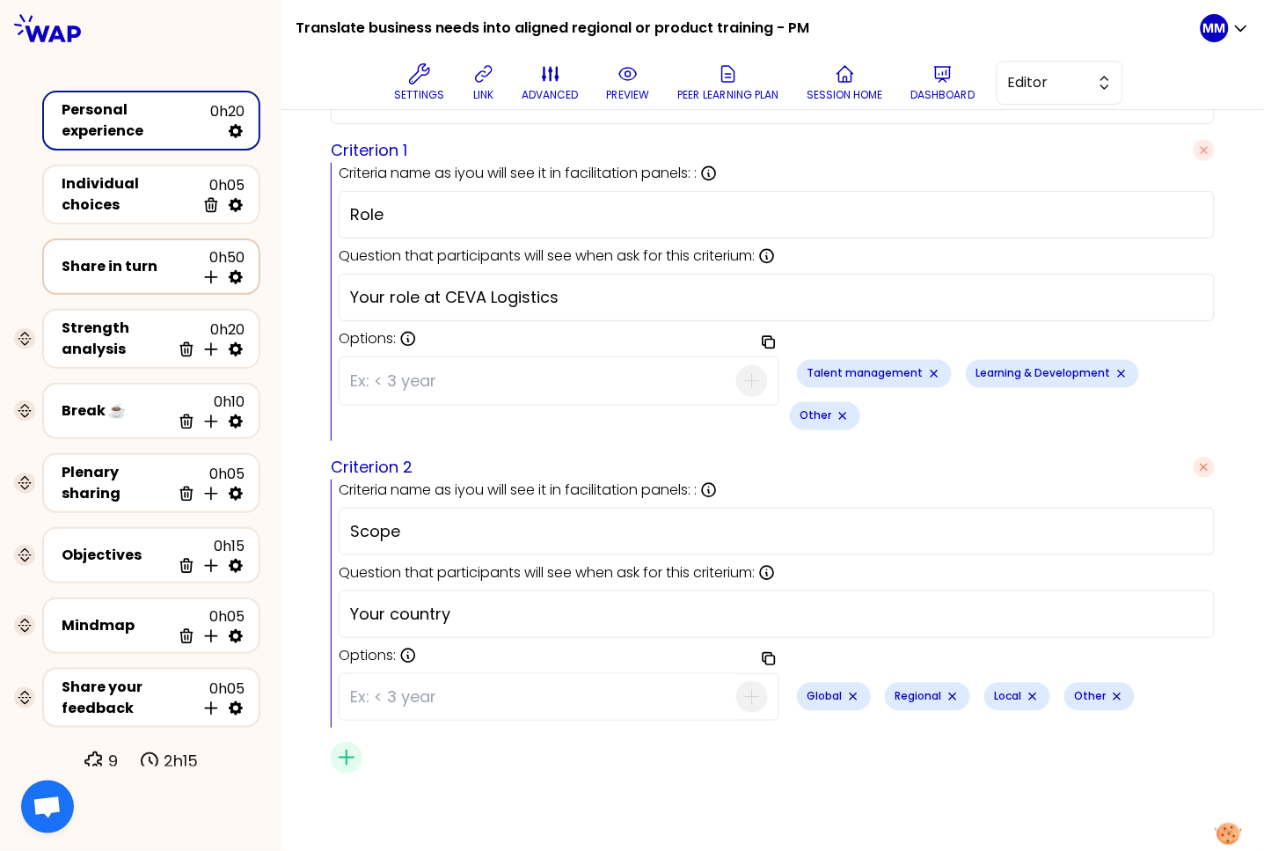
click at [237, 268] on icon at bounding box center [236, 277] width 18 height 18
select select "4"
select select "5"
select select "all"
select select "false"
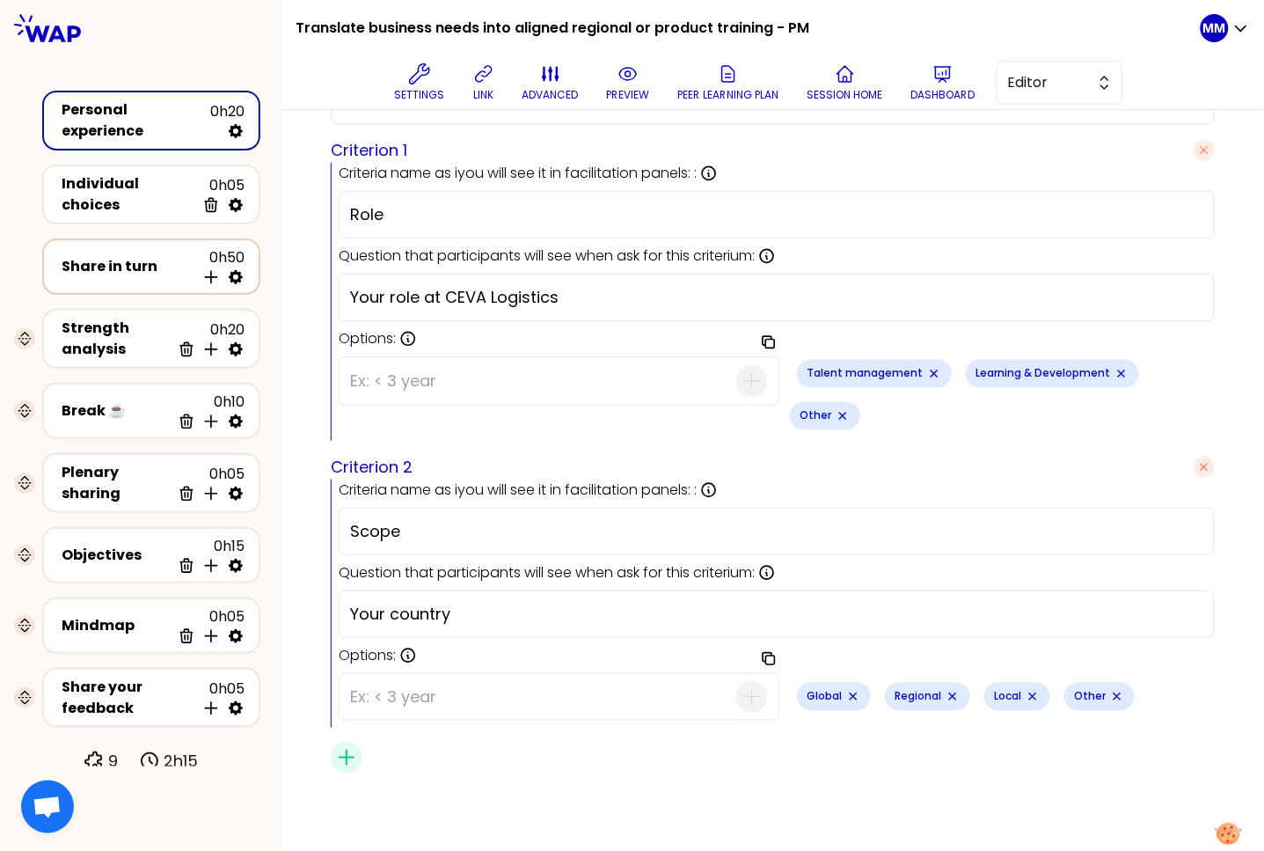
select select "Each"
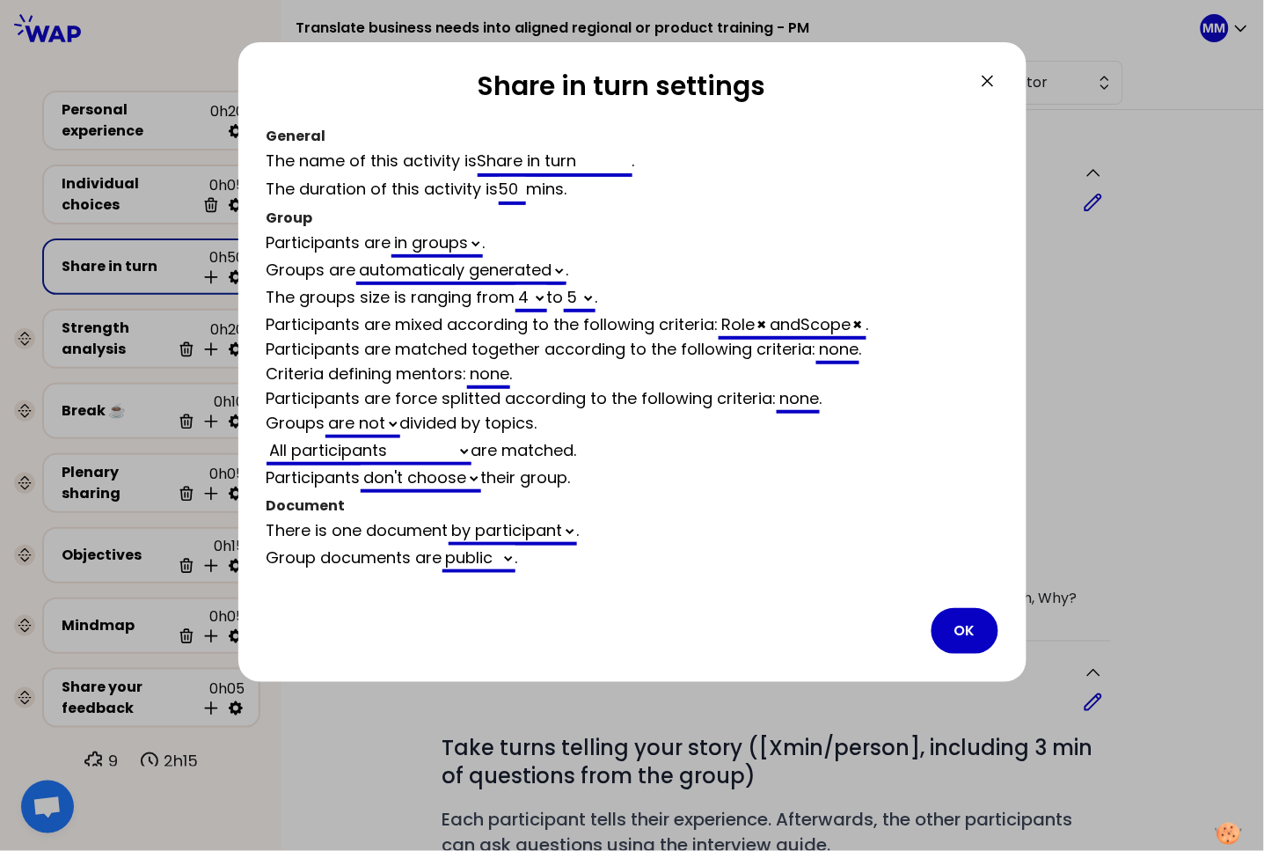
click at [991, 79] on icon at bounding box center [987, 80] width 21 height 21
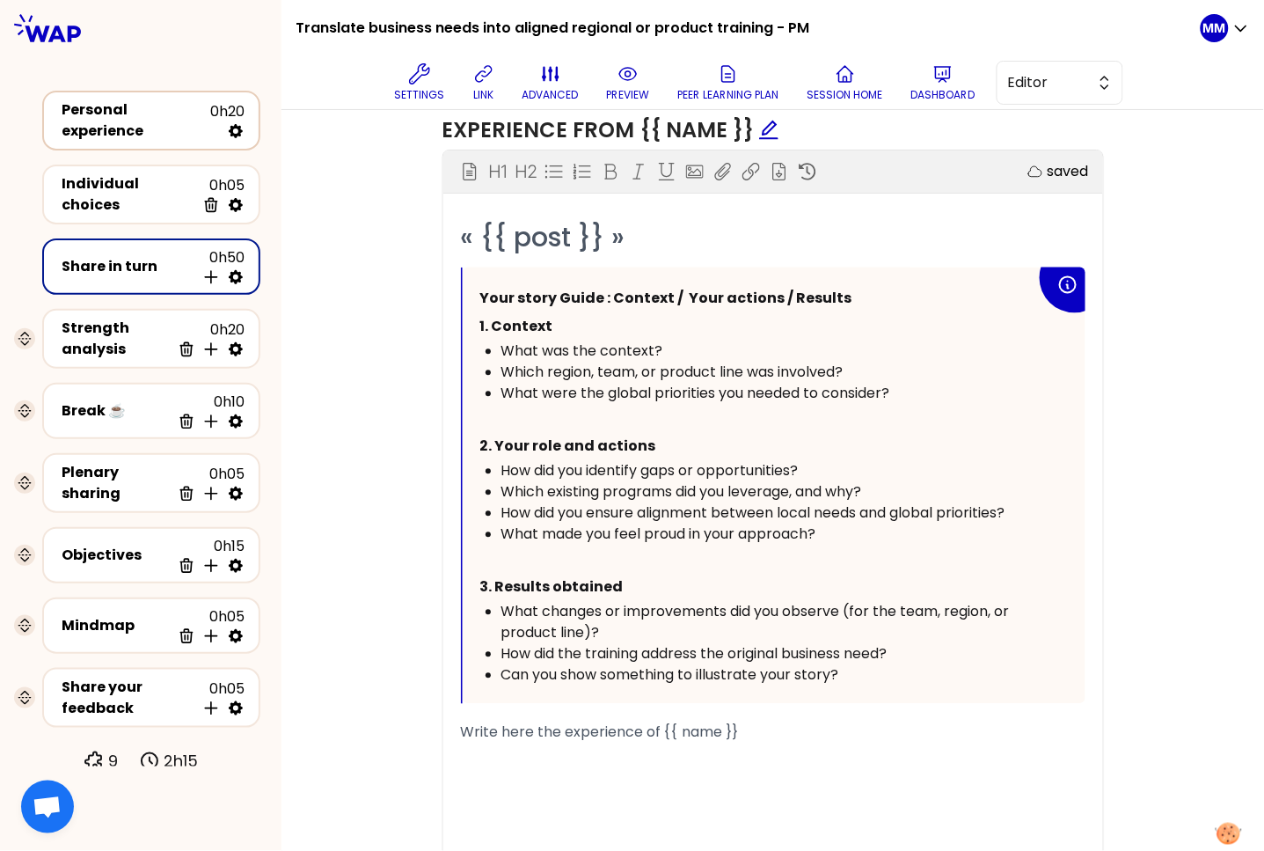
scroll to position [822, 0]
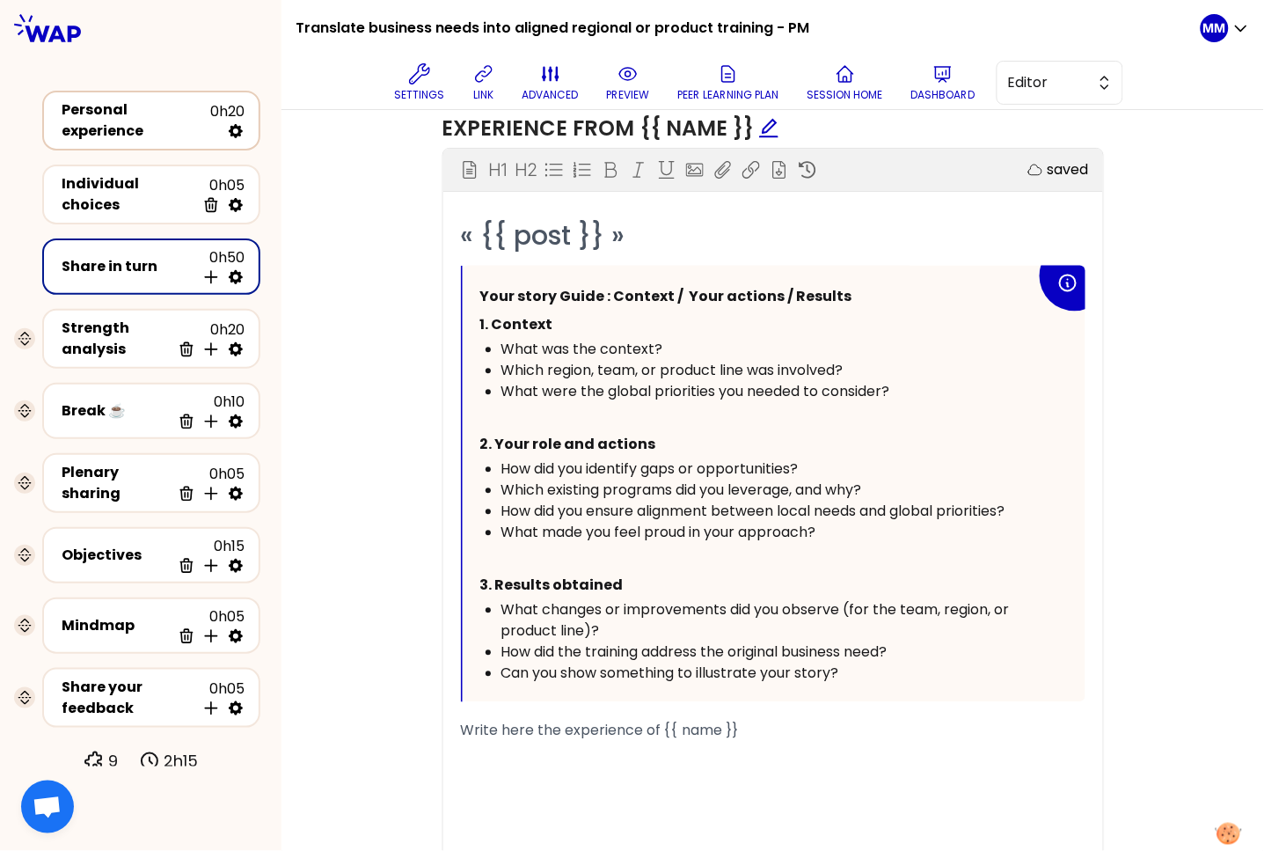
click at [139, 127] on div "Personal experience" at bounding box center [136, 120] width 149 height 42
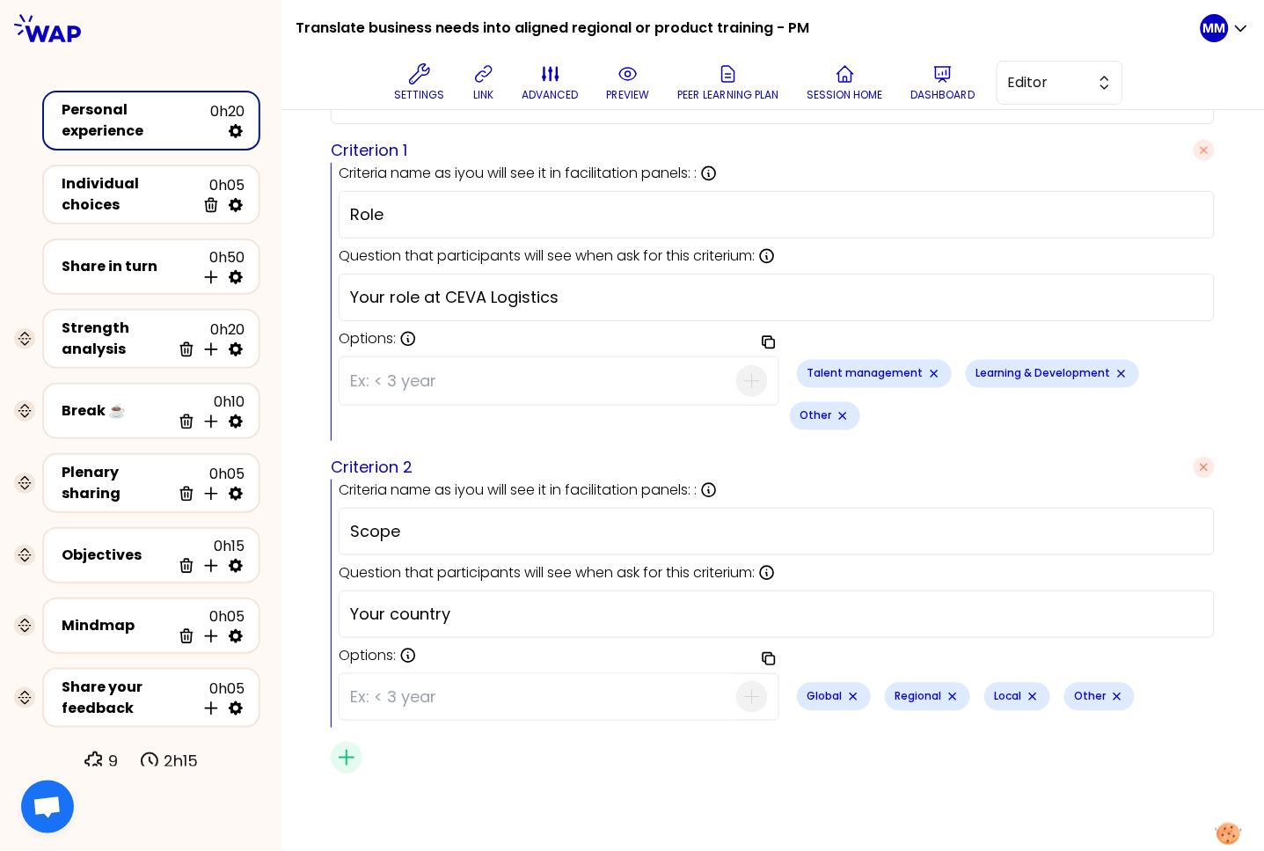
scroll to position [558, 0]
click at [1026, 90] on span "Editor" at bounding box center [1047, 82] width 79 height 21
click at [652, 77] on button "preview" at bounding box center [628, 82] width 57 height 53
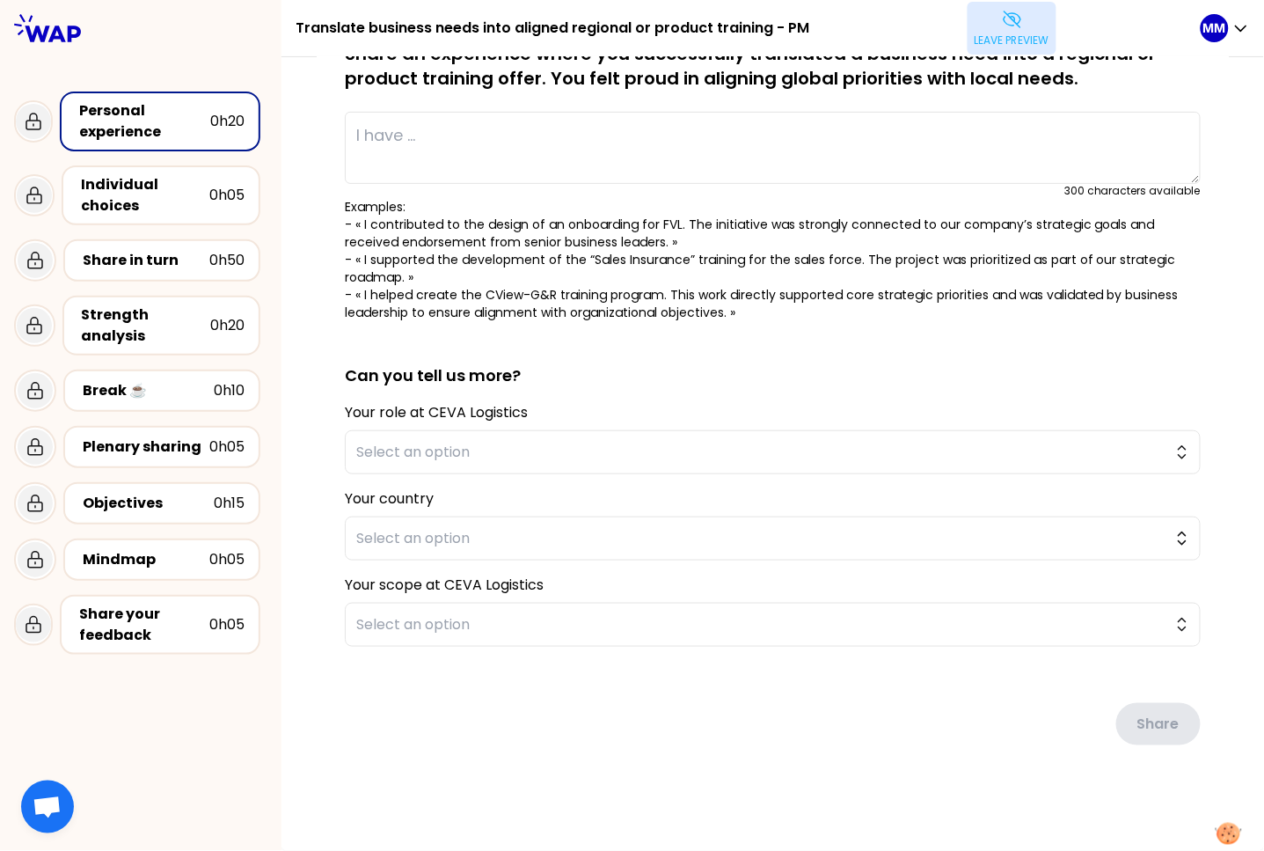
scroll to position [121, 0]
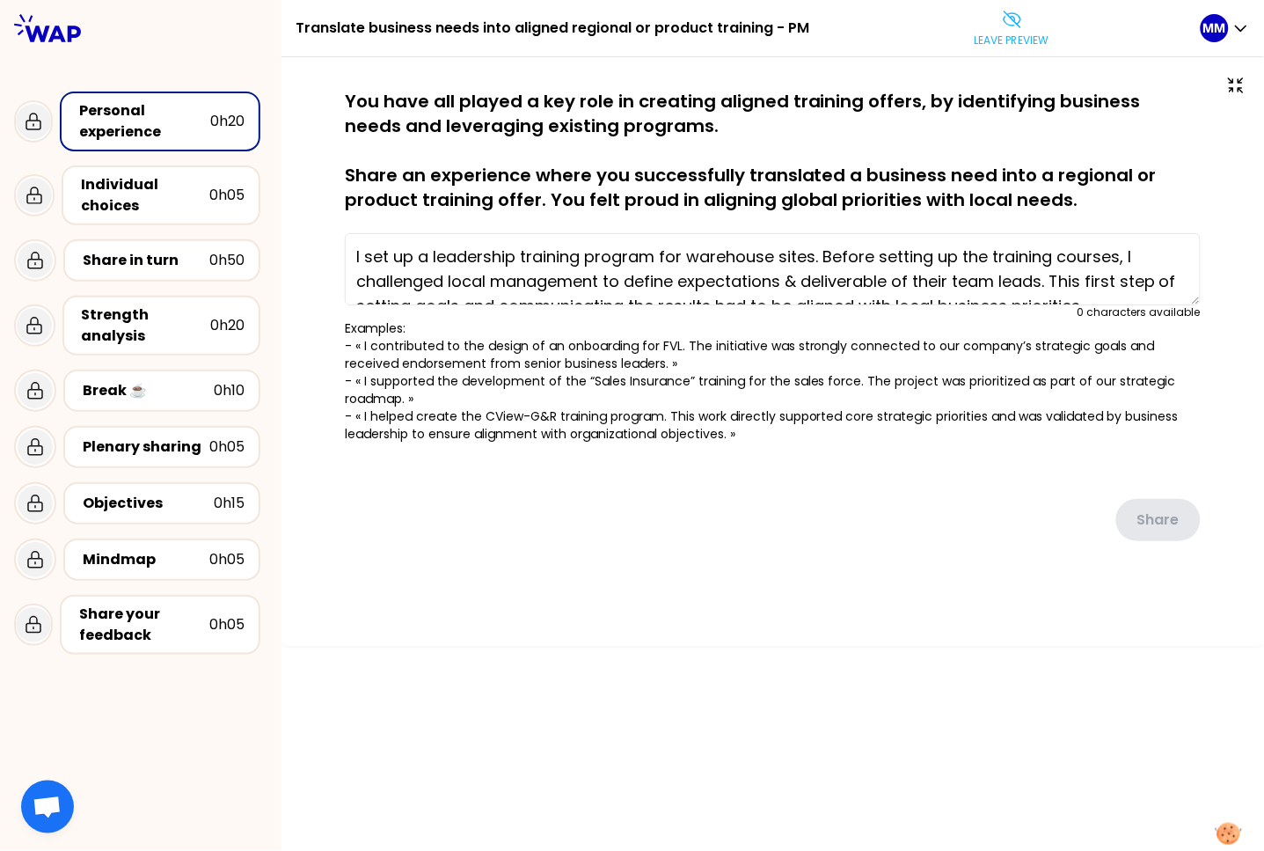
type textarea "I set up a leadership training program for warehouse sites. Before setting up t…"
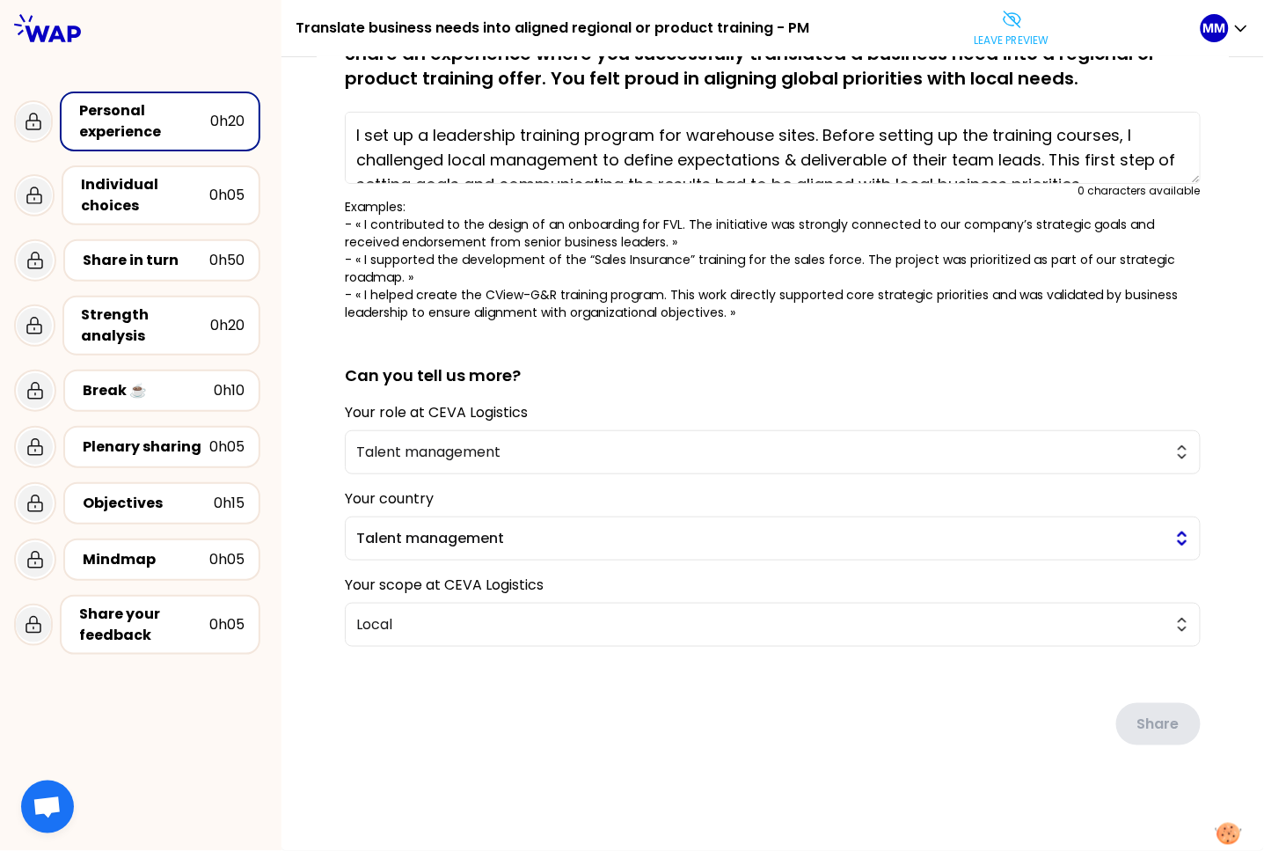
click at [429, 549] on span "Talent management" at bounding box center [760, 538] width 808 height 21
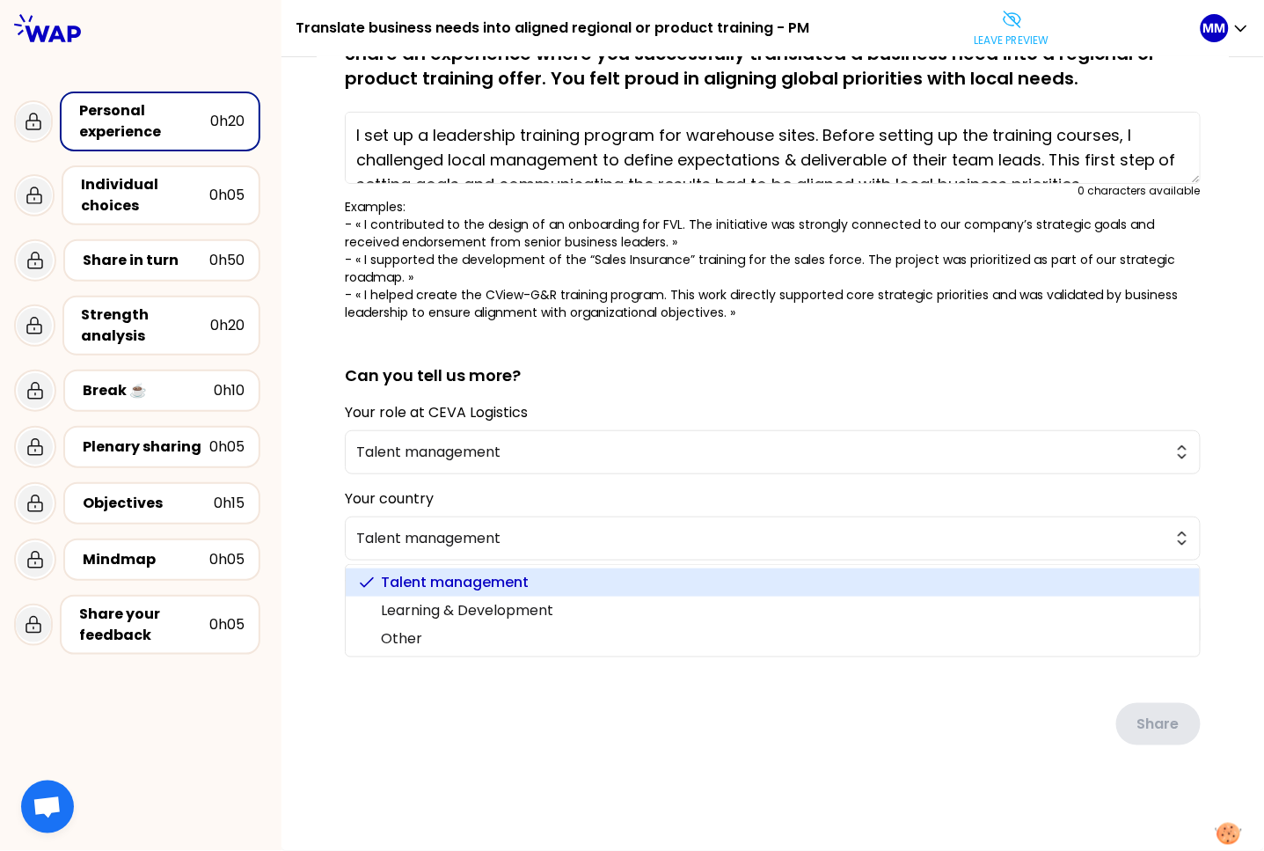
scroll to position [0, 0]
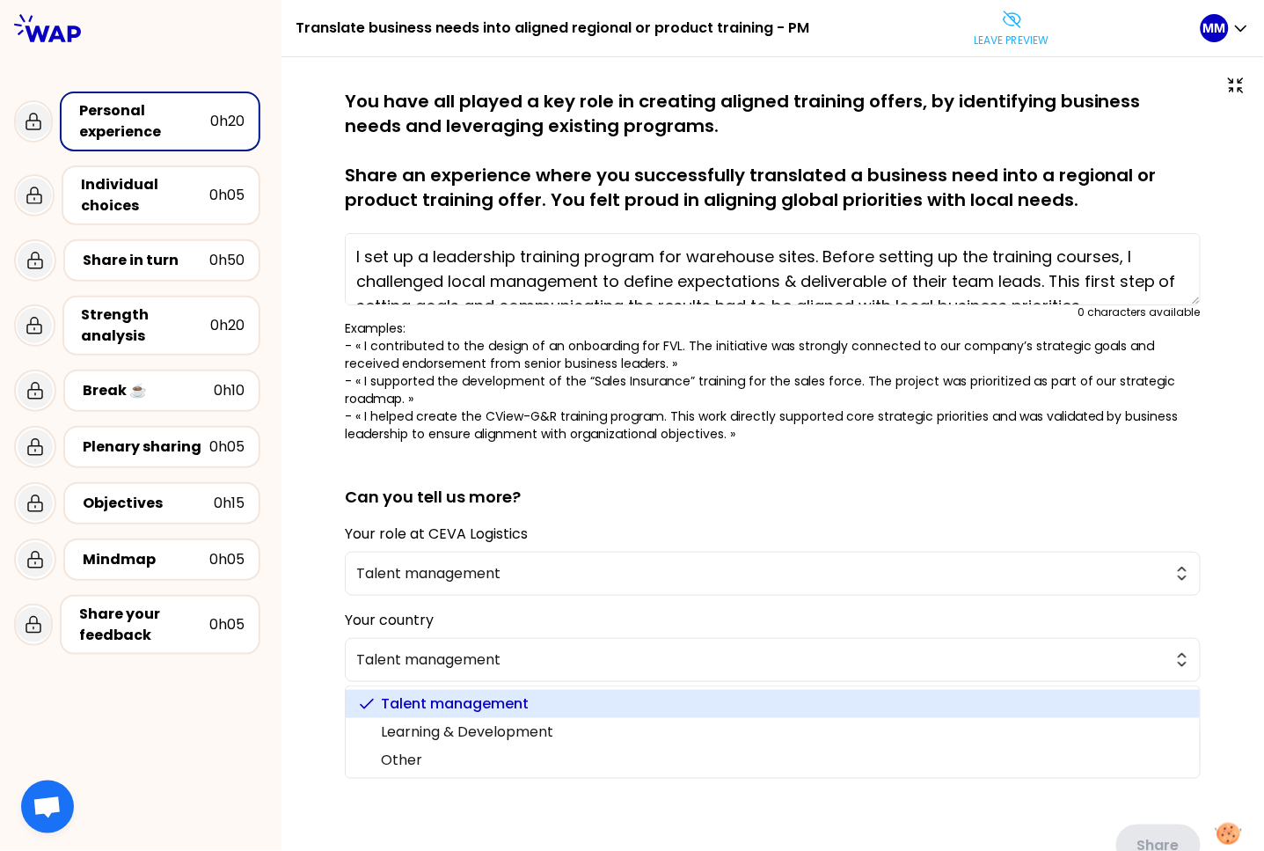
click at [861, 786] on div "Share" at bounding box center [773, 831] width 856 height 99
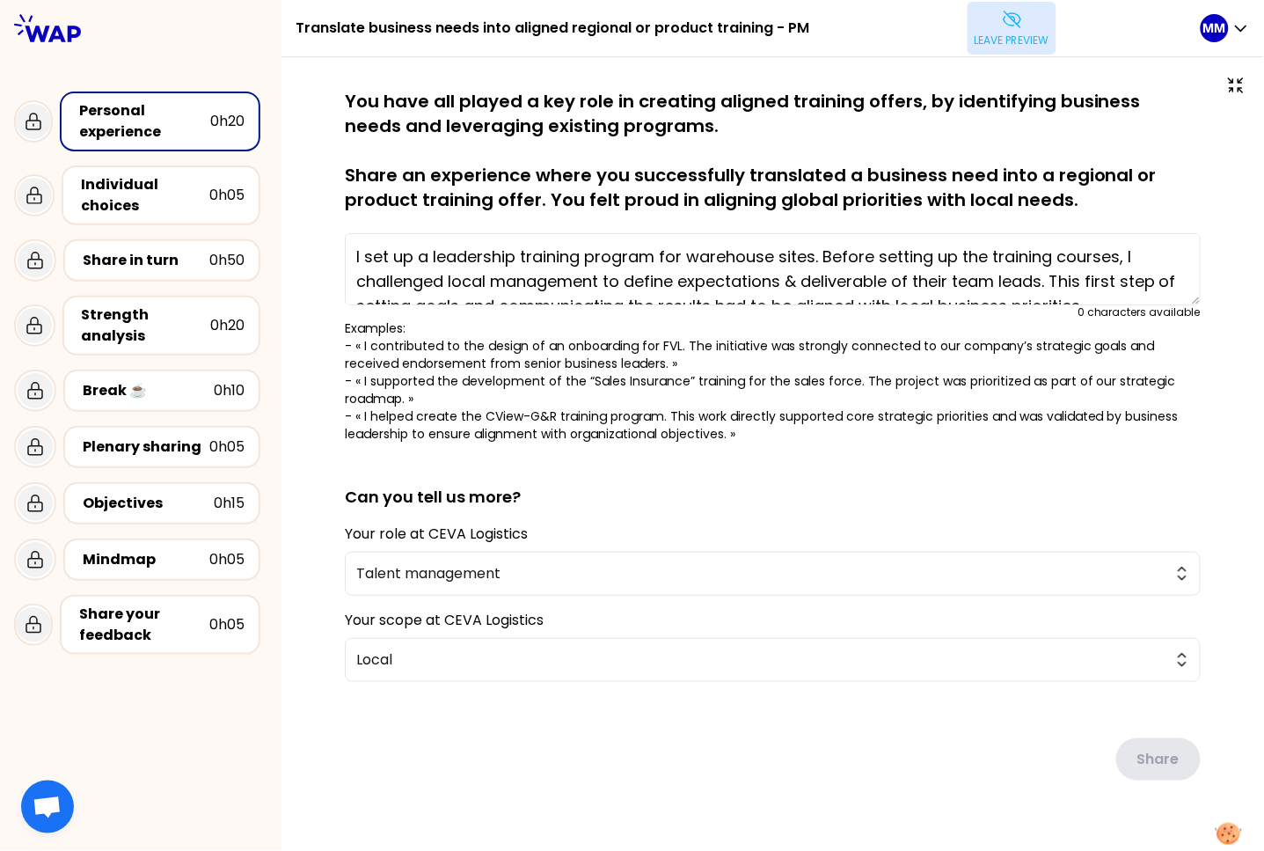
click at [982, 26] on button "Leave preview" at bounding box center [1012, 28] width 89 height 53
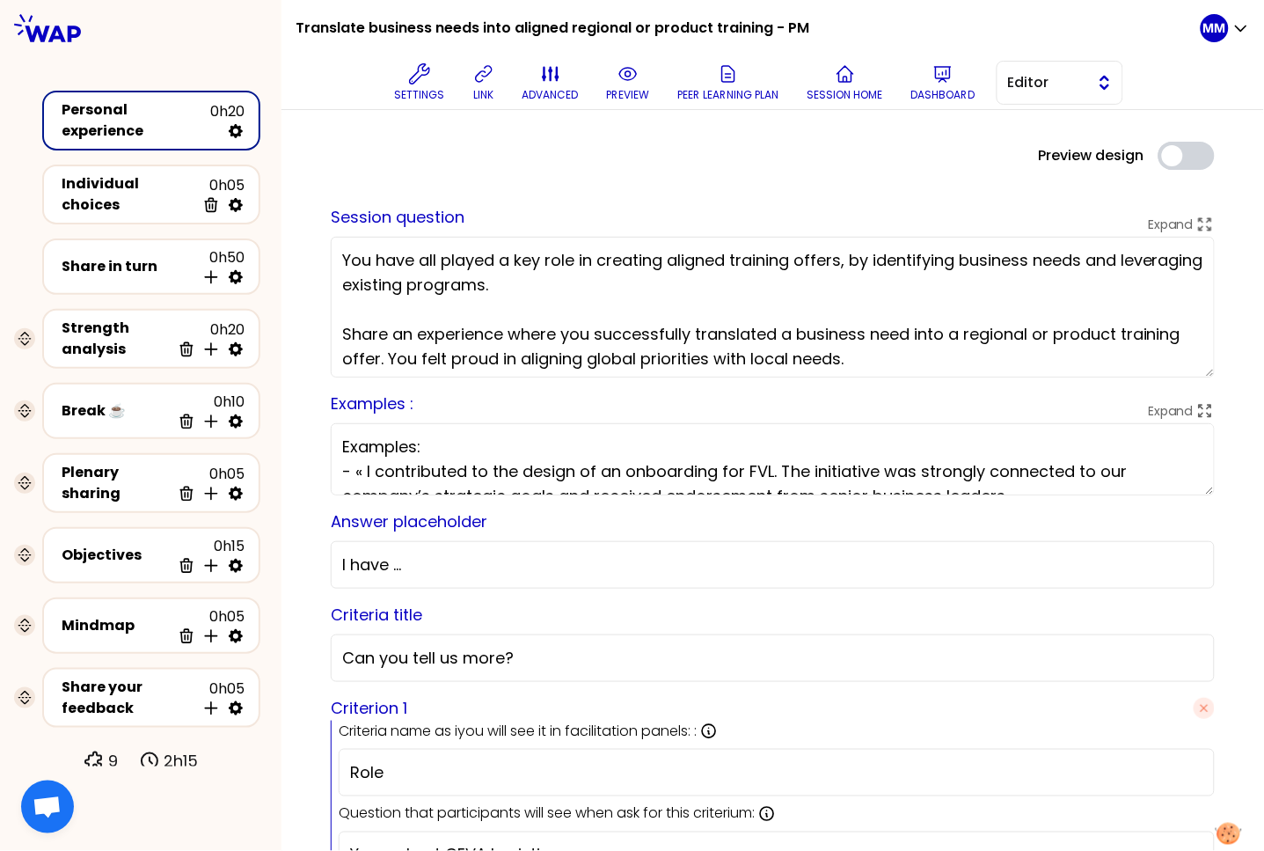
click at [1057, 98] on button "Editor" at bounding box center [1060, 83] width 127 height 44
click at [1069, 152] on span "Facilitator" at bounding box center [1071, 154] width 76 height 21
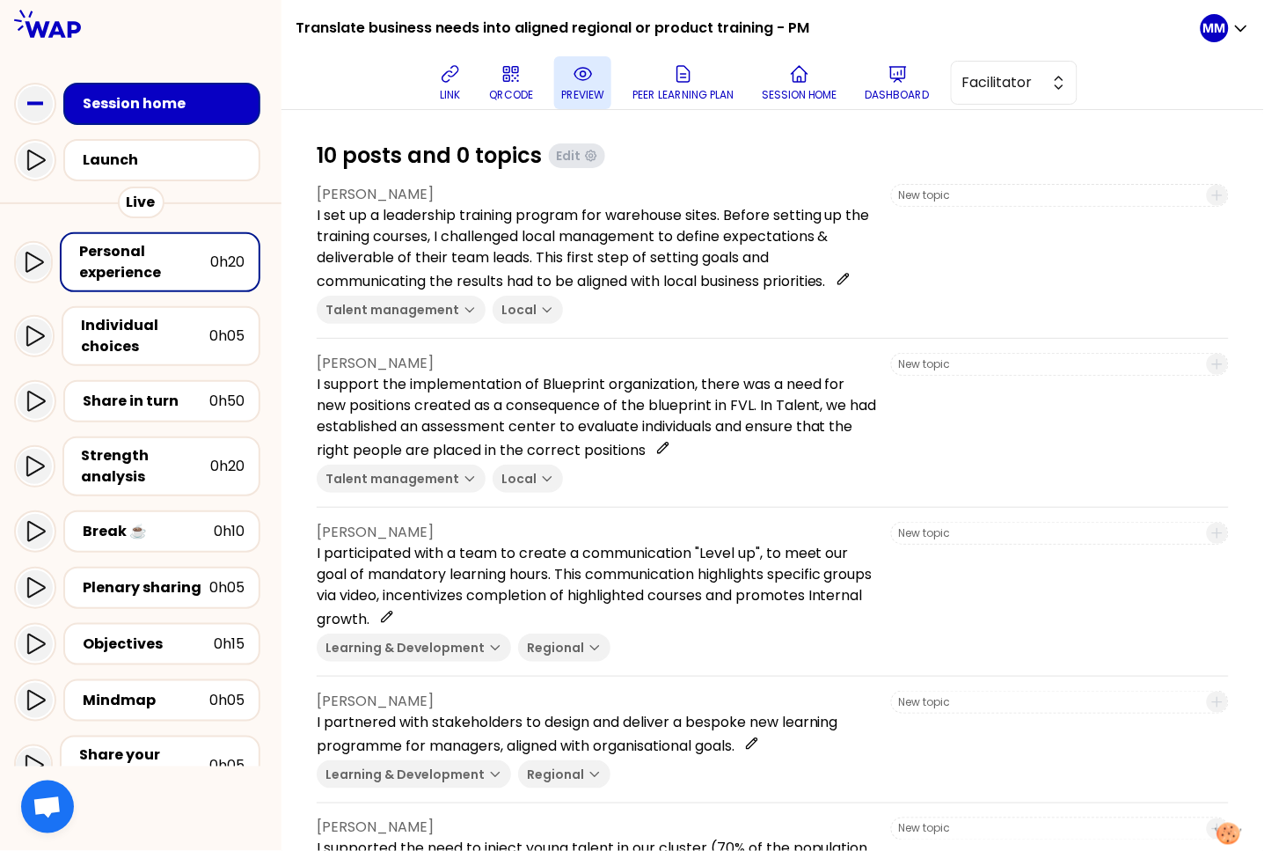
click at [593, 84] on icon at bounding box center [583, 73] width 21 height 21
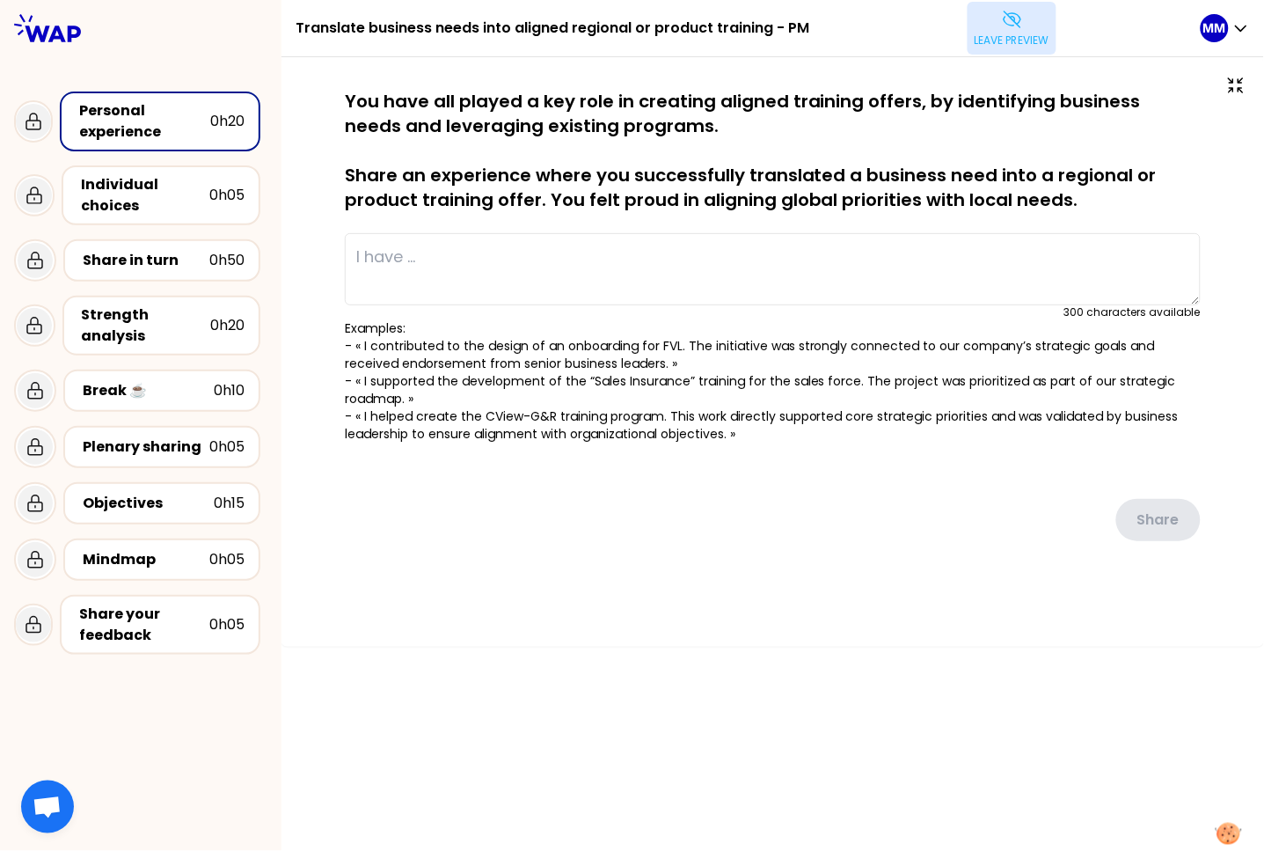
type textarea "I set up a leadership training program for warehouse sites. Before setting up t…"
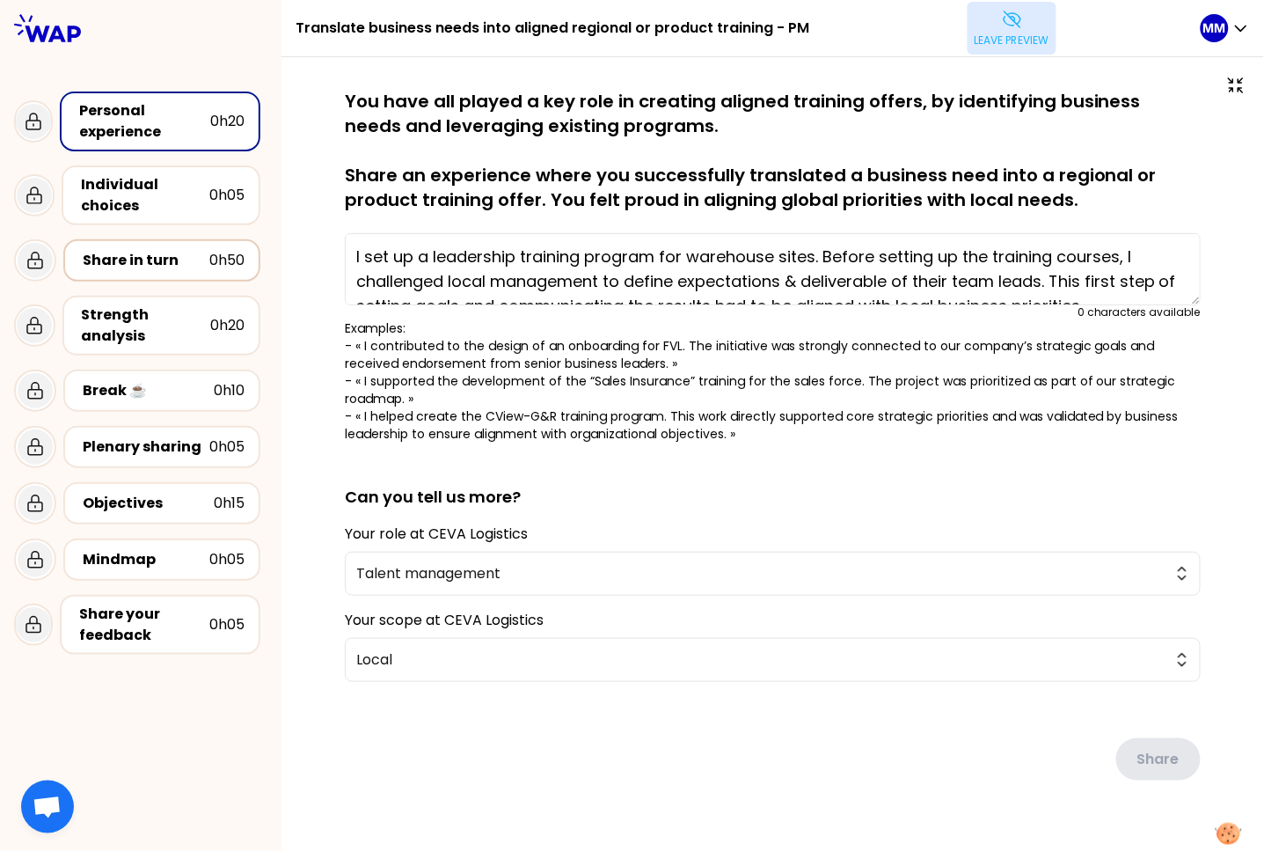
click at [158, 253] on div "Share in turn" at bounding box center [146, 260] width 127 height 21
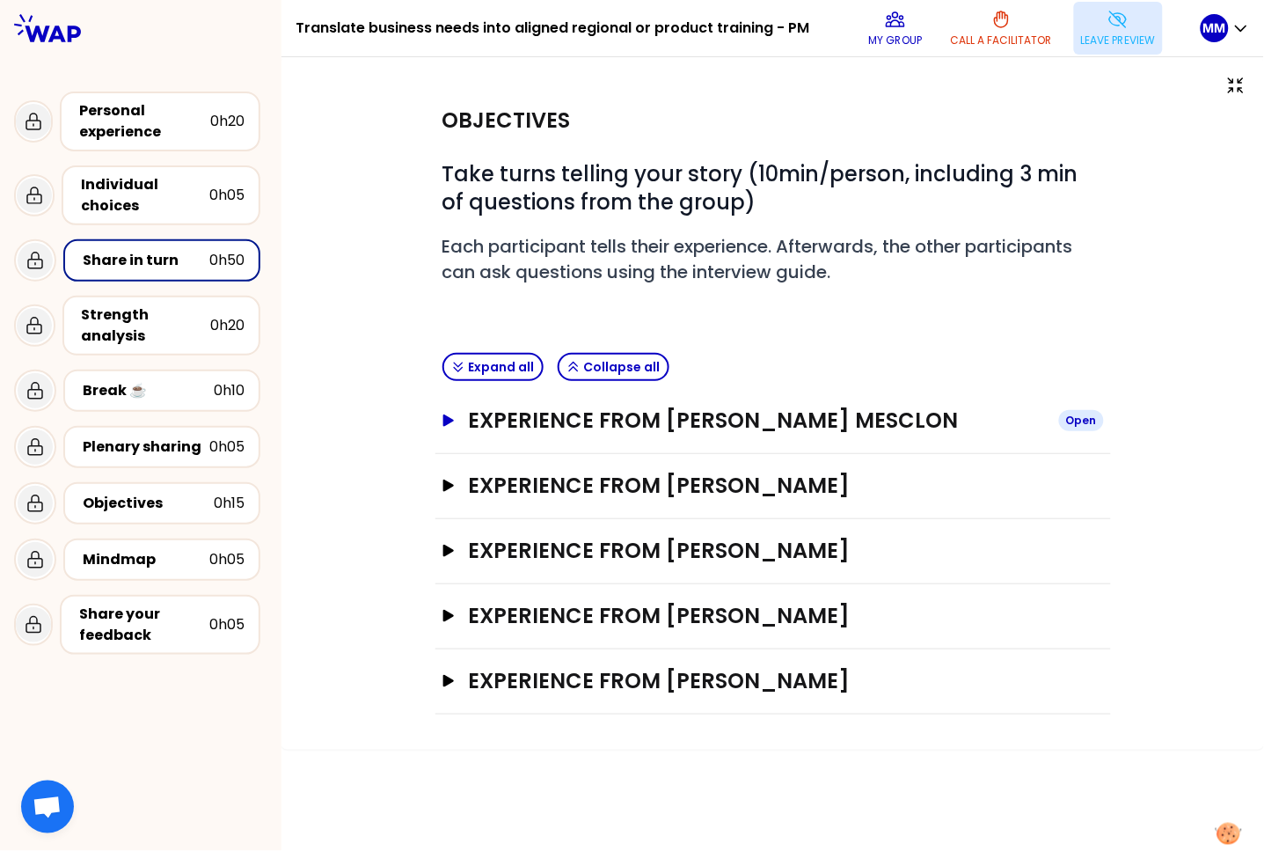
click at [786, 420] on h3 "Experience from [PERSON_NAME] Mesclon" at bounding box center [756, 420] width 576 height 28
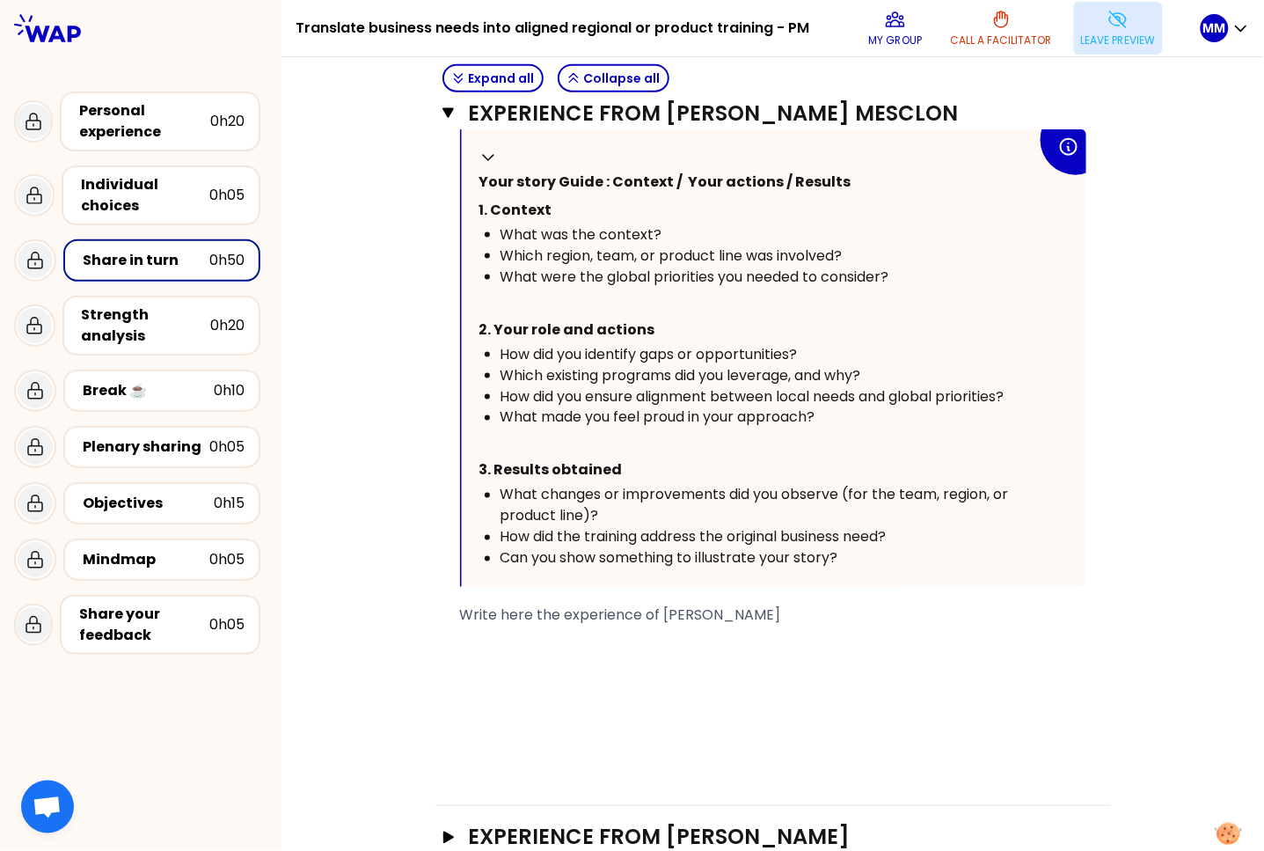
scroll to position [440, 0]
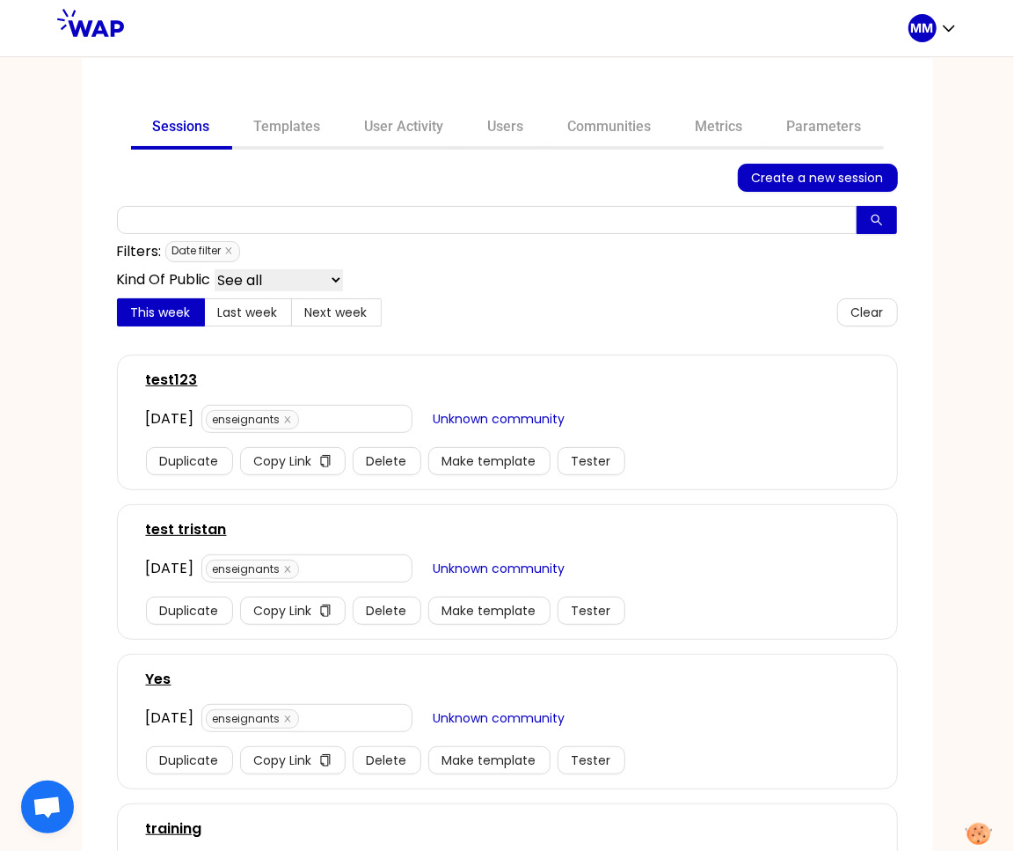
click at [600, 135] on link "Communities" at bounding box center [610, 128] width 128 height 42
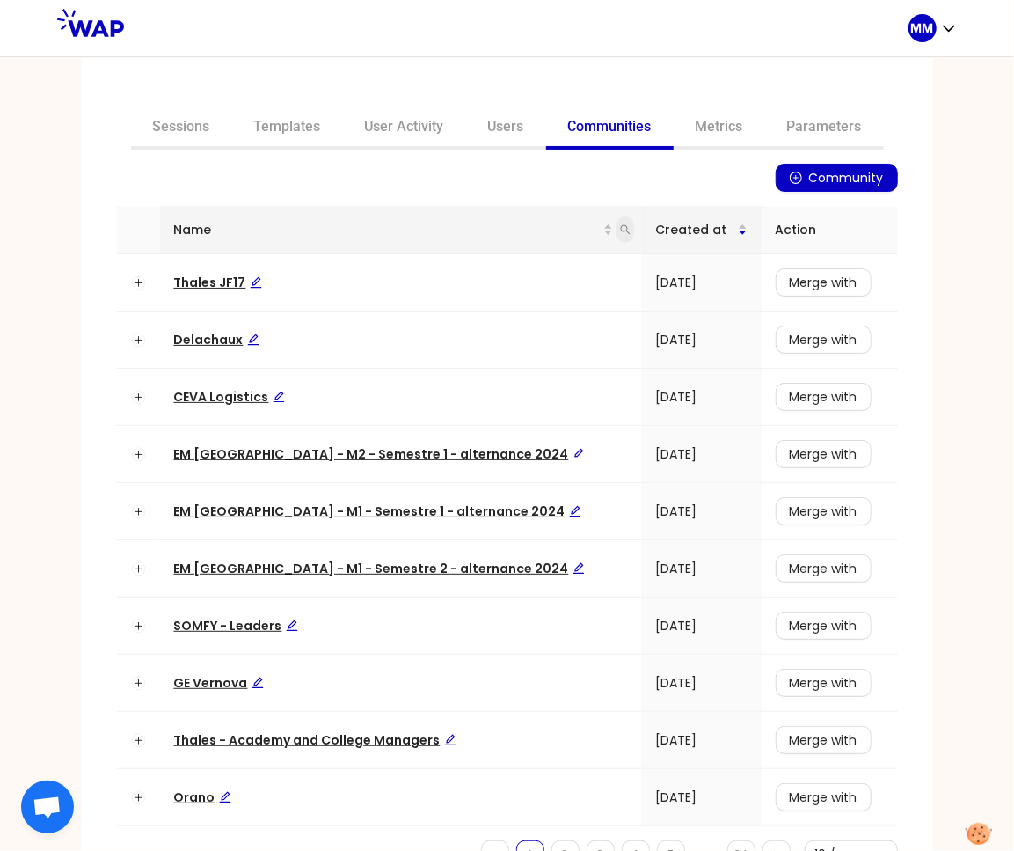
click at [620, 226] on icon "search" at bounding box center [625, 229] width 11 height 11
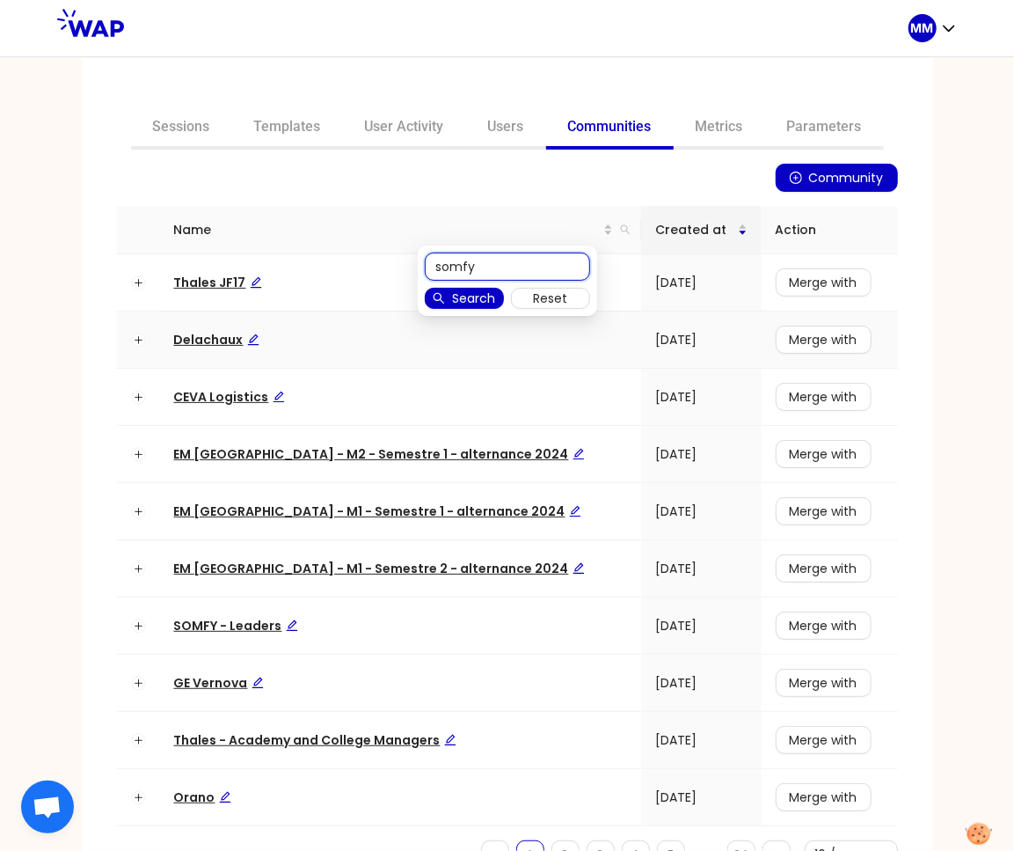
type input "somfy"
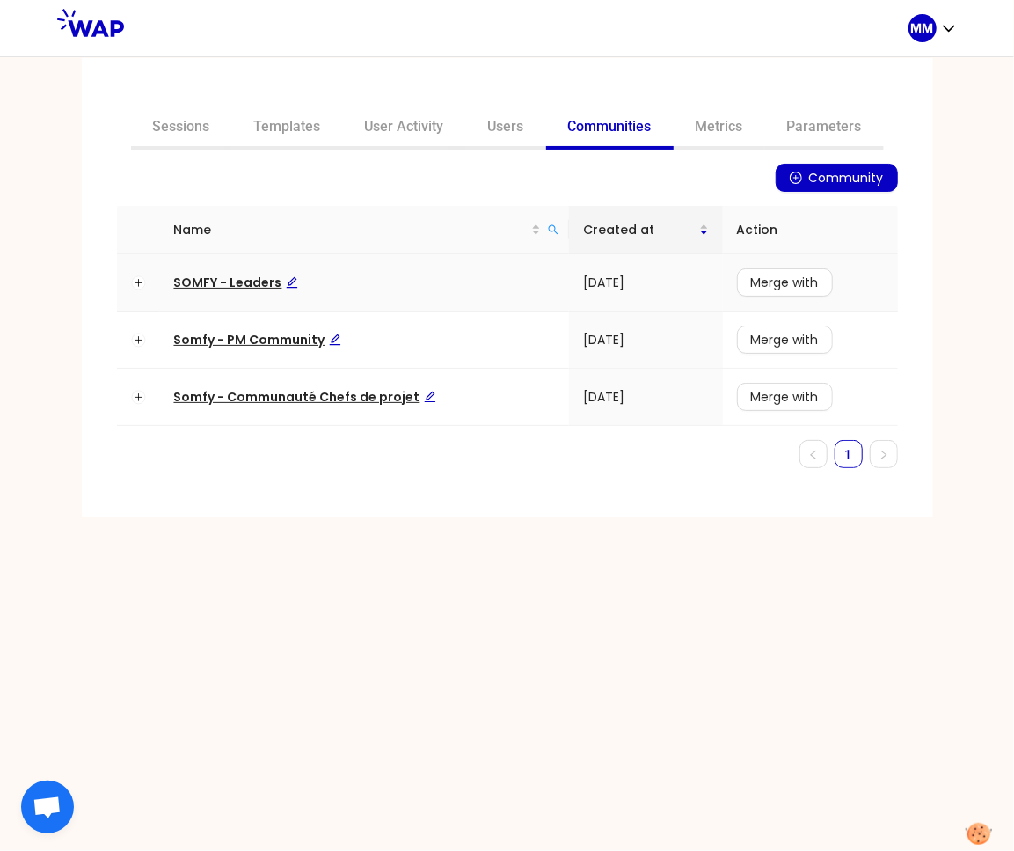
click at [250, 285] on span "SOMFY - Leaders" at bounding box center [236, 283] width 124 height 18
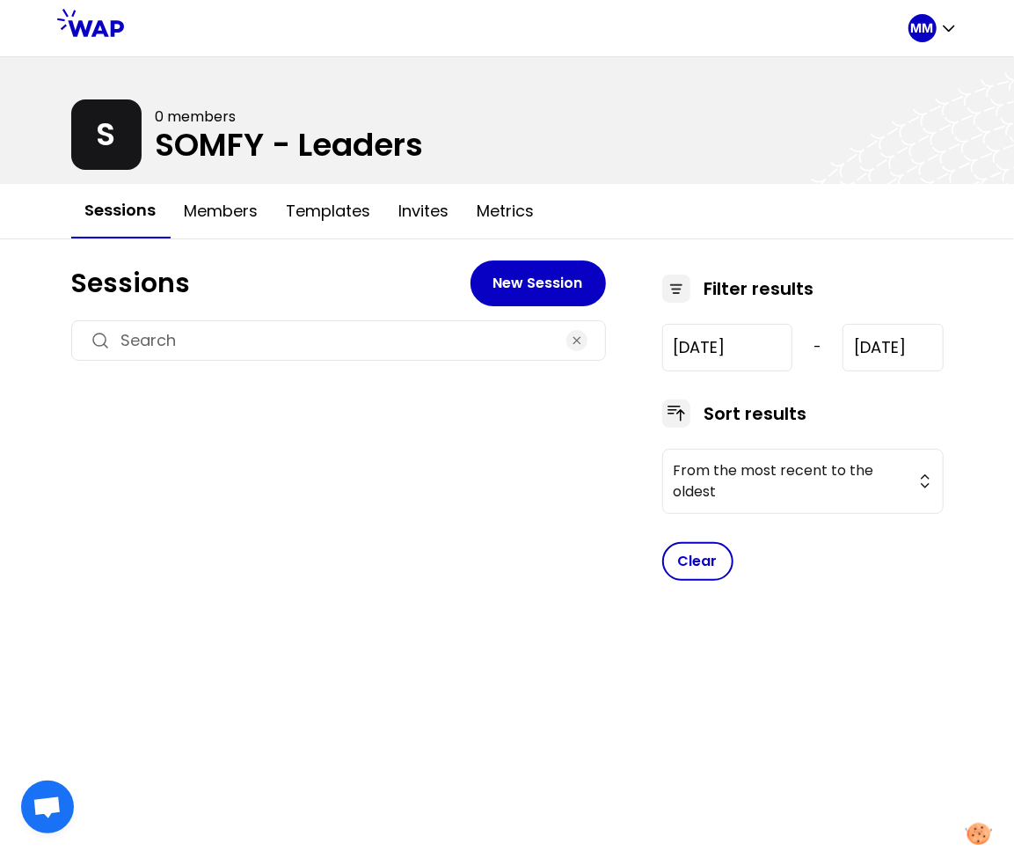
type input "[DATE]"
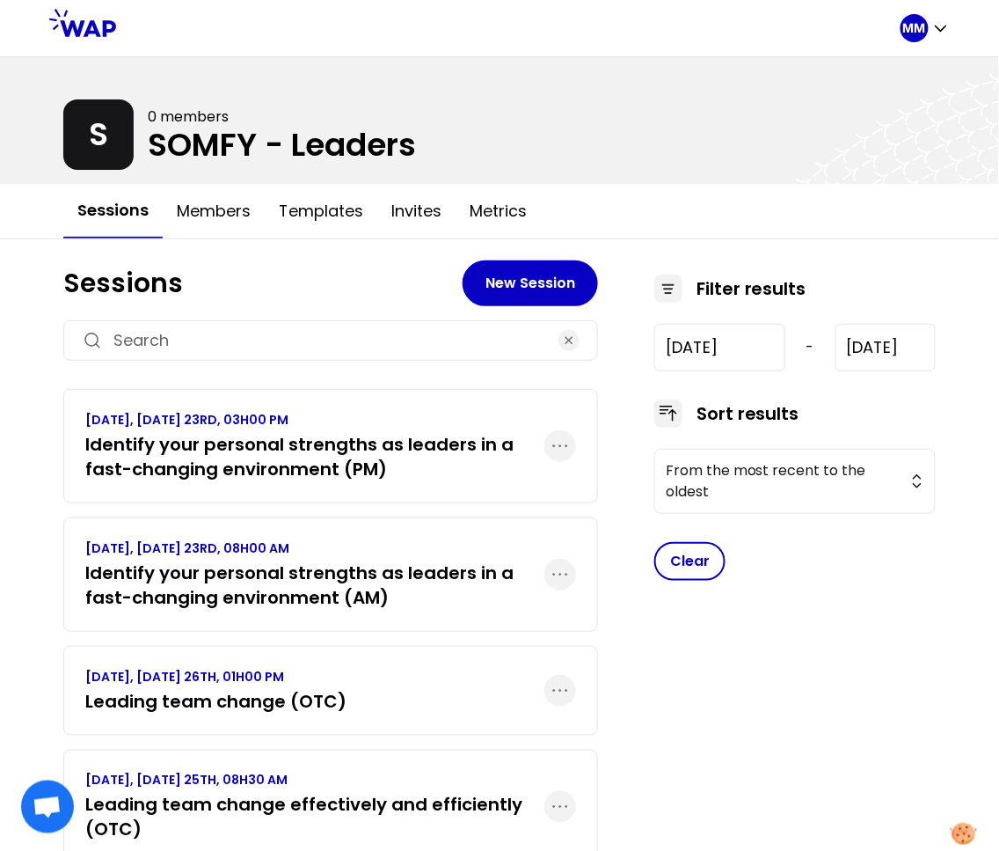
click at [240, 333] on input at bounding box center [330, 340] width 435 height 25
click at [401, 570] on h3 "Identify your personal strengths as leaders in a fast-changing environment (AM)" at bounding box center [314, 584] width 459 height 49
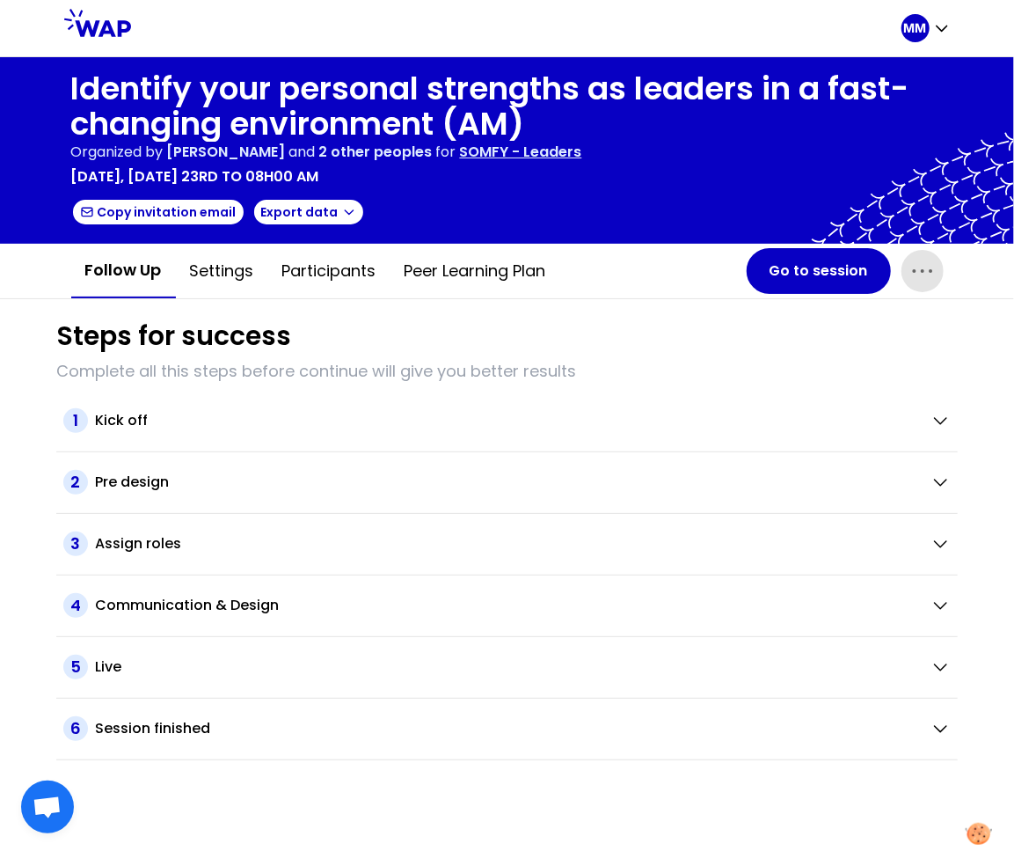
click at [911, 274] on icon "button" at bounding box center [923, 271] width 28 height 28
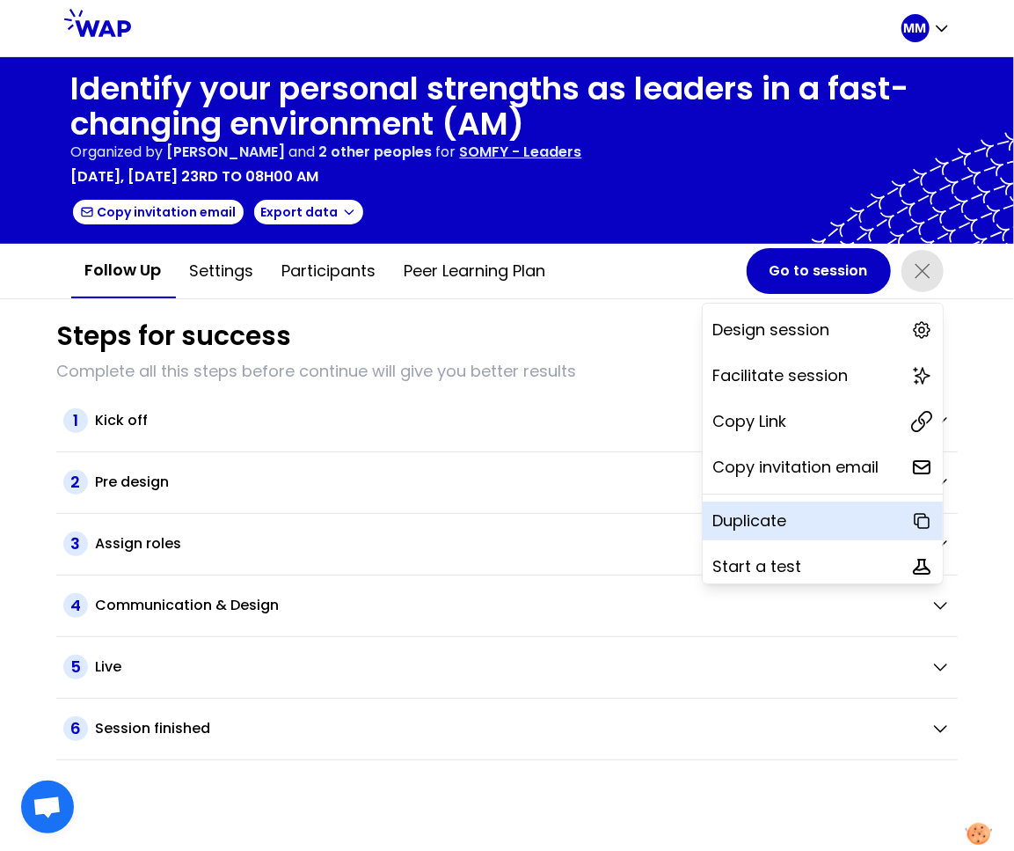
click at [751, 527] on p "Duplicate" at bounding box center [750, 520] width 74 height 25
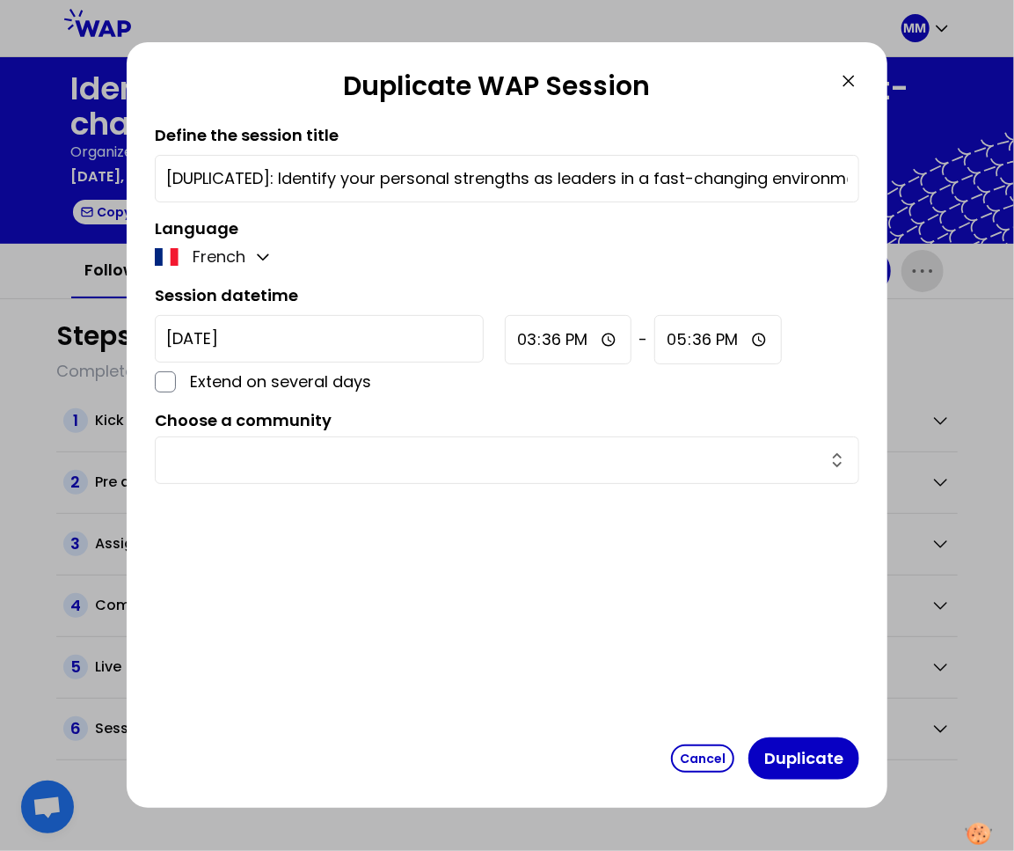
drag, startPoint x: 267, startPoint y: 259, endPoint x: 278, endPoint y: 305, distance: 47.8
click at [267, 259] on icon "button" at bounding box center [263, 257] width 18 height 18
drag, startPoint x: 252, startPoint y: 309, endPoint x: 249, endPoint y: 254, distance: 54.6
click at [252, 308] on span "English" at bounding box center [232, 300] width 54 height 25
drag, startPoint x: 275, startPoint y: 176, endPoint x: 119, endPoint y: 160, distance: 157.4
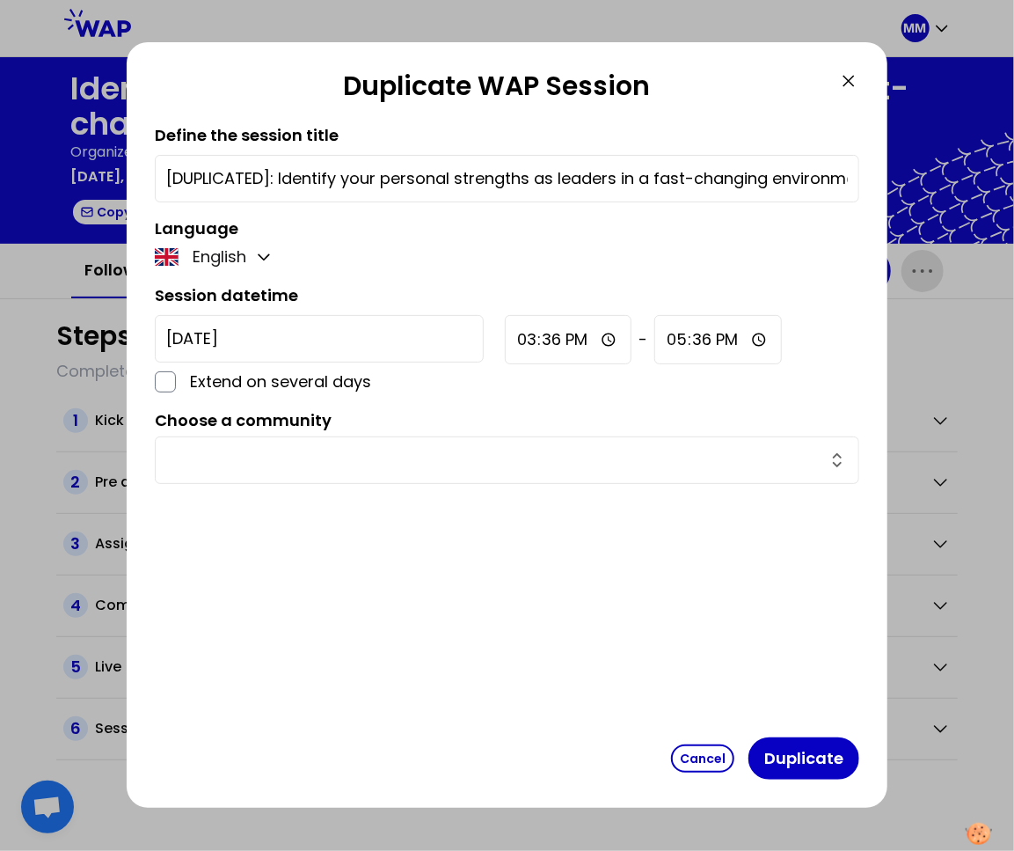
click at [119, 160] on div "Duplicate WAP Session Define the session title [DUPLICATED]: Identify your pers…" at bounding box center [507, 425] width 1014 height 851
type input "Identify your personal strengths as leaders in a fast-changing environment (AM)"
click at [285, 336] on input "[DATE]" at bounding box center [319, 338] width 329 height 47
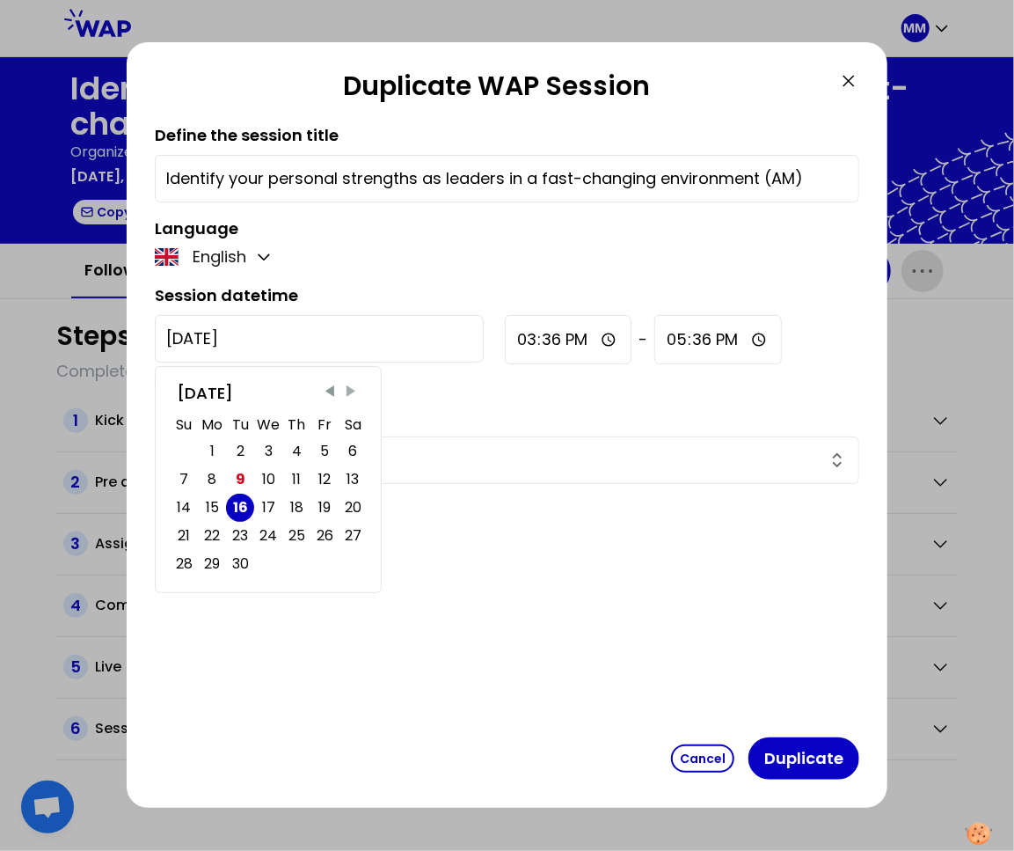
click at [352, 387] on span "Next Month" at bounding box center [351, 392] width 18 height 18
drag, startPoint x: 243, startPoint y: 505, endPoint x: 259, endPoint y: 488, distance: 23.0
click at [243, 505] on div "14" at bounding box center [240, 507] width 14 height 25
type input "[DATE]"
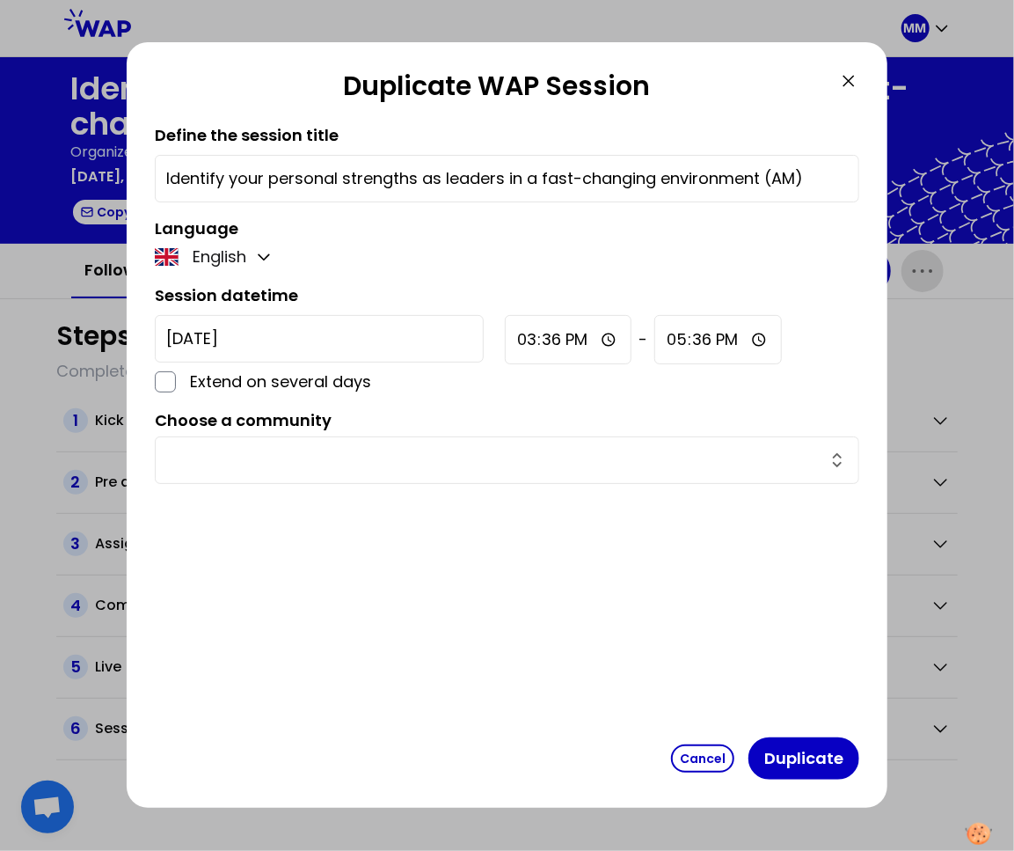
click at [505, 340] on input "15:36" at bounding box center [568, 339] width 127 height 49
type input "12:00"
click at [653, 342] on input "17:36" at bounding box center [717, 339] width 128 height 49
type input "14:30"
click at [432, 456] on input "text" at bounding box center [496, 460] width 661 height 25
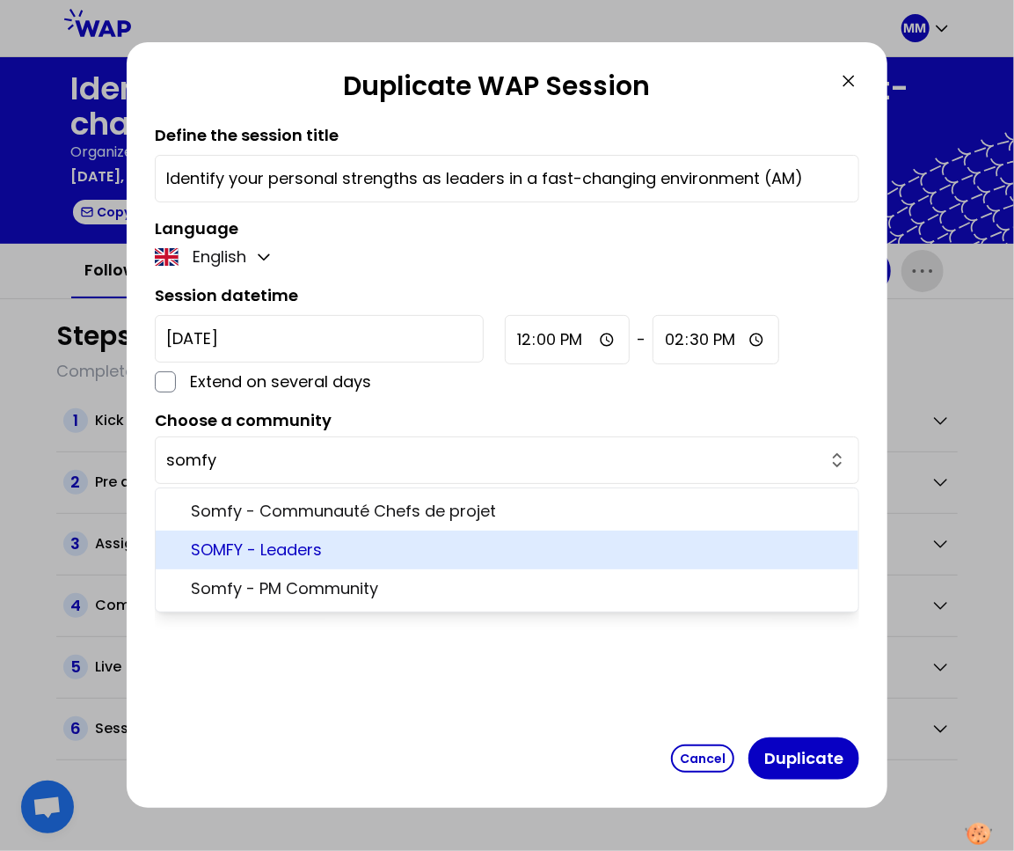
click at [368, 546] on span "SOMFY - Leaders" at bounding box center [518, 549] width 654 height 25
type input "SOMFY - Leaders"
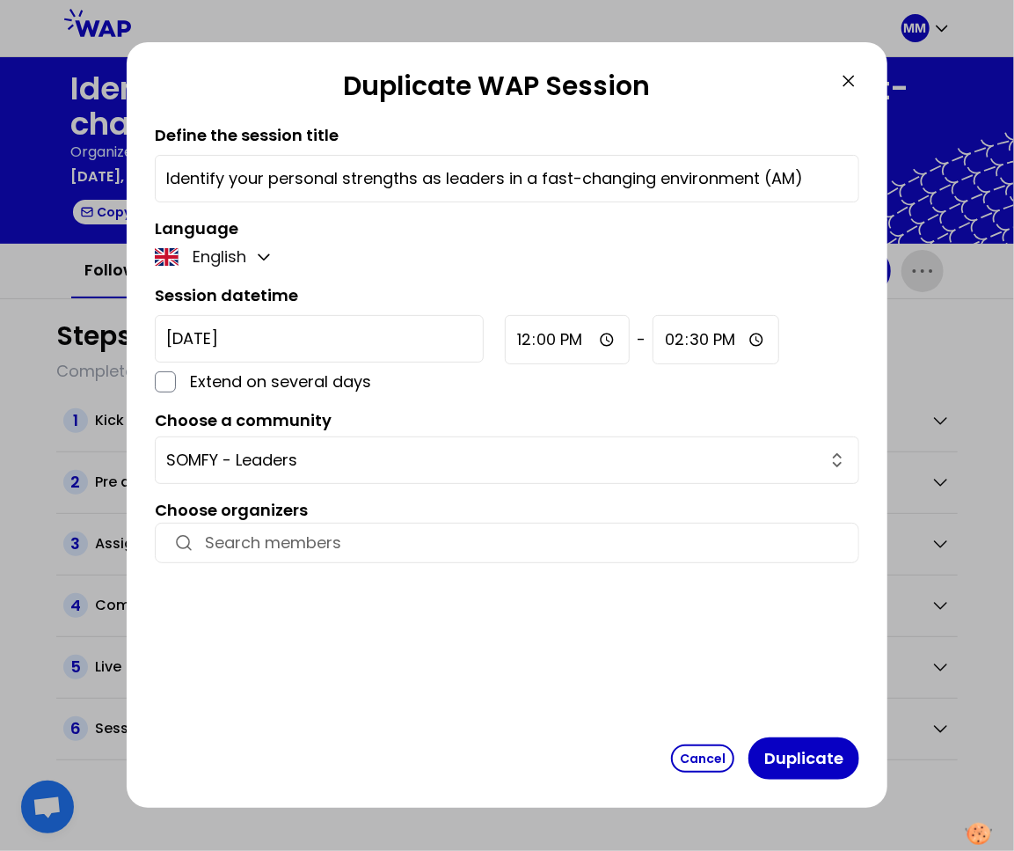
click at [784, 176] on input "Identify your personal strengths as leaders in a fast-changing environment (AM)" at bounding box center [507, 178] width 682 height 25
type input "Identify your personal strengths as leaders in a fast-changing environment (Mid…"
click at [790, 753] on button "Duplicate" at bounding box center [804, 758] width 111 height 42
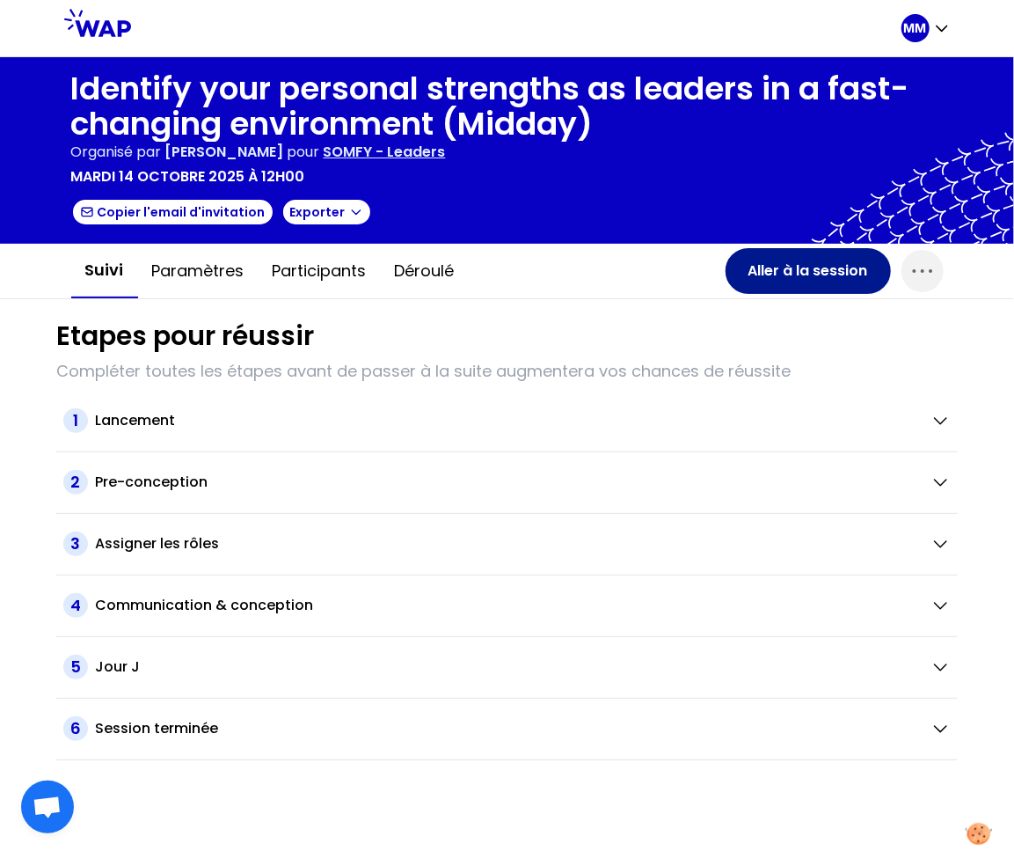
click at [788, 272] on button "Aller à la session" at bounding box center [808, 271] width 165 height 46
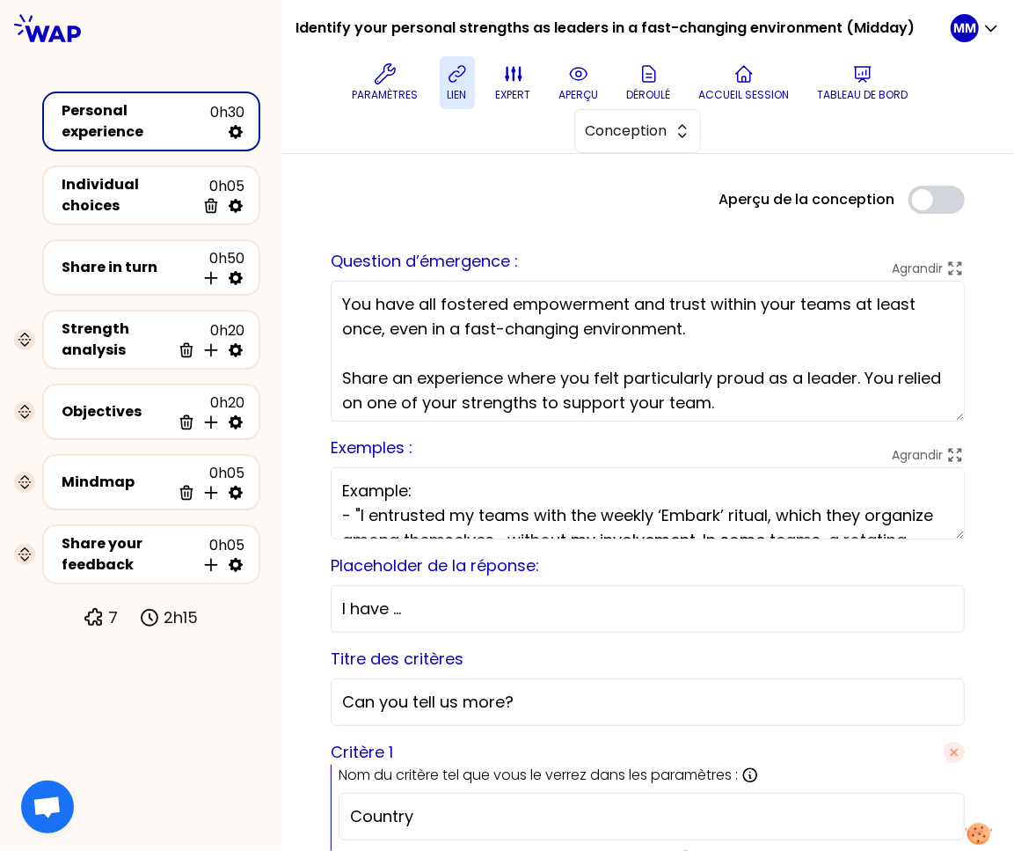
click at [450, 75] on icon at bounding box center [457, 74] width 16 height 16
click at [852, 77] on icon at bounding box center [862, 73] width 21 height 21
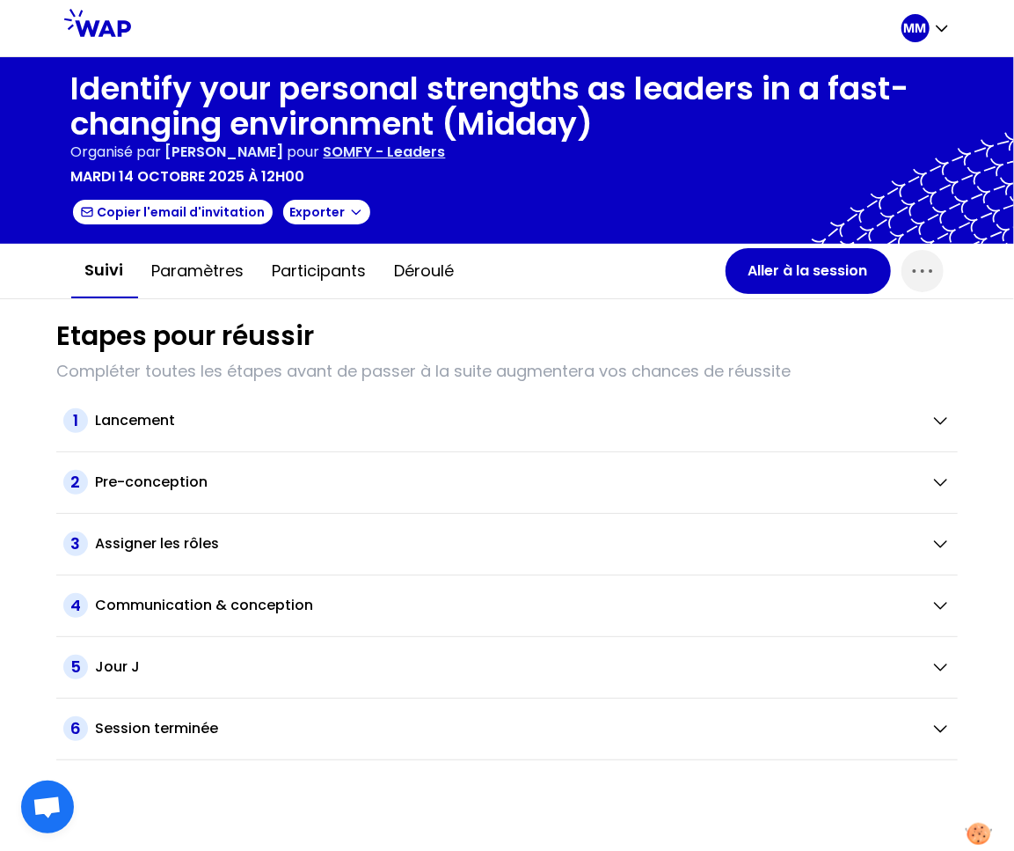
click at [446, 154] on p "SOMFY - Leaders" at bounding box center [385, 152] width 122 height 21
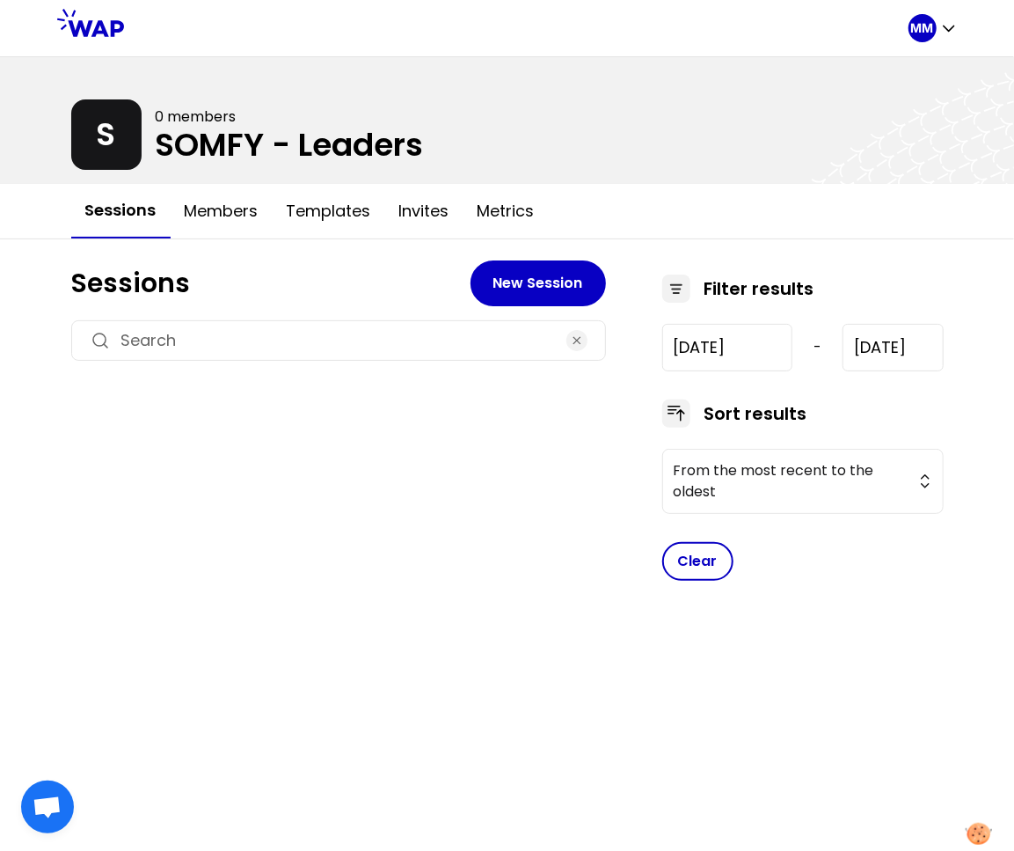
type input "[DATE]"
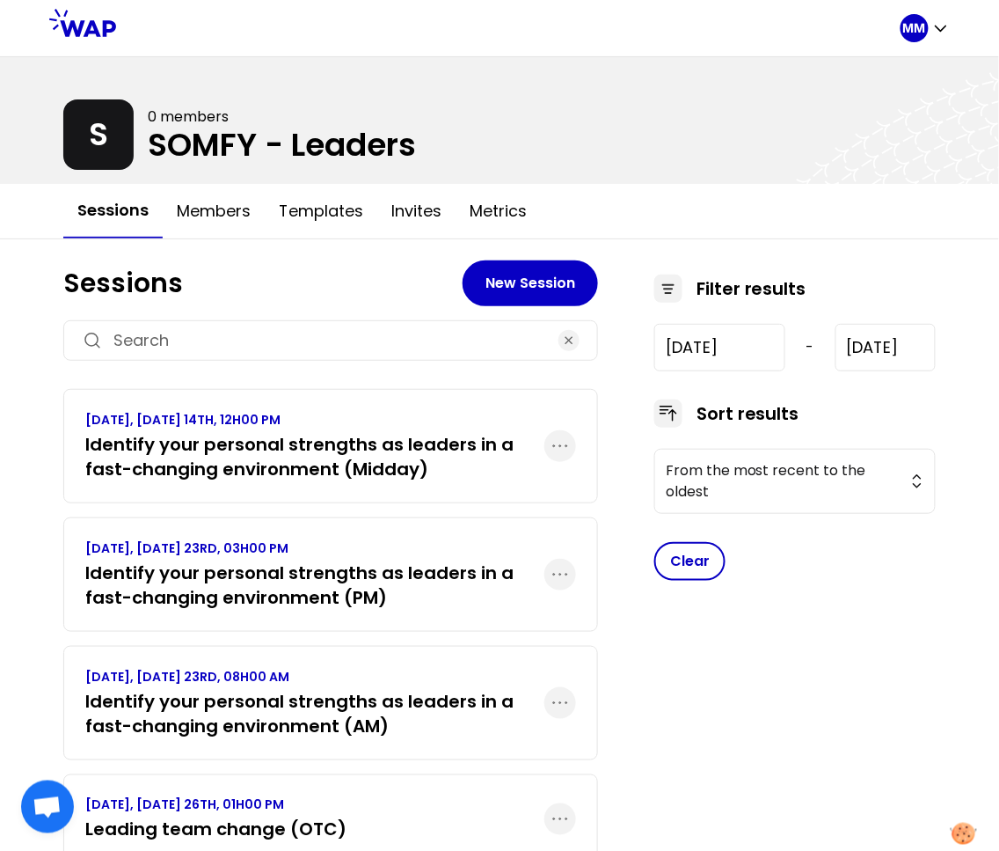
click at [372, 585] on h3 "Identify your personal strengths as leaders in a fast-changing environment (PM)" at bounding box center [314, 584] width 459 height 49
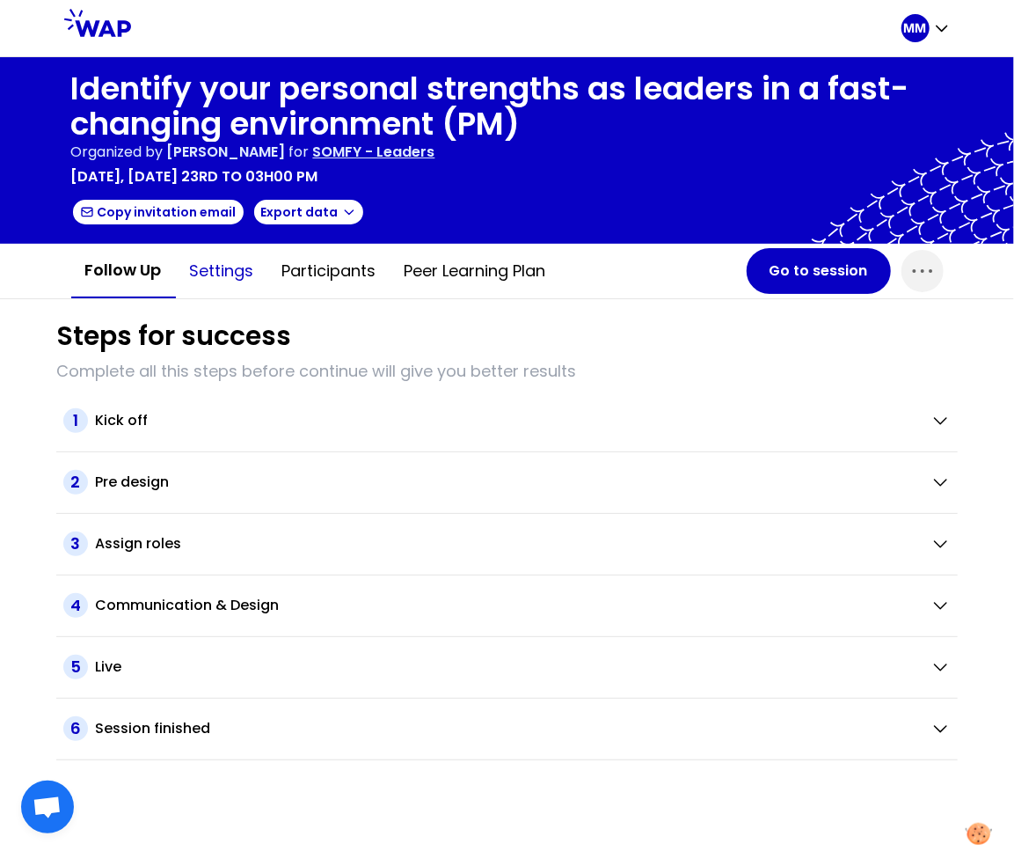
click at [226, 269] on button "Settings" at bounding box center [222, 271] width 92 height 53
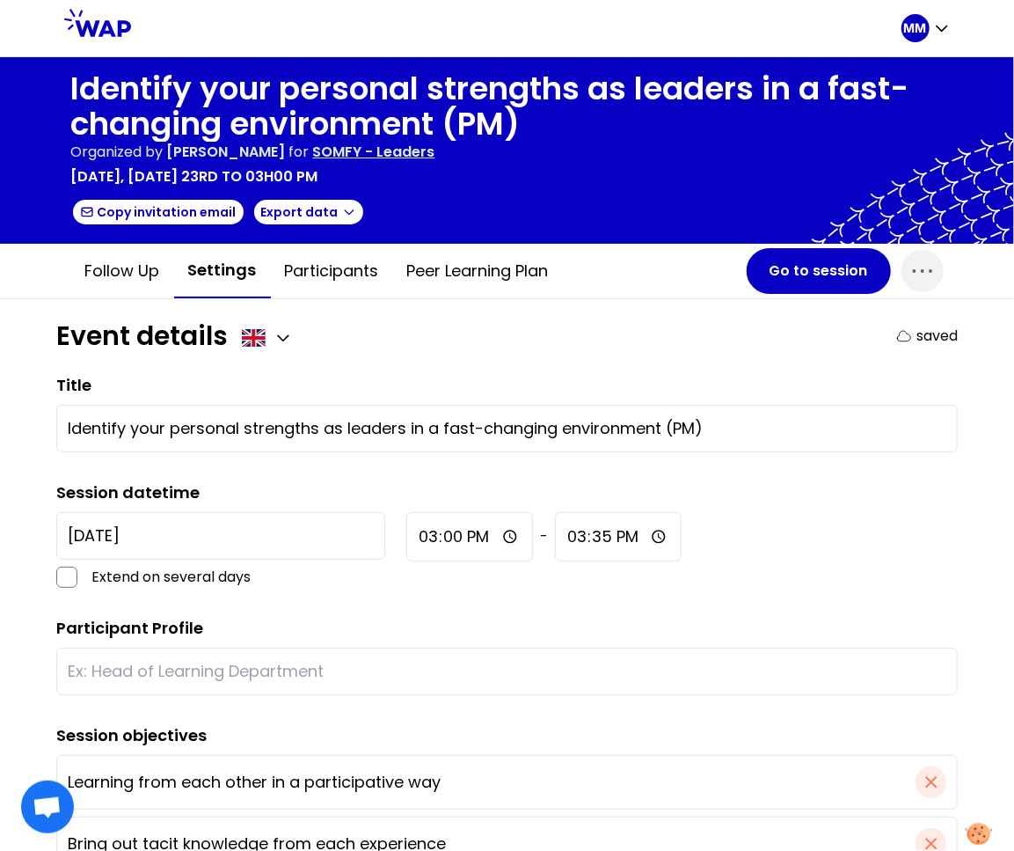
click at [555, 536] on input "15:35" at bounding box center [618, 536] width 127 height 49
type input "17:30"
click at [358, 582] on div "[DATE] Extend on several days 15:00 - 17:30" at bounding box center [507, 550] width 902 height 76
click at [252, 663] on input "text" at bounding box center [507, 671] width 879 height 25
type input "Leaders"
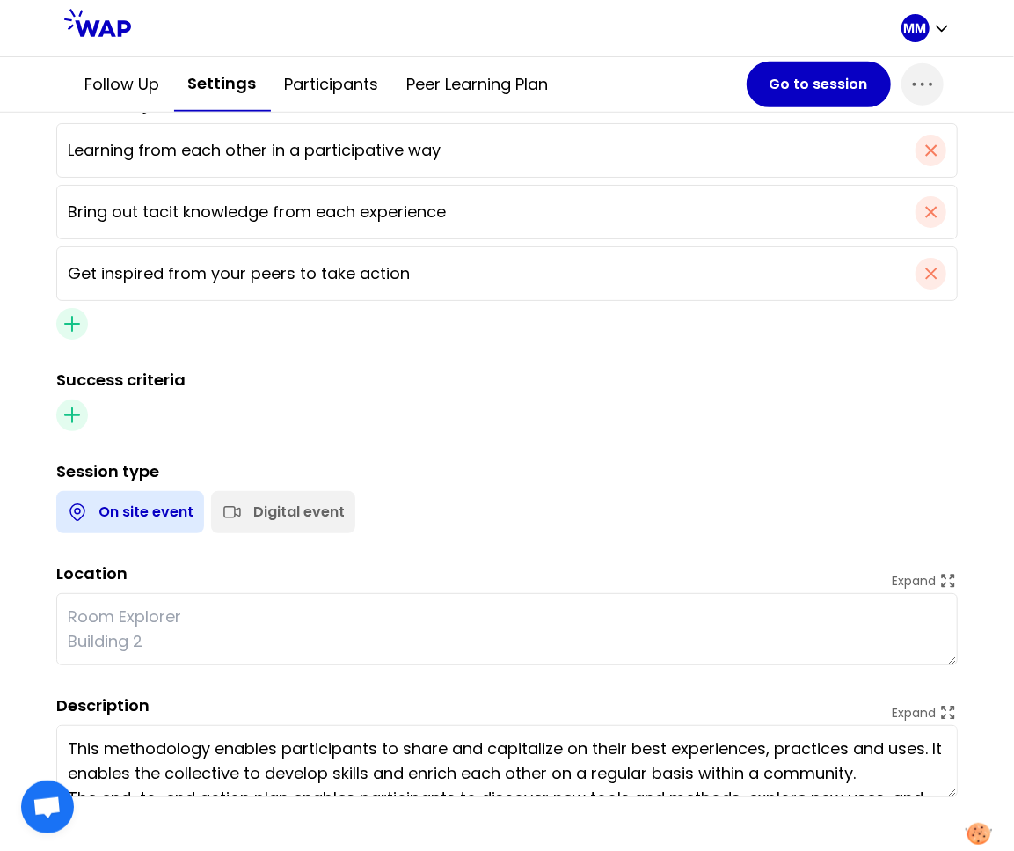
click at [285, 515] on div "Digital event" at bounding box center [298, 511] width 91 height 21
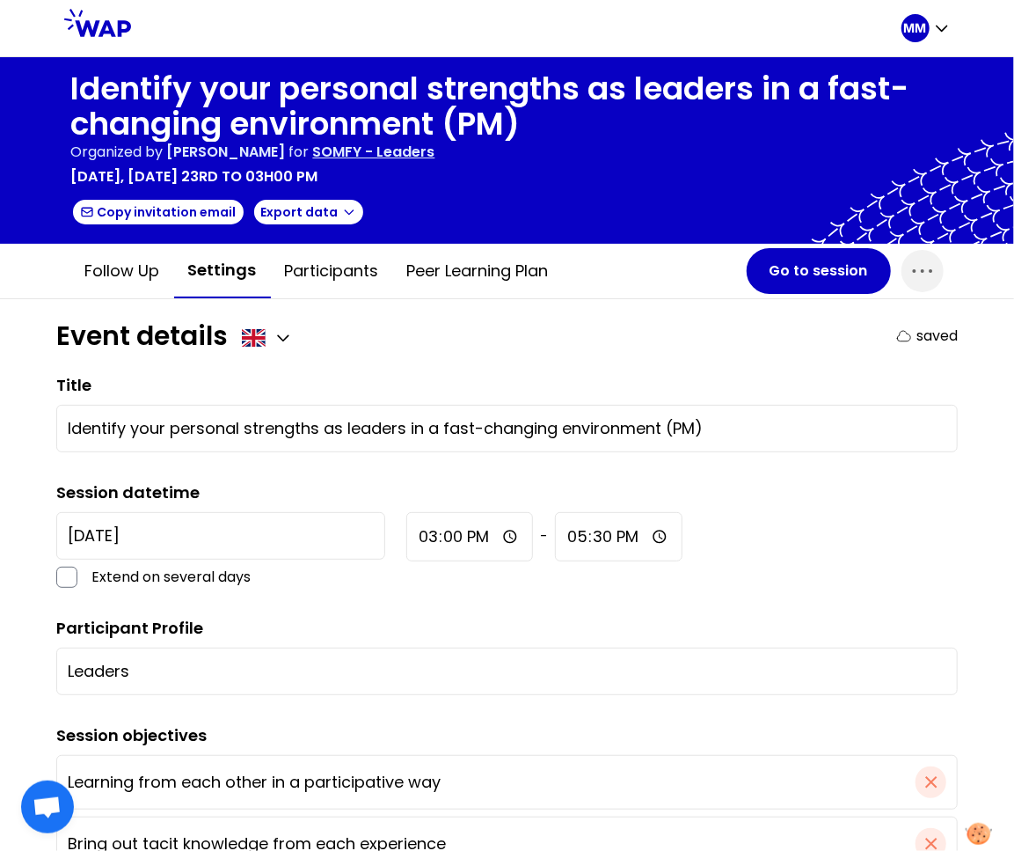
drag, startPoint x: 547, startPoint y: 376, endPoint x: 774, endPoint y: 305, distance: 237.6
click at [547, 376] on div "Title Identify your personal strengths as leaders in a fast-changing environmen…" at bounding box center [507, 412] width 902 height 79
click at [912, 274] on icon "button" at bounding box center [923, 271] width 28 height 28
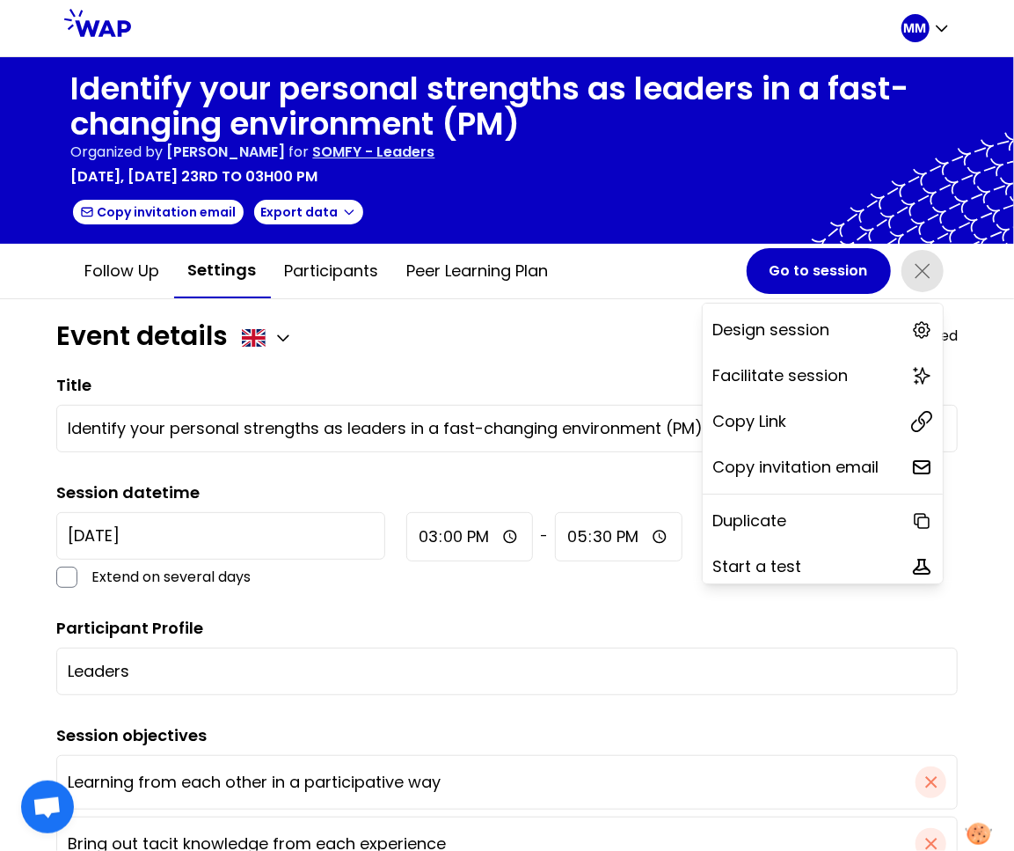
drag, startPoint x: 772, startPoint y: 420, endPoint x: 603, endPoint y: 345, distance: 185.1
click at [772, 420] on div "Copy Link" at bounding box center [823, 421] width 240 height 39
